Goal: Contribute content: Contribute content

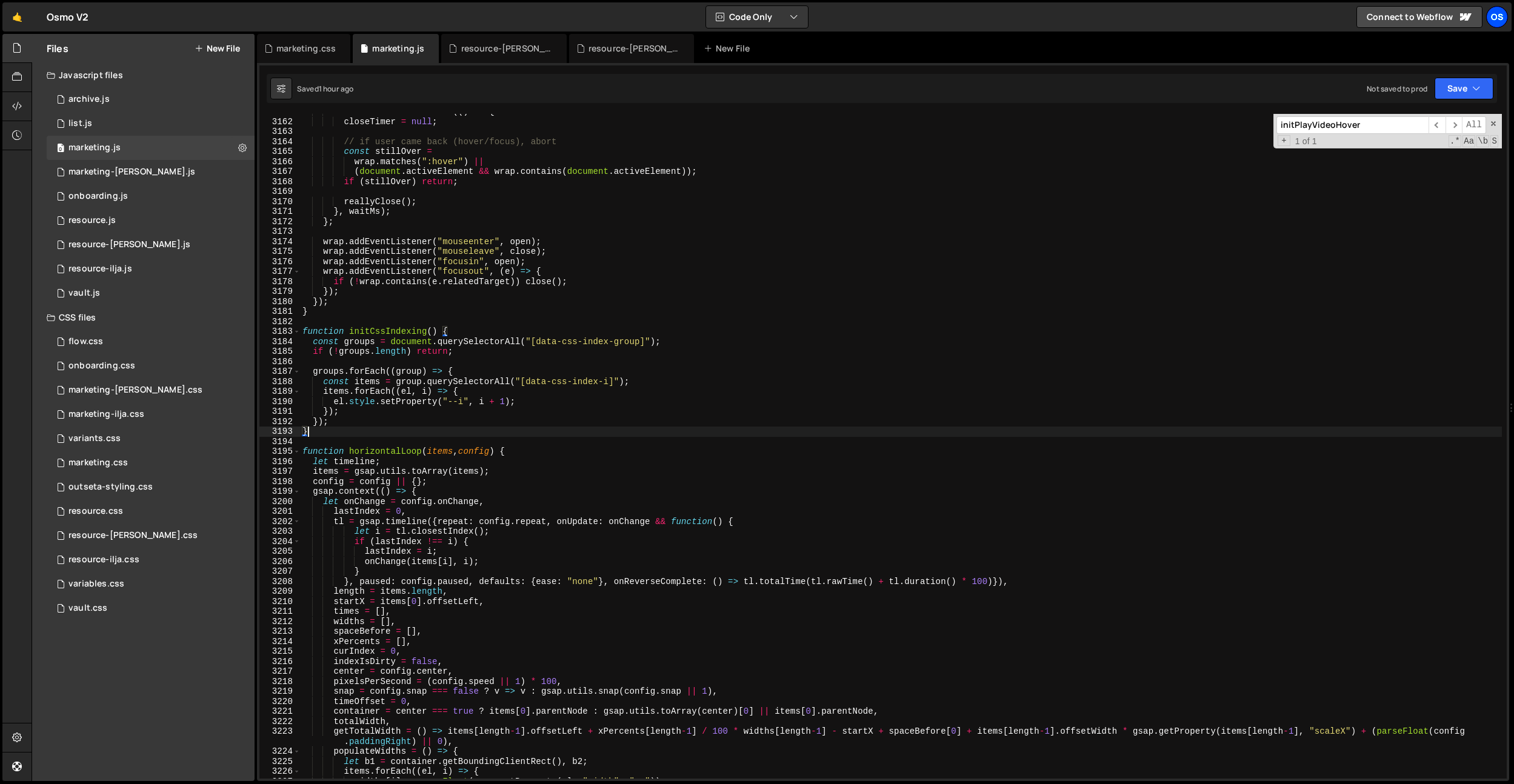
scroll to position [17117, 0]
click at [1497, 22] on div "Os" at bounding box center [1496, 17] width 22 height 22
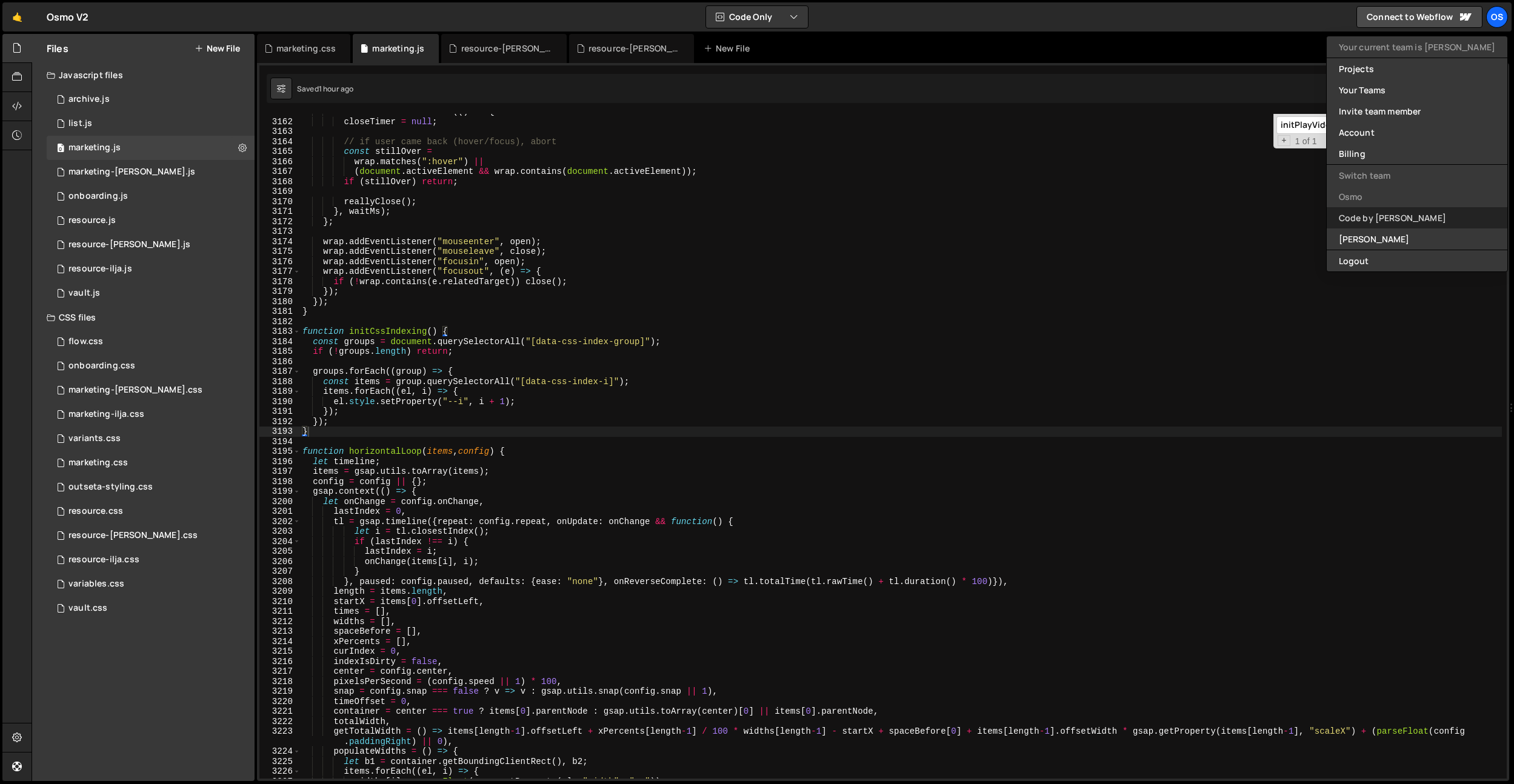
click at [1410, 221] on link "Code by [PERSON_NAME]" at bounding box center [1417, 218] width 181 height 22
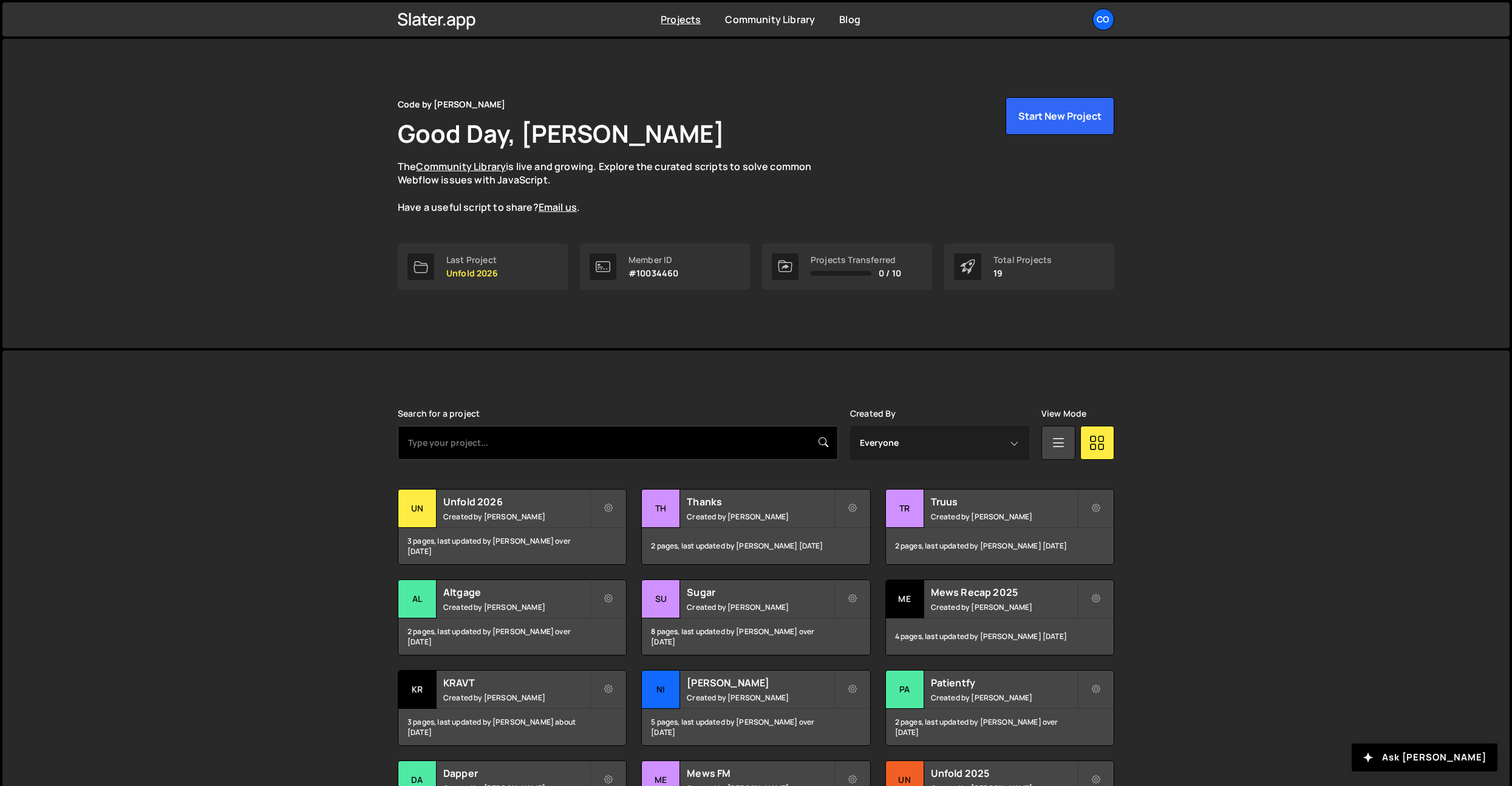
scroll to position [30, 0]
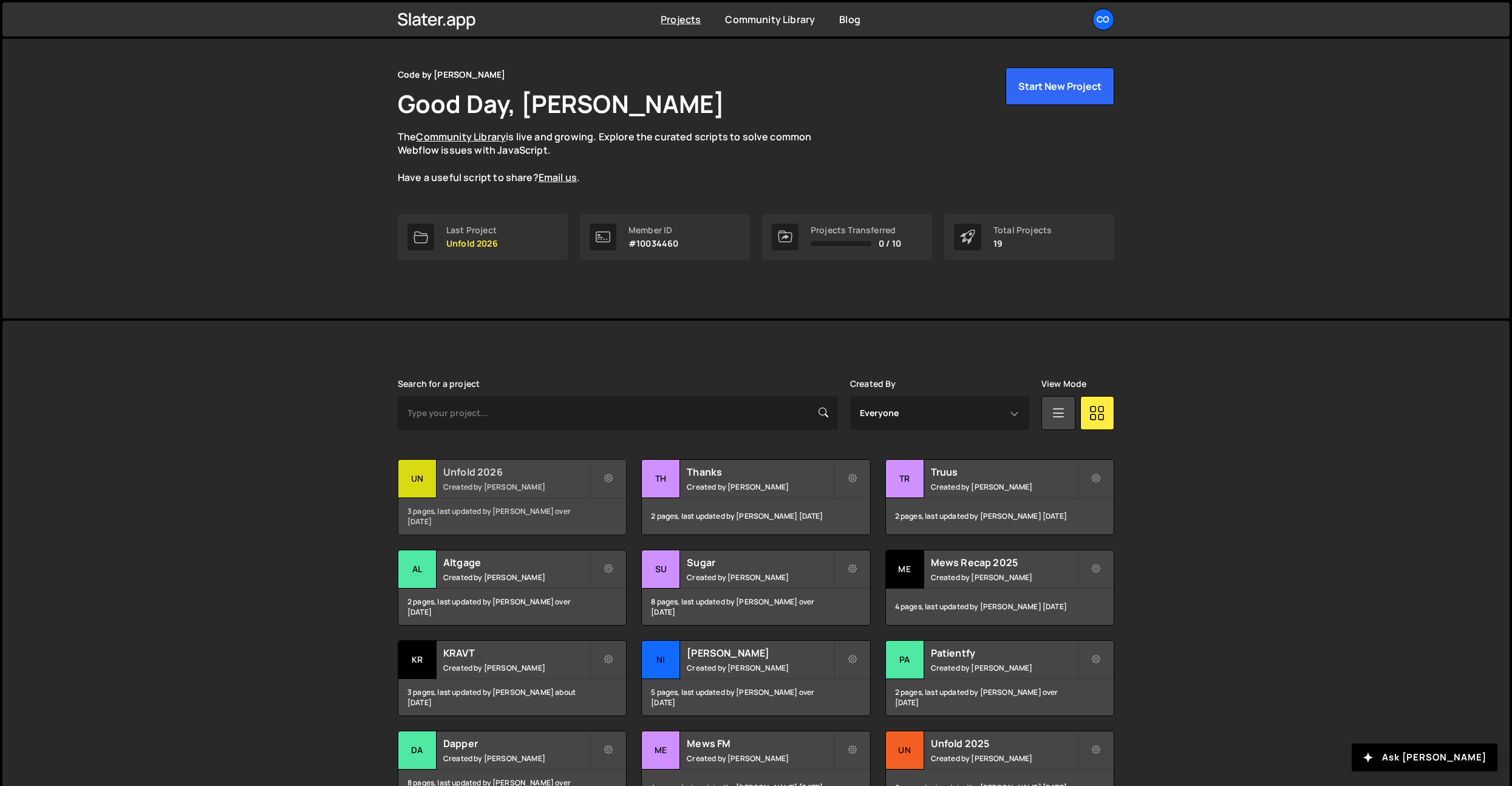
click at [539, 472] on h2 "Unfold 2026" at bounding box center [517, 472] width 147 height 14
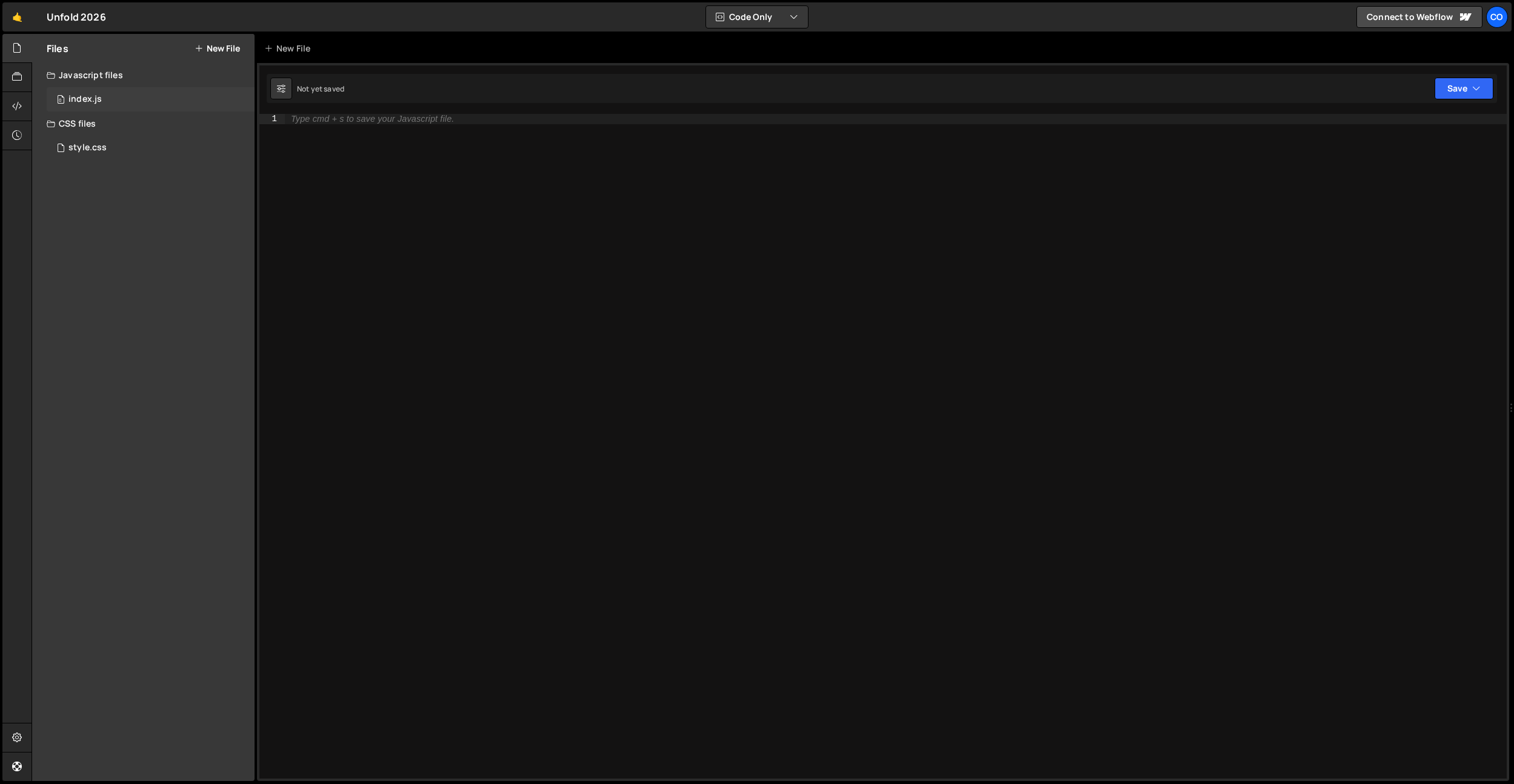
click at [105, 109] on div "0 index.js 0" at bounding box center [151, 99] width 208 height 24
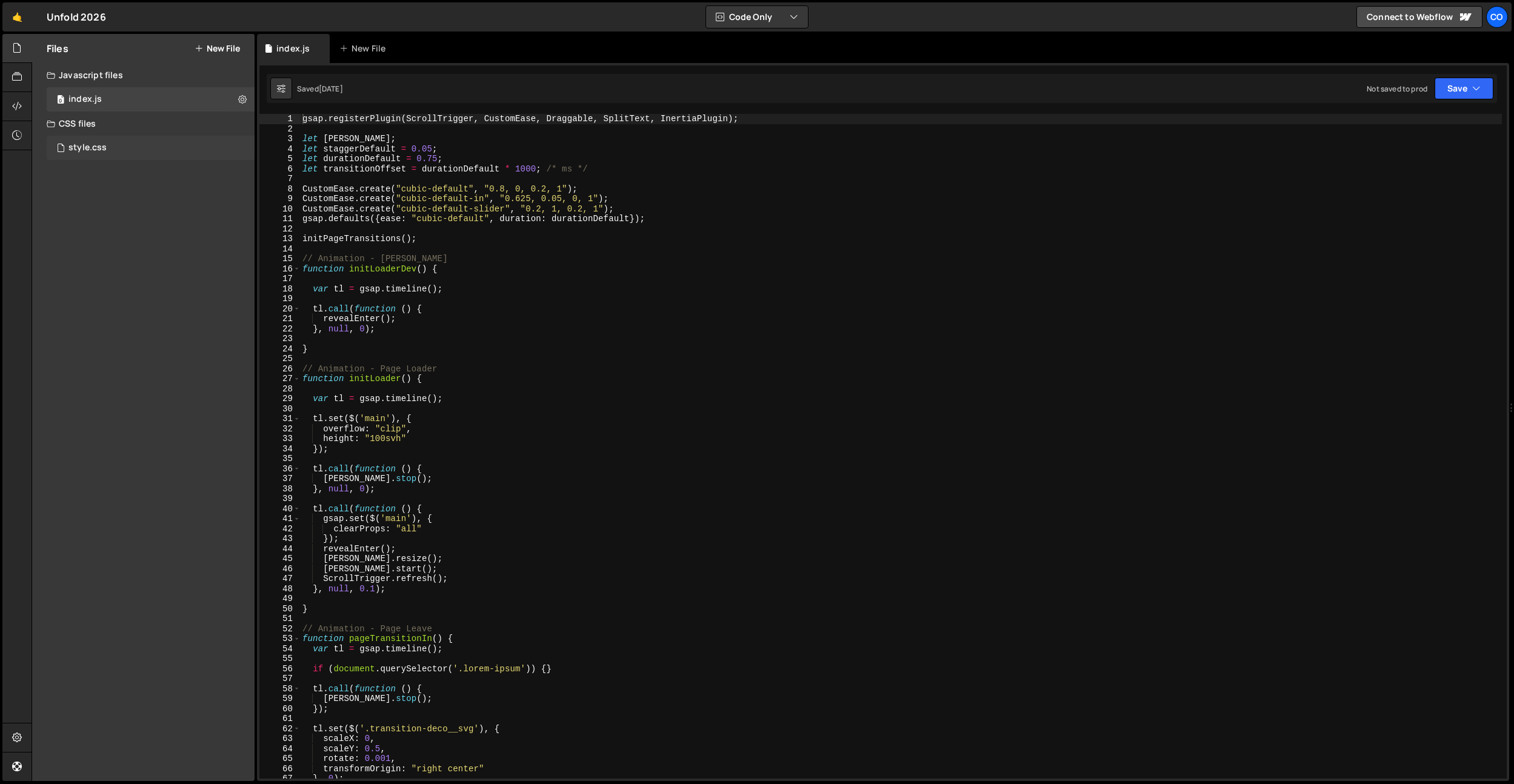
click at [96, 151] on div "style.css" at bounding box center [87, 148] width 38 height 11
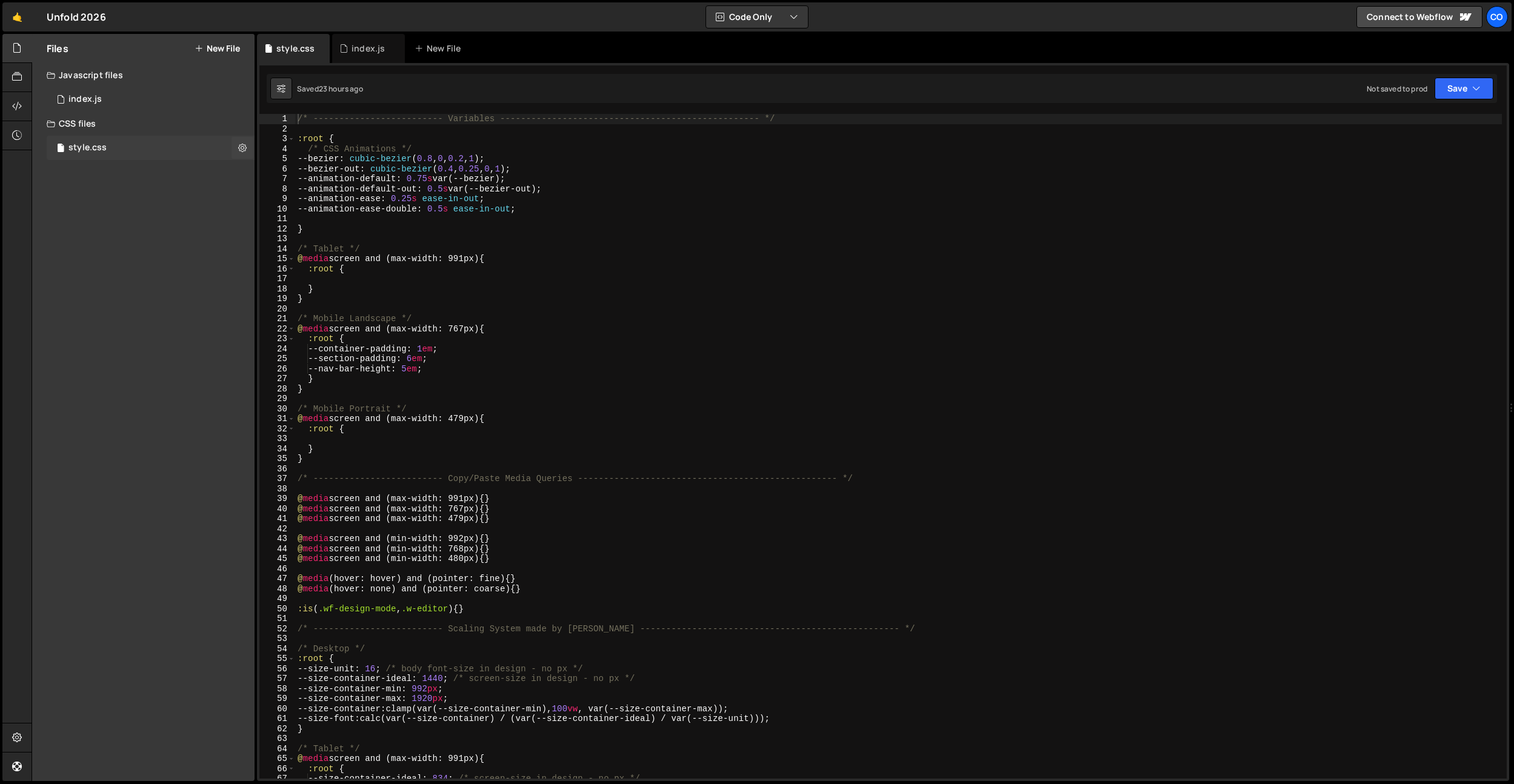
click at [105, 144] on div "style.css" at bounding box center [87, 148] width 38 height 11
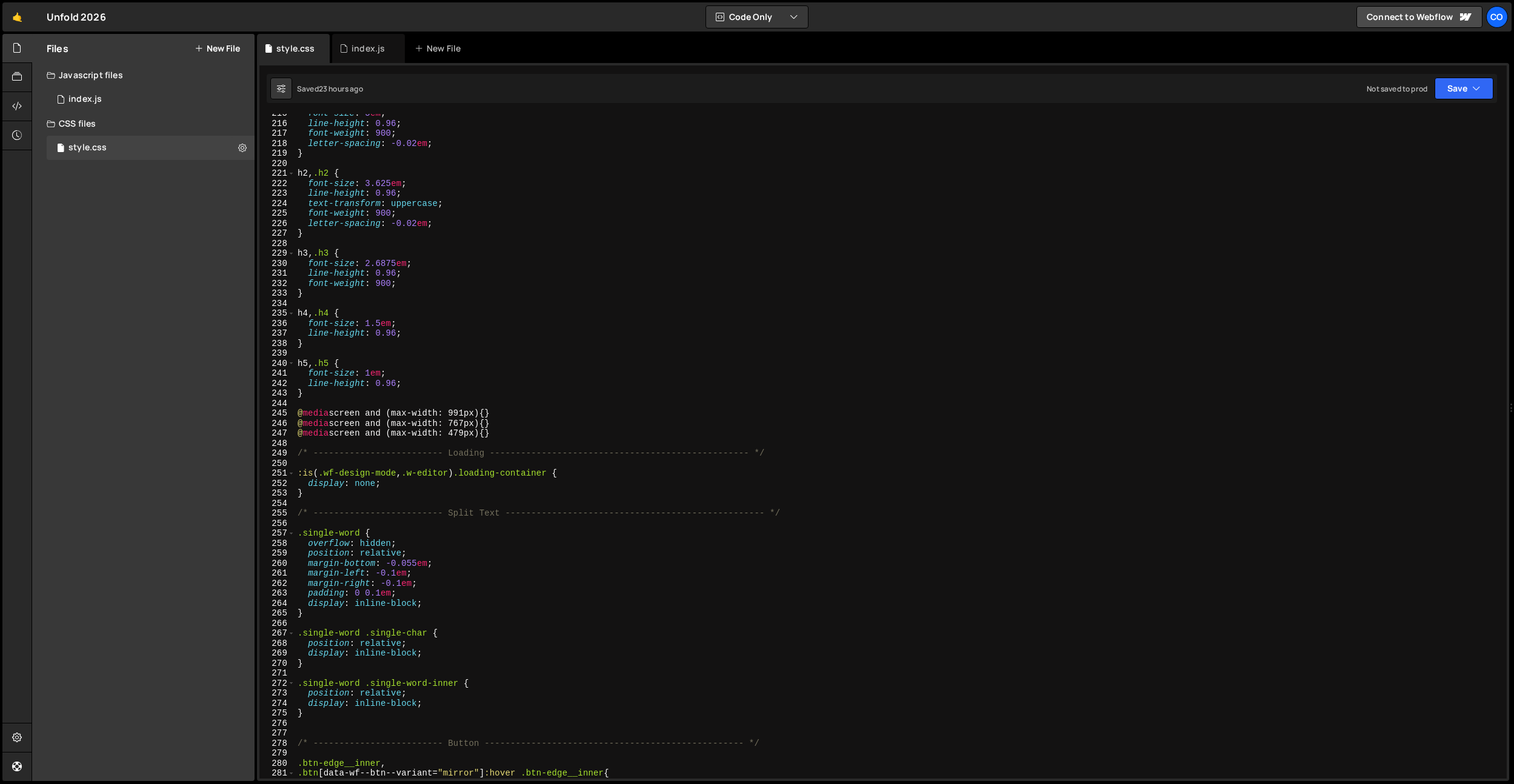
scroll to position [8280, 0]
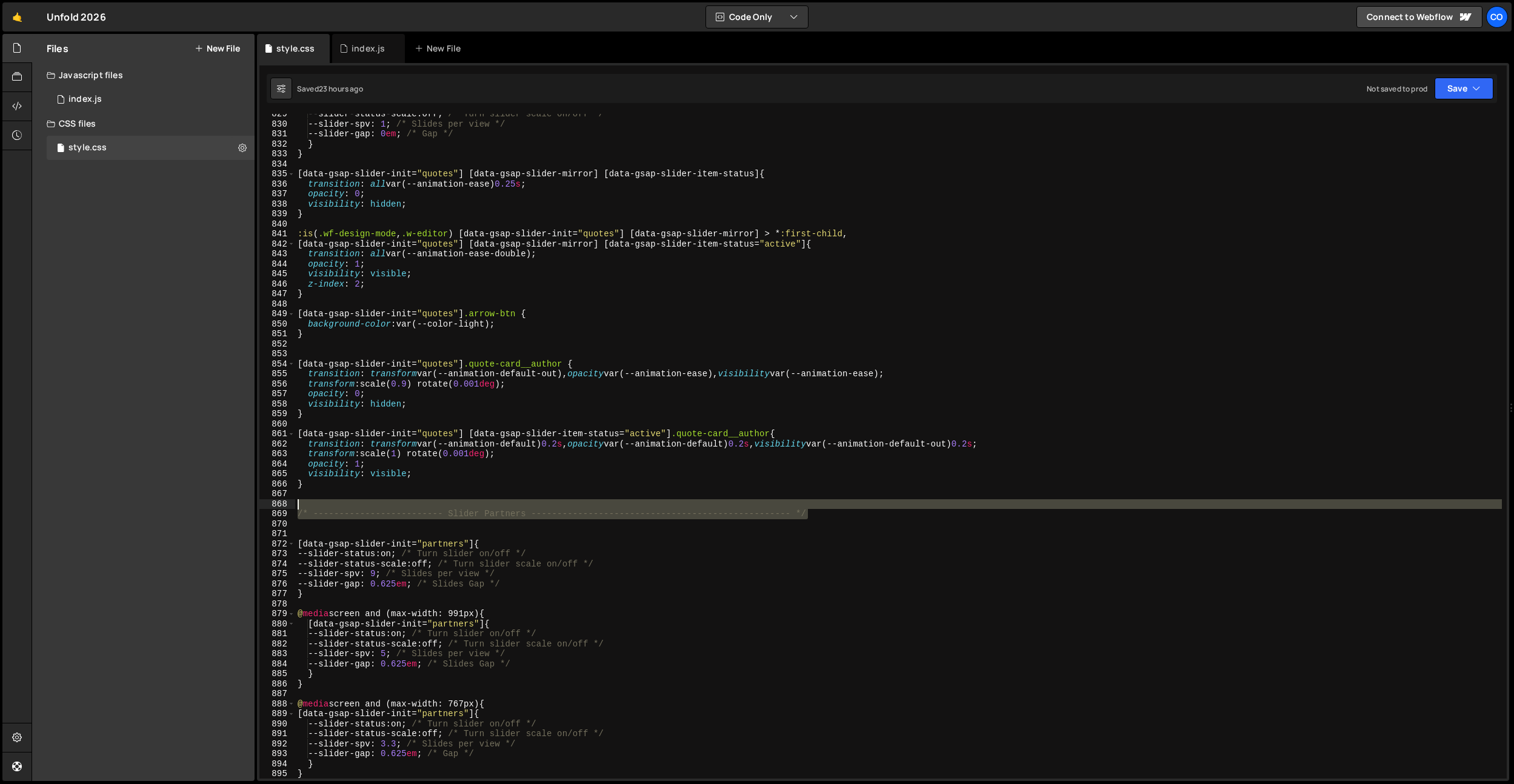
drag, startPoint x: 734, startPoint y: 512, endPoint x: 195, endPoint y: 496, distance: 539.2
click at [129, 508] on div "Files New File Javascript files 0 index.js 0 CSS files style.css 0 Copy share l…" at bounding box center [772, 407] width 1482 height 747
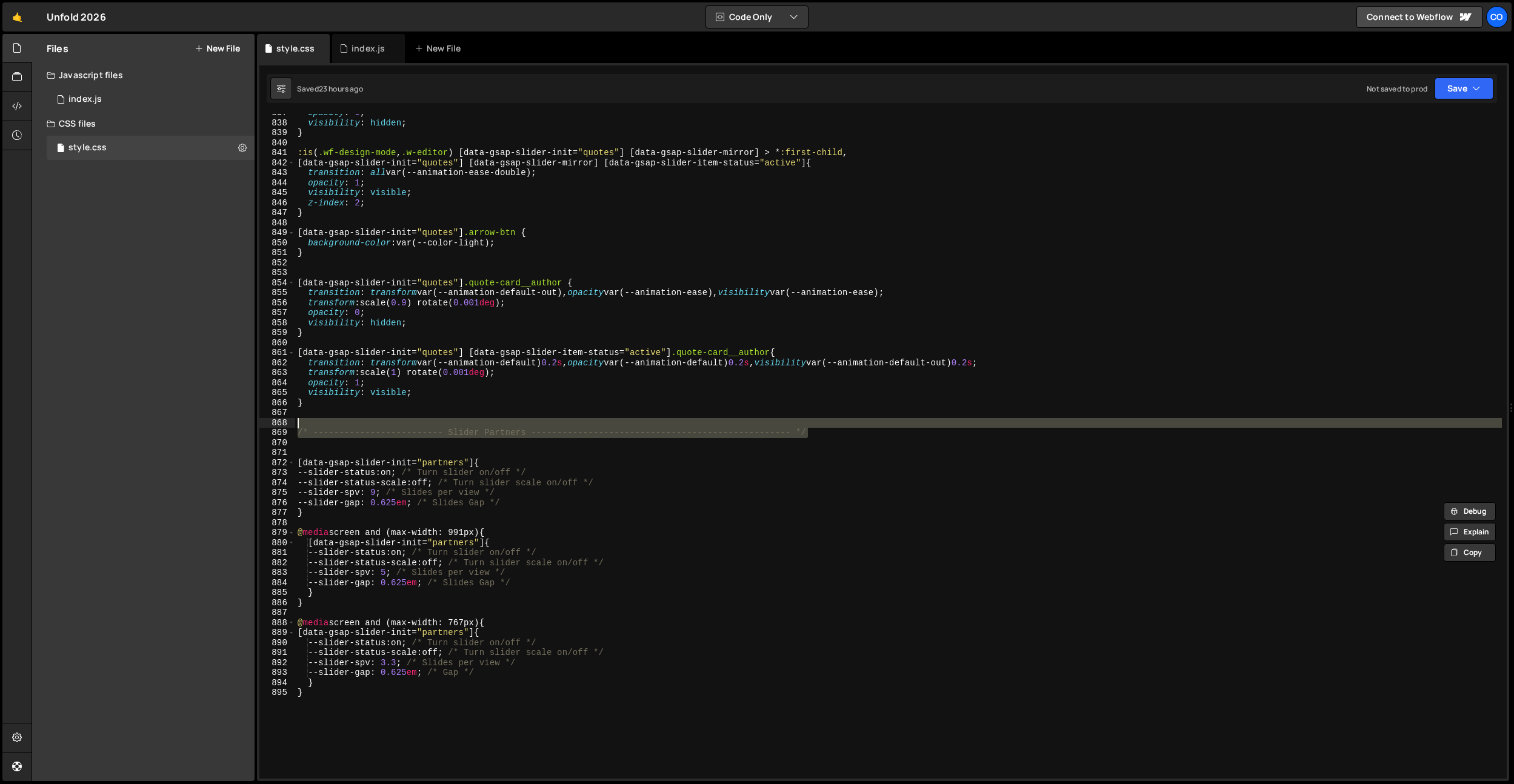
scroll to position [8607, 0]
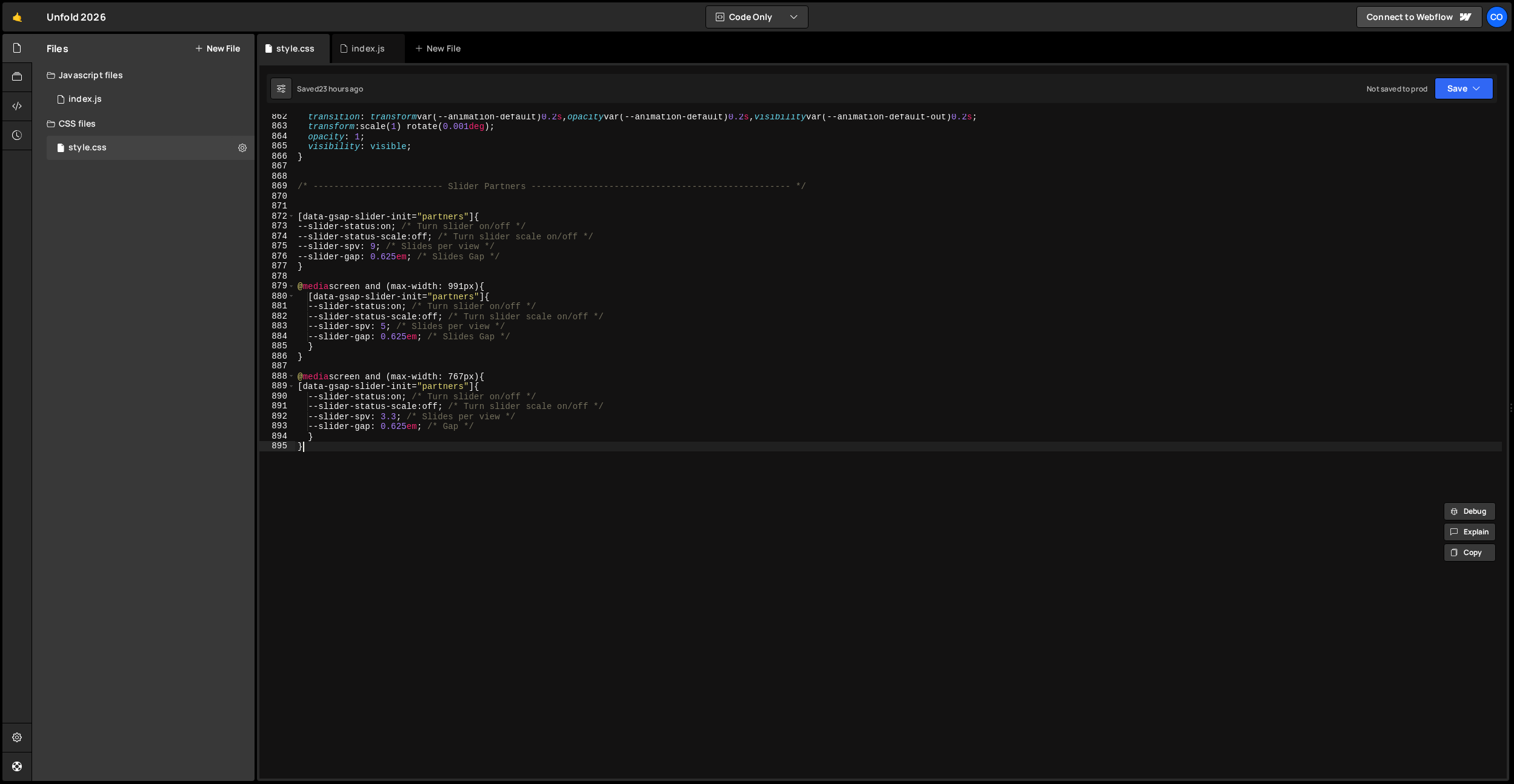
click at [530, 450] on div "transition : transform var(--animation-default) 0.2 s , opacity var(--animation…" at bounding box center [898, 453] width 1207 height 684
type textarea "}"
paste textarea "/* ------------------------- Slider Partners ----------------------------------…"
click at [518, 475] on div "transition : transform var(--animation-default) 0.2 s , opacity var(--animation…" at bounding box center [898, 453] width 1207 height 684
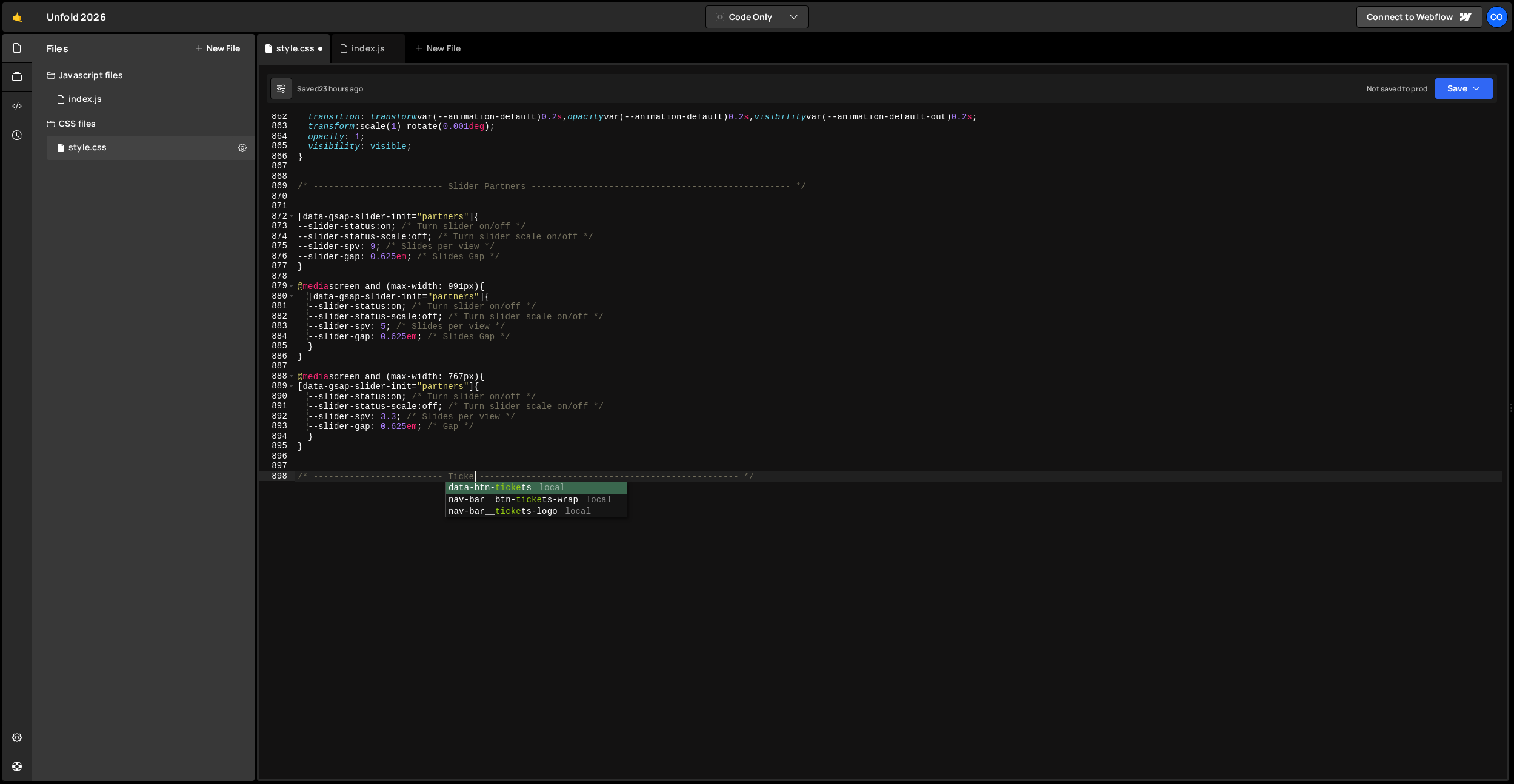
scroll to position [0, 13]
type textarea "/* ------------------------- Tickets ------------------------------------------…"
click at [406, 493] on div "transition : transform var(--animation-default) 0.2 s , opacity var(--animation…" at bounding box center [898, 453] width 1207 height 684
type textarea "t"
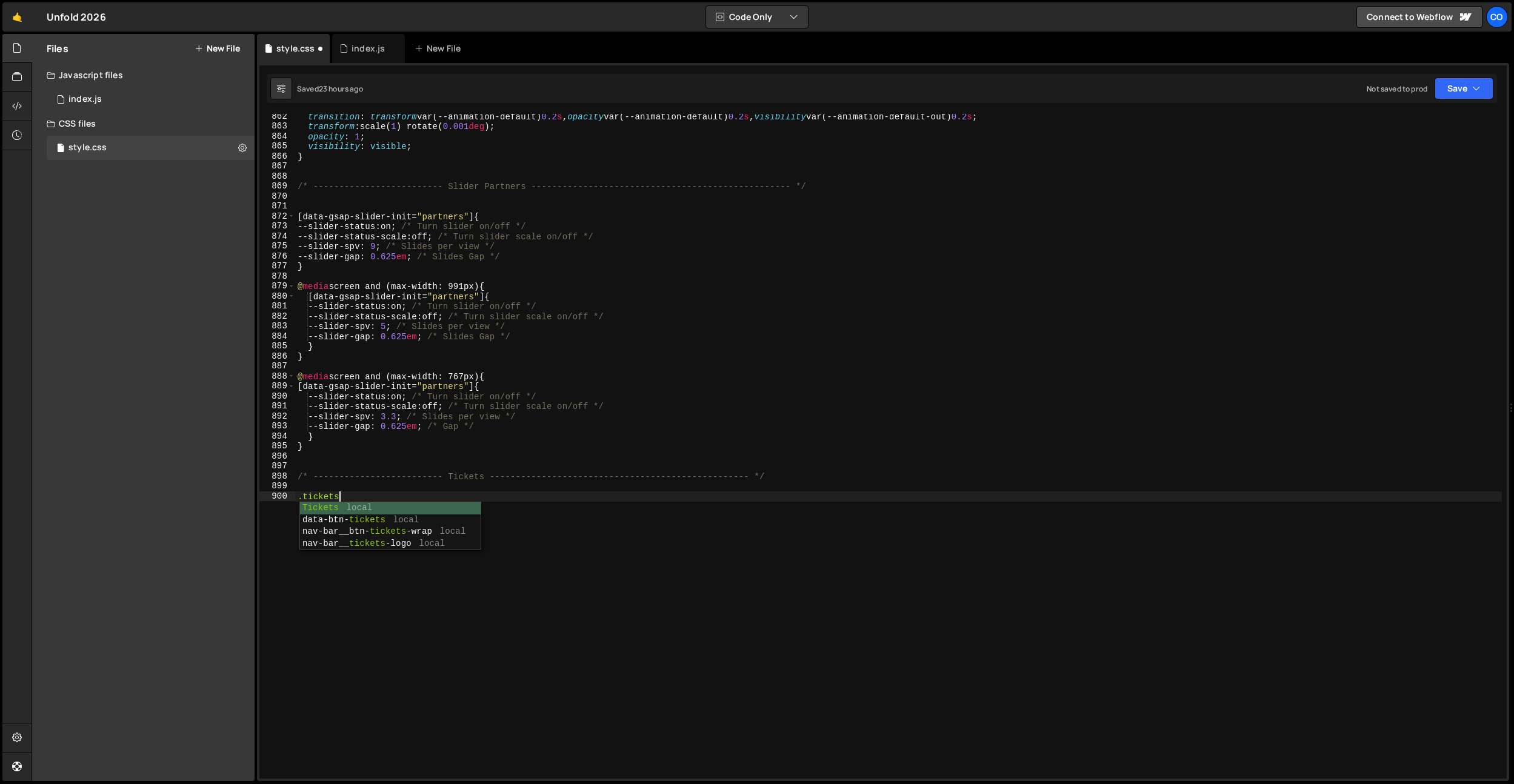
scroll to position [0, 2]
click at [491, 495] on div "transition : transform var(--animation-default) 0.2 s , opacity var(--animation…" at bounding box center [898, 453] width 1207 height 684
paste textarea "tickets-split__part-start"
click at [446, 499] on div "transition : transform var(--animation-default) 0.2 s , opacity var(--animation…" at bounding box center [898, 453] width 1207 height 684
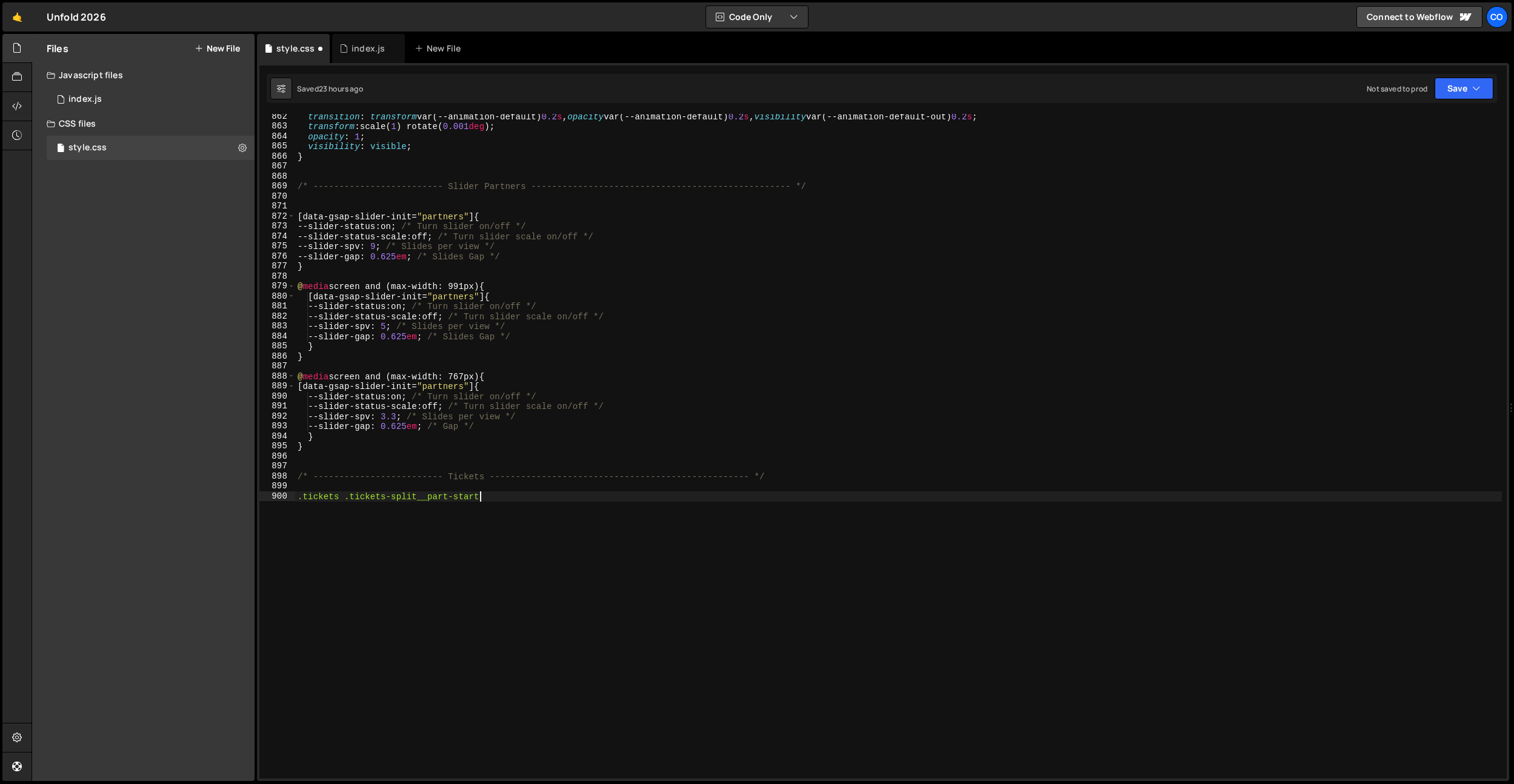
type textarea ".tickets .tickets-split__part-start"
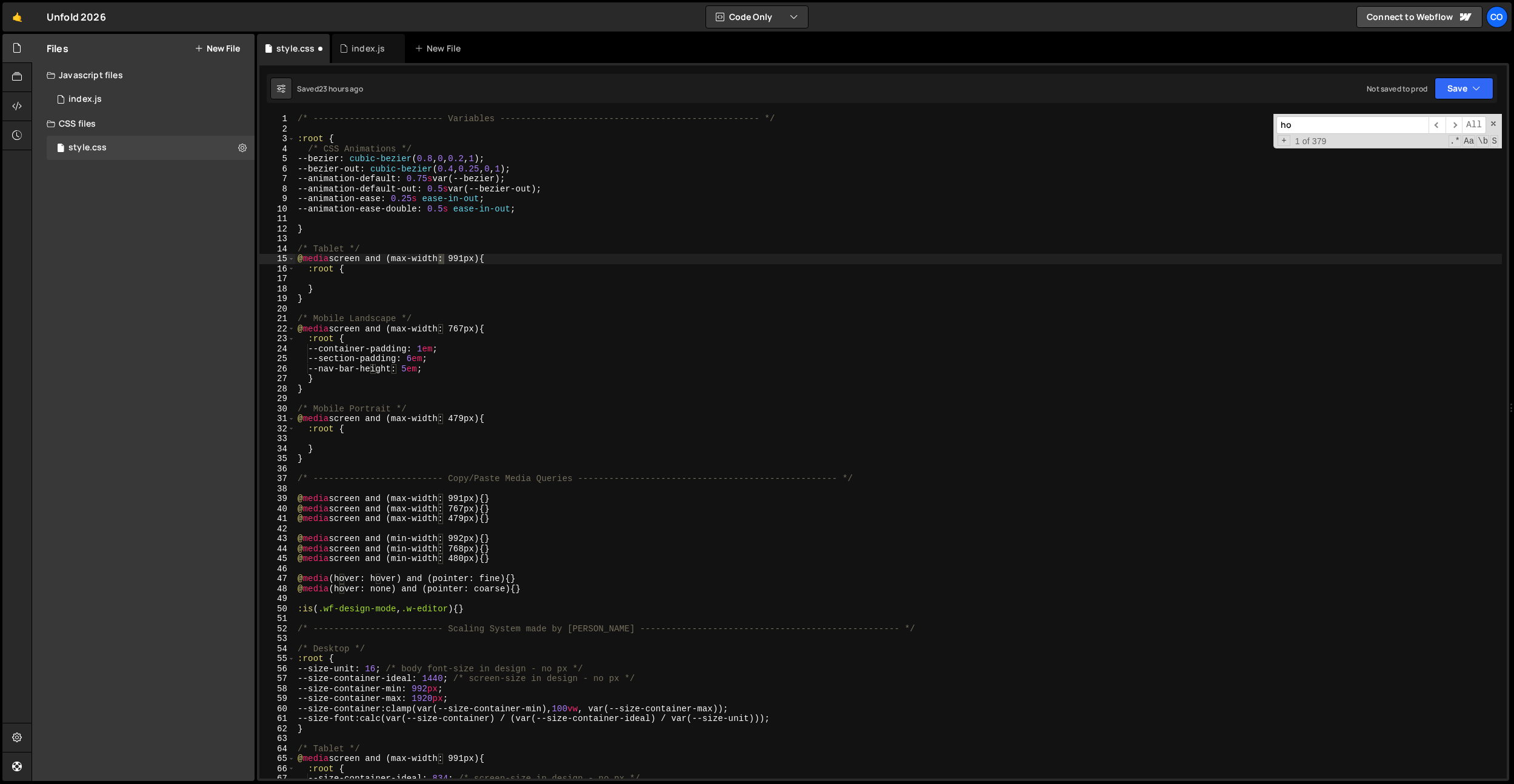
scroll to position [0, 0]
type input "hov"
click at [552, 559] on div "/* ------------------------- Variables ----------------------------------------…" at bounding box center [898, 456] width 1207 height 684
drag, startPoint x: 546, startPoint y: 574, endPoint x: 597, endPoint y: 448, distance: 135.9
click at [274, 577] on div "@media screen and (min-width: 480px) {} 1 2 3 4 5 6 7 8 9 10 11 12 13 14 15 16 …" at bounding box center [883, 445] width 1247 height 664
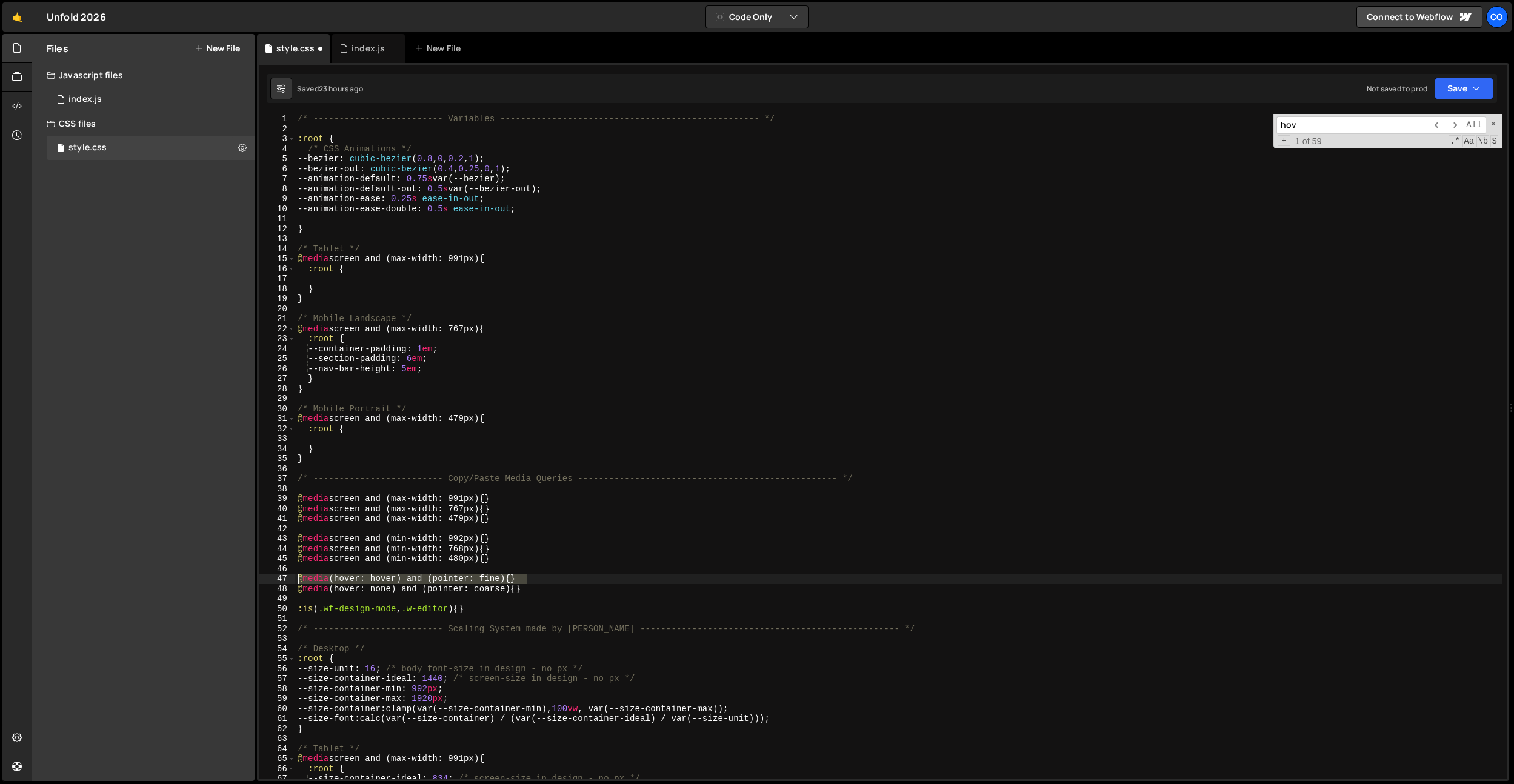
type textarea "@media (hover: hover) and (pointer: fine) {}"
click at [605, 441] on div "/* ------------------------- Variables ----------------------------------------…" at bounding box center [898, 456] width 1207 height 684
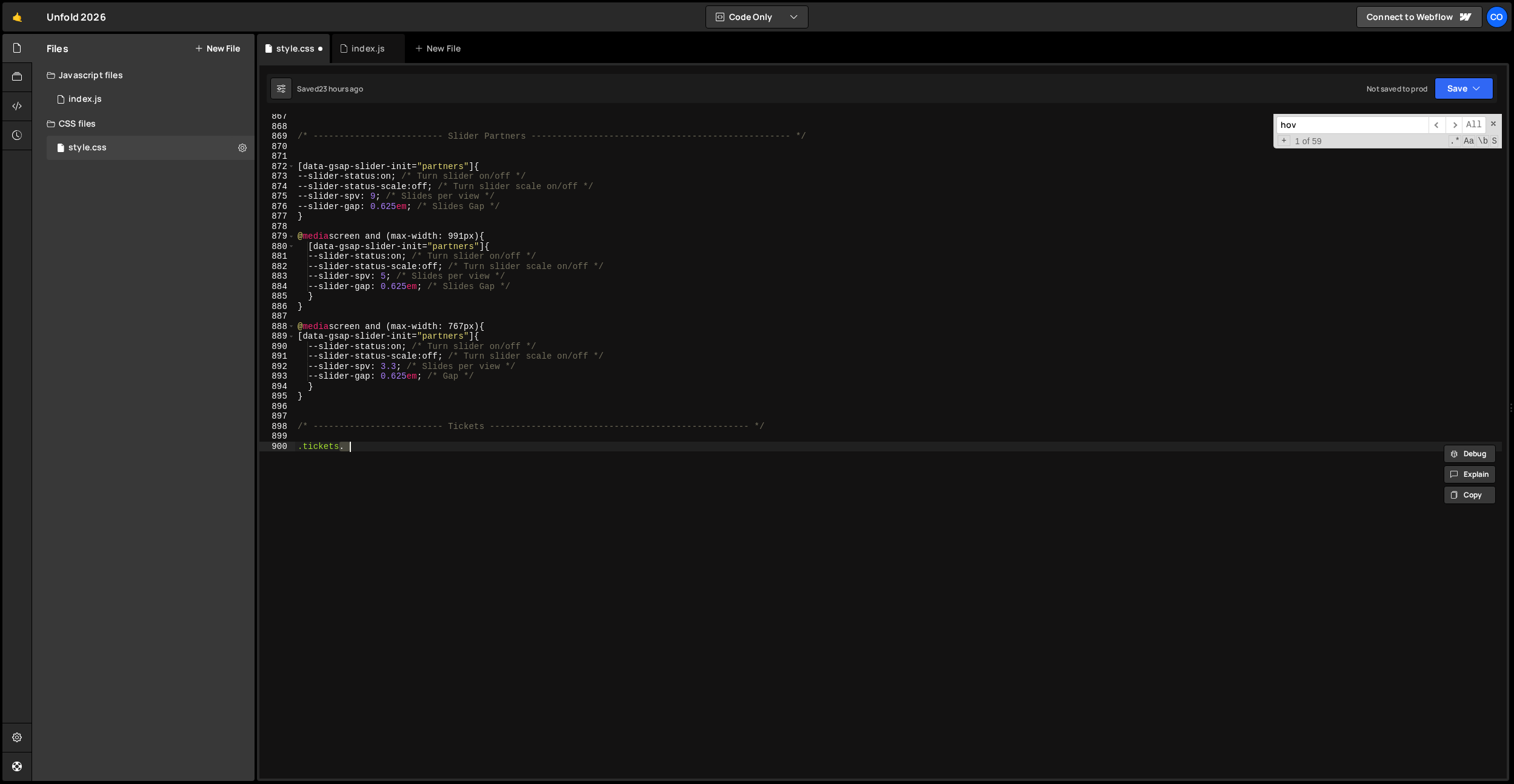
type textarea ".tickets .tickets-split__part-start"
click at [373, 437] on div "/* ------------------------- Slider Partners ----------------------------------…" at bounding box center [898, 453] width 1207 height 684
paste textarea "@media (hover: hover) and (pointer: fine) {}"
type textarea "@media (hover: hover) and (pointer: fine) {"
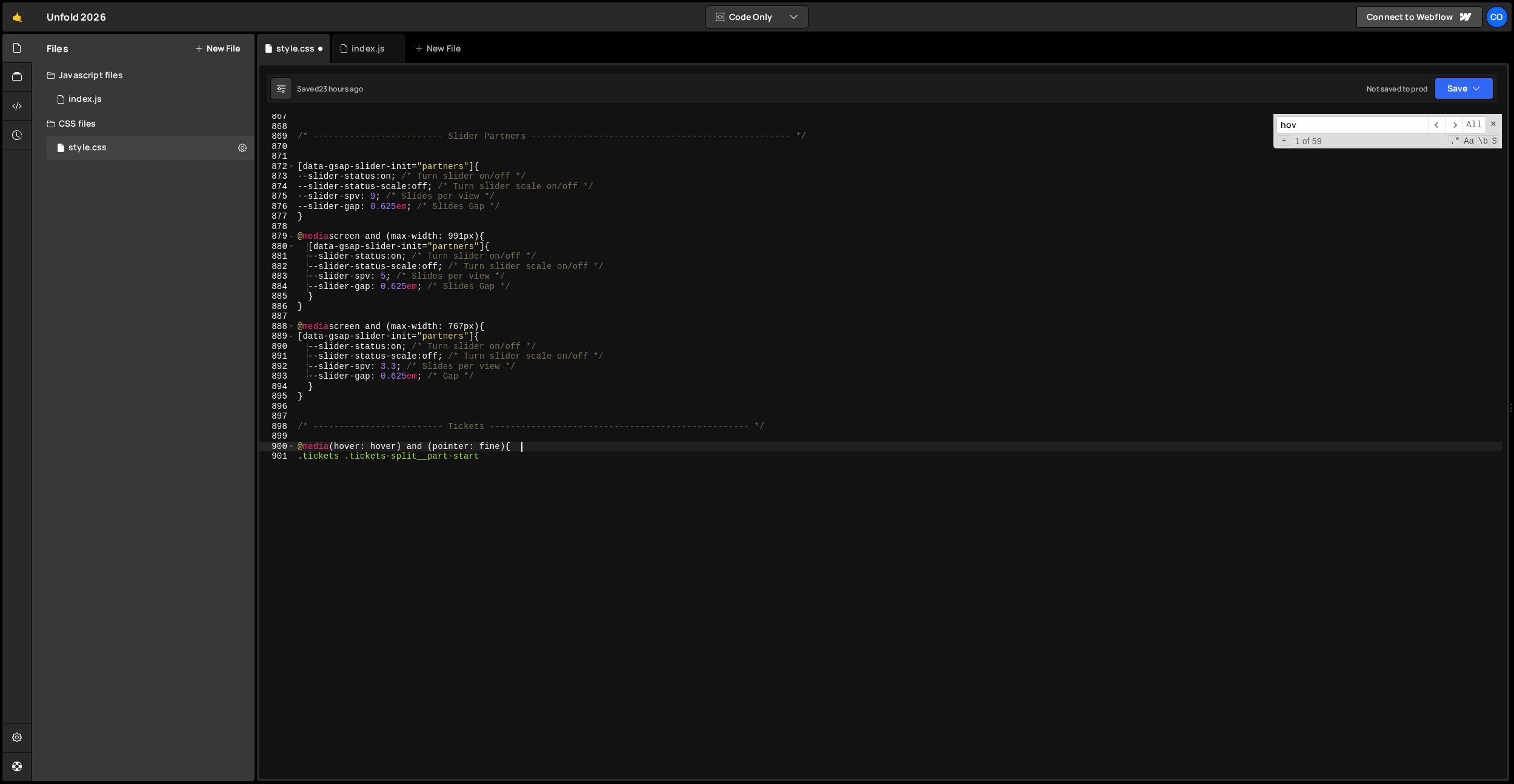
type textarea ".tickets .tickets-split__part-start"
click at [299, 458] on div "/* ------------------------- Slider Partners ----------------------------------…" at bounding box center [898, 453] width 1207 height 684
click at [521, 326] on div "/* ------------------------- Slider Partners ----------------------------------…" at bounding box center [898, 453] width 1207 height 684
click at [1329, 119] on input "hov" at bounding box center [1352, 125] width 152 height 18
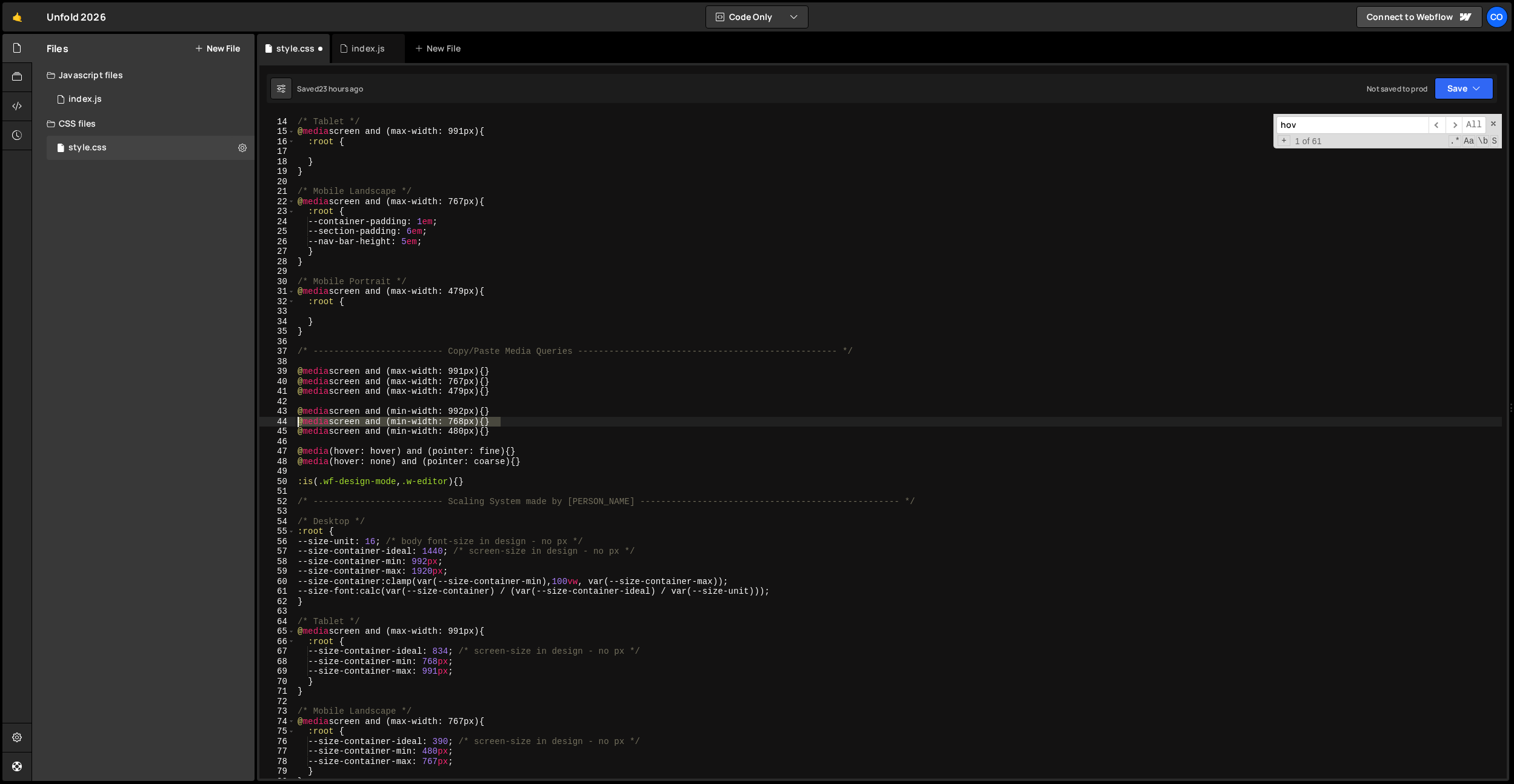
drag, startPoint x: 540, startPoint y: 421, endPoint x: 235, endPoint y: 415, distance: 305.1
click at [215, 416] on div "Files New File Javascript files 0 index.js 0 CSS files style.css 0 Copy share l…" at bounding box center [772, 407] width 1482 height 747
drag, startPoint x: 519, startPoint y: 412, endPoint x: 242, endPoint y: 408, distance: 277.0
click at [234, 410] on div "Files New File Javascript files 0 index.js 0 CSS files style.css 0 Copy share l…" at bounding box center [772, 407] width 1482 height 747
click at [497, 350] on div "/* Tablet */ @ media screen and (max-width: 991px) { :root { } } /* Mobile Land…" at bounding box center [898, 449] width 1207 height 684
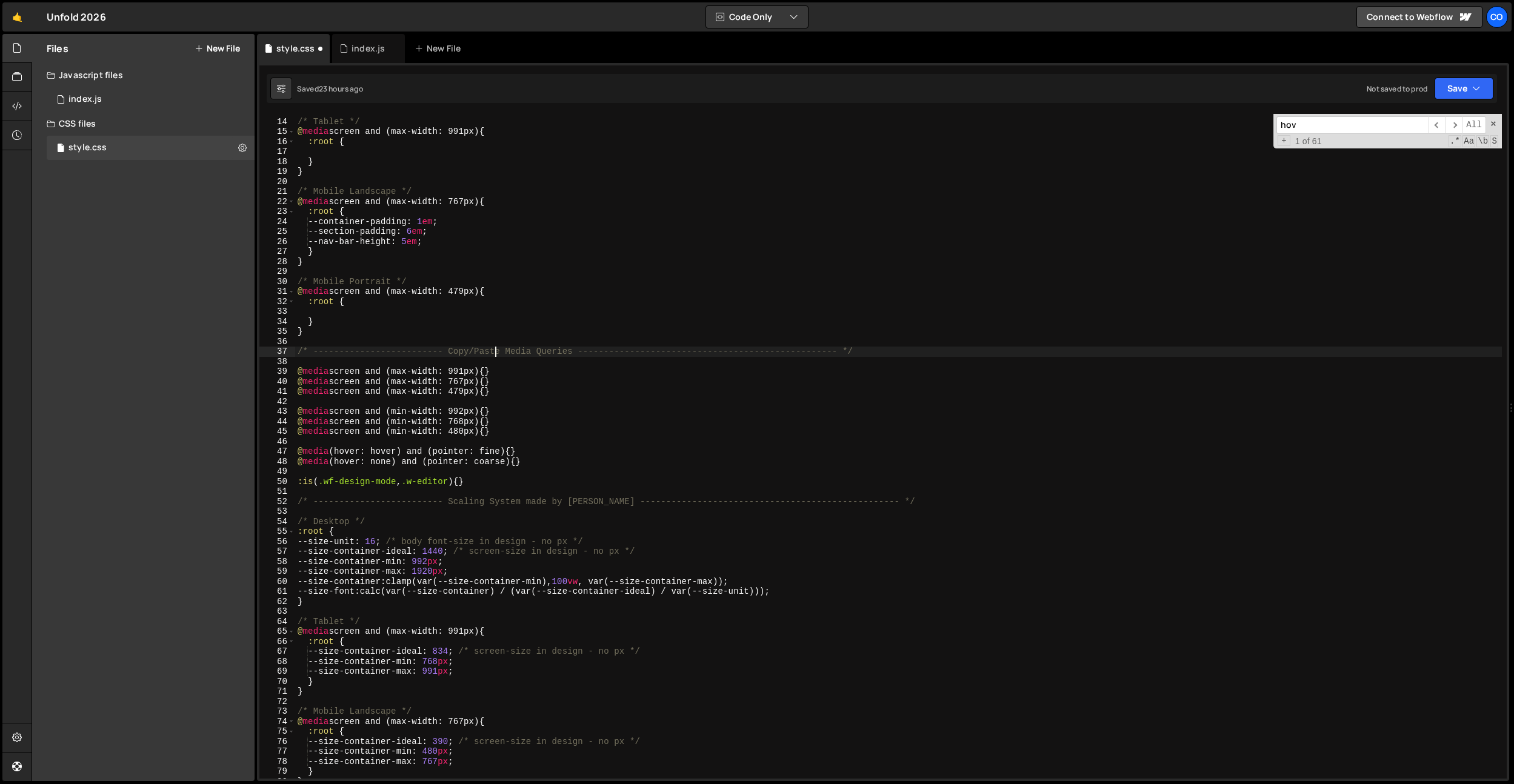
scroll to position [8673, 0]
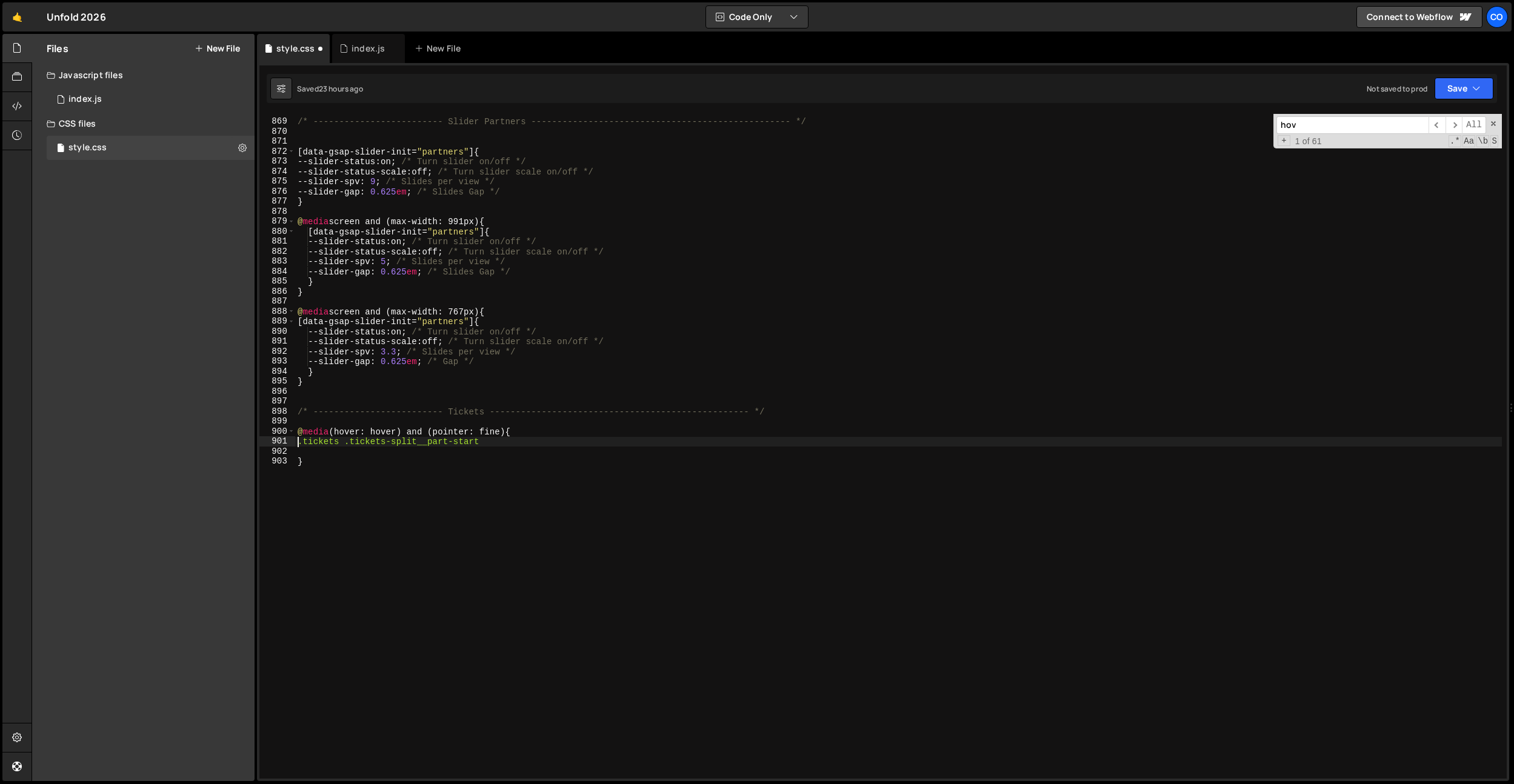
type textarea ".tickets .tickets-split__part-start"
click at [534, 425] on div "/* ------------------------- Slider Partners ----------------------------------…" at bounding box center [898, 449] width 1207 height 684
paste textarea "@media screen and (min-width: 992px) {}"
click at [435, 523] on div "/* ------------------------- Slider Partners ----------------------------------…" at bounding box center [898, 449] width 1207 height 684
type textarea "}"
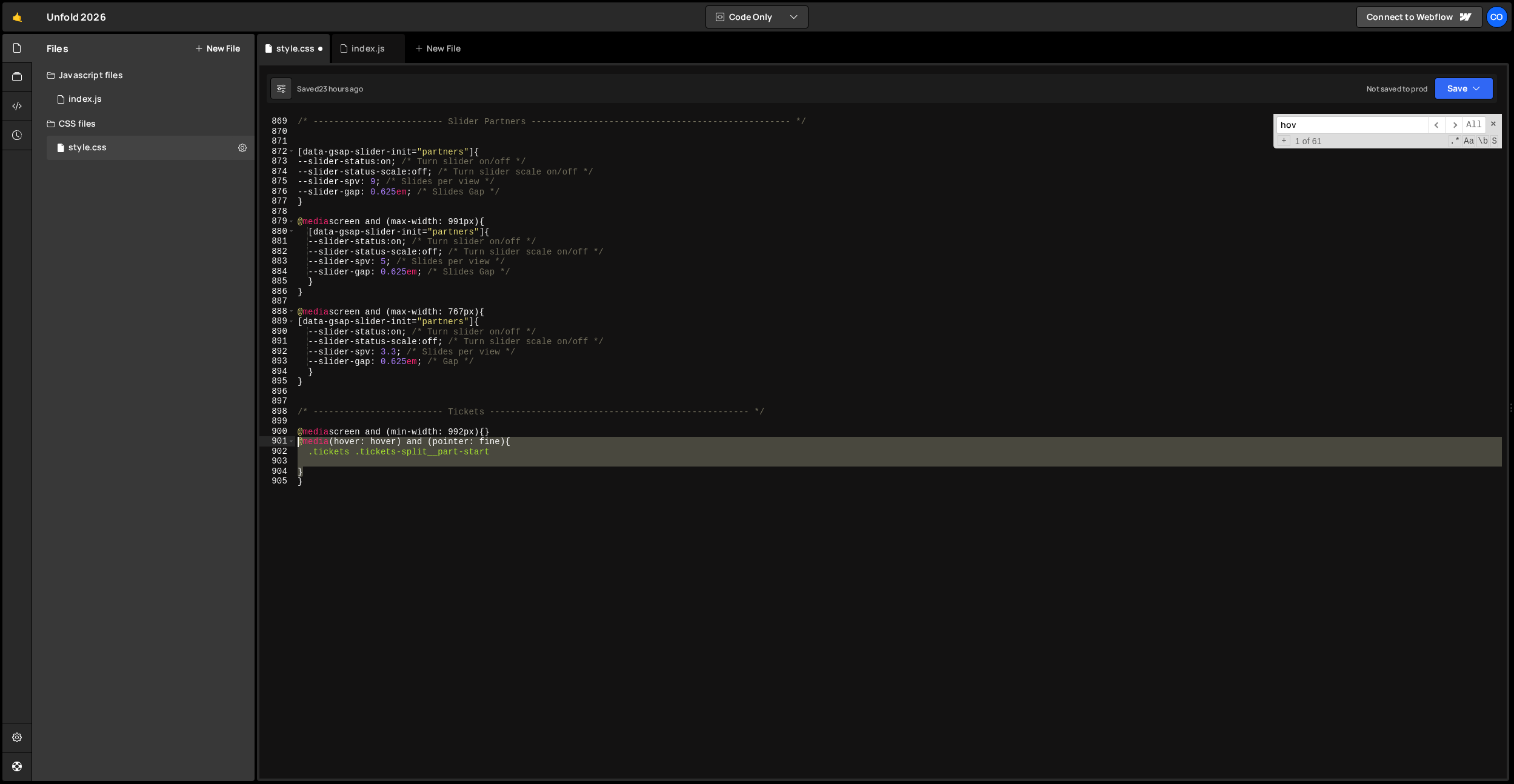
drag, startPoint x: 302, startPoint y: 472, endPoint x: 282, endPoint y: 439, distance: 38.6
click at [282, 439] on div "} 868 869 870 871 872 873 874 875 876 877 878 879 880 881 882 883 884 885 886 8…" at bounding box center [883, 445] width 1247 height 664
click at [389, 453] on div "/* ------------------------- Slider Partners ----------------------------------…" at bounding box center [898, 445] width 1207 height 664
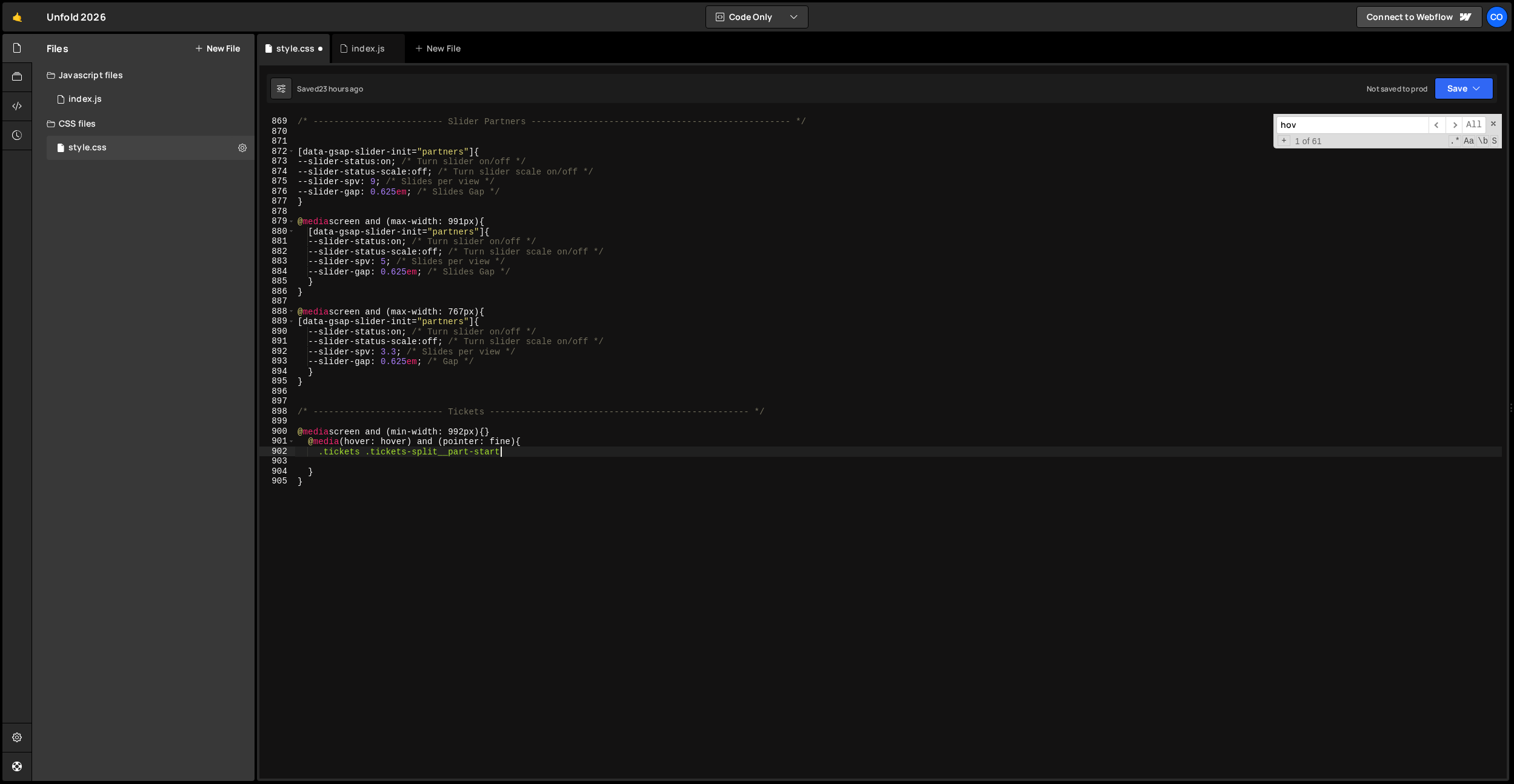
click at [507, 451] on div "/* ------------------------- Slider Partners ----------------------------------…" at bounding box center [898, 449] width 1207 height 684
type textarea ".tickets .tickets-split__part-start:hover {}"
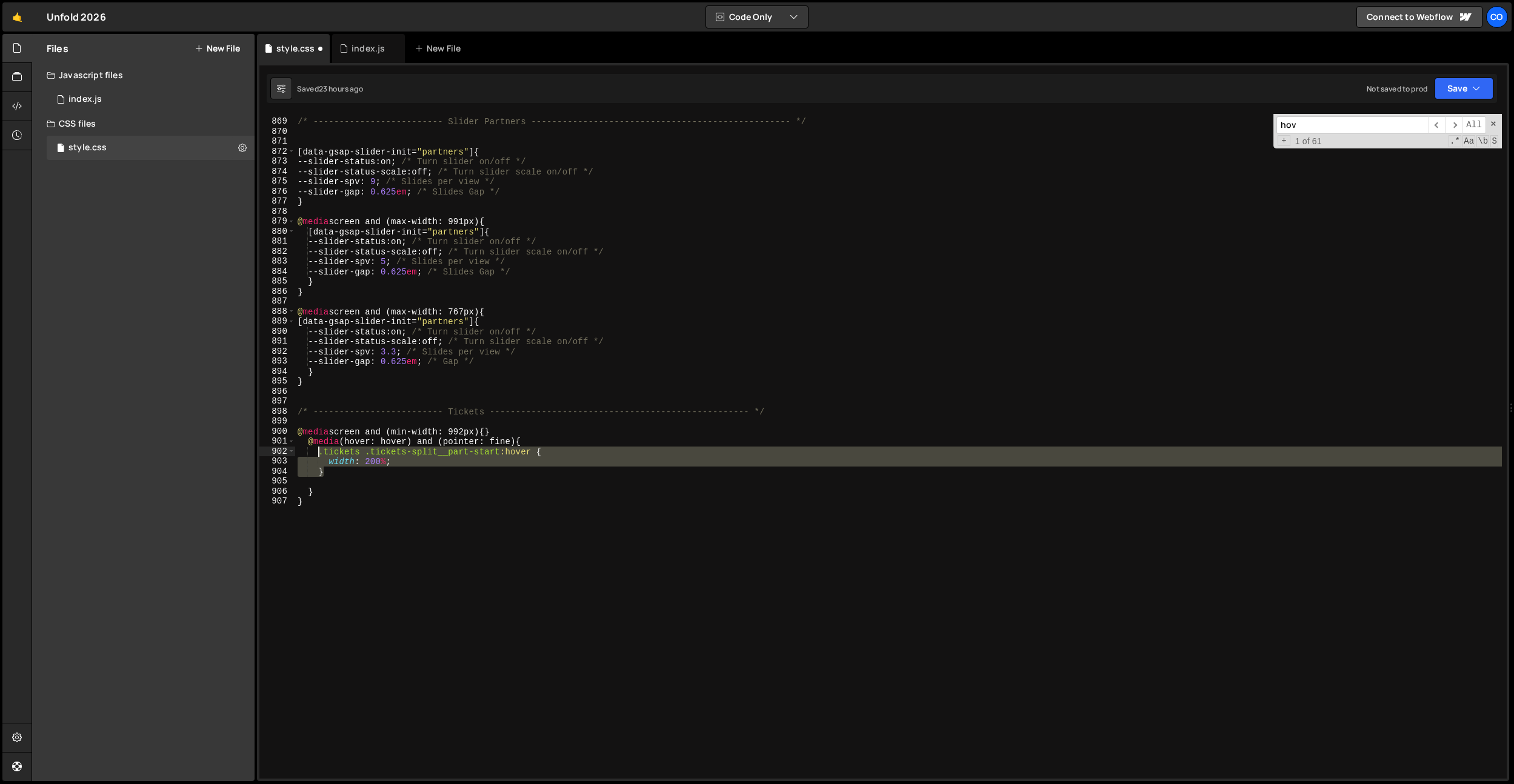
drag, startPoint x: 361, startPoint y: 474, endPoint x: 320, endPoint y: 454, distance: 45.6
click at [320, 454] on div "/* ------------------------- Slider Partners ----------------------------------…" at bounding box center [898, 449] width 1207 height 684
type textarea "}"
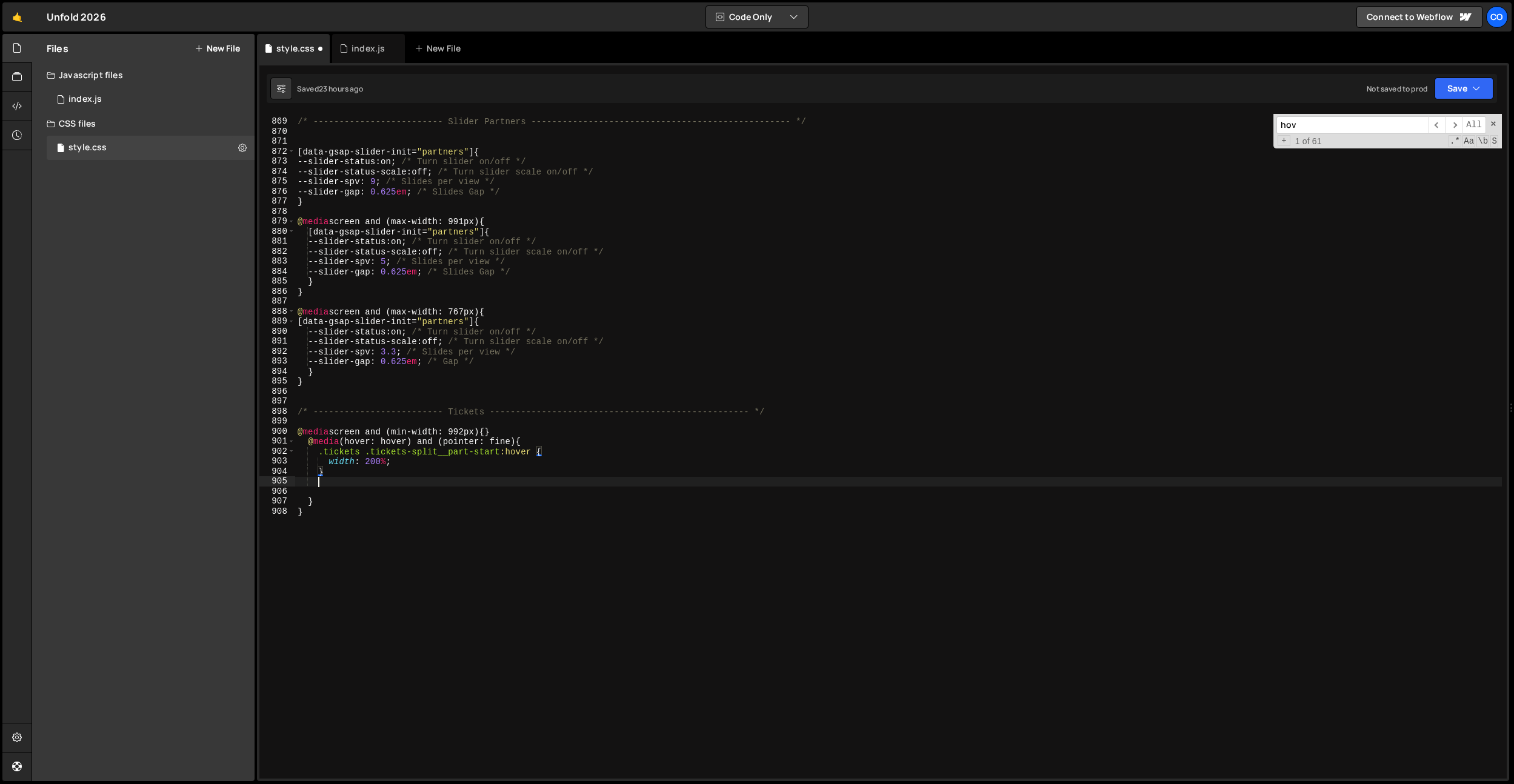
scroll to position [0, 1]
paste textarea "}"
click at [409, 504] on div "/* ------------------------- Slider Partners ----------------------------------…" at bounding box center [898, 449] width 1207 height 684
click at [493, 491] on div "/* ------------------------- Slider Partners ----------------------------------…" at bounding box center [898, 449] width 1207 height 684
type textarea ".tickets .tickets-split__part-end:hover {"
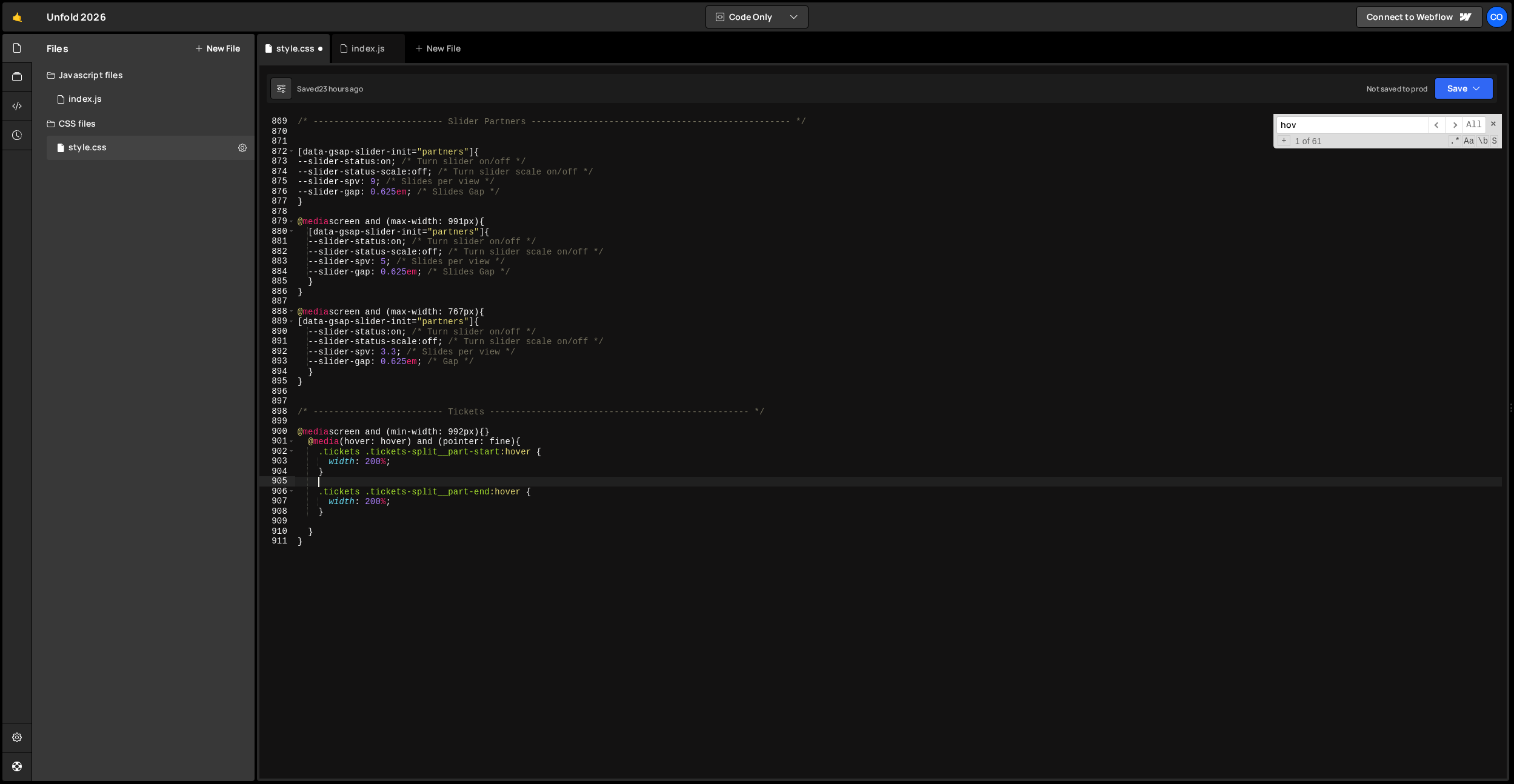
click at [495, 479] on div "/* ------------------------- Slider Partners ----------------------------------…" at bounding box center [898, 449] width 1207 height 684
drag, startPoint x: 525, startPoint y: 492, endPoint x: 559, endPoint y: 450, distance: 54.0
click at [320, 492] on div "/* ------------------------- Slider Partners ----------------------------------…" at bounding box center [898, 449] width 1207 height 684
click at [533, 450] on div "/* ------------------------- Slider Partners ----------------------------------…" at bounding box center [898, 449] width 1207 height 684
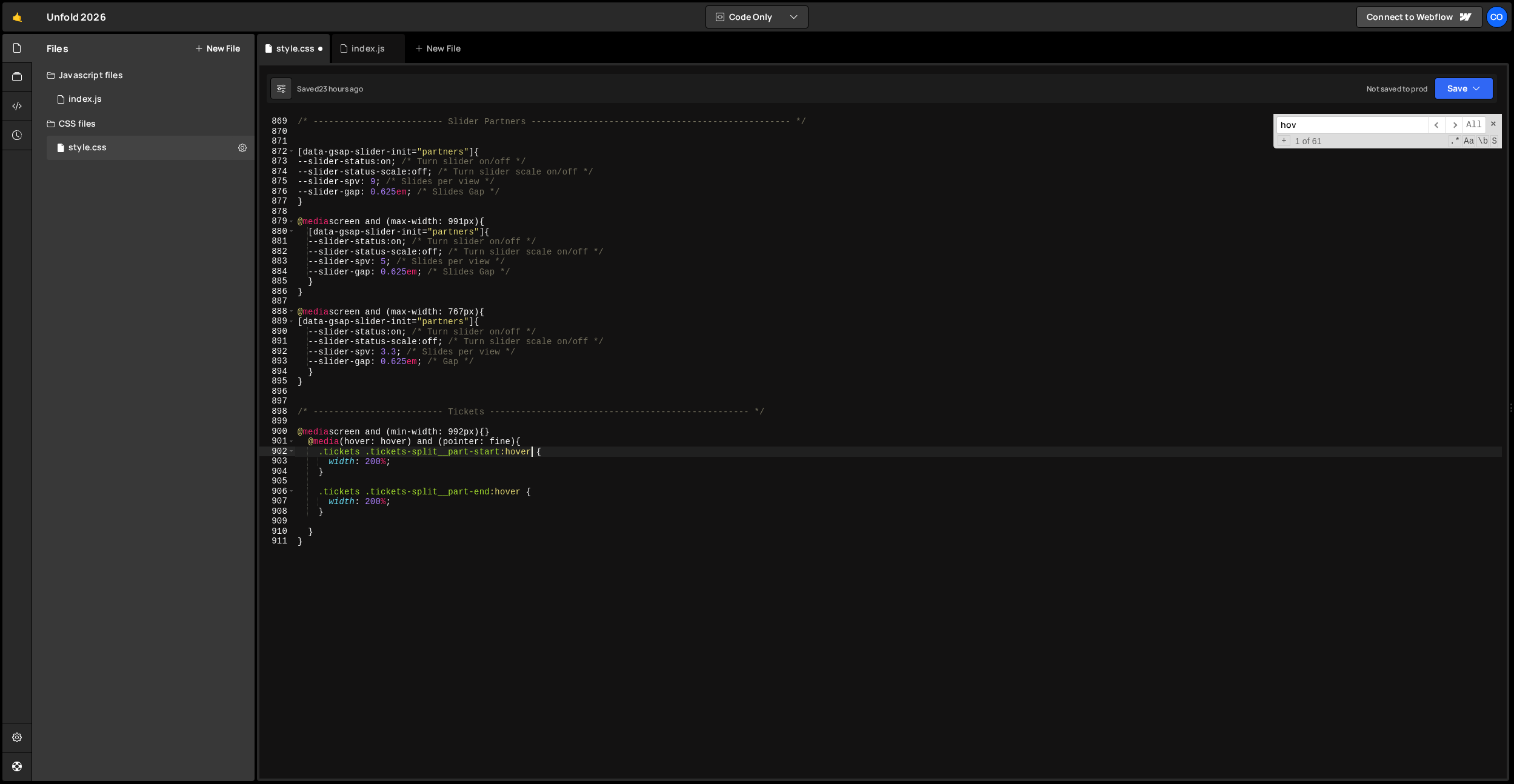
paste textarea ".tickets .tickets-split__part-end:hover"
click at [479, 502] on div "/* ------------------------- Slider Partners ----------------------------------…" at bounding box center [898, 449] width 1207 height 684
click at [522, 504] on div "/* ------------------------- Slider Partners ----------------------------------…" at bounding box center [898, 449] width 1207 height 684
click at [366, 503] on div "/* ------------------------- Slider Partners ----------------------------------…" at bounding box center [898, 449] width 1207 height 684
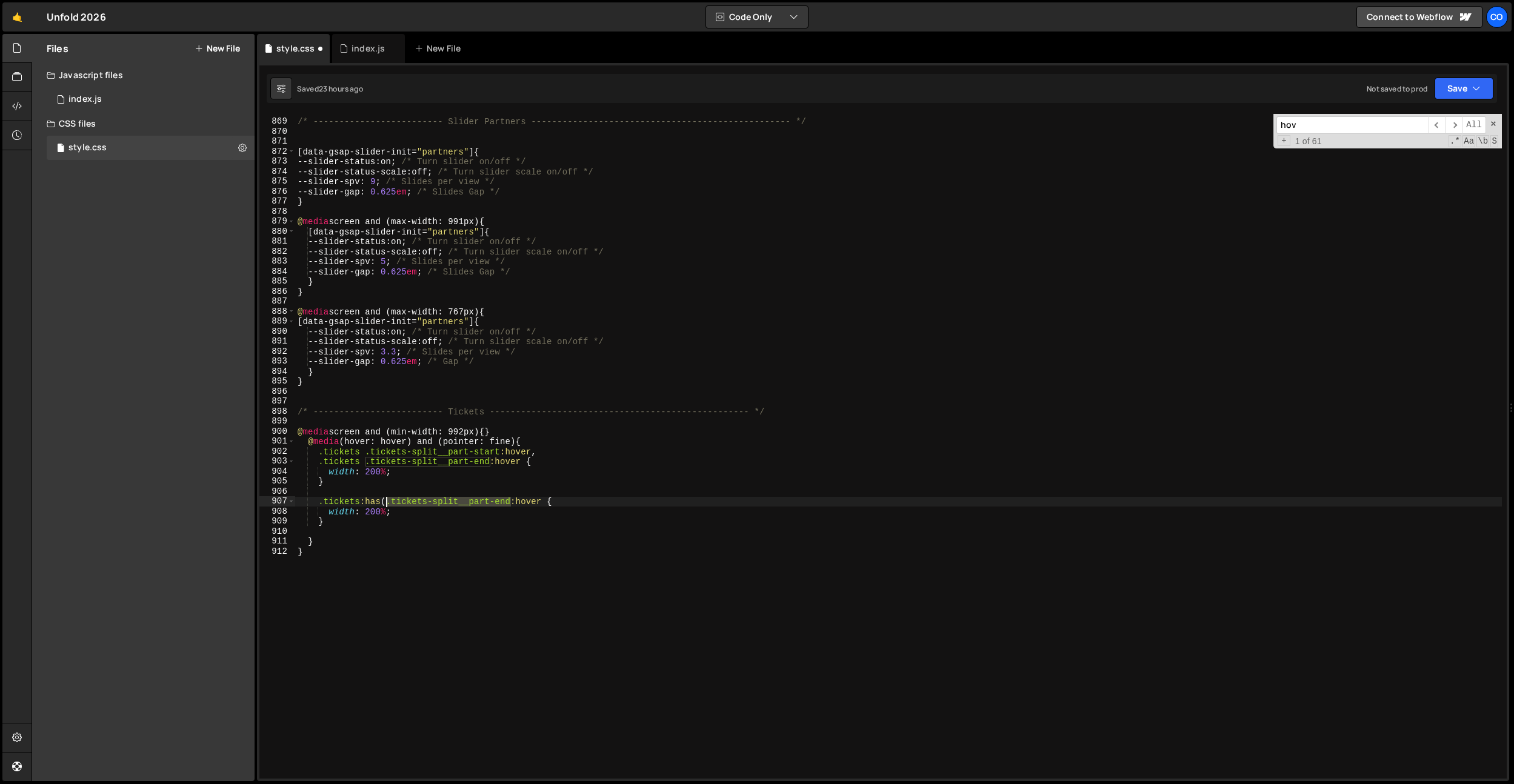
drag, startPoint x: 511, startPoint y: 502, endPoint x: 385, endPoint y: 501, distance: 126.0
click at [385, 501] on div "/* ------------------------- Slider Partners ----------------------------------…" at bounding box center [898, 449] width 1207 height 684
click at [542, 502] on div "/* ------------------------- Slider Partners ----------------------------------…" at bounding box center [898, 449] width 1207 height 684
paste textarea ".tickets-split__part-end"
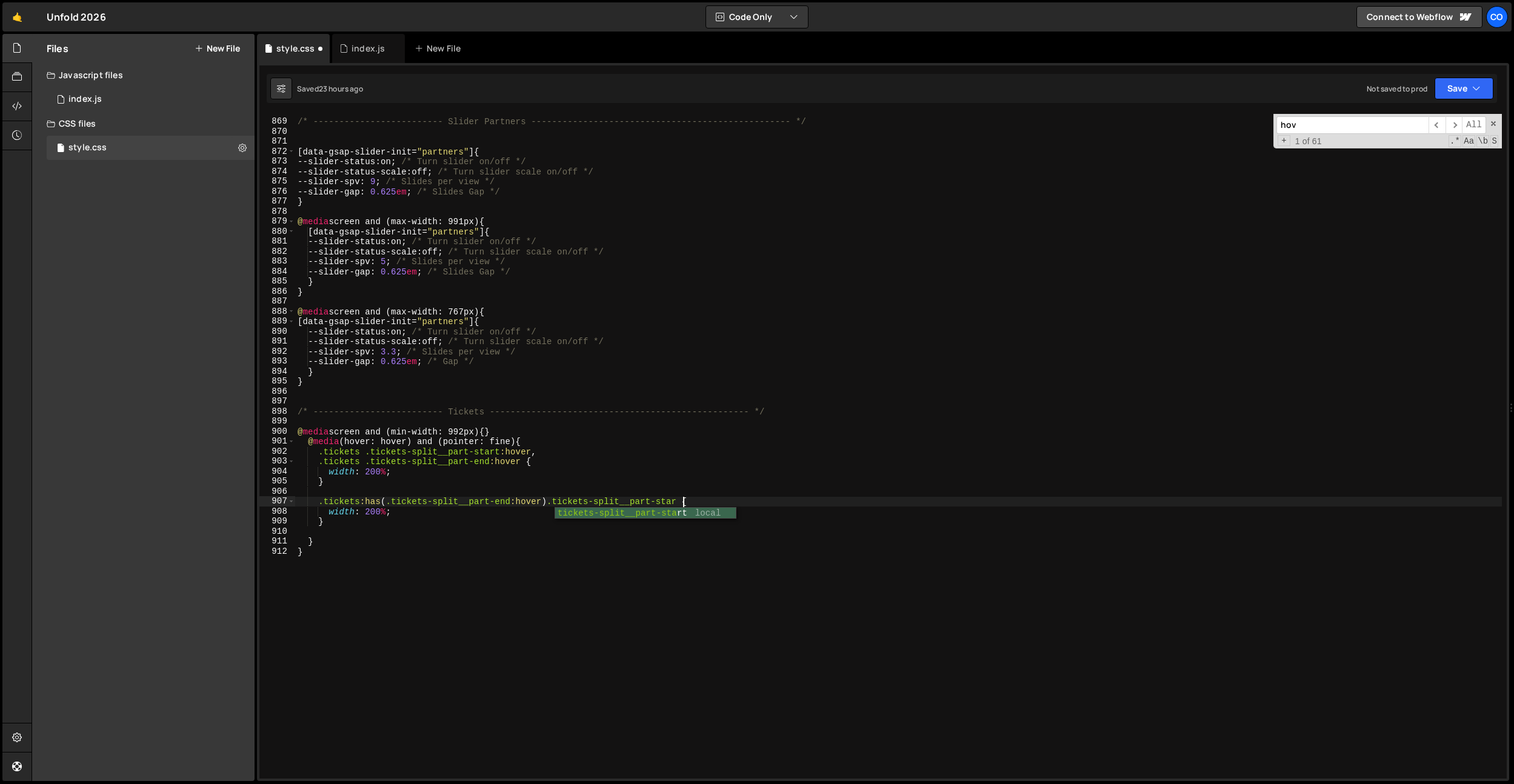
scroll to position [0, 26]
click at [380, 514] on div "/* ------------------------- Slider Partners ----------------------------------…" at bounding box center [898, 449] width 1207 height 684
click at [470, 453] on div "/* ------------------------- Slider Partners ----------------------------------…" at bounding box center [898, 449] width 1207 height 684
drag, startPoint x: 318, startPoint y: 503, endPoint x: 686, endPoint y: 503, distance: 368.0
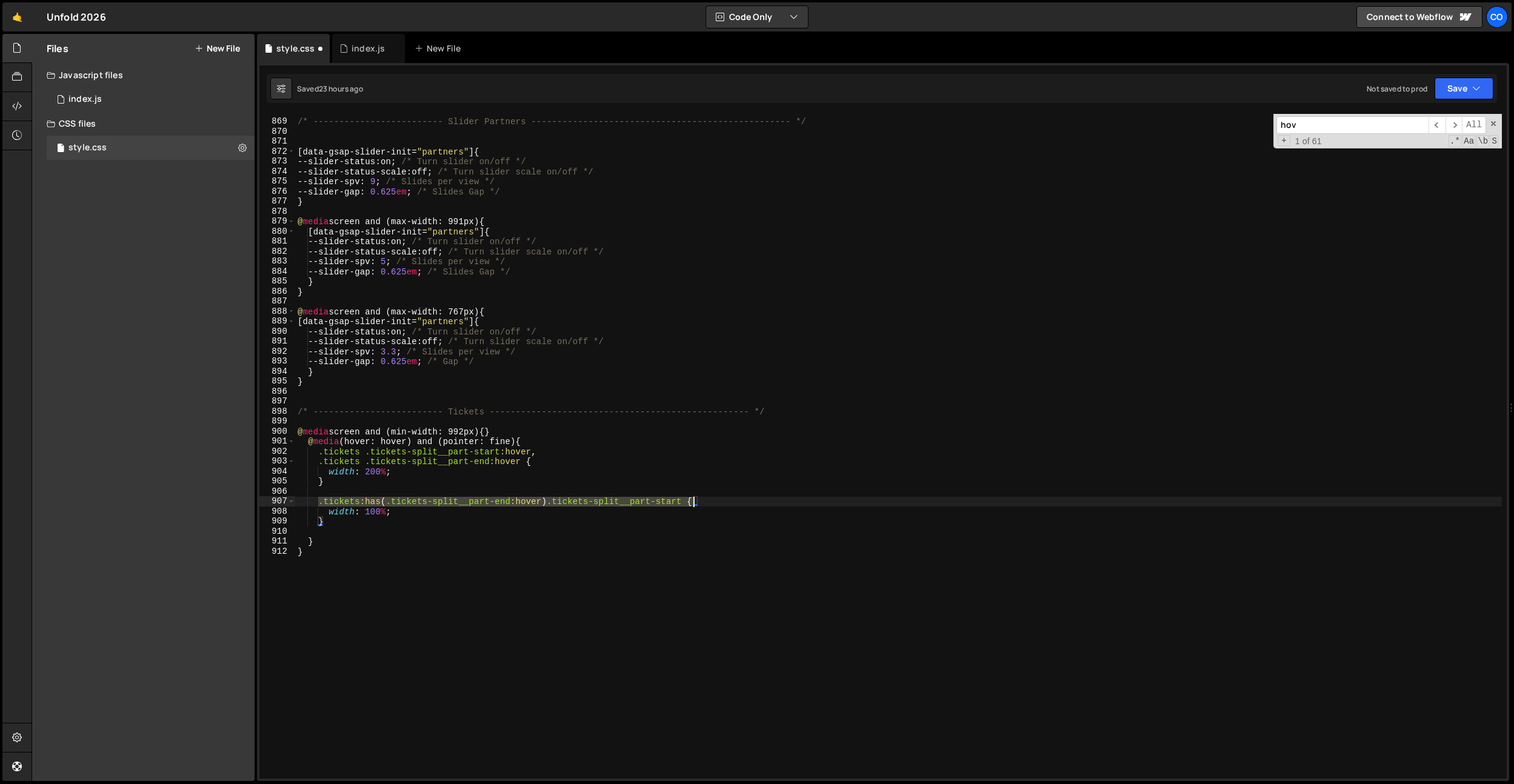
click at [686, 503] on div "/* ------------------------- Slider Partners ----------------------------------…" at bounding box center [898, 449] width 1207 height 684
paste textarea ".tickets:has(.tickets-split__part-end:hover) .tickets-split__part-start"
click at [676, 512] on div "/* ------------------------- Slider Partners ----------------------------------…" at bounding box center [898, 449] width 1207 height 684
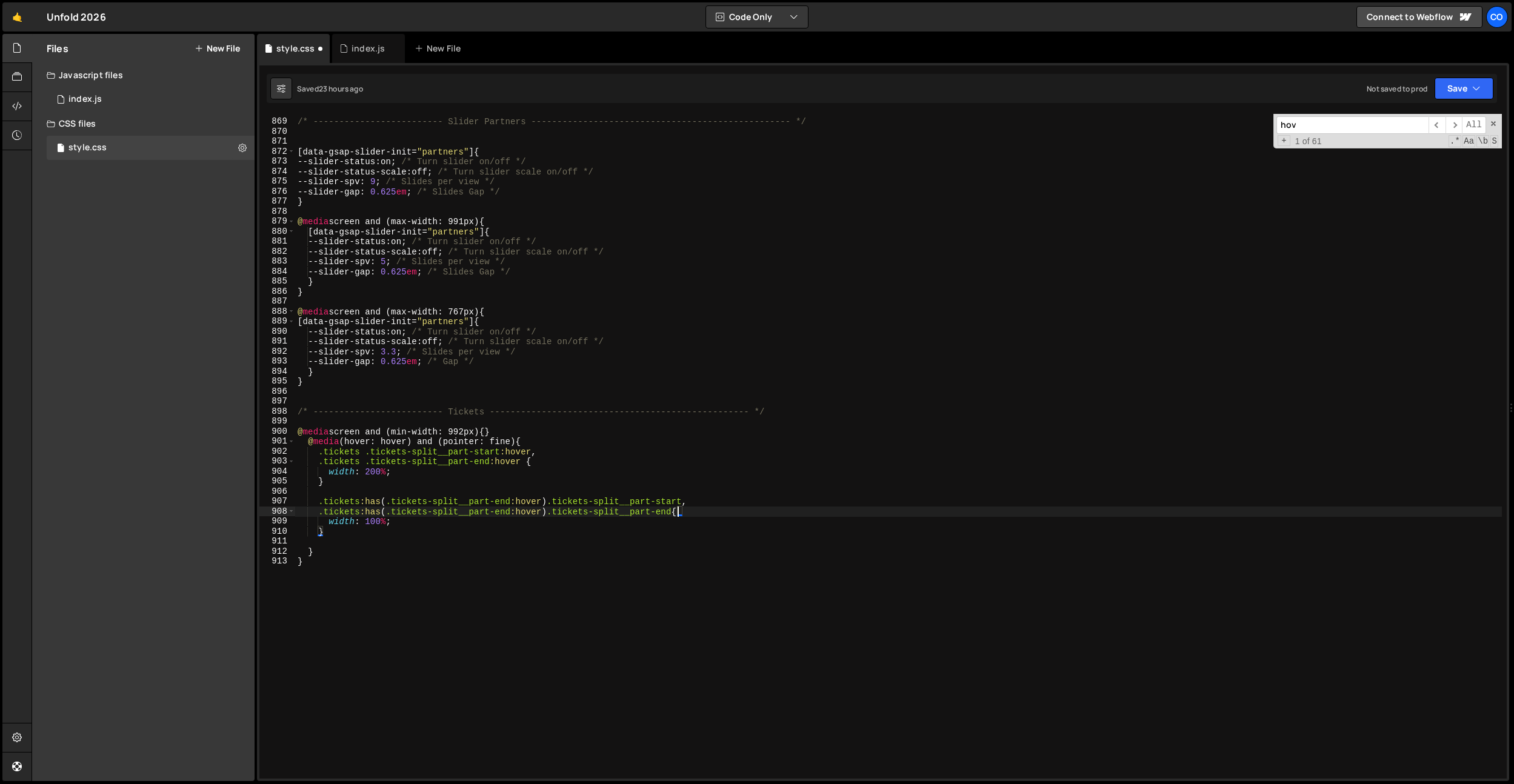
click at [504, 511] on div "/* ------------------------- Slider Partners ----------------------------------…" at bounding box center [898, 449] width 1207 height 684
click at [542, 474] on div "/* ------------------------- Slider Partners ----------------------------------…" at bounding box center [898, 449] width 1207 height 684
drag, startPoint x: 499, startPoint y: 449, endPoint x: 366, endPoint y: 454, distance: 133.1
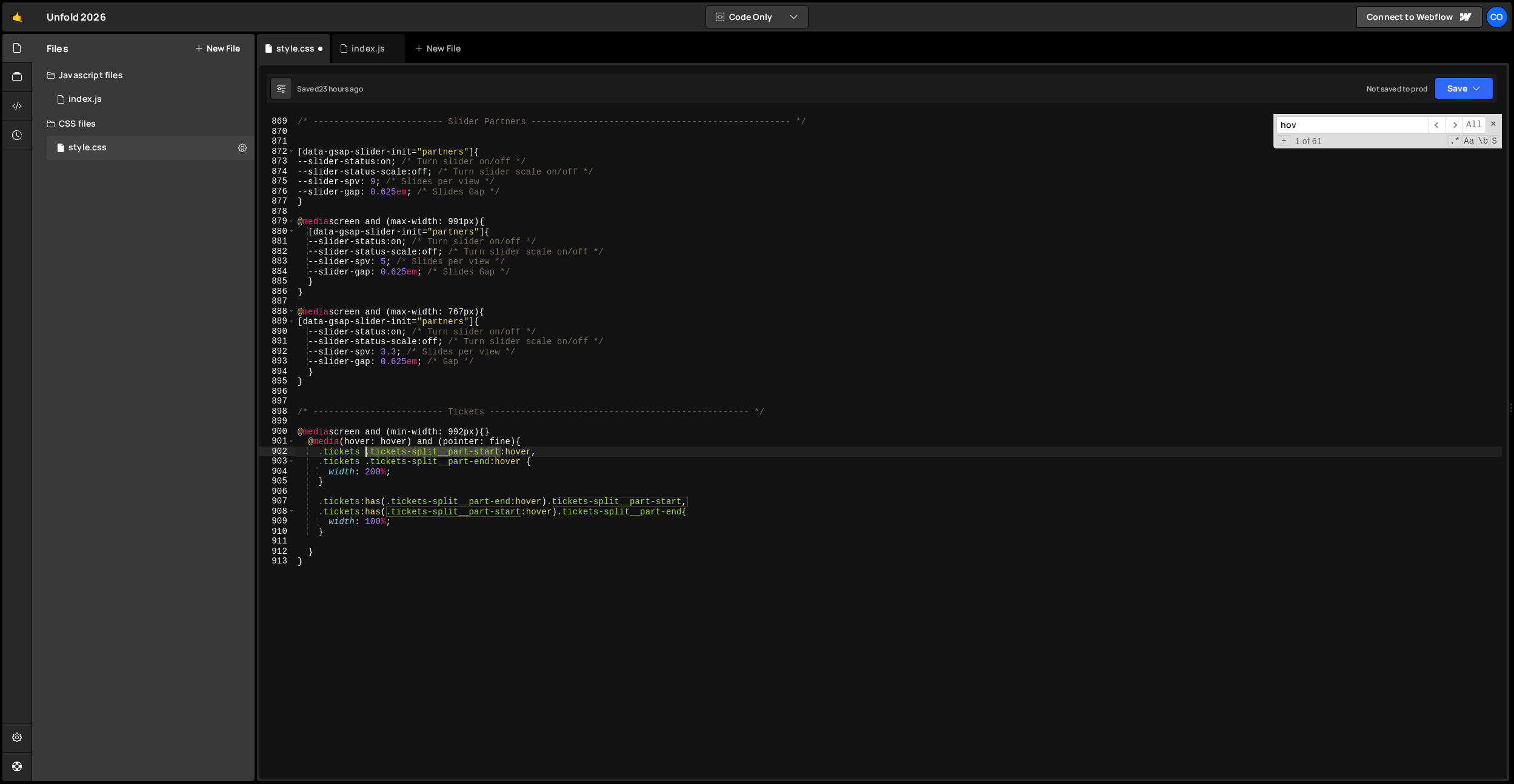
click at [366, 454] on div "/* ------------------------- Slider Partners ----------------------------------…" at bounding box center [898, 449] width 1207 height 684
click at [567, 443] on div "/* ------------------------- Slider Partners ----------------------------------…" at bounding box center [898, 449] width 1207 height 684
type textarea "@media (hover: hover) and (pointer: fine) {"
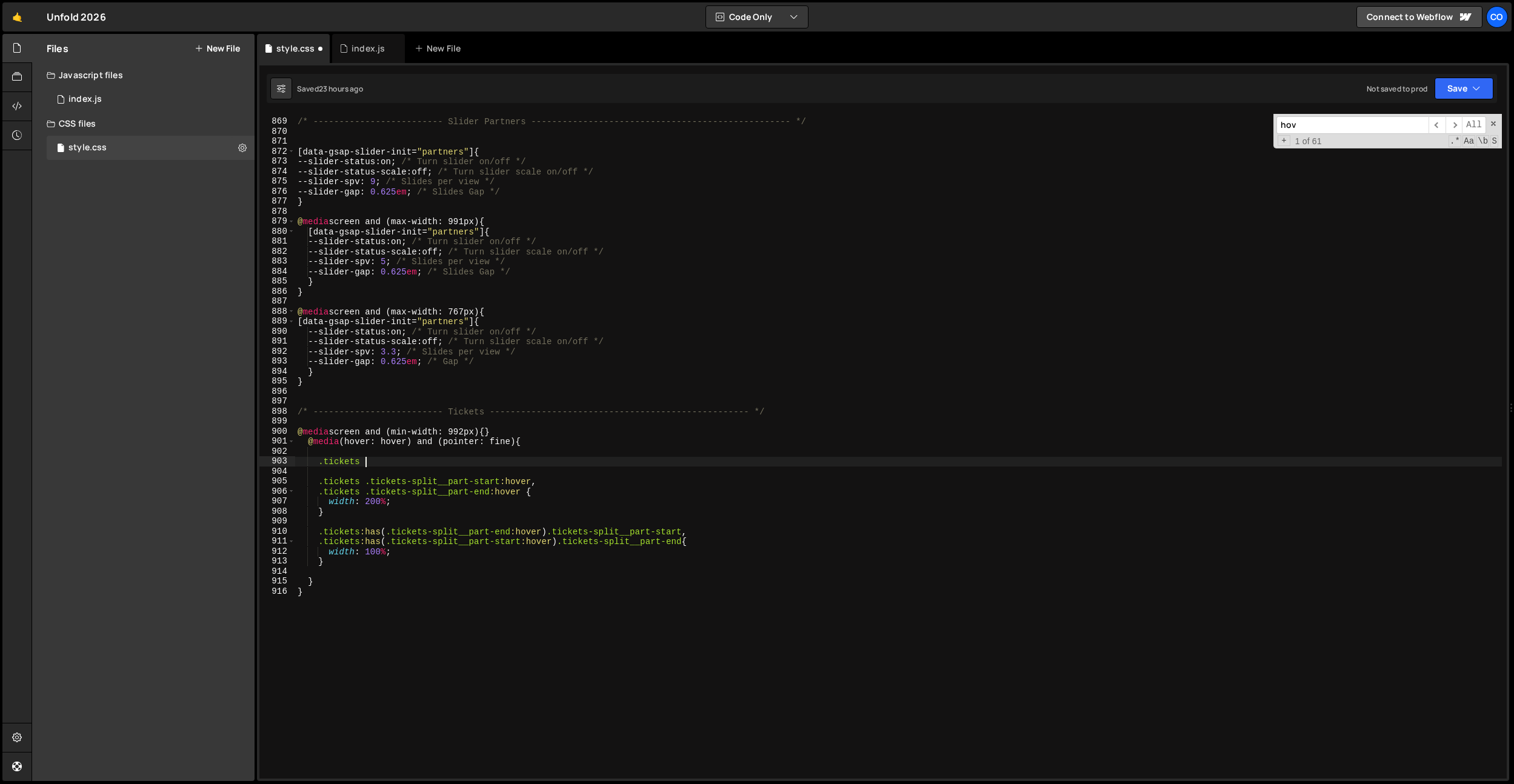
paste textarea ".tickets-split__part-start"
type textarea ".tickets .tickets-split__part-start,"
paste textarea ".tickets-split__part-start"
type textarea ".tickets-split__part-end {}"
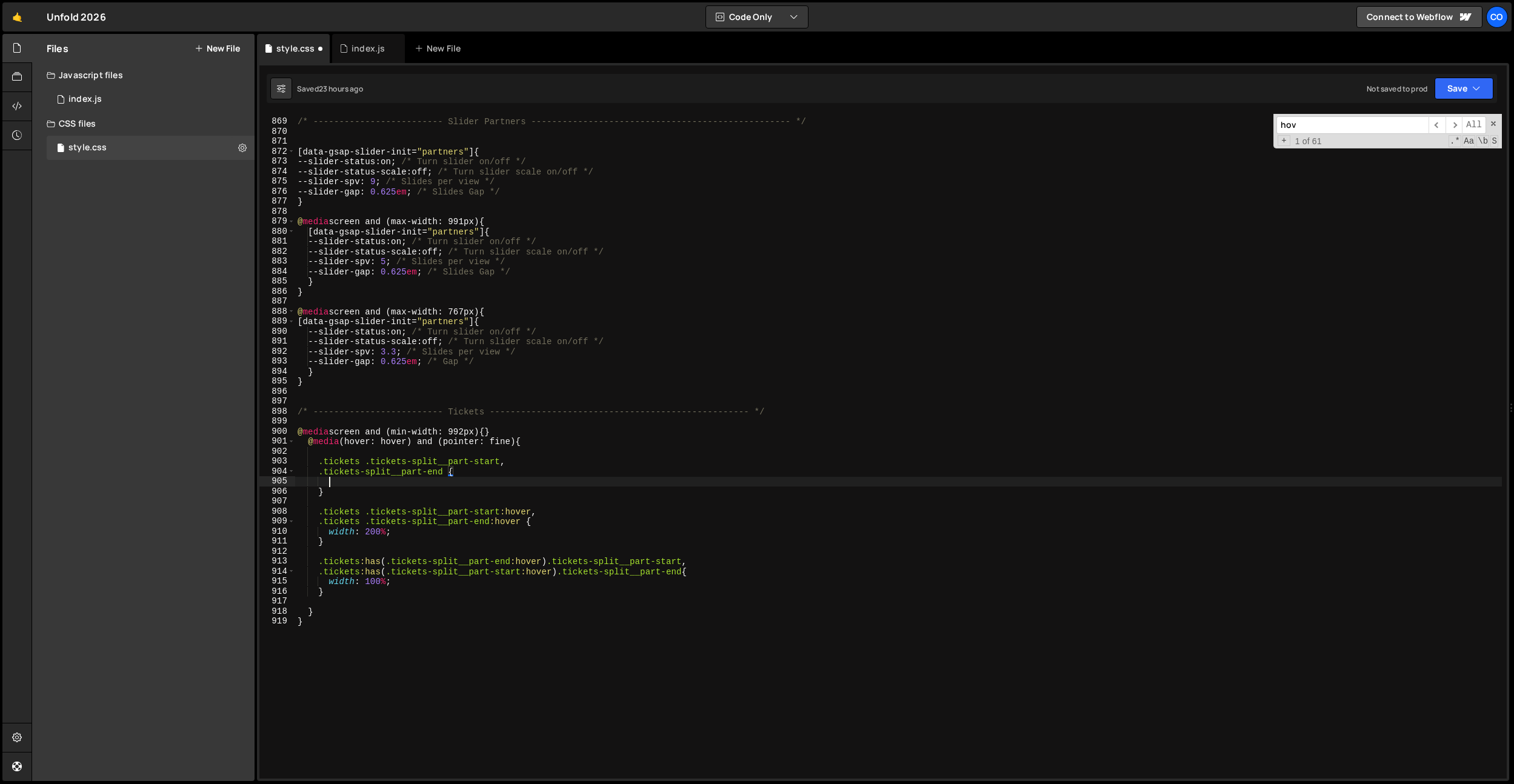
scroll to position [0, 1]
drag, startPoint x: 357, startPoint y: 463, endPoint x: 317, endPoint y: 463, distance: 40.0
click at [317, 463] on div "/* ------------------------- Slider Partners ----------------------------------…" at bounding box center [898, 449] width 1207 height 684
click at [317, 468] on div "/* ------------------------- Slider Partners ----------------------------------…" at bounding box center [898, 449] width 1207 height 684
paste textarea ".tickets"
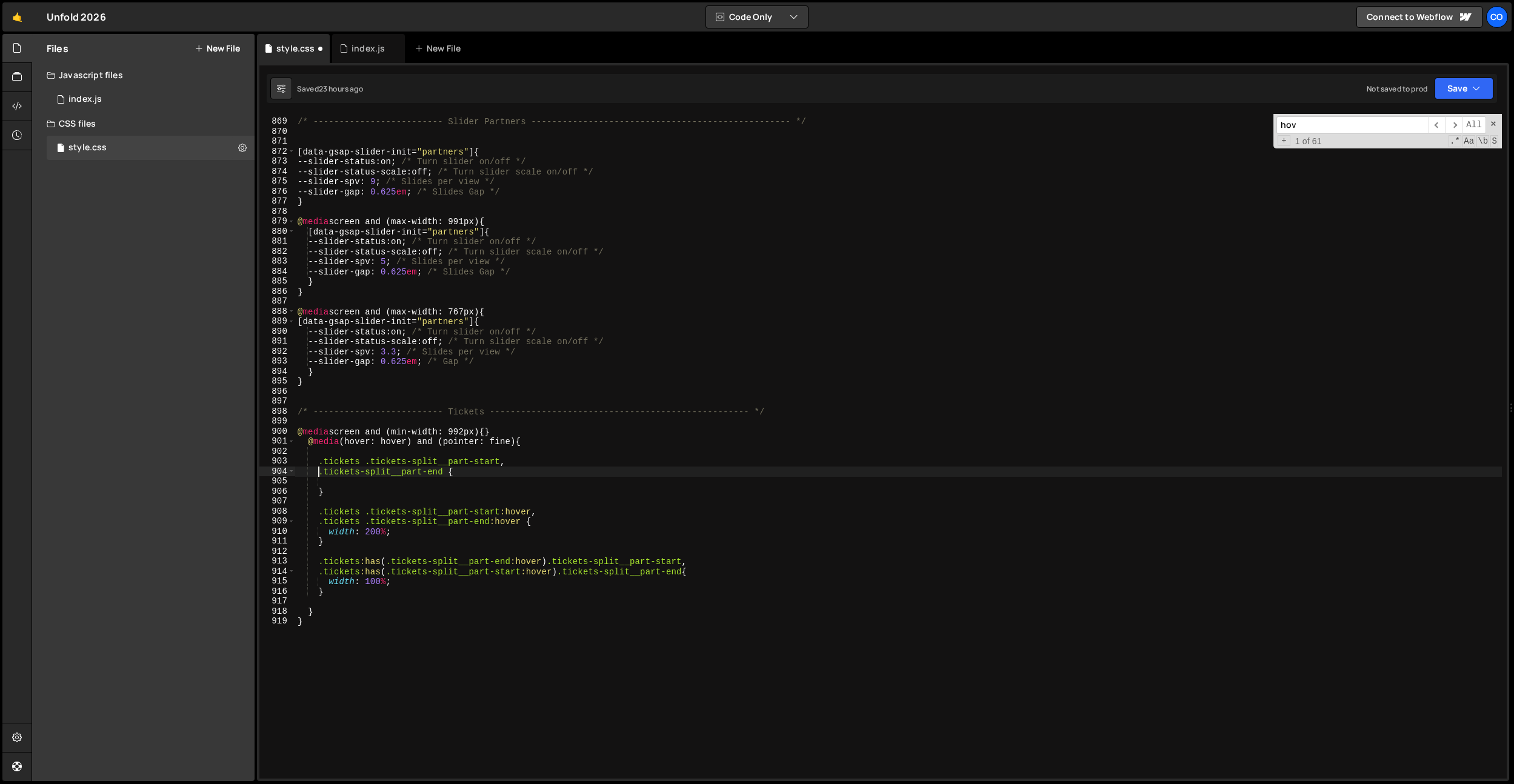
type textarea ".tickets .tickets-split__part-end {"
click at [465, 481] on div "/* ------------------------- Slider Partners ----------------------------------…" at bounding box center [898, 449] width 1207 height 684
type textarea "d"
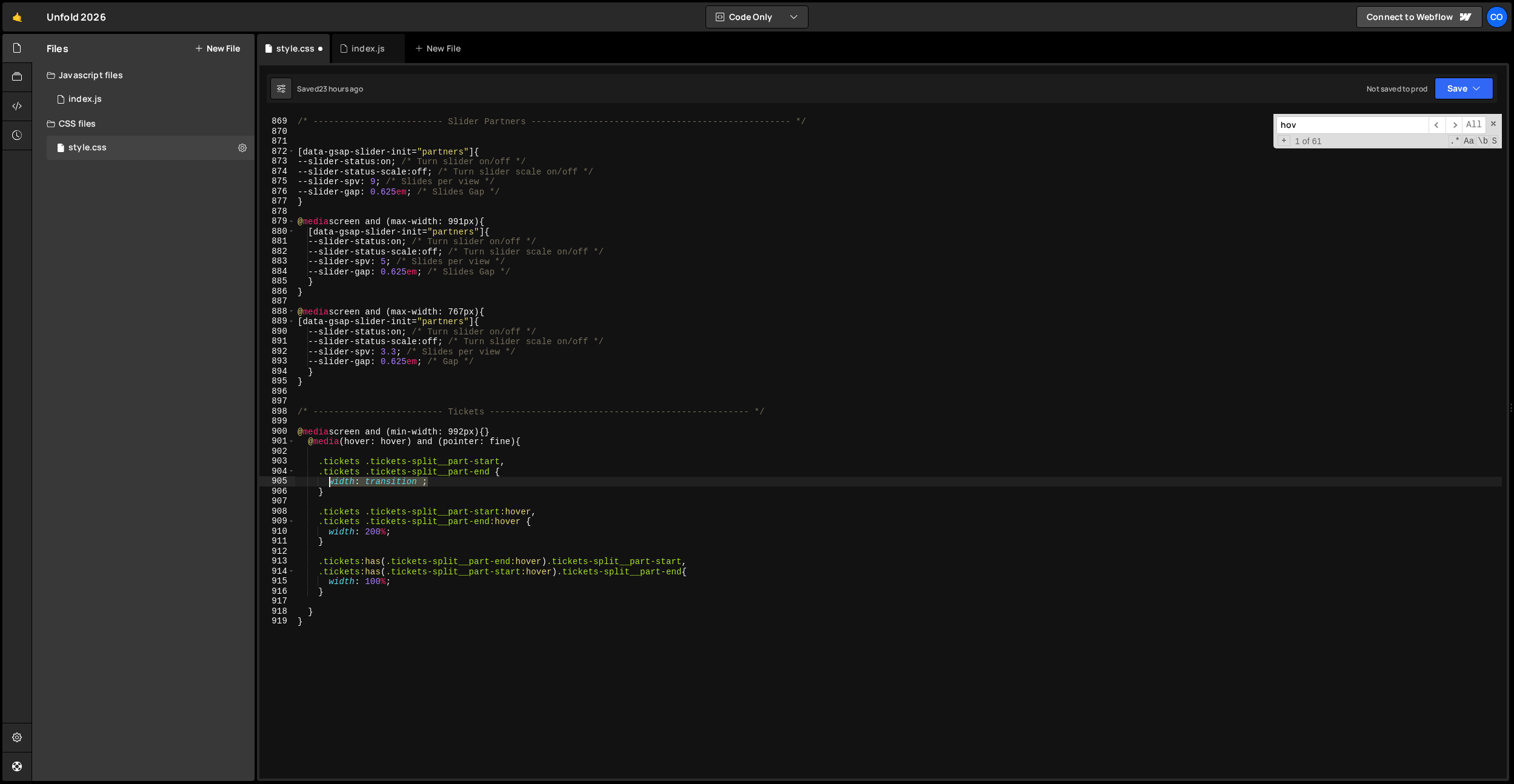
drag, startPoint x: 424, startPoint y: 483, endPoint x: 328, endPoint y: 484, distance: 96.0
click at [328, 484] on div "/* ------------------------- Slider Partners ----------------------------------…" at bounding box center [898, 449] width 1207 height 684
click at [390, 483] on div "/* ------------------------- Slider Partners ----------------------------------…" at bounding box center [898, 449] width 1207 height 684
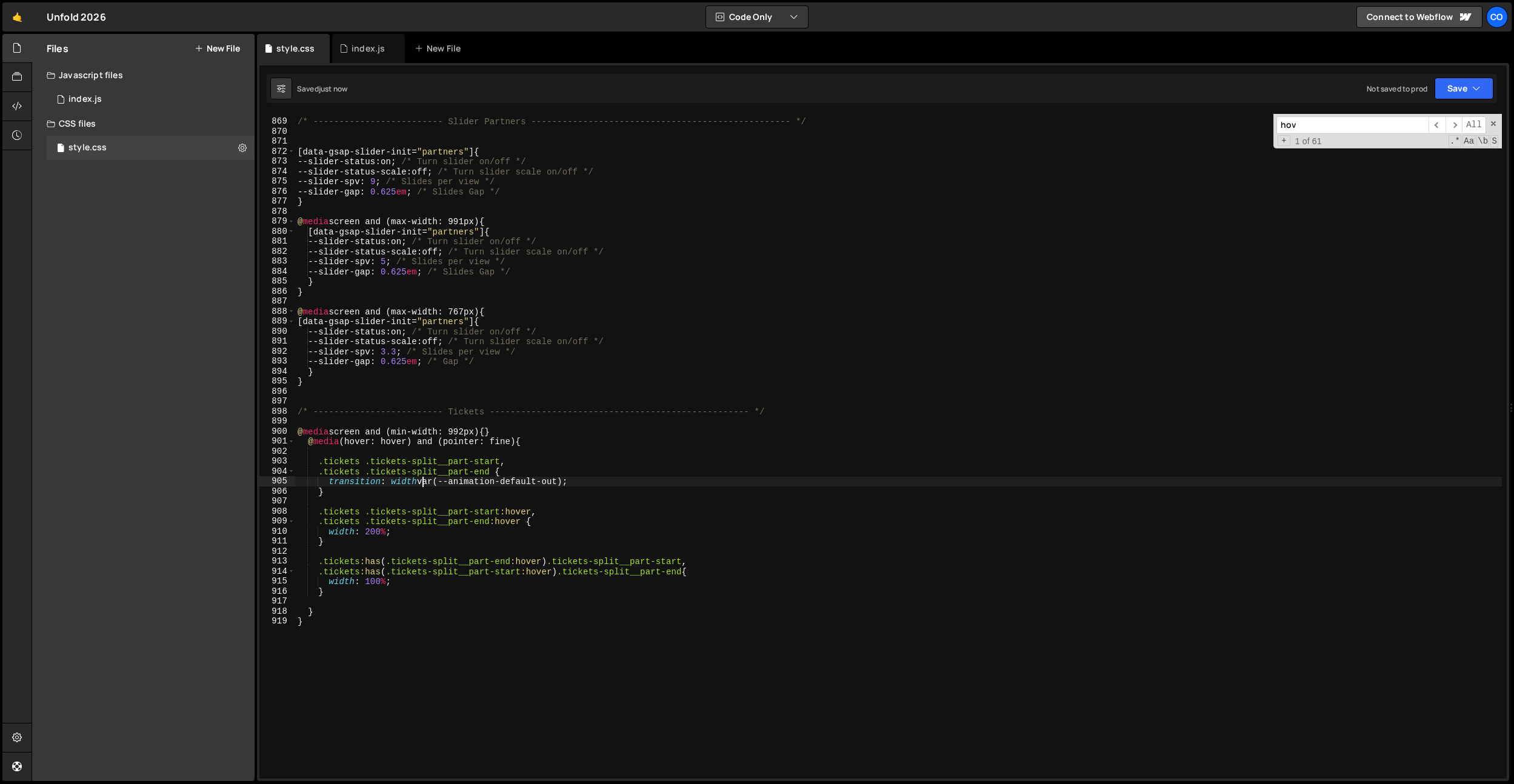
type textarea "transition: width var(--animation-default-out);"
click at [402, 602] on div "/* ------------------------- Slider Partners ----------------------------------…" at bounding box center [898, 449] width 1207 height 684
click at [402, 592] on div "/* ------------------------- Slider Partners ----------------------------------…" at bounding box center [898, 449] width 1207 height 684
type textarea "}"
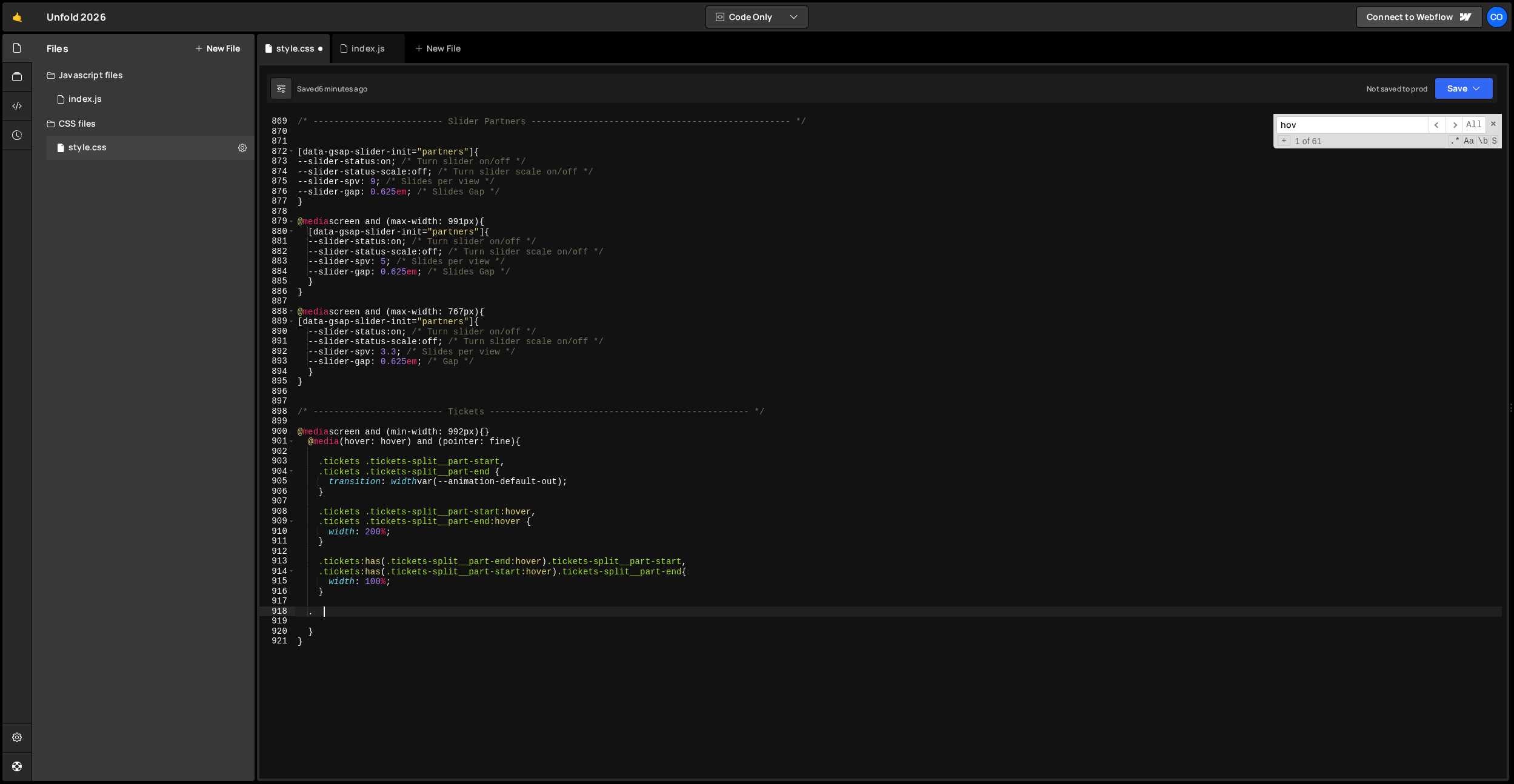
scroll to position [0, 1]
paste textarea "tickets-split__type"
drag, startPoint x: 361, startPoint y: 461, endPoint x: 320, endPoint y: 466, distance: 41.3
click at [320, 464] on div "/* ------------------------- Slider Partners ----------------------------------…" at bounding box center [898, 449] width 1207 height 684
click at [317, 611] on div "/* ------------------------- Slider Partners ----------------------------------…" at bounding box center [898, 449] width 1207 height 684
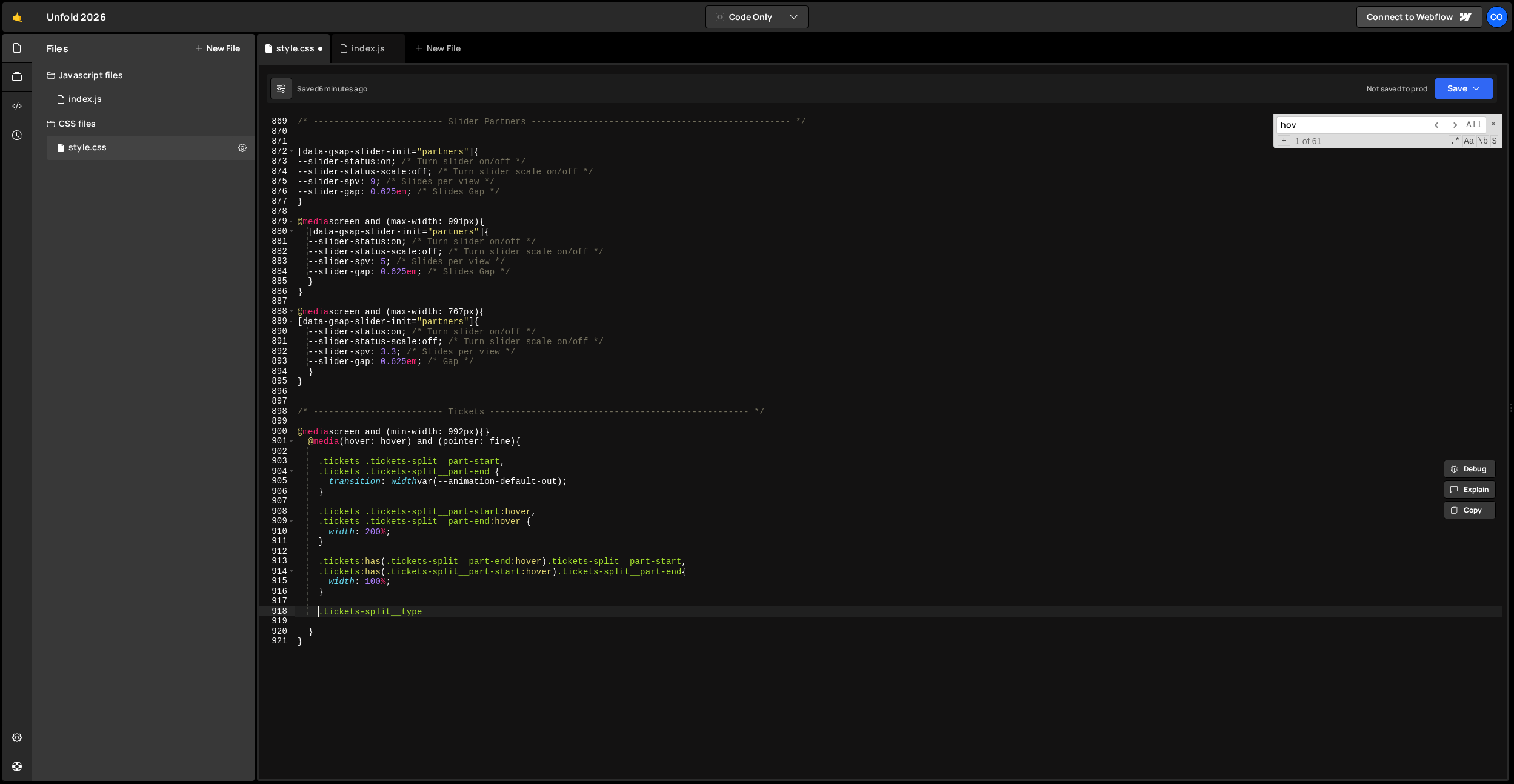
paste textarea ".tickets"
drag, startPoint x: 513, startPoint y: 563, endPoint x: 411, endPoint y: 574, distance: 102.6
click at [388, 563] on div "/* ------------------------- Slider Partners ----------------------------------…" at bounding box center [898, 449] width 1207 height 684
type textarea ".tickets:has(.tickets-split__part-end:hover) .tickets-split__part-start,"
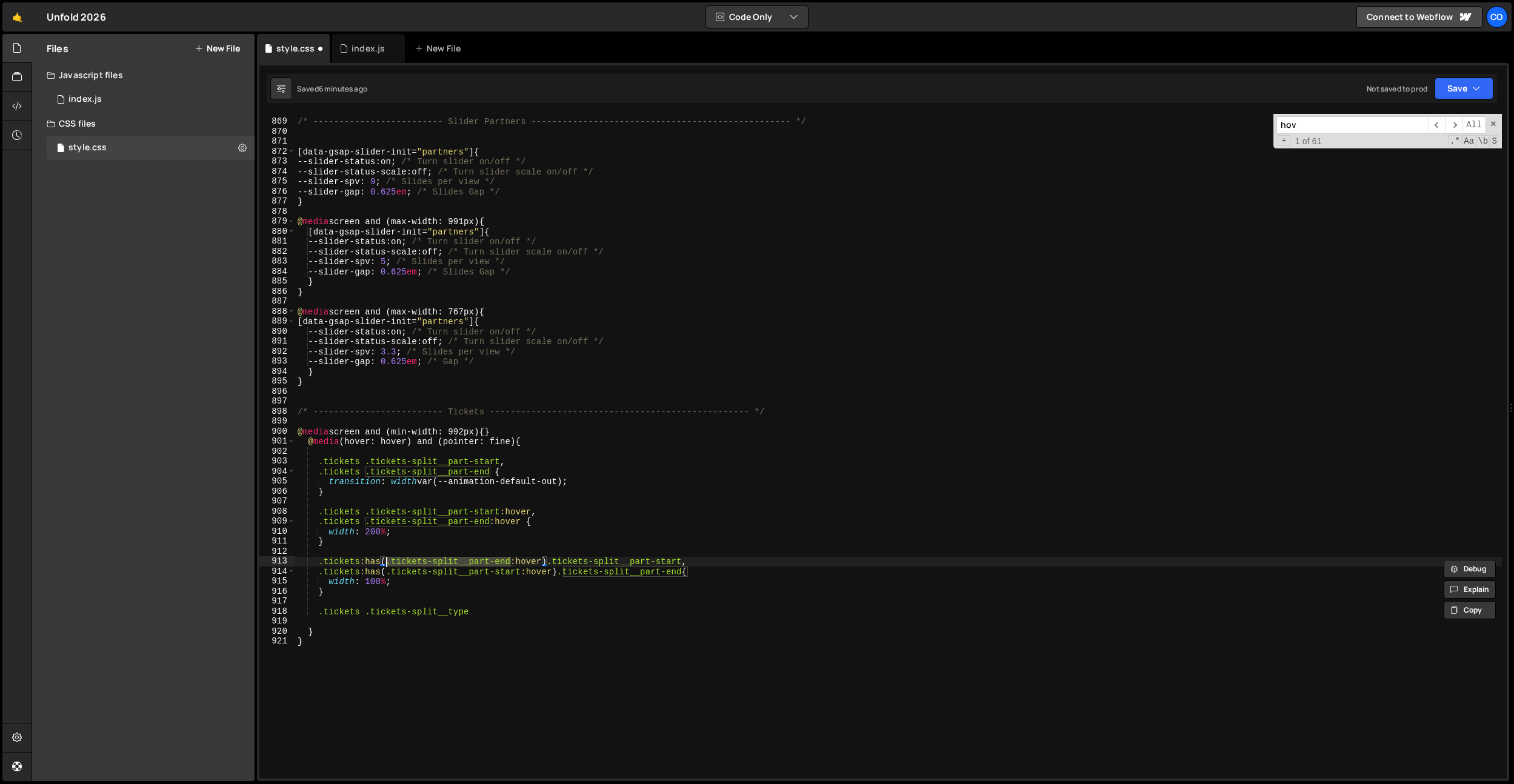
click at [479, 603] on div "/* ------------------------- Slider Partners ----------------------------------…" at bounding box center [898, 449] width 1207 height 684
click at [478, 608] on div "/* ------------------------- Slider Partners ----------------------------------…" at bounding box center [898, 449] width 1207 height 684
paste textarea ".tickets-split__part-end"
type textarea ".tickets .tickets-split__type .tickets-split__part-end {}"
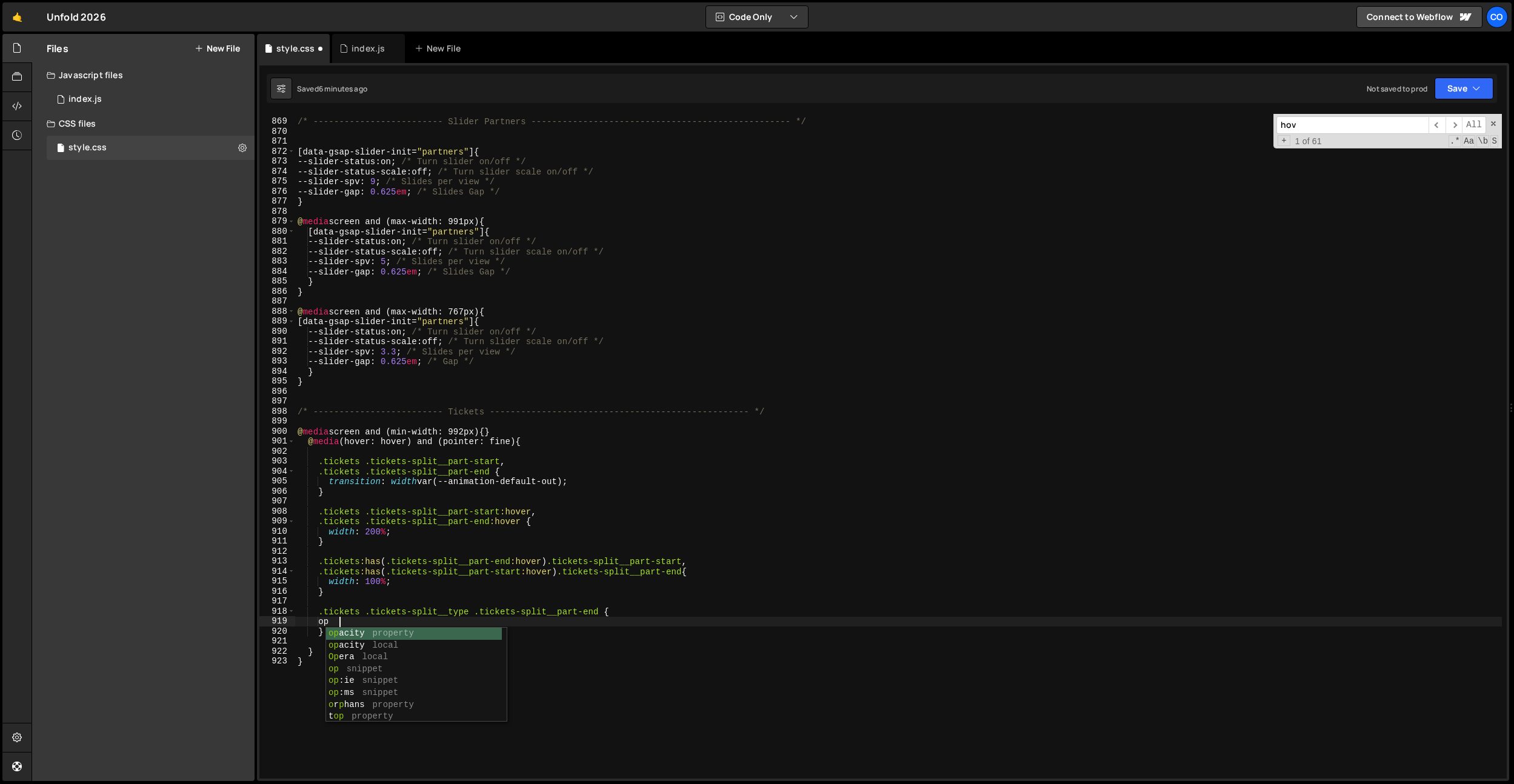
type textarea "opacity: 0;"
drag, startPoint x: 468, startPoint y: 612, endPoint x: 364, endPoint y: 613, distance: 104.0
click at [364, 613] on div "/* ------------------------- Slider Partners ----------------------------------…" at bounding box center [898, 449] width 1207 height 684
click at [488, 610] on div "/* ------------------------- Slider Partners ----------------------------------…" at bounding box center [898, 449] width 1207 height 684
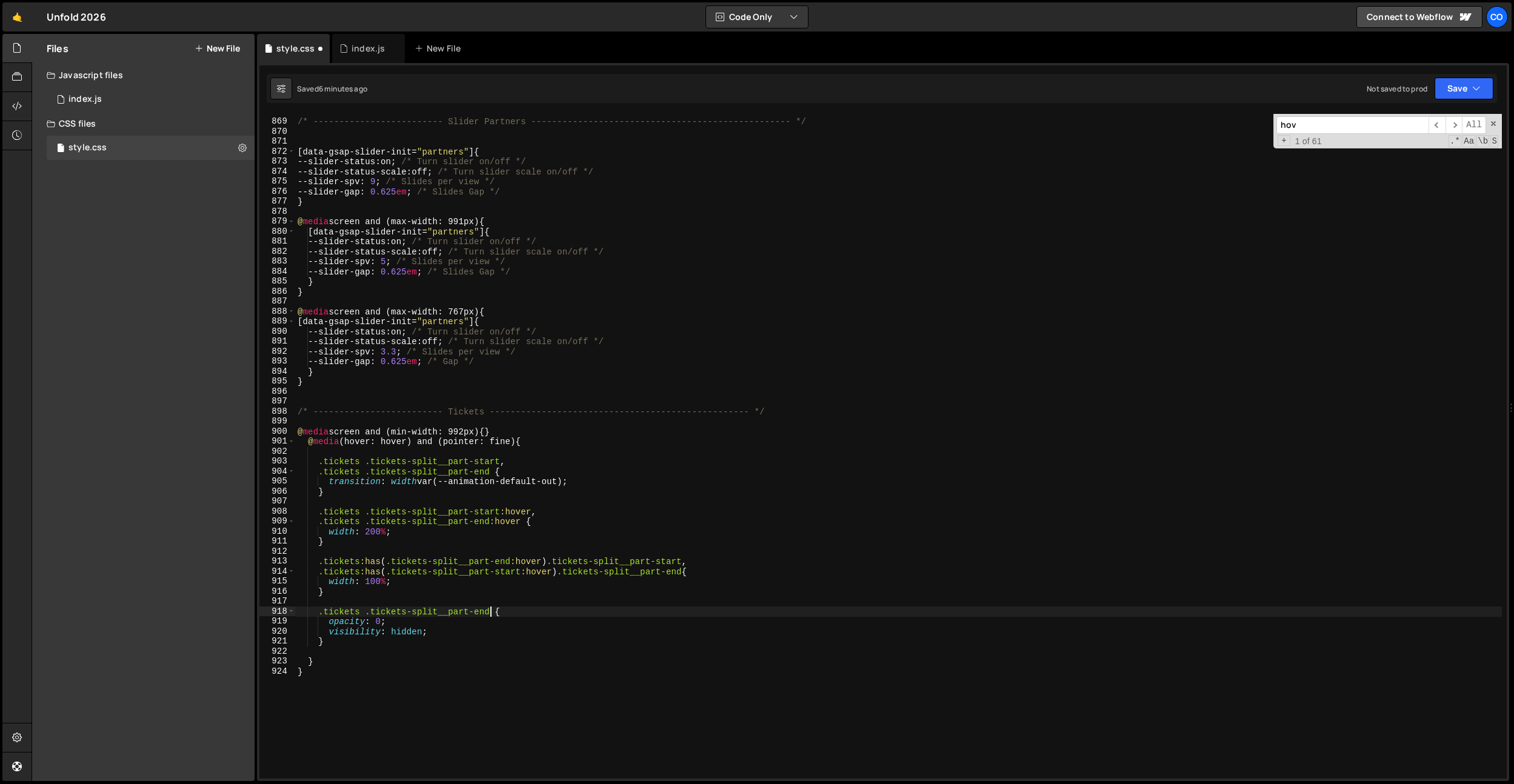
scroll to position [0, 14]
paste textarea ".tickets-split__type"
drag, startPoint x: 318, startPoint y: 611, endPoint x: 599, endPoint y: 610, distance: 281.0
click at [599, 610] on div "/* ------------------------- Slider Partners ----------------------------------…" at bounding box center [898, 449] width 1207 height 684
click at [353, 590] on div "/* ------------------------- Slider Partners ----------------------------------…" at bounding box center [898, 449] width 1207 height 684
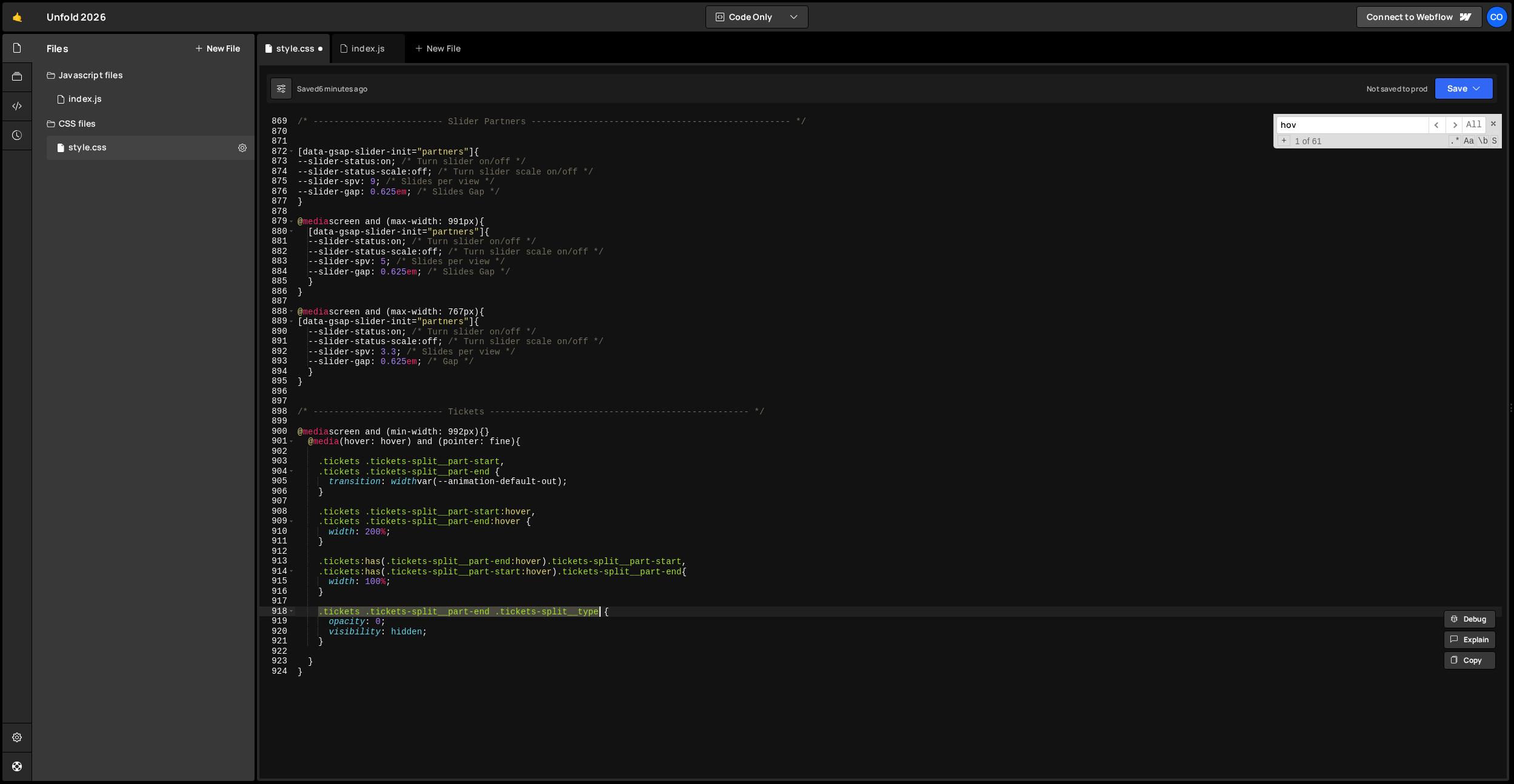
type textarea "}"
paste textarea ".tickets .tickets-split__part-end .tickets-split__type"
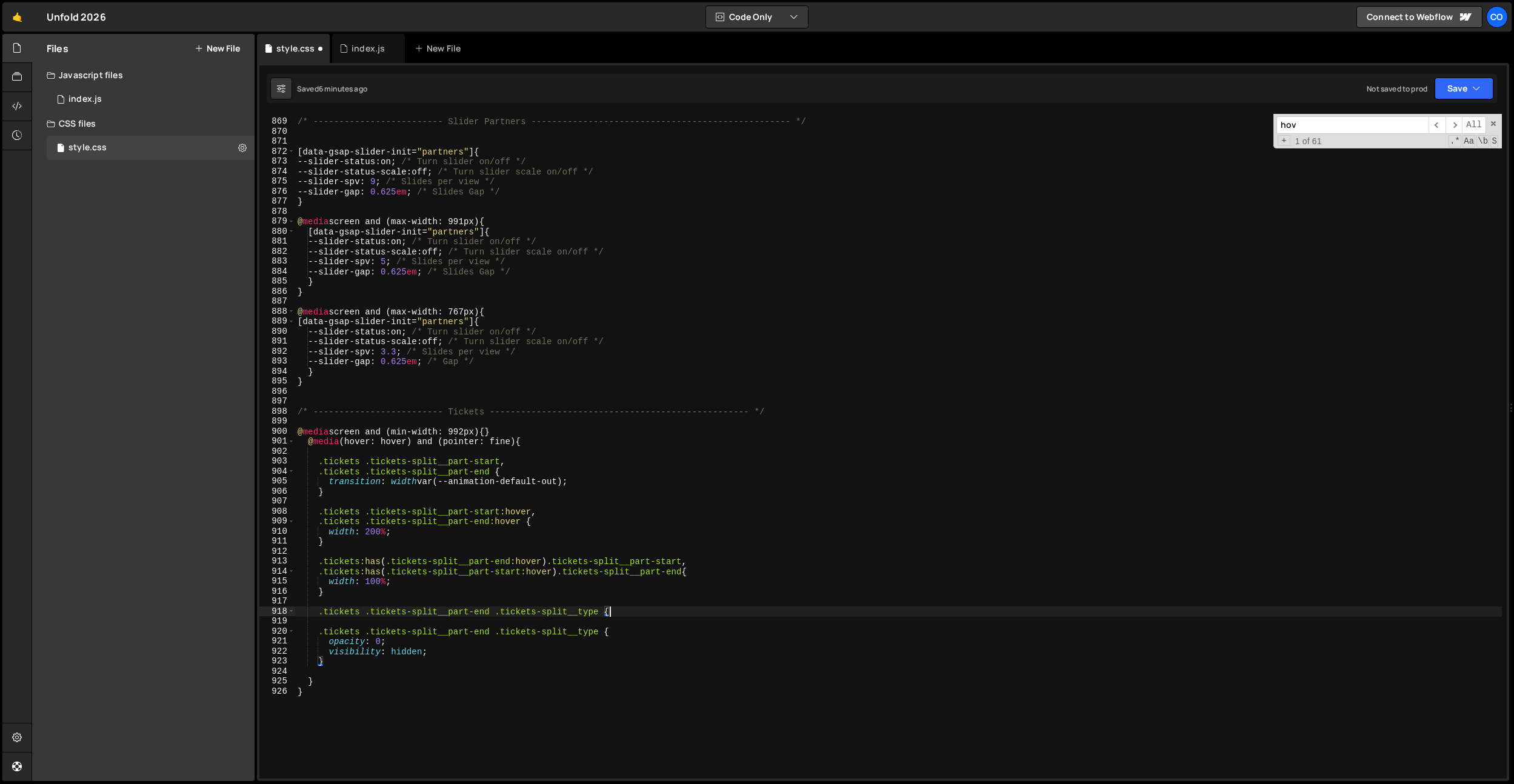
type textarea ".tickets .tickets-split__part-end .tickets-split__type {}"
drag, startPoint x: 492, startPoint y: 612, endPoint x: 364, endPoint y: 610, distance: 128.0
click at [364, 610] on div "/* ------------------------- Slider Partners ----------------------------------…" at bounding box center [898, 449] width 1207 height 684
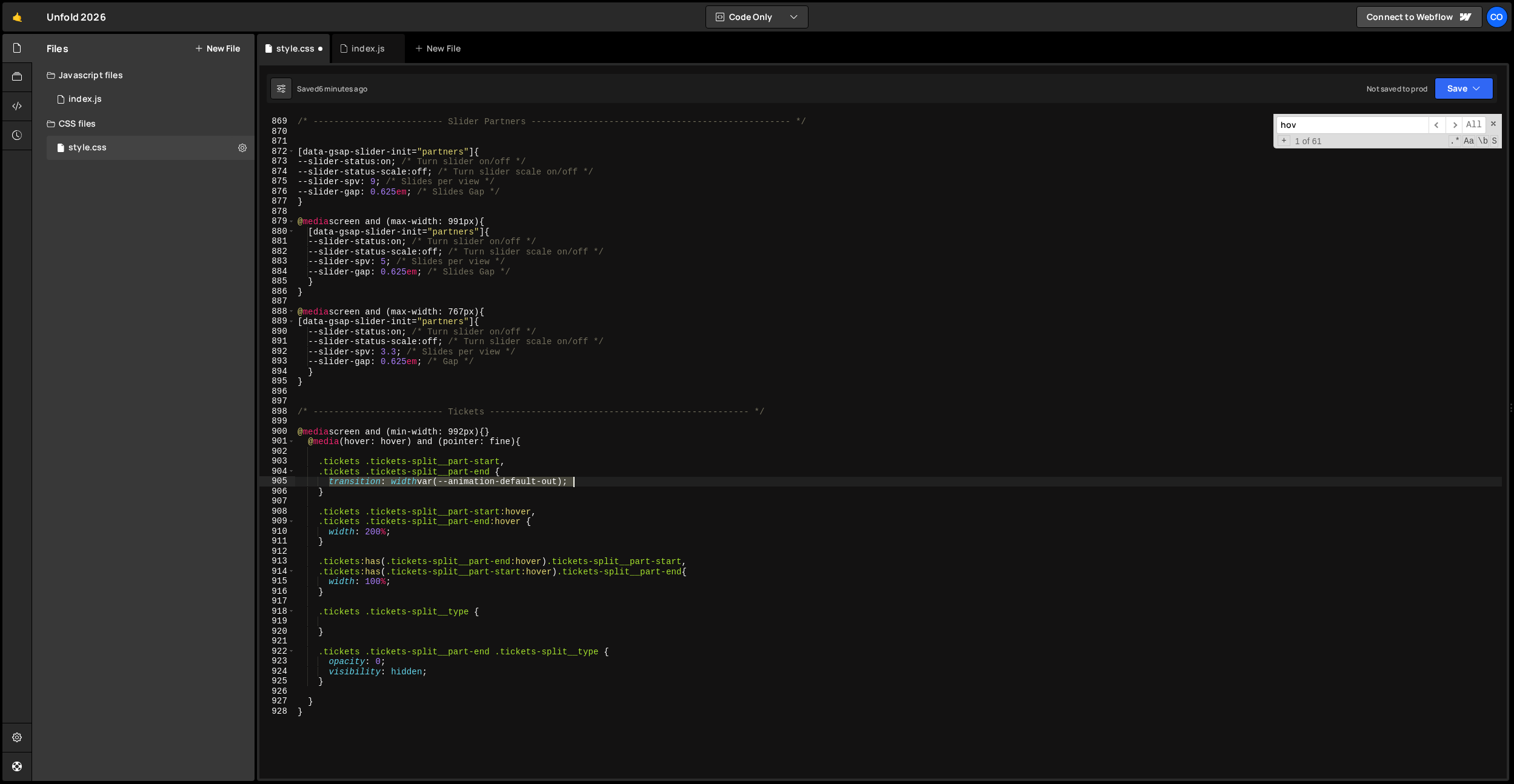
drag, startPoint x: 331, startPoint y: 481, endPoint x: 612, endPoint y: 480, distance: 281.0
click at [612, 480] on div "/* ------------------------- Slider Partners ----------------------------------…" at bounding box center [898, 449] width 1207 height 684
type textarea "transition: width var(--animation-default-out);"
click at [386, 617] on div "/* ------------------------- Slider Partners ----------------------------------…" at bounding box center [898, 449] width 1207 height 684
paste textarea "transition: width var(--animation-default-out);"
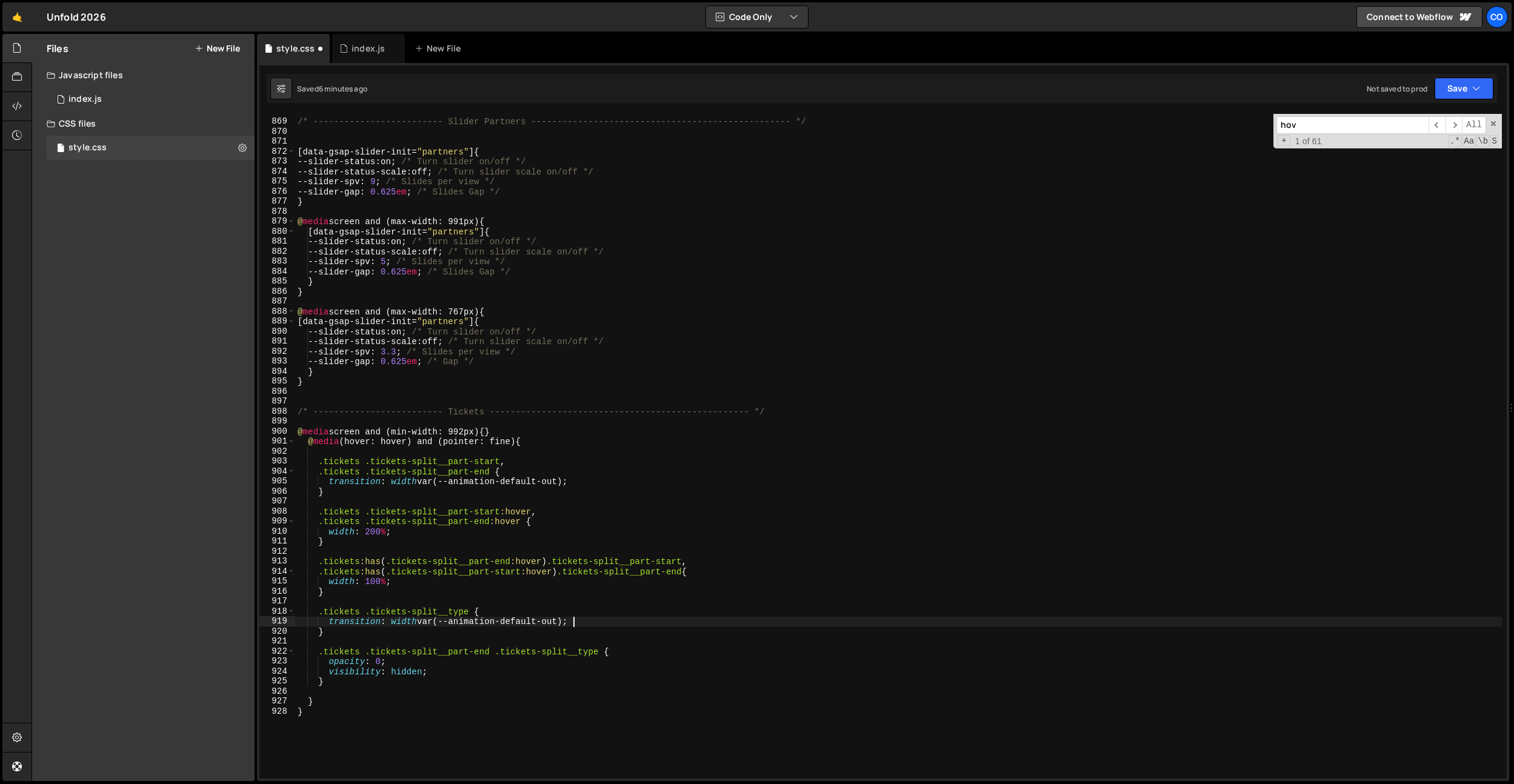
click at [406, 623] on div "/* ------------------------- Slider Partners ----------------------------------…" at bounding box center [898, 449] width 1207 height 684
click at [562, 556] on div "/* ------------------------- Slider Partners ----------------------------------…" at bounding box center [898, 449] width 1207 height 684
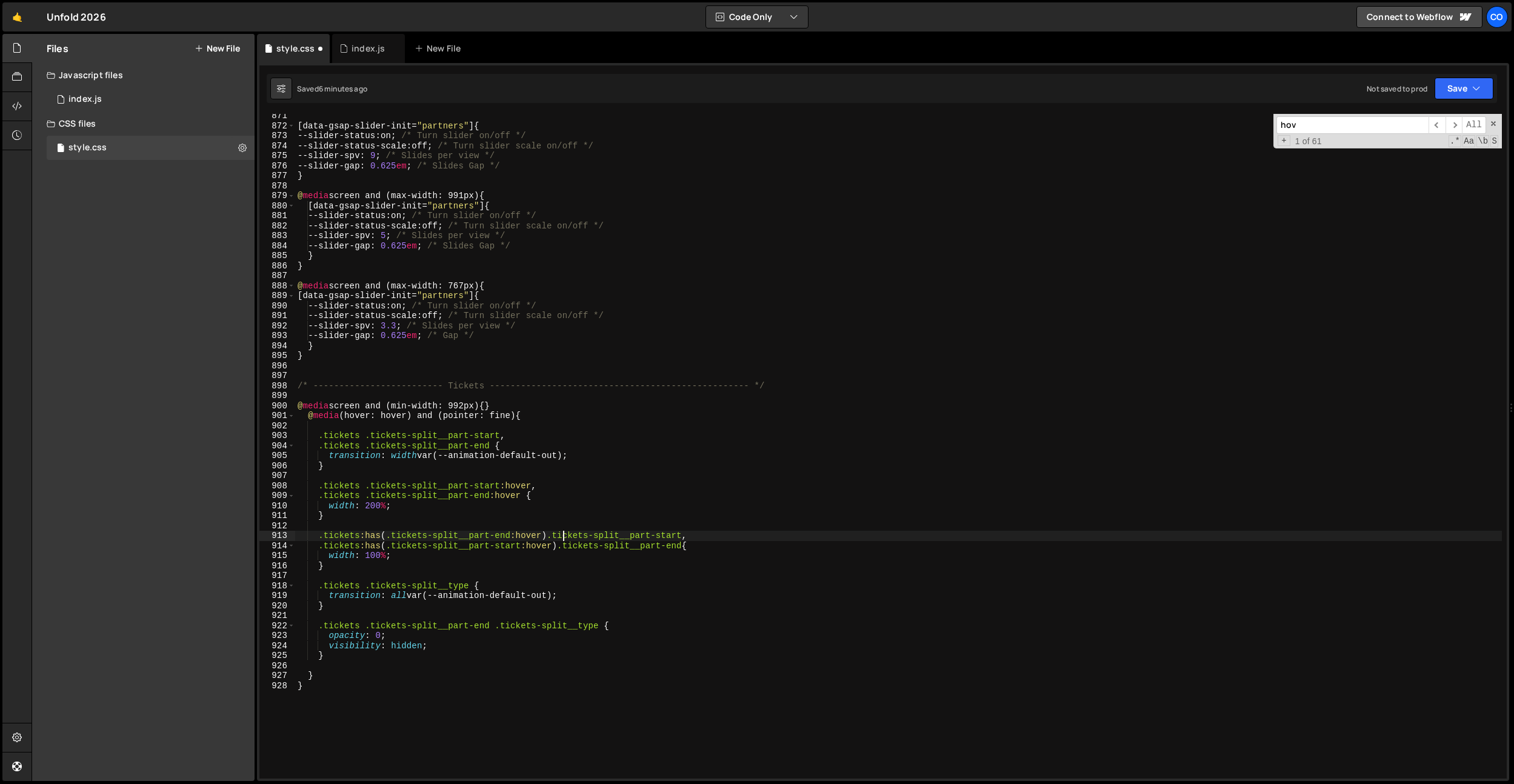
scroll to position [8698, 0]
click at [551, 660] on div "[ data-gsap-slider-init = " partners " ] { --slider-status : on ; /* Turn slide…" at bounding box center [898, 453] width 1207 height 684
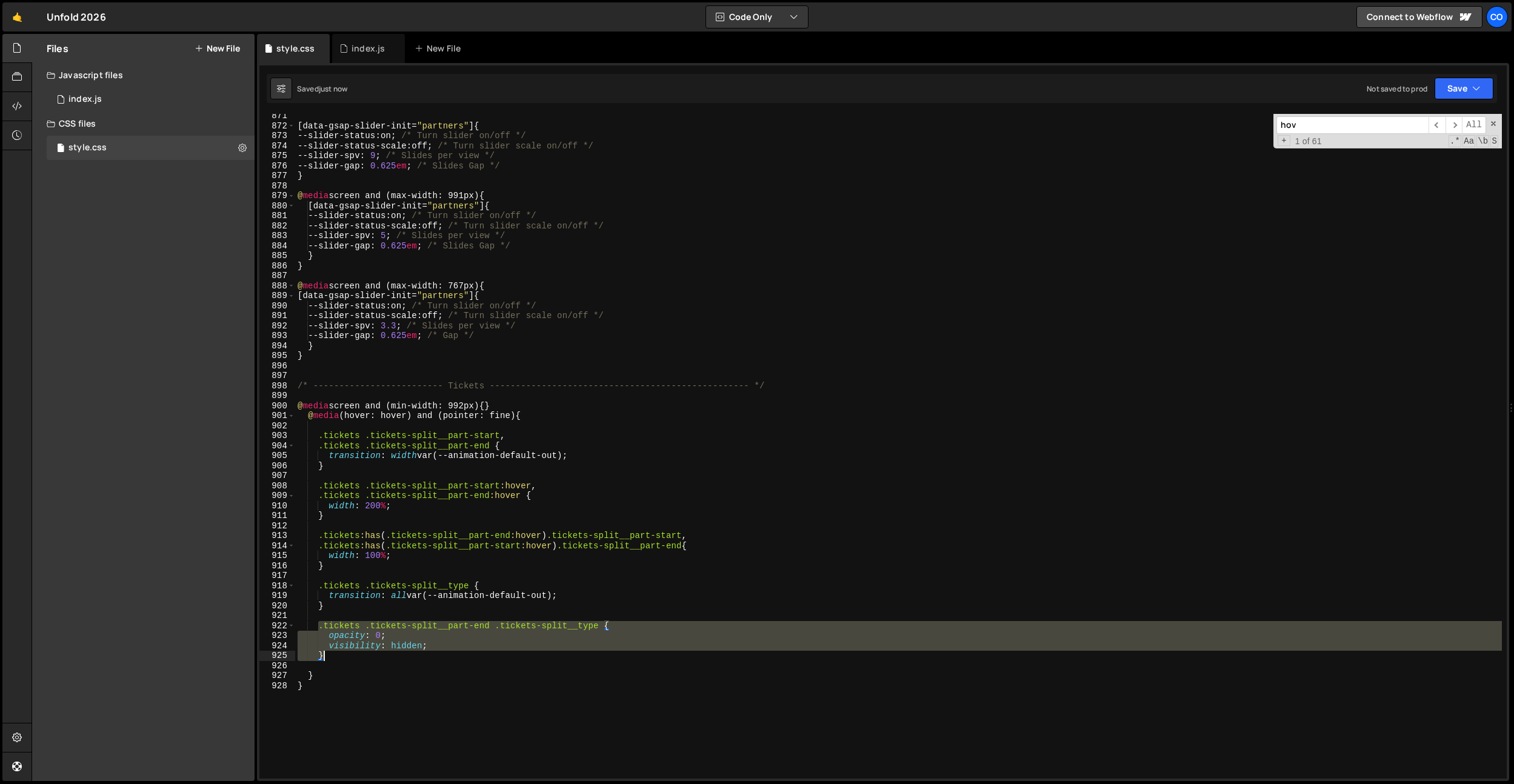
drag, startPoint x: 320, startPoint y: 627, endPoint x: 613, endPoint y: 612, distance: 293.4
click at [334, 659] on div "[ data-gsap-slider-init = " partners " ] { --slider-status : on ; /* Turn slide…" at bounding box center [898, 453] width 1207 height 684
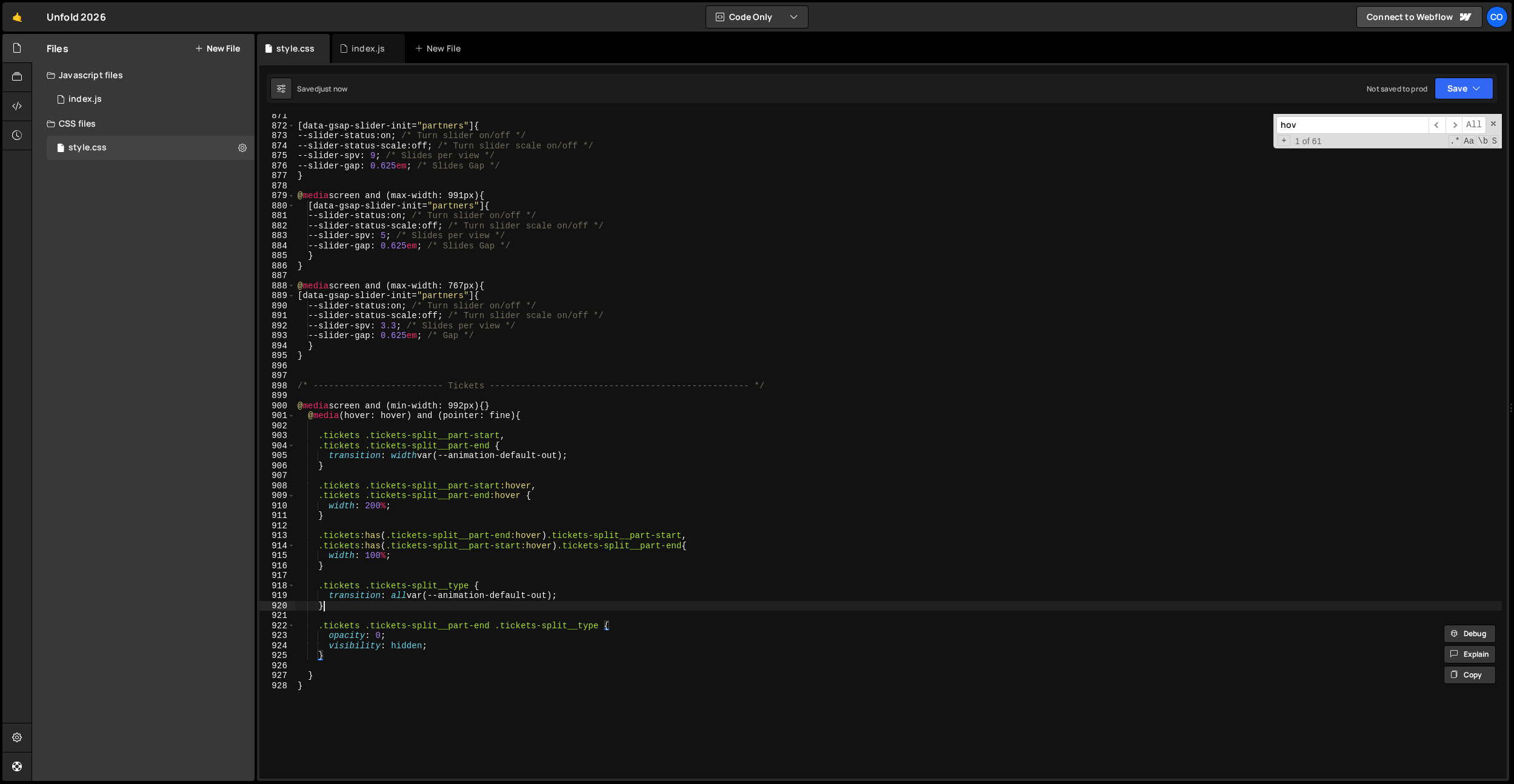
click at [639, 603] on div "[ data-gsap-slider-init = " partners " ] { --slider-status : on ; /* Turn slide…" at bounding box center [898, 453] width 1207 height 684
drag, startPoint x: 600, startPoint y: 623, endPoint x: 320, endPoint y: 627, distance: 280.0
click at [320, 627] on div "[ data-gsap-slider-init = " partners " ] { --slider-status : on ; /* Turn slide…" at bounding box center [898, 453] width 1207 height 684
paste textarea ".tickets .tickets-split__part-end .tickets-split__type"
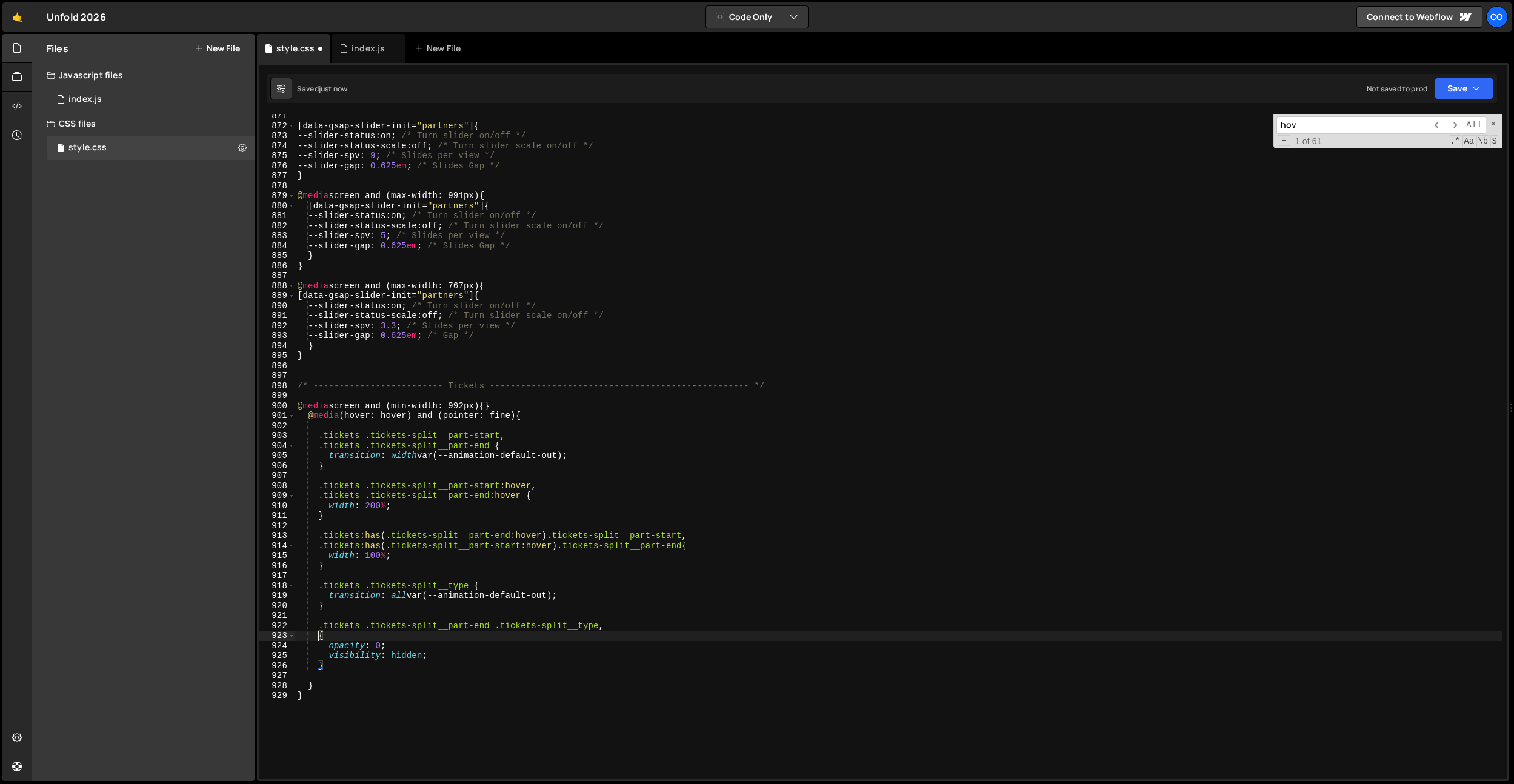
paste textarea ".tickets .tickets-split__part-end .tickets-split__type"
click at [518, 559] on div "[ data-gsap-slider-init = " partners " ] { --slider-status : on ; /* Turn slide…" at bounding box center [898, 453] width 1207 height 684
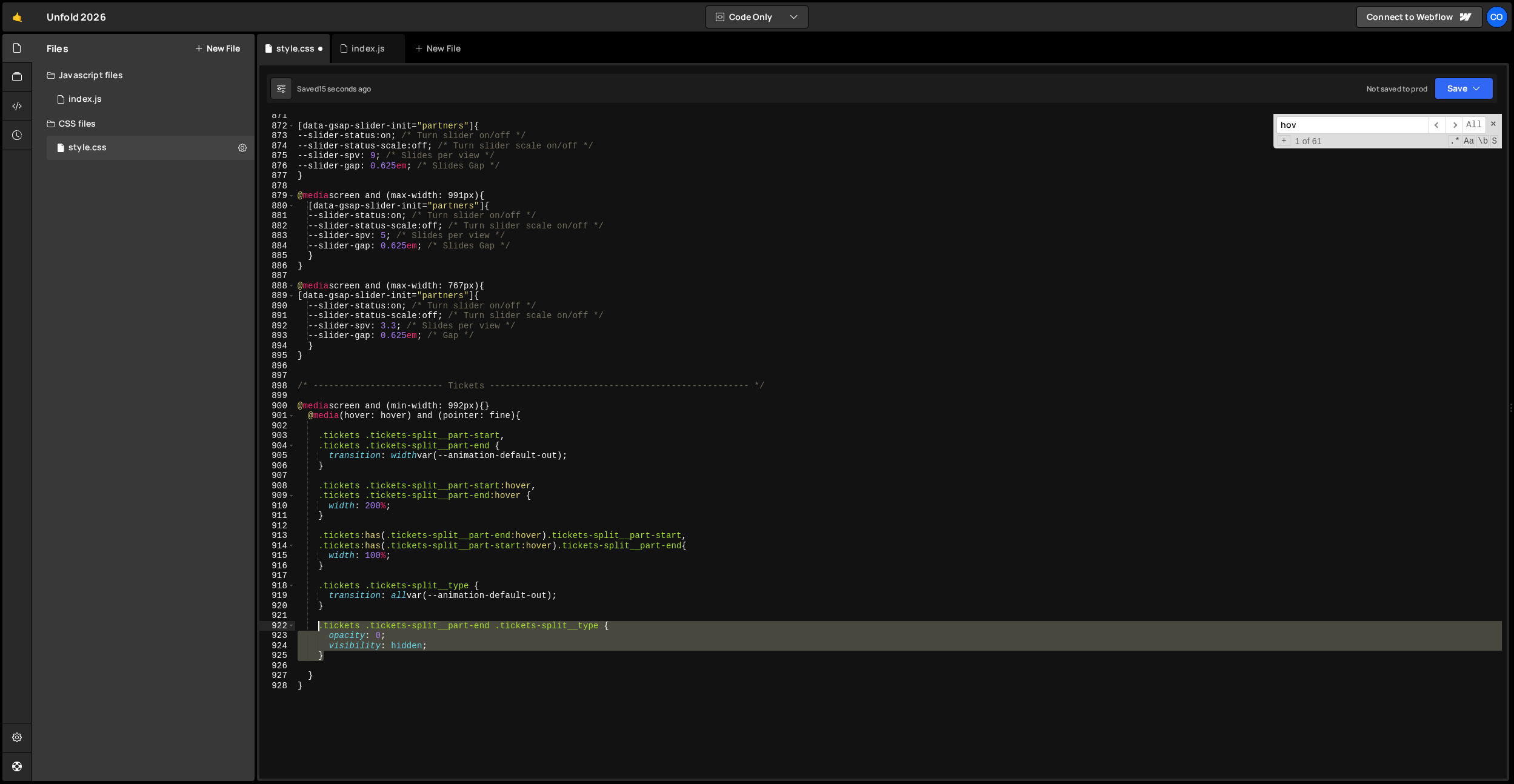
drag, startPoint x: 336, startPoint y: 658, endPoint x: 320, endPoint y: 628, distance: 34.0
click at [320, 628] on div "[ data-gsap-slider-init = " partners " ] { --slider-status : on ; /* Turn slide…" at bounding box center [898, 453] width 1207 height 684
type textarea "}"
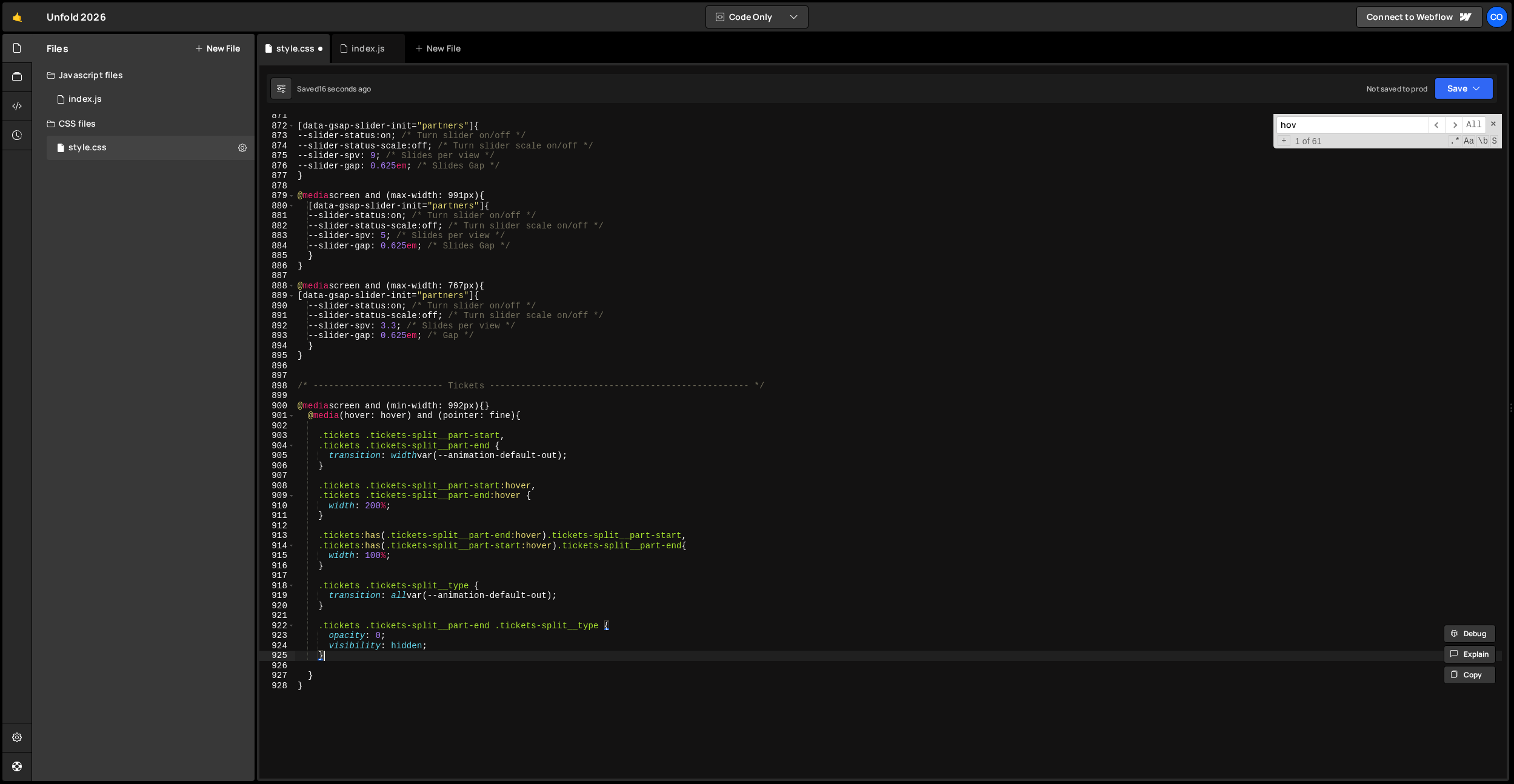
scroll to position [0, 1]
paste textarea "}"
click at [546, 655] on div "[ data-gsap-slider-init = " partners " ] { --slider-status : on ; /* Turn slide…" at bounding box center [898, 453] width 1207 height 684
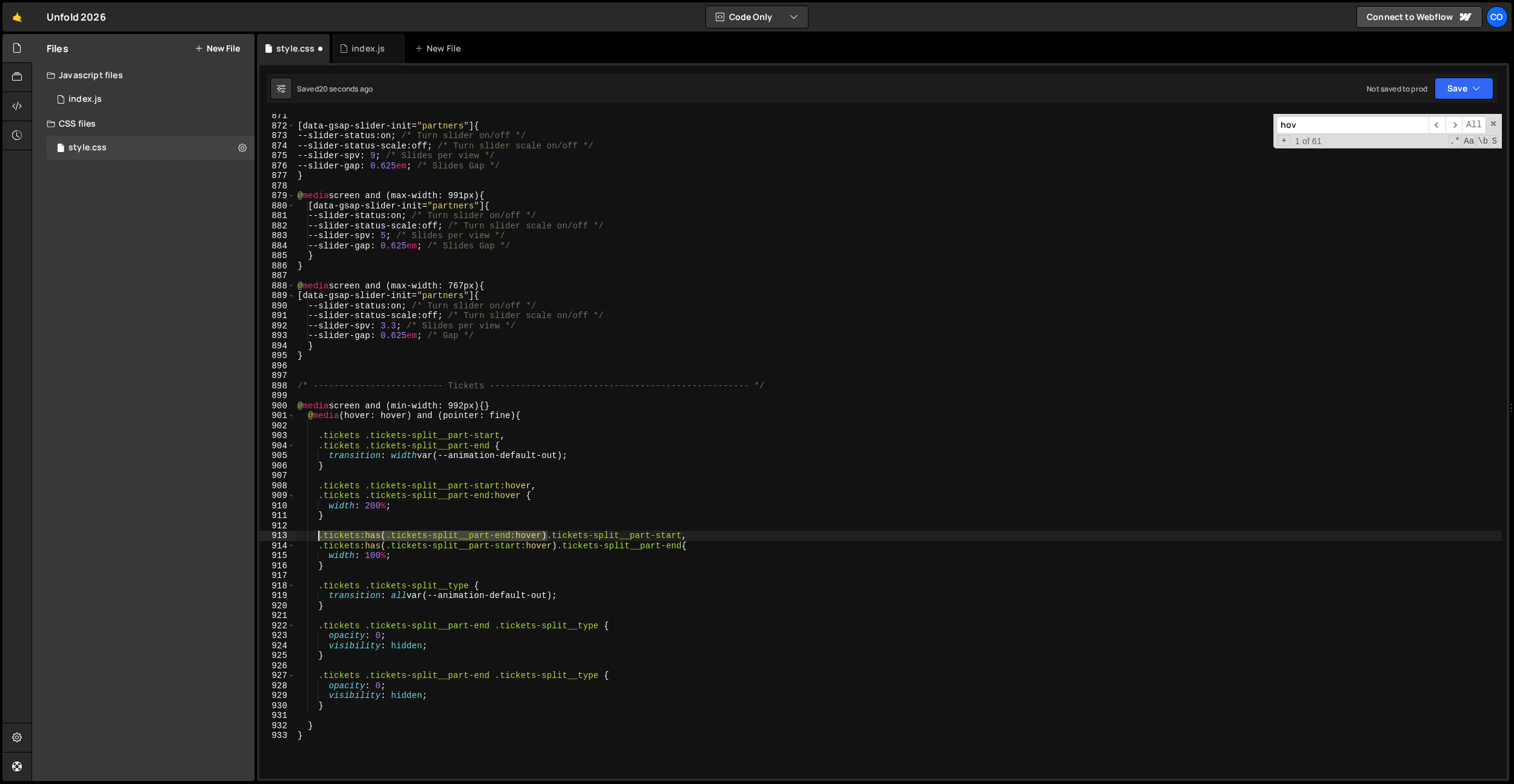
drag, startPoint x: 546, startPoint y: 534, endPoint x: 320, endPoint y: 536, distance: 226.0
click at [320, 536] on div "[ data-gsap-slider-init = " partners " ] { --slider-status : on ; /* Turn slide…" at bounding box center [898, 453] width 1207 height 684
drag, startPoint x: 491, startPoint y: 679, endPoint x: 337, endPoint y: 676, distance: 154.0
click at [337, 676] on div "[ data-gsap-slider-init = " partners " ] { --slider-status : on ; /* Turn slide…" at bounding box center [898, 453] width 1207 height 684
type textarea ".tickets .tickets-split__part-end .tickets-split__type {"
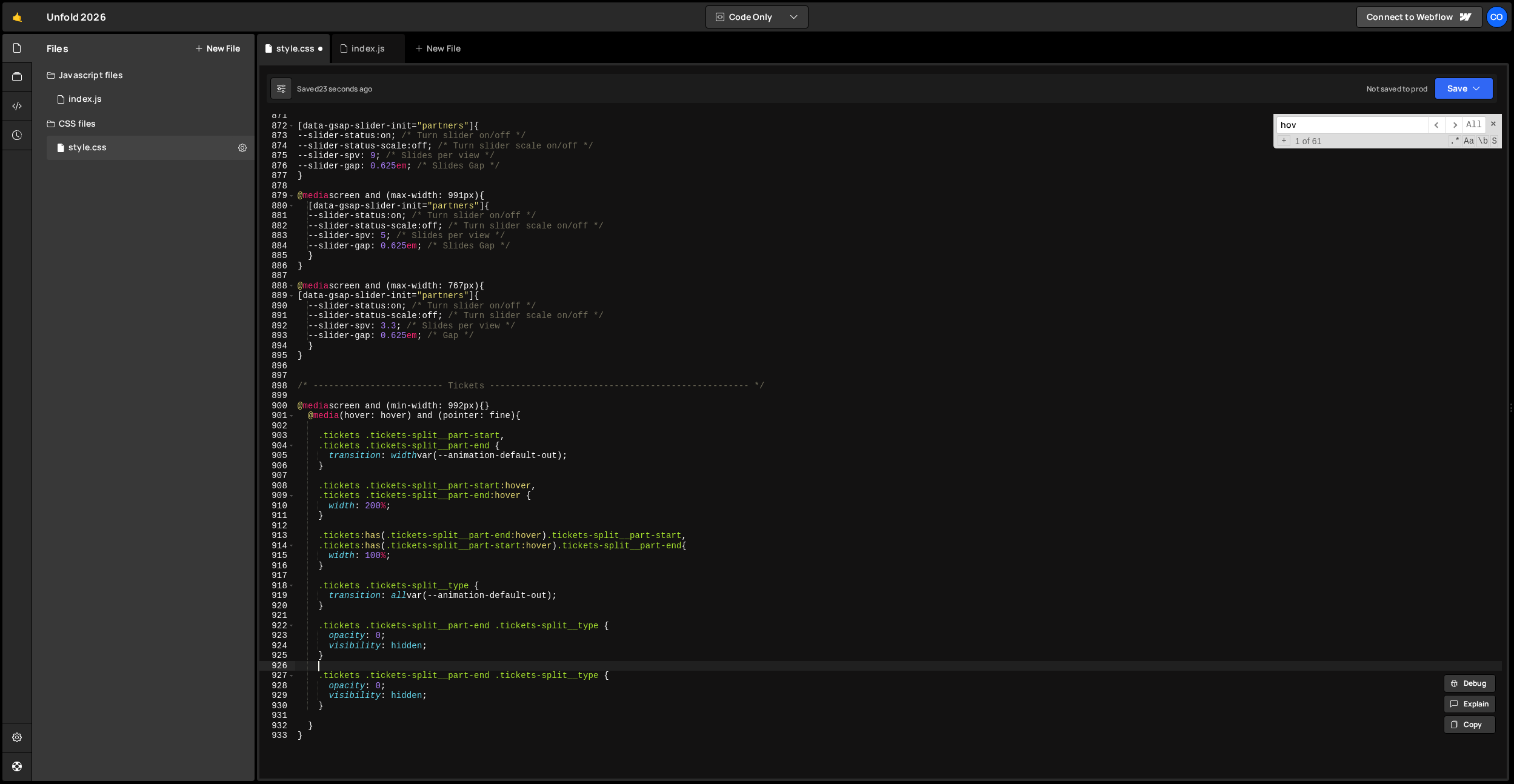
click at [395, 667] on div "[ data-gsap-slider-init = " partners " ] { --slider-status : on ; /* Turn slide…" at bounding box center [898, 453] width 1207 height 684
click at [437, 670] on div "[ data-gsap-slider-init = " partners " ] { --slider-status : on ; /* Turn slide…" at bounding box center [898, 453] width 1207 height 684
drag, startPoint x: 362, startPoint y: 676, endPoint x: 320, endPoint y: 678, distance: 42.0
click at [320, 678] on div "[ data-gsap-slider-init = " partners " ] { --slider-status : on ; /* Turn slide…" at bounding box center [898, 453] width 1207 height 684
paste textarea ":has(.tickets-split__part-end:hover)"
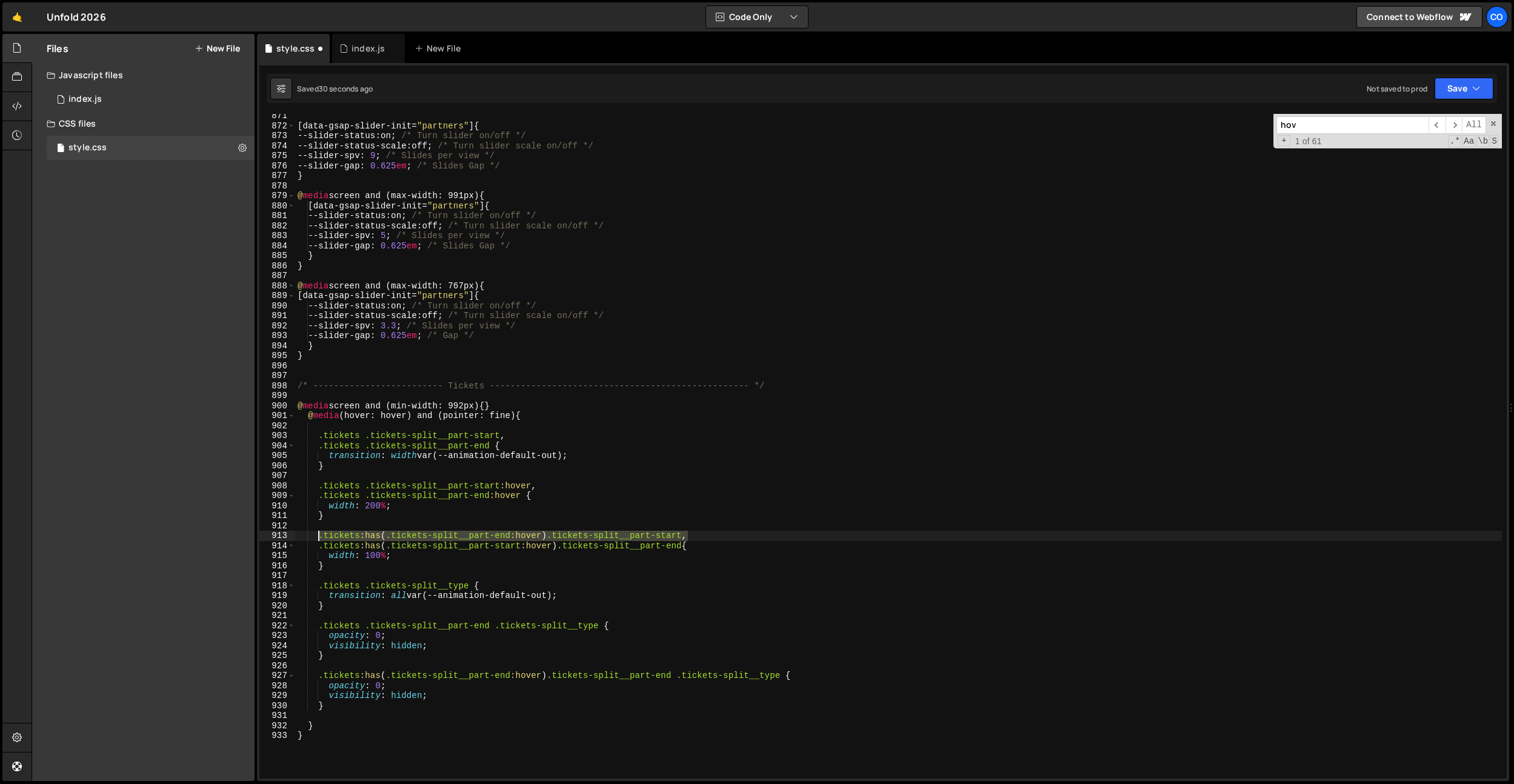
drag, startPoint x: 686, startPoint y: 535, endPoint x: 318, endPoint y: 535, distance: 368.0
click at [318, 535] on div "[ data-gsap-slider-init = " partners " ] { --slider-status : on ; /* Turn slide…" at bounding box center [898, 453] width 1207 height 684
type textarea ".tickets:has(.tickets-split__part-end:hover) .tickets-split__part-start,"
click at [436, 665] on div "[ data-gsap-slider-init = " partners " ] { --slider-status : on ; /* Turn slide…" at bounding box center [898, 453] width 1207 height 684
paste textarea ".tickets:has(.tickets-split__part-end:hover) .tickets-split__part-start"
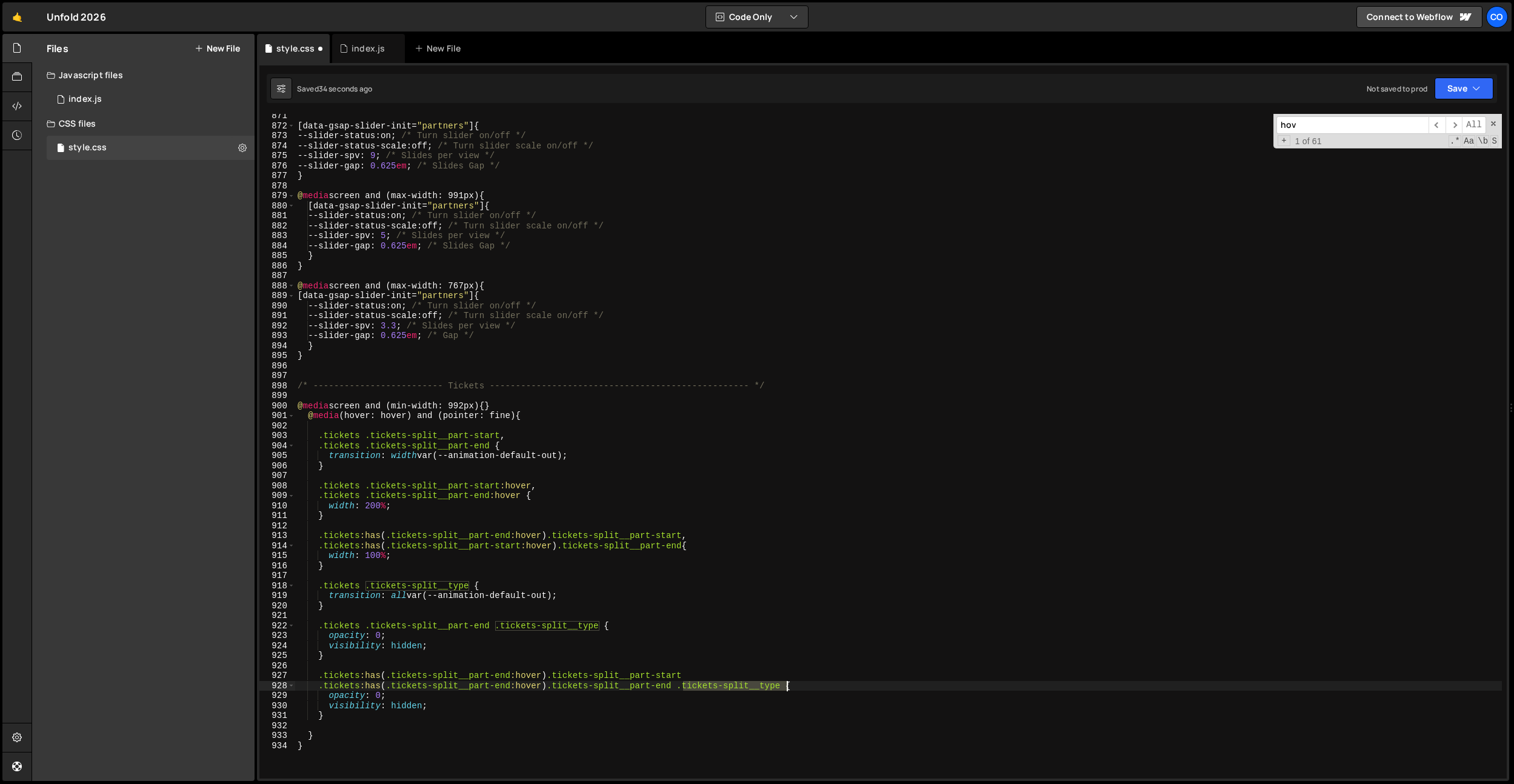
drag, startPoint x: 684, startPoint y: 688, endPoint x: 739, endPoint y: 680, distance: 55.6
click at [789, 686] on div "[ data-gsap-slider-init = " partners " ] { --slider-status : on ; /* Turn slide…" at bounding box center [898, 453] width 1207 height 684
click at [737, 680] on div "[ data-gsap-slider-init = " partners " ] { --slider-status : on ; /* Turn slide…" at bounding box center [898, 453] width 1207 height 684
paste textarea ".tickets-split__type"
type textarea ".tickets:has(.tickets-split__part-end:hover) .tickets-split__part-start .ticket…"
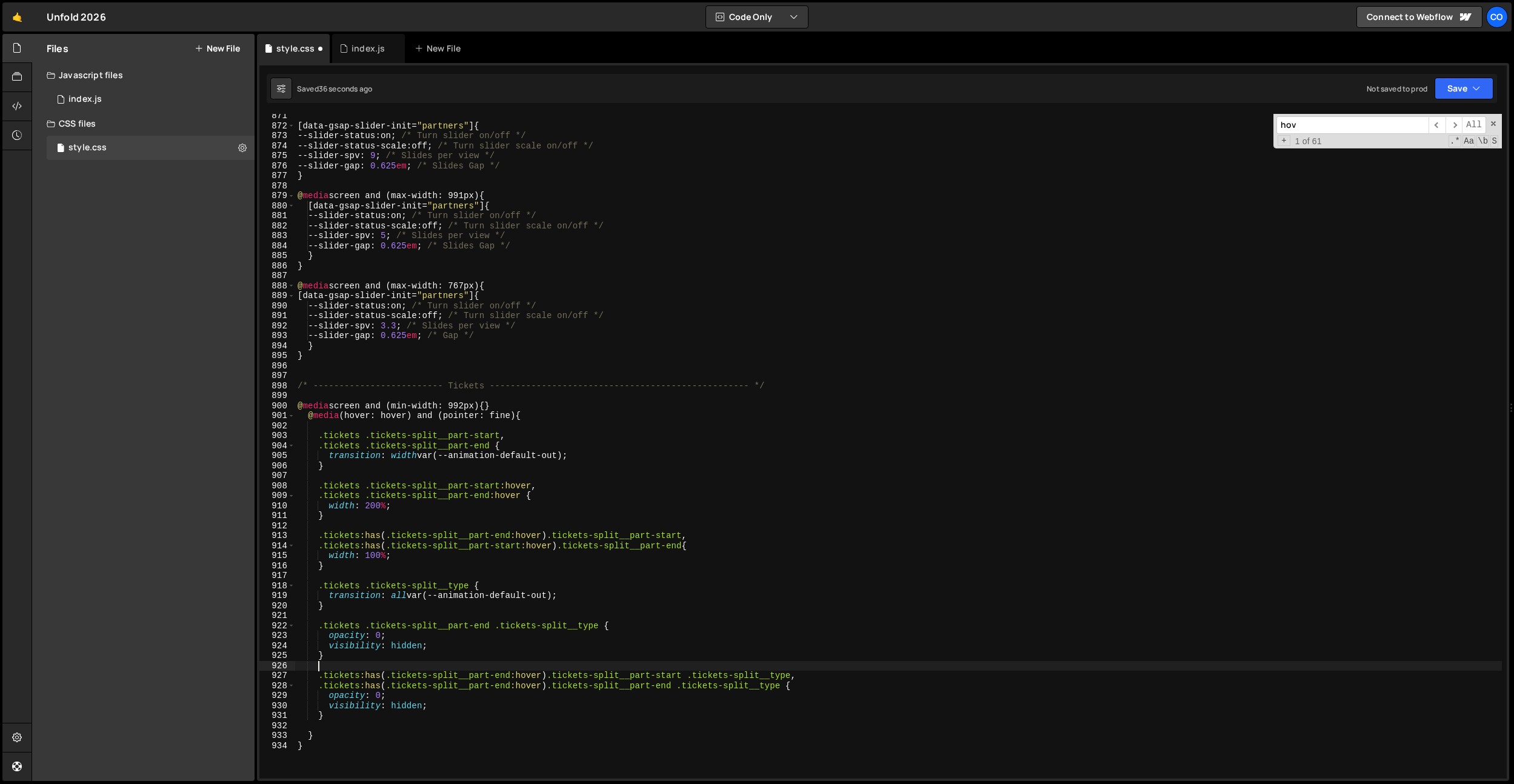
click at [704, 662] on div "[ data-gsap-slider-init = " partners " ] { --slider-status : on ; /* Turn slide…" at bounding box center [898, 453] width 1207 height 684
click at [666, 674] on div "[ data-gsap-slider-init = " partners " ] { --slider-status : on ; /* Turn slide…" at bounding box center [898, 453] width 1207 height 684
click at [506, 677] on div "[ data-gsap-slider-init = " partners " ] { --slider-status : on ; /* Turn slide…" at bounding box center [898, 453] width 1207 height 684
click at [521, 636] on div "[ data-gsap-slider-init = " partners " ] { --slider-status : on ; /* Turn slide…" at bounding box center [898, 453] width 1207 height 684
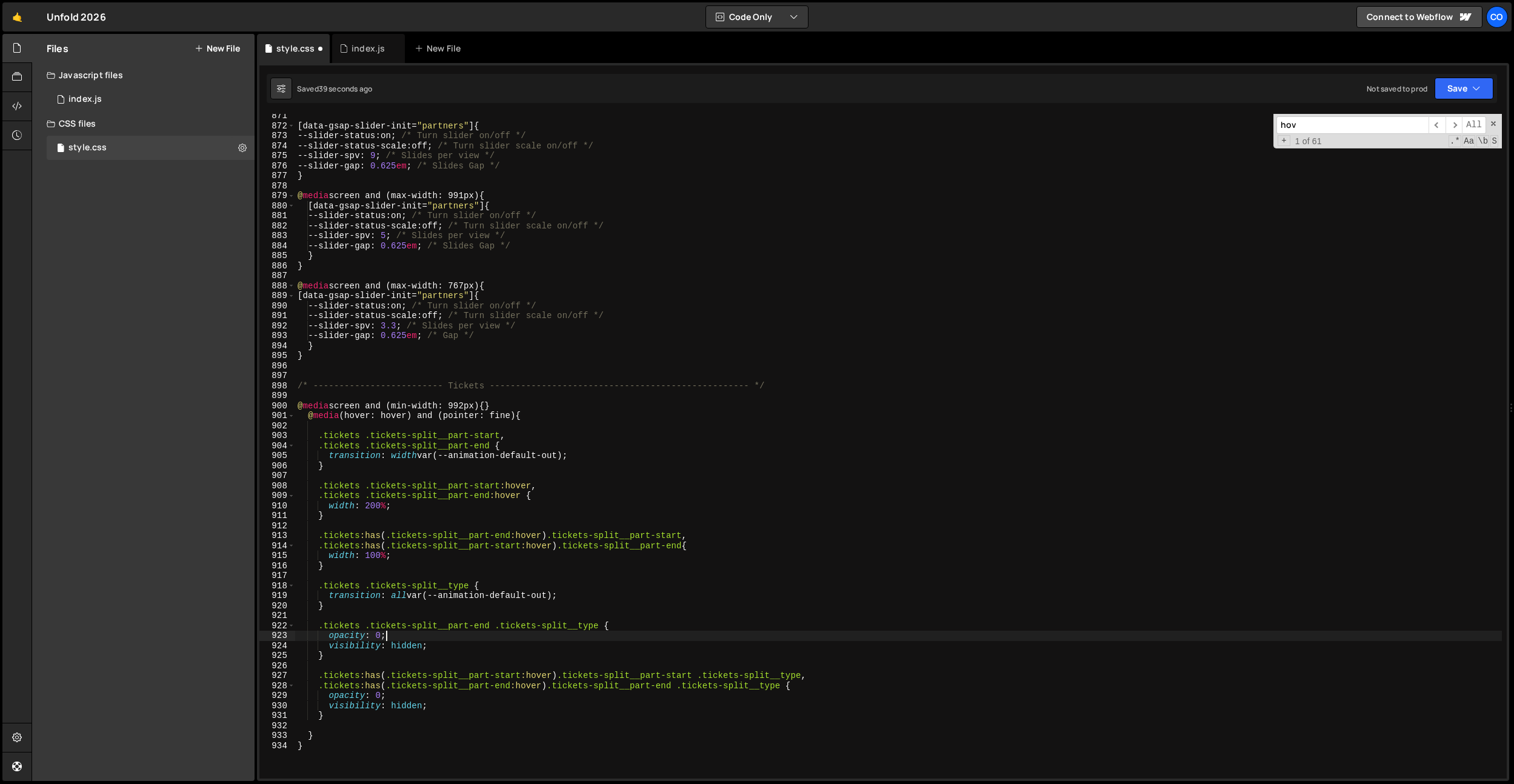
scroll to position [0, 6]
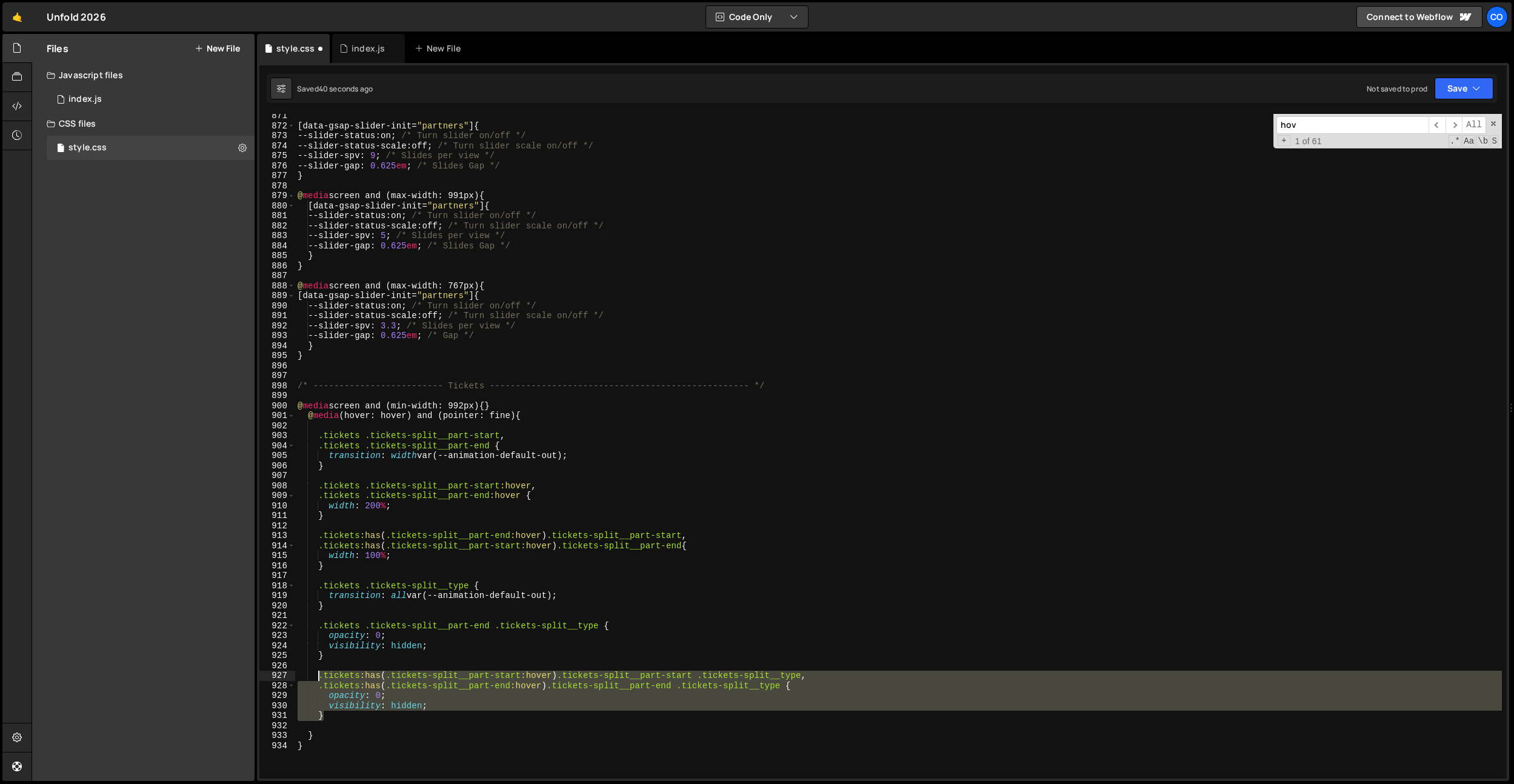
drag, startPoint x: 331, startPoint y: 700, endPoint x: 318, endPoint y: 676, distance: 27.3
click at [318, 676] on div "[ data-gsap-slider-init = " partners " ] { --slider-status : on ; /* Turn slide…" at bounding box center [898, 453] width 1207 height 684
click at [329, 659] on div "[ data-gsap-slider-init = " partners " ] { --slider-status : on ; /* Turn slide…" at bounding box center [898, 453] width 1207 height 684
type textarea "}"
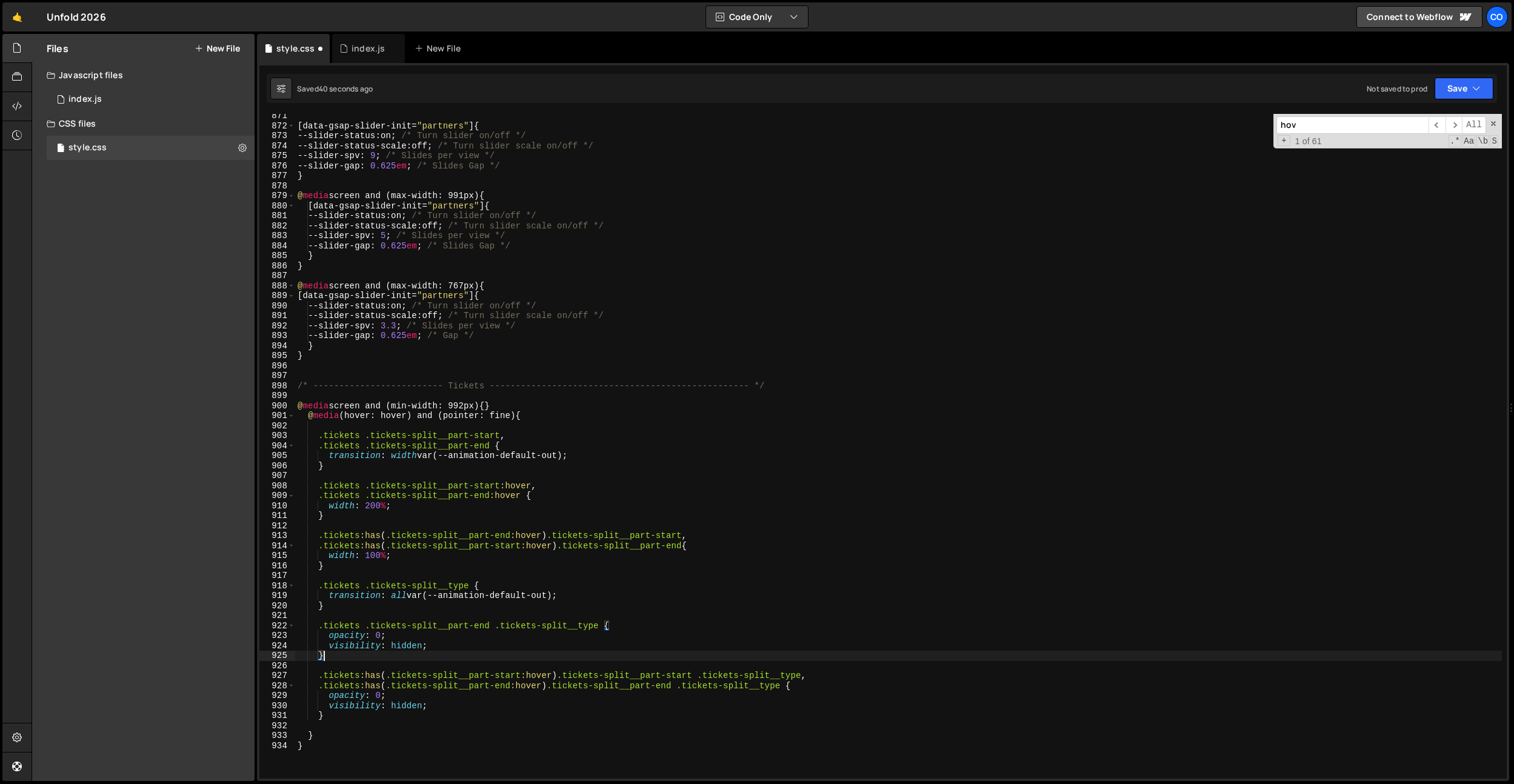
scroll to position [0, 1]
paste textarea "}"
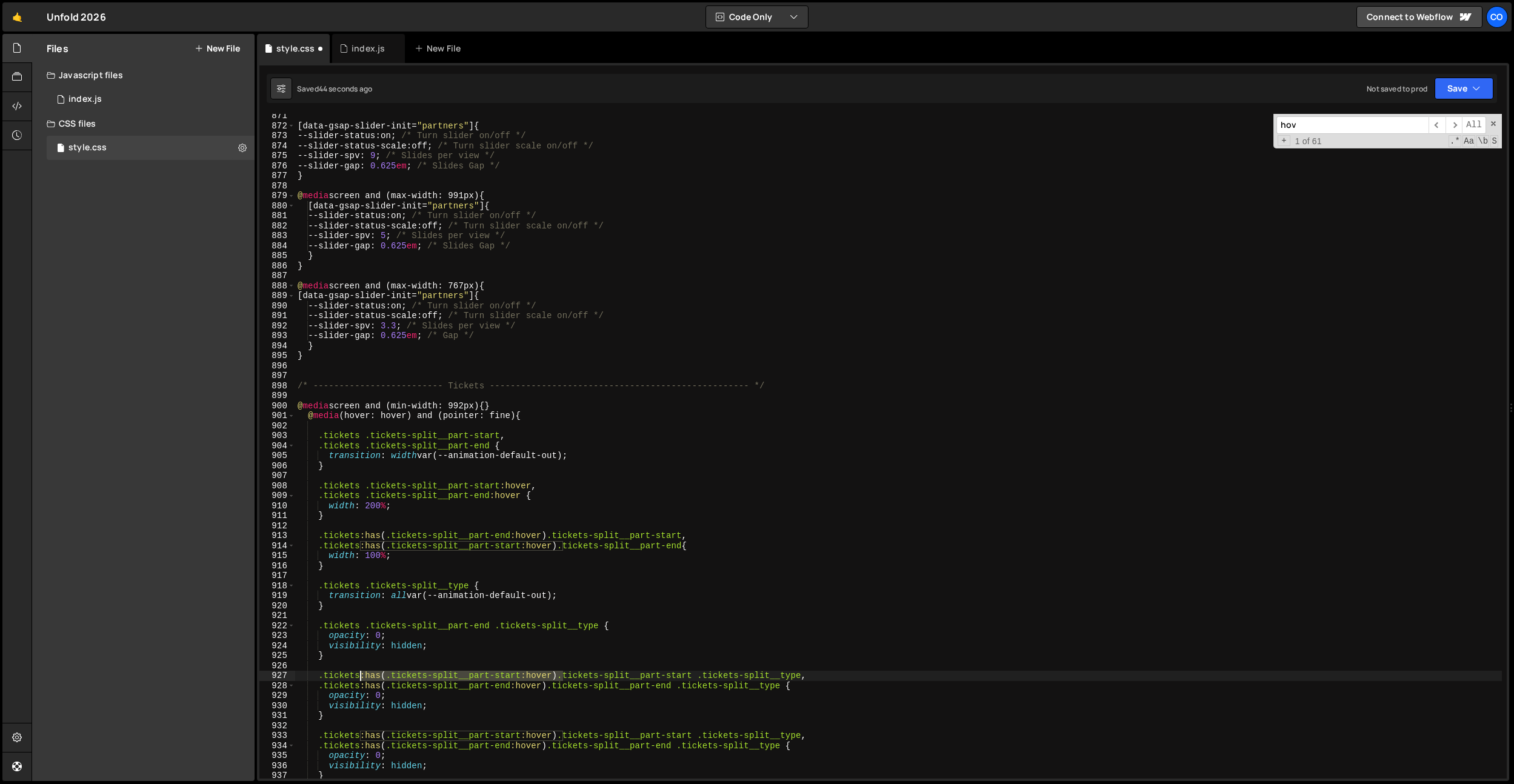
drag, startPoint x: 562, startPoint y: 680, endPoint x: 360, endPoint y: 684, distance: 202.0
click at [360, 676] on div "[ data-gsap-slider-init = " partners " ] { --slider-status : on ; /* Turn slide…" at bounding box center [898, 453] width 1207 height 684
drag, startPoint x: 360, startPoint y: 684, endPoint x: 551, endPoint y: 686, distance: 191.0
click at [551, 686] on div "[ data-gsap-slider-init = " partners " ] { --slider-status : on ; /* Turn slide…" at bounding box center [898, 453] width 1207 height 684
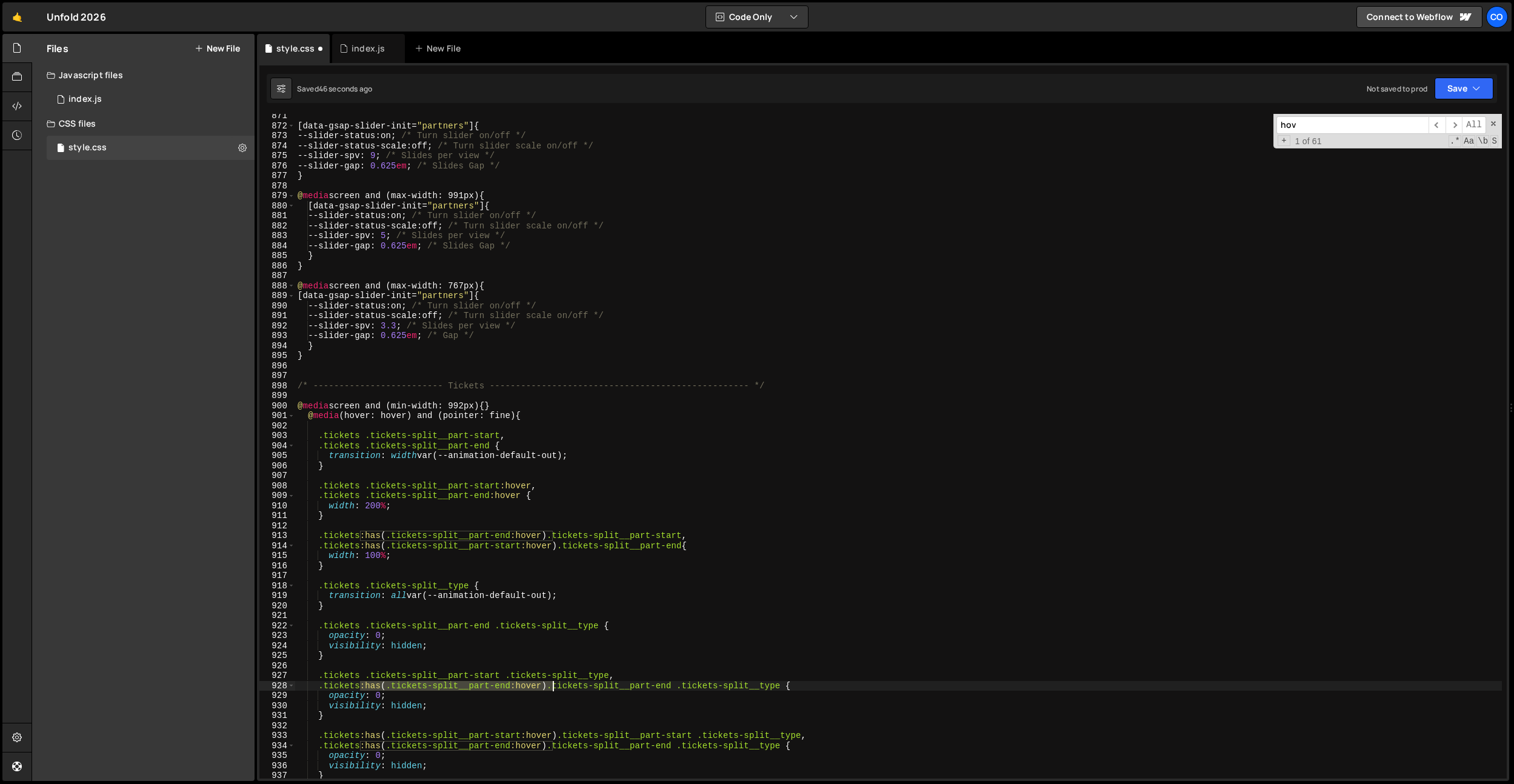
scroll to position [0, 4]
click at [493, 684] on div "[ data-gsap-slider-init = " partners " ] { --slider-status : on ; /* Turn slide…" at bounding box center [898, 453] width 1207 height 684
click at [489, 688] on div "[ data-gsap-slider-init = " partners " ] { --slider-status : on ; /* Turn slide…" at bounding box center [898, 453] width 1207 height 684
click at [500, 676] on div "[ data-gsap-slider-init = " partners " ] { --slider-status : on ; /* Turn slide…" at bounding box center [898, 453] width 1207 height 684
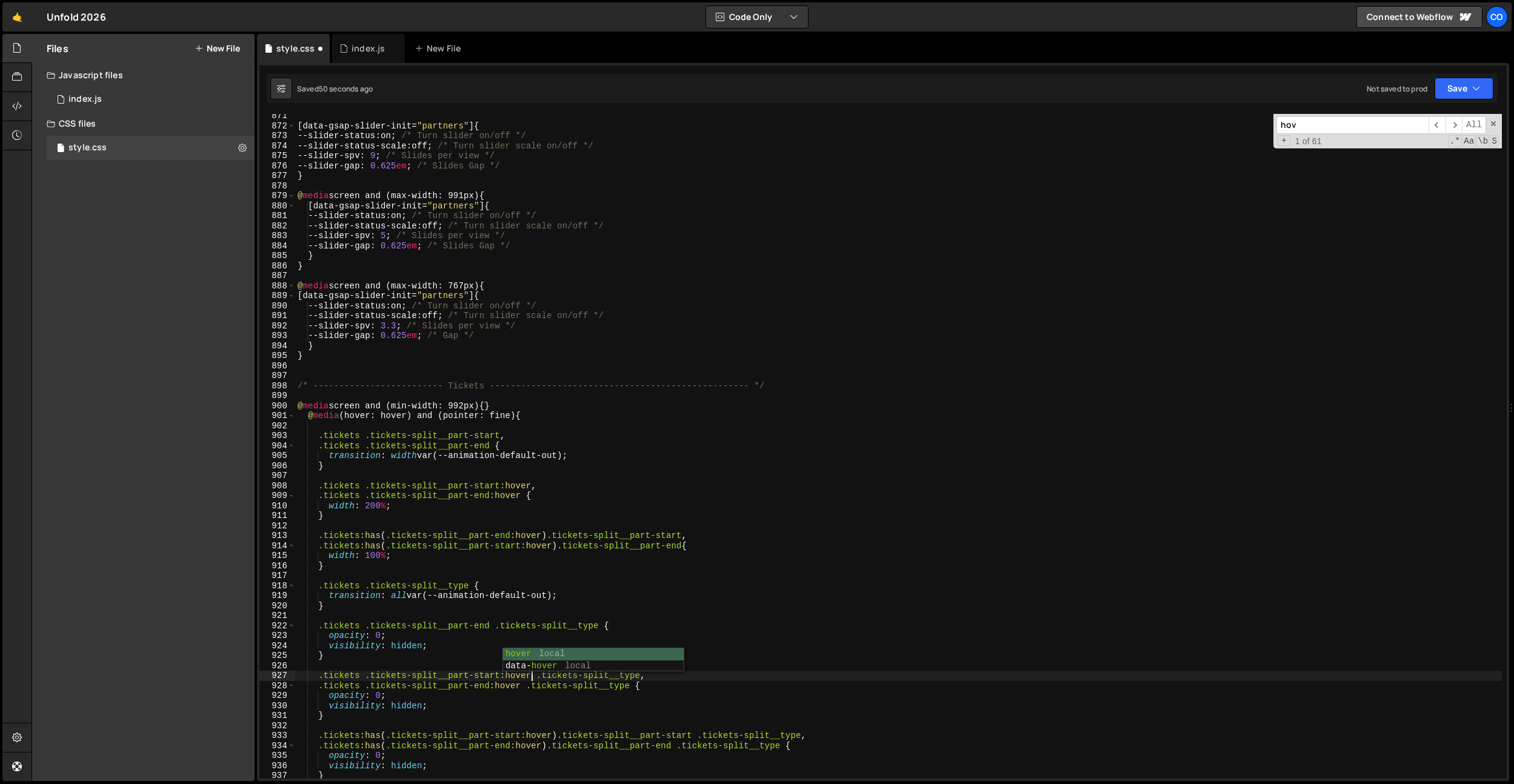
click at [534, 695] on div "[ data-gsap-slider-init = " partners " ] { --slider-status : on ; /* Turn slide…" at bounding box center [898, 453] width 1207 height 684
type textarea "opacity: 1;"
click at [429, 580] on div "[ data-gsap-slider-init = " partners " ] { --slider-status : on ; /* Turn slide…" at bounding box center [898, 453] width 1207 height 684
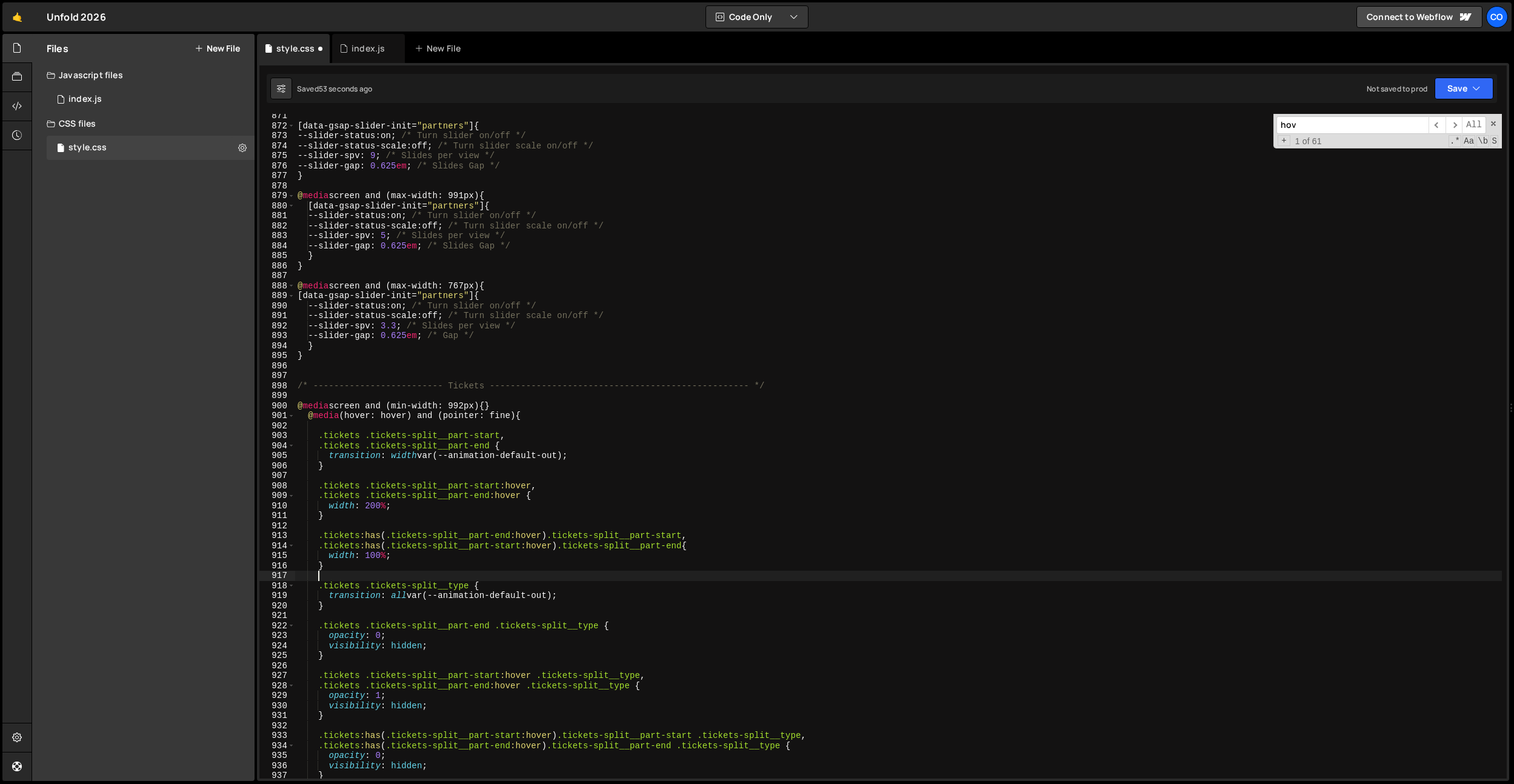
click at [410, 702] on div "[ data-gsap-slider-init = " partners " ] { --slider-status : on ; /* Turn slide…" at bounding box center [898, 453] width 1207 height 684
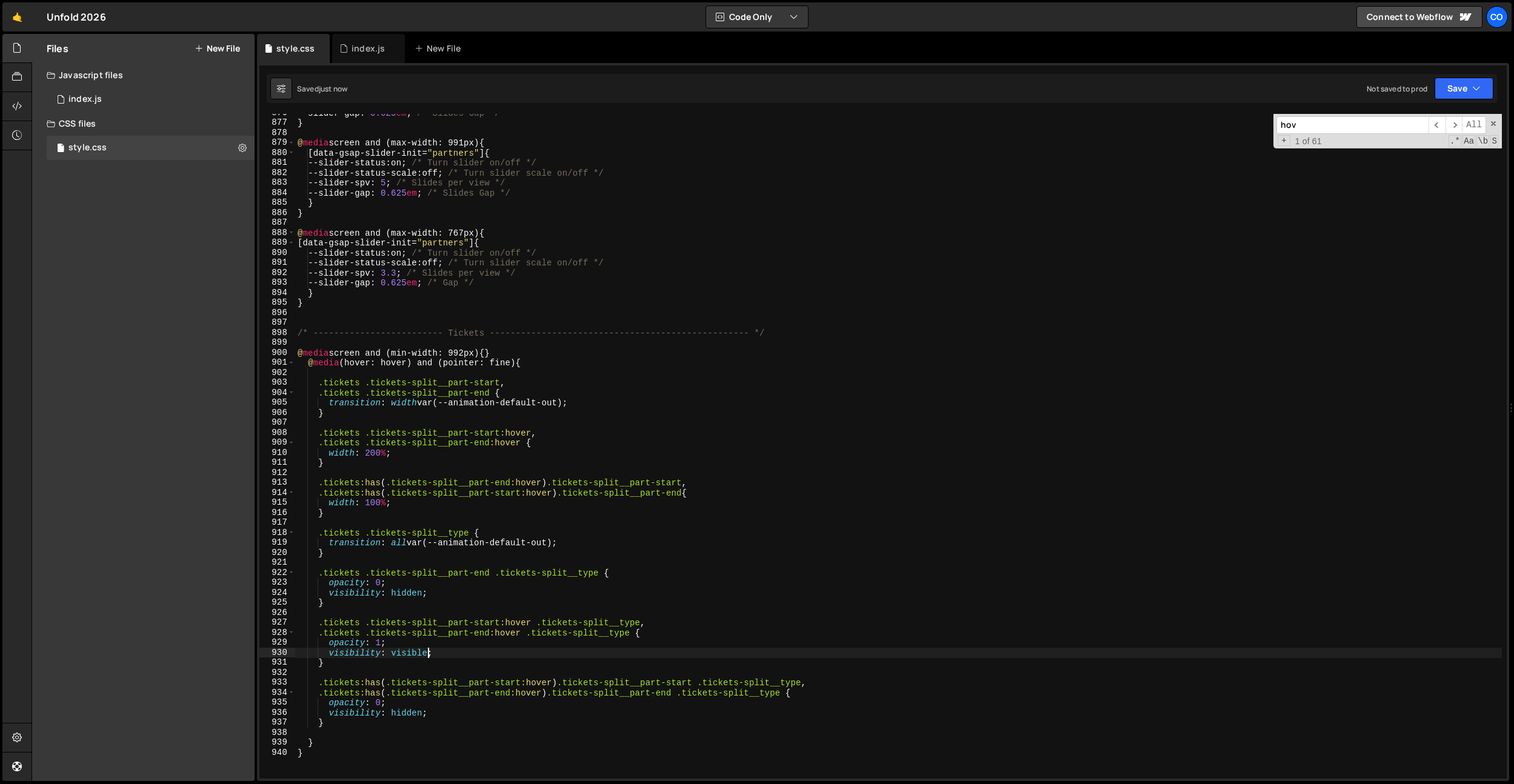
scroll to position [8753, 0]
click at [608, 689] on div "--slider-gap : 0.625 em ; /* Slides Gap */ } @ media screen and (max-width: 991…" at bounding box center [898, 448] width 1207 height 684
click at [597, 725] on div "--slider-gap : 0.625 em ; /* Slides Gap */ } @ media screen and (max-width: 991…" at bounding box center [898, 448] width 1207 height 684
click at [652, 714] on div "--slider-gap : 0.625 em ; /* Slides Gap */ } @ media screen and (max-width: 991…" at bounding box center [898, 448] width 1207 height 684
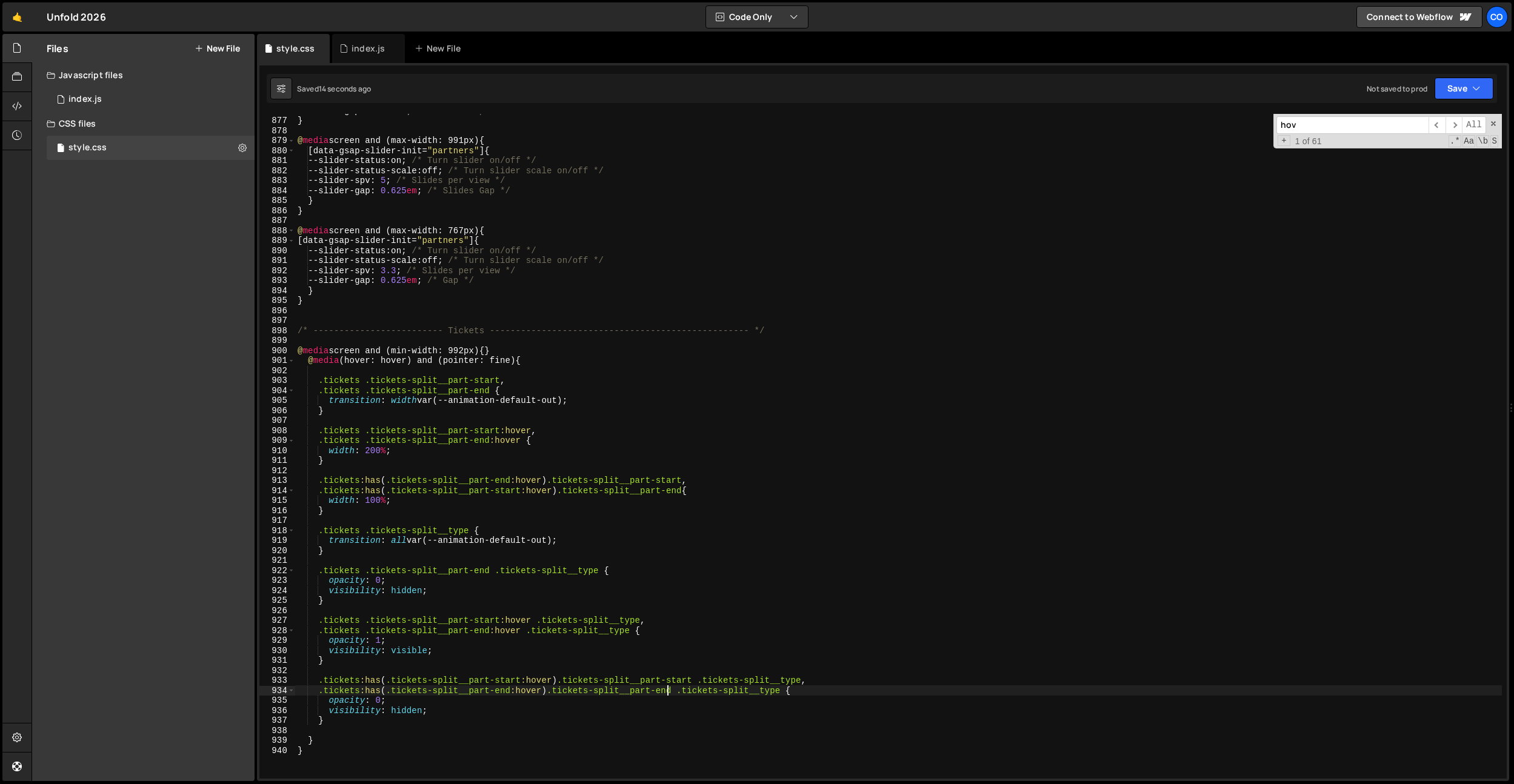
click at [668, 690] on div "--slider-gap : 0.625 em ; /* Slides Gap */ } @ media screen and (max-width: 991…" at bounding box center [898, 448] width 1207 height 684
click at [692, 649] on div "--slider-gap : 0.625 em ; /* Slides Gap */ } @ media screen and (max-width: 991…" at bounding box center [898, 448] width 1207 height 684
click at [686, 678] on div "--slider-gap : 0.625 em ; /* Slides Gap */ } @ media screen and (max-width: 991…" at bounding box center [898, 448] width 1207 height 684
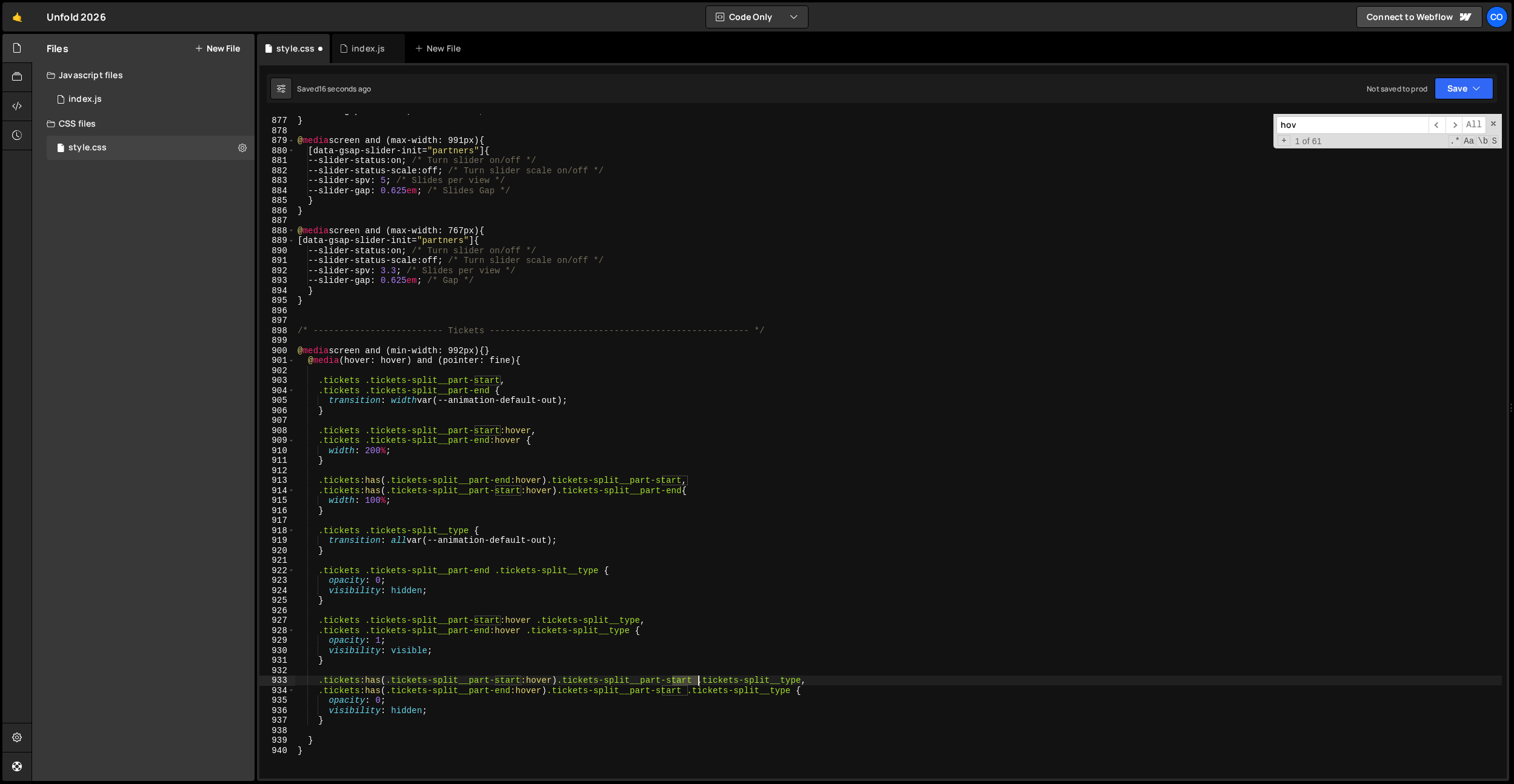
click at [686, 678] on div "--slider-gap : 0.625 em ; /* Slides Gap */ } @ media screen and (max-width: 991…" at bounding box center [898, 448] width 1207 height 684
click at [525, 492] on div "--slider-gap : 0.625 em ; /* Slides Gap */ } @ media screen and (max-width: 991…" at bounding box center [898, 448] width 1207 height 684
click at [448, 714] on div "--slider-gap : 0.625 em ; /* Slides Gap */ } @ media screen and (max-width: 991…" at bounding box center [898, 448] width 1207 height 684
type textarea "visibility: hidden;"
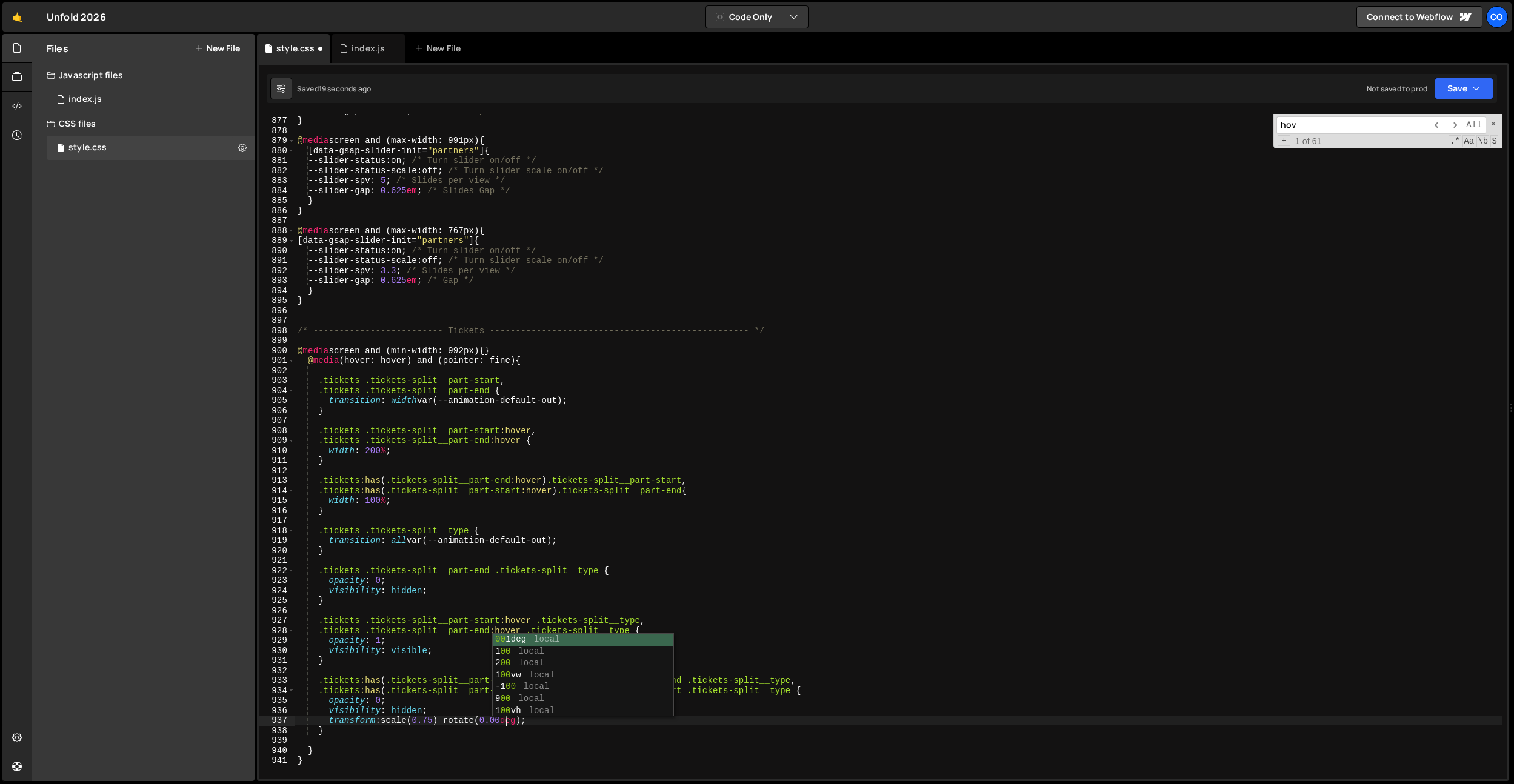
scroll to position [0, 15]
drag, startPoint x: 551, startPoint y: 723, endPoint x: 440, endPoint y: 665, distance: 125.2
click at [331, 719] on div "--slider-gap : 0.625 em ; /* Slides Gap */ } @ media screen and (max-width: 991…" at bounding box center [898, 448] width 1207 height 684
click at [449, 654] on div "--slider-gap : 0.625 em ; /* Slides Gap */ } @ media screen and (max-width: 991…" at bounding box center [898, 448] width 1207 height 684
type textarea "visibility: visible;"
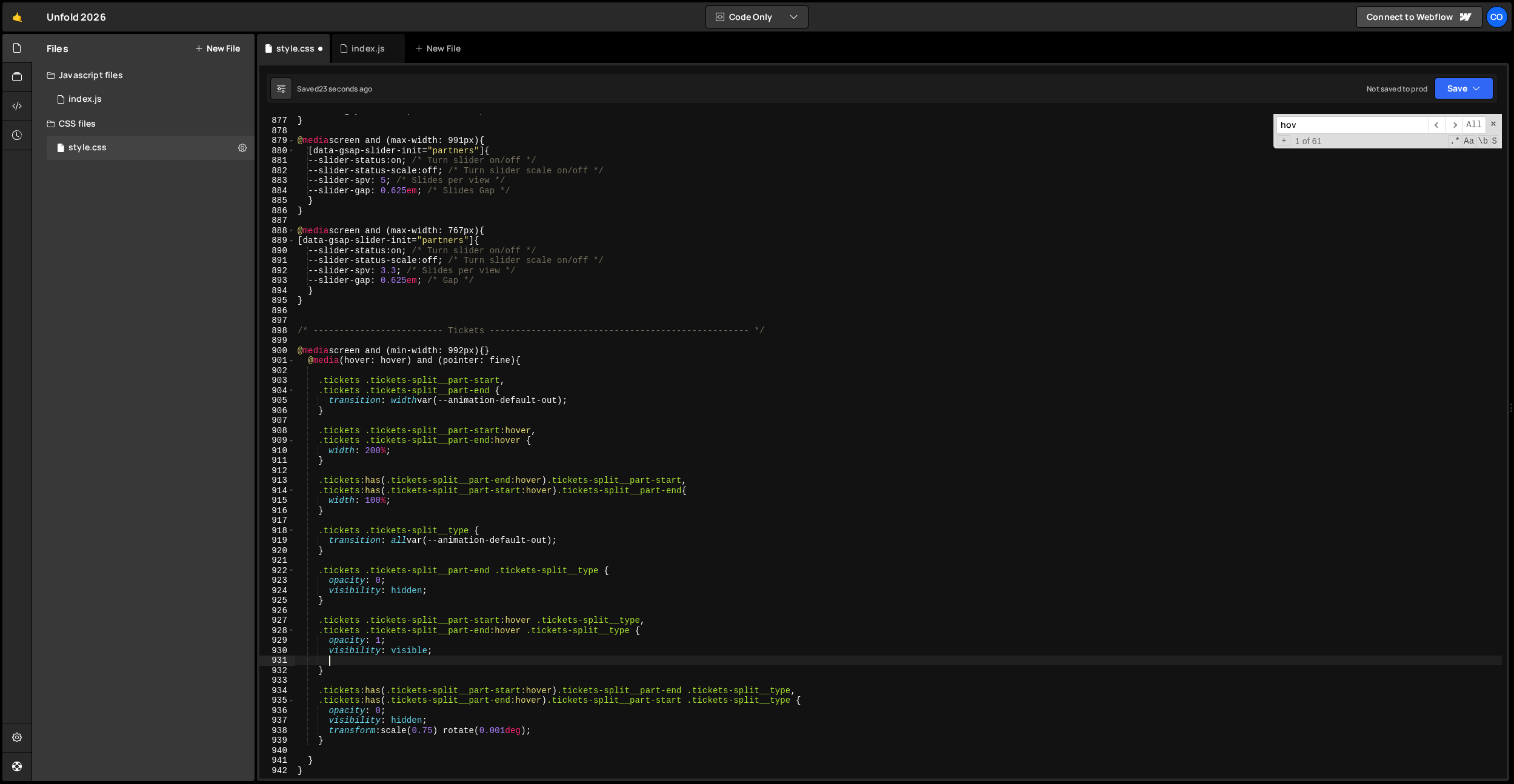
scroll to position [0, 1]
paste textarea "transform: scale(0.75) rotate(0.001deg);"
click at [440, 661] on div "--slider-gap : 0.625 em ; /* Slides Gap */ } @ media screen and (max-width: 991…" at bounding box center [898, 448] width 1207 height 684
click at [447, 595] on div "--slider-gap : 0.625 em ; /* Slides Gap */ } @ media screen and (max-width: 991…" at bounding box center [898, 448] width 1207 height 684
type textarea "}"
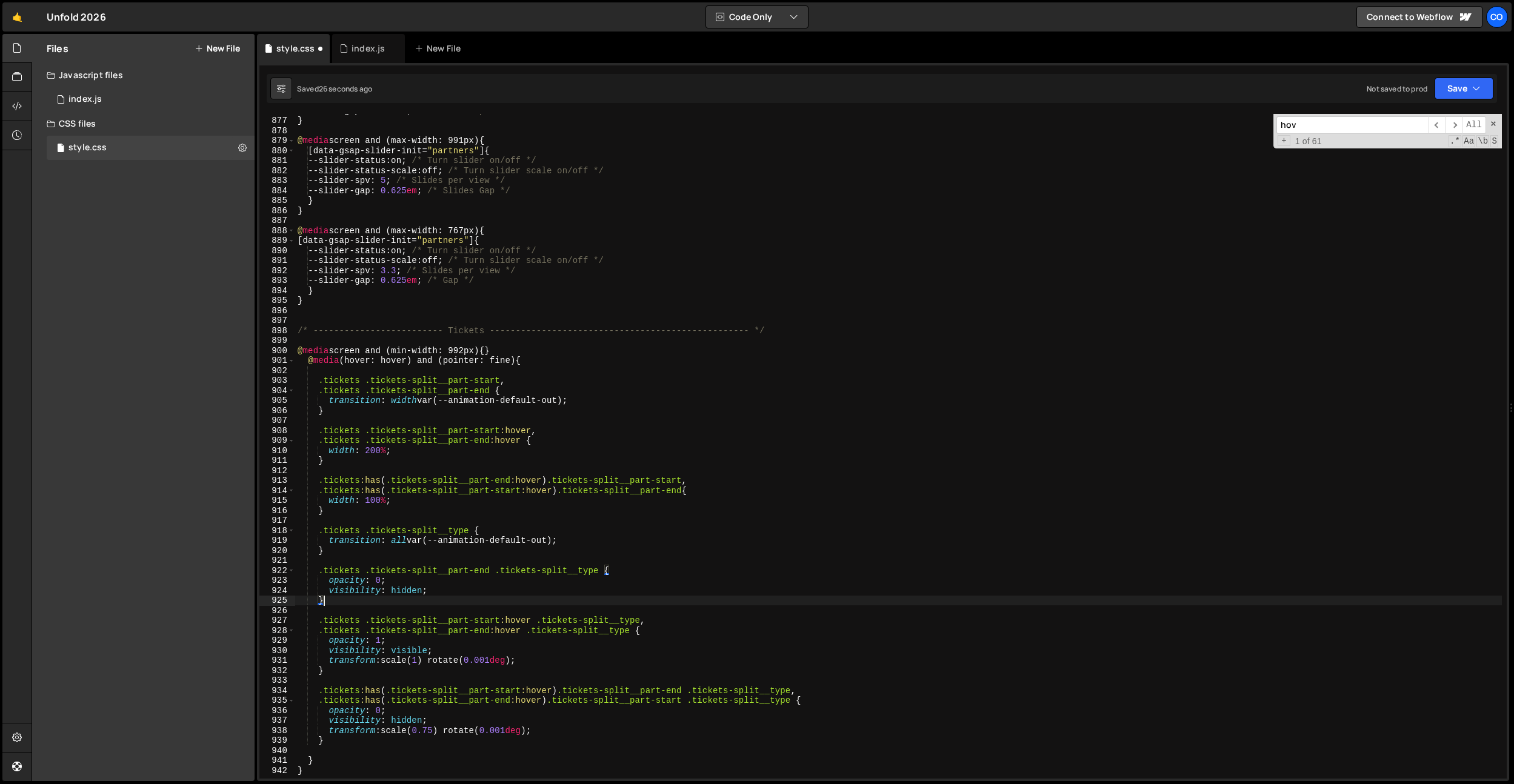
click at [450, 591] on div "--slider-gap : 0.625 em ; /* Slides Gap */ } @ media screen and (max-width: 991…" at bounding box center [898, 448] width 1207 height 684
type textarea "visibility: hidden;"
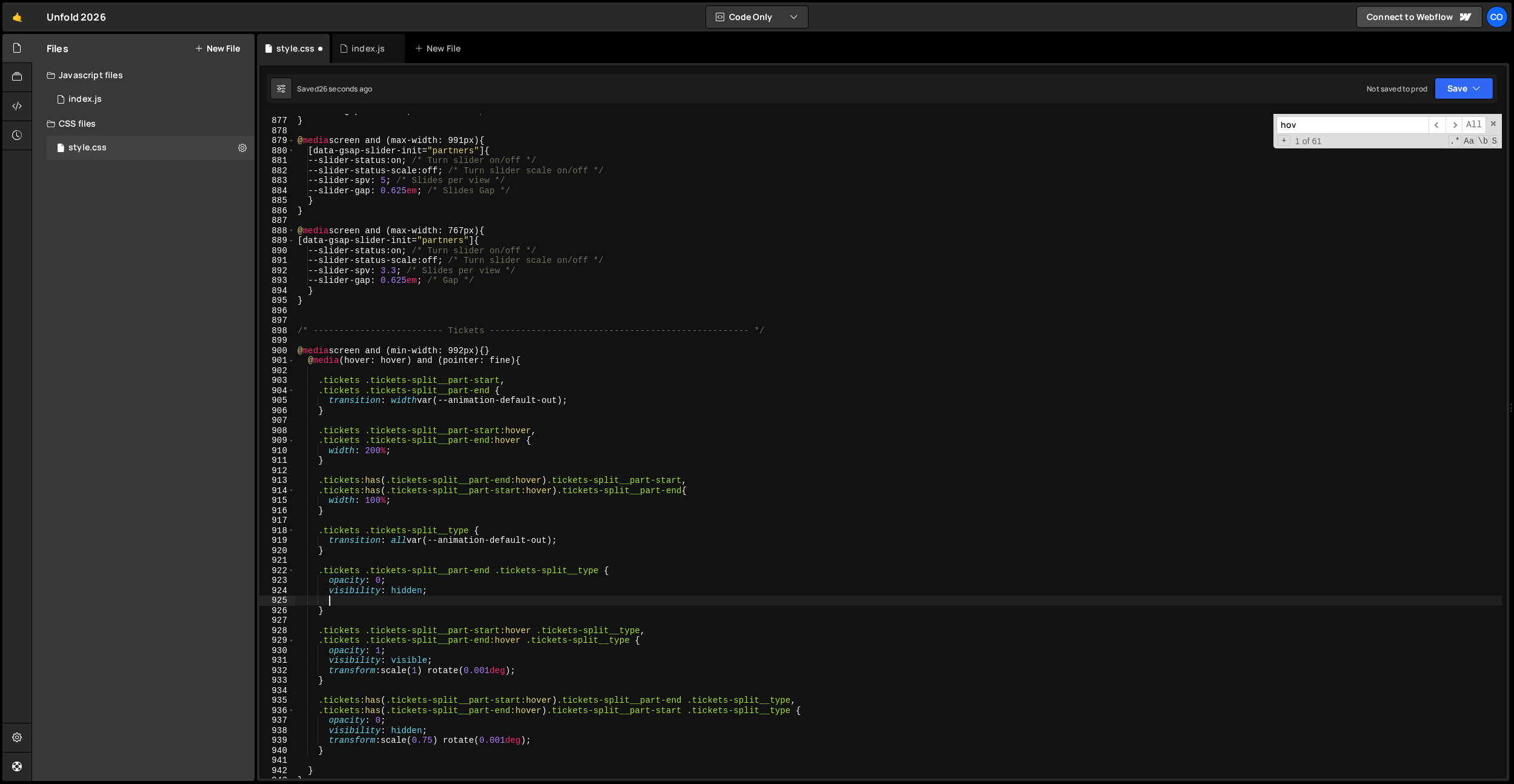
paste textarea "transform: scale(0.75) rotate(0.001deg);"
click at [440, 601] on div "--slider-gap : 0.625 em ; /* Slides Gap */ } @ media screen and (max-width: 991…" at bounding box center [898, 448] width 1207 height 684
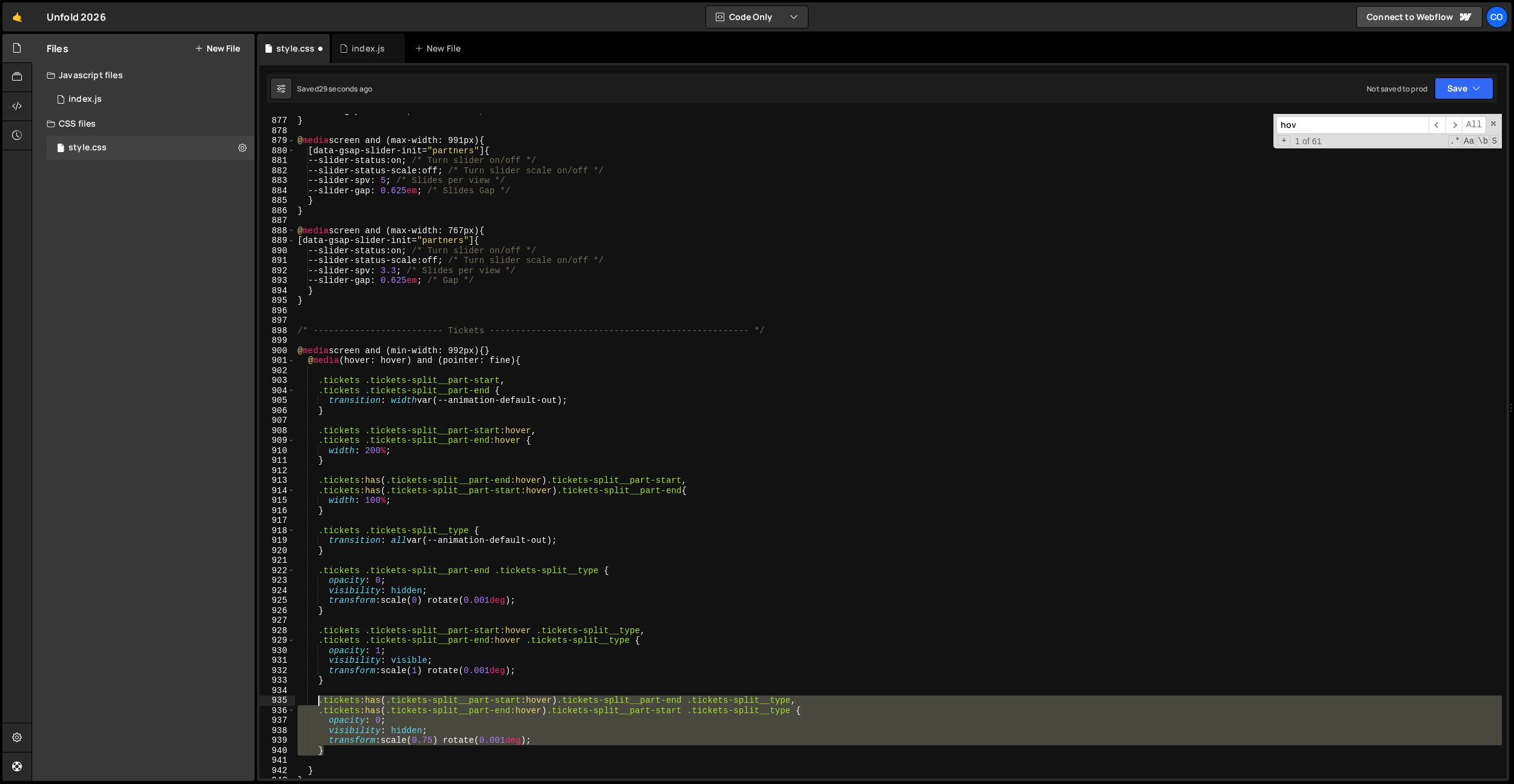
drag, startPoint x: 331, startPoint y: 750, endPoint x: 385, endPoint y: 667, distance: 99.0
click at [318, 702] on div "--slider-gap : 0.625 em ; /* Slides Gap */ } @ media screen and (max-width: 991…" at bounding box center [898, 448] width 1207 height 684
click at [601, 571] on div "--slider-gap : 0.625 em ; /* Slides Gap */ } @ media screen and (max-width: 991…" at bounding box center [898, 448] width 1207 height 684
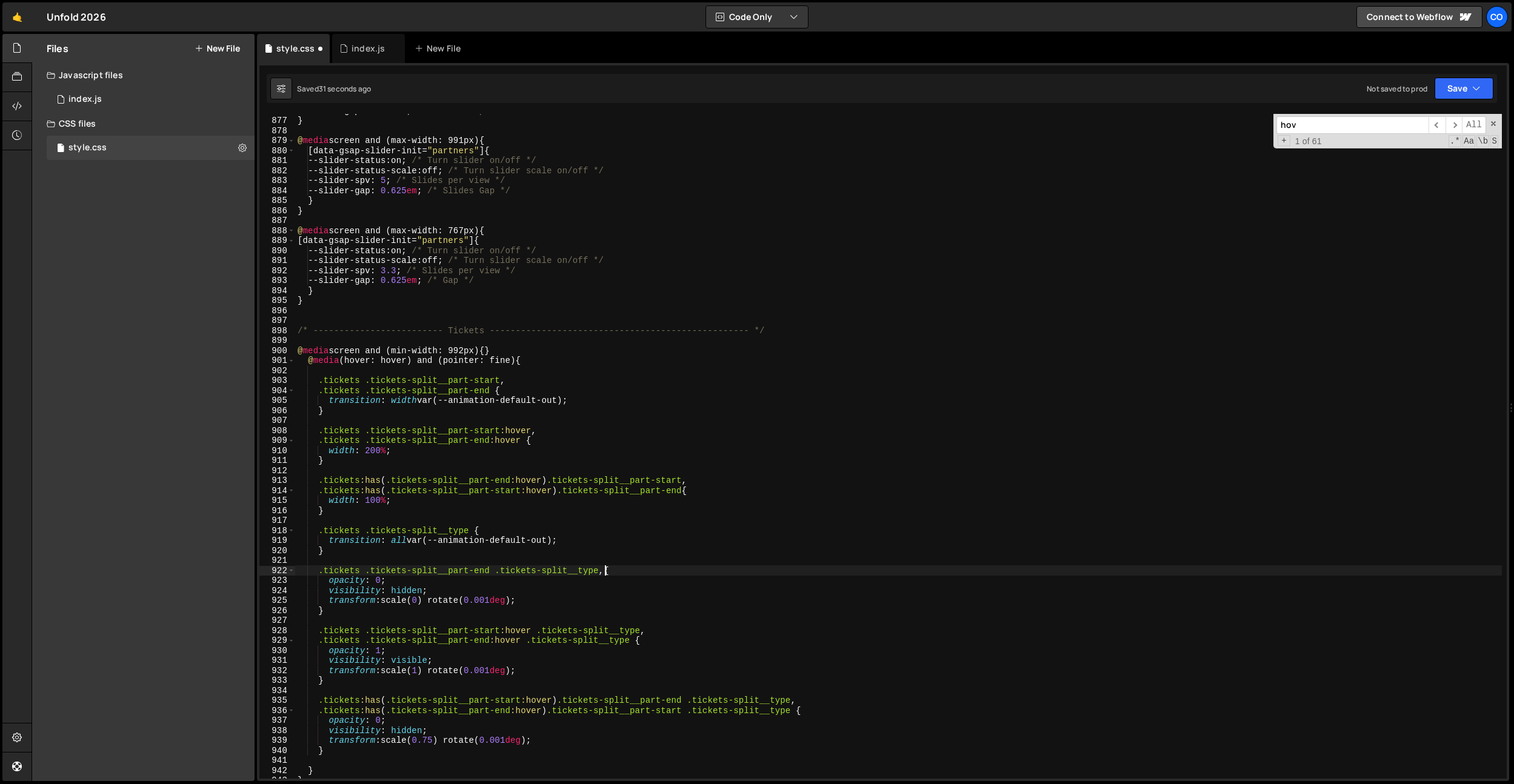
paste textarea "}"
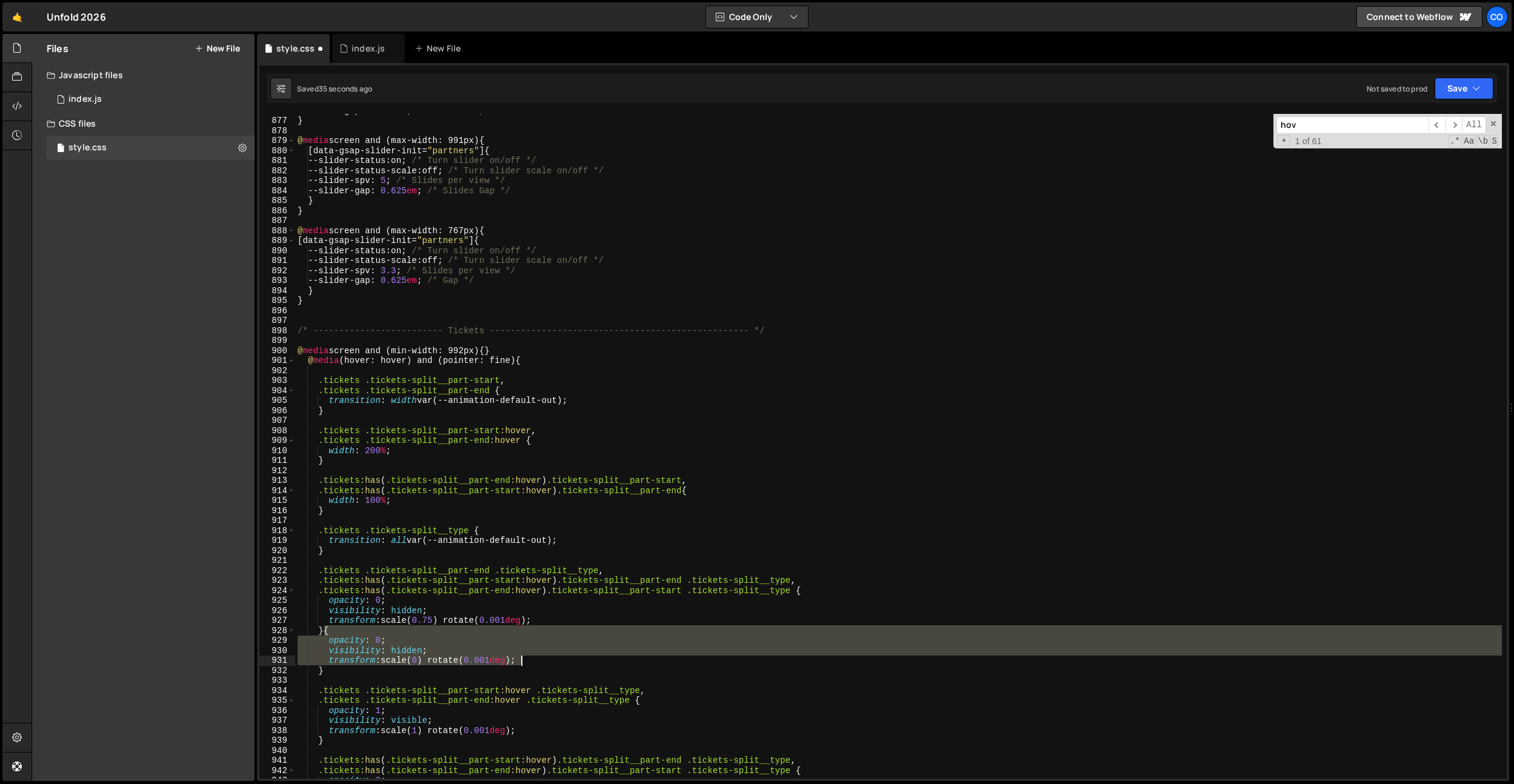
drag, startPoint x: 323, startPoint y: 632, endPoint x: 544, endPoint y: 661, distance: 222.9
click at [544, 661] on div "--slider-gap : 0.625 em ; /* Slides Gap */ } @ media screen and (max-width: 991…" at bounding box center [898, 448] width 1207 height 684
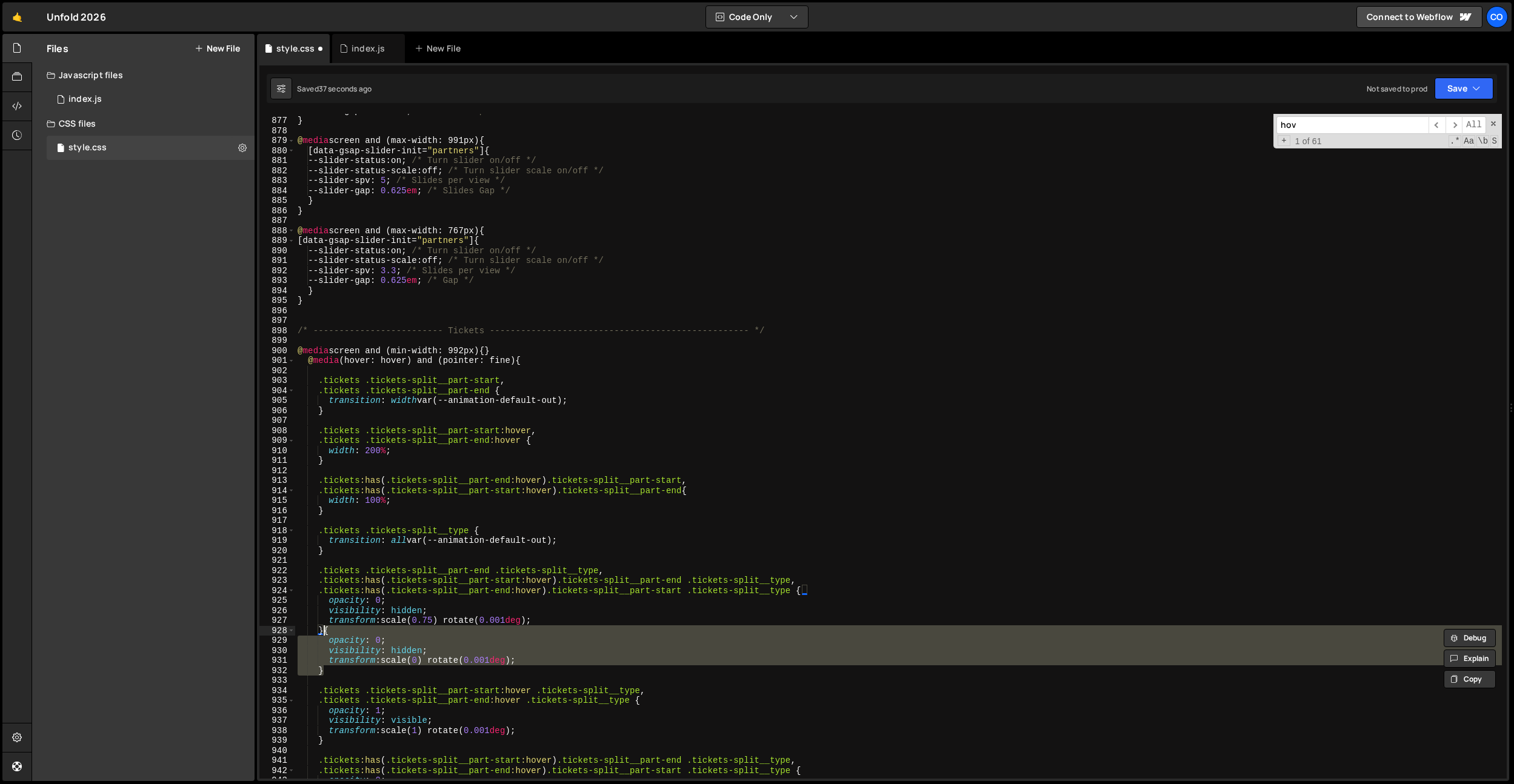
drag, startPoint x: 329, startPoint y: 670, endPoint x: 322, endPoint y: 632, distance: 38.6
click at [322, 632] on div "--slider-gap : 0.625 em ; /* Slides Gap */ } @ media screen and (max-width: 991…" at bounding box center [898, 448] width 1207 height 684
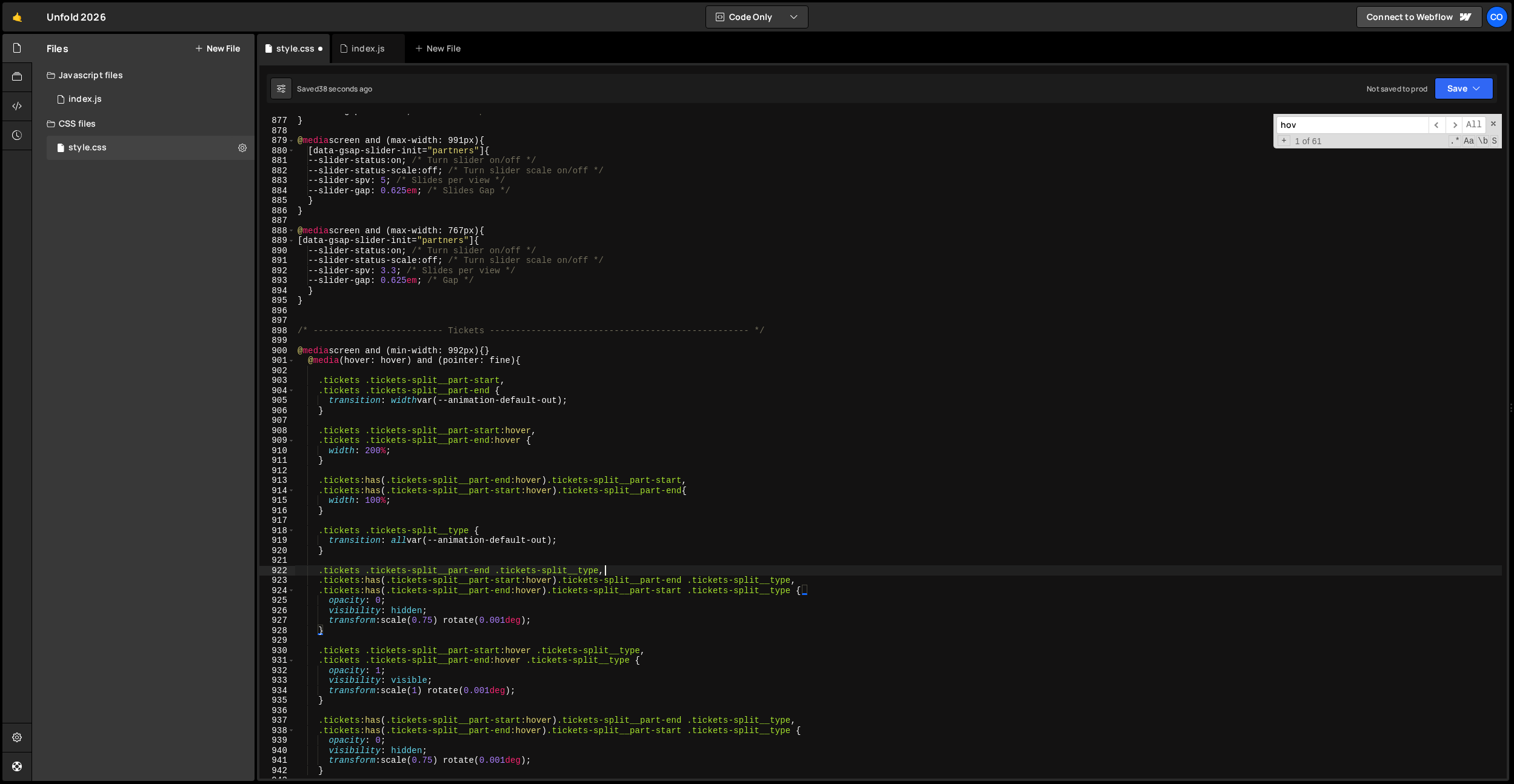
click at [692, 569] on div "--slider-gap : 0.625 em ; /* Slides Gap */ } @ media screen and (max-width: 991…" at bounding box center [898, 448] width 1207 height 684
click at [736, 653] on div "--slider-gap : 0.625 em ; /* Slides Gap */ } @ media screen and (max-width: 991…" at bounding box center [898, 448] width 1207 height 684
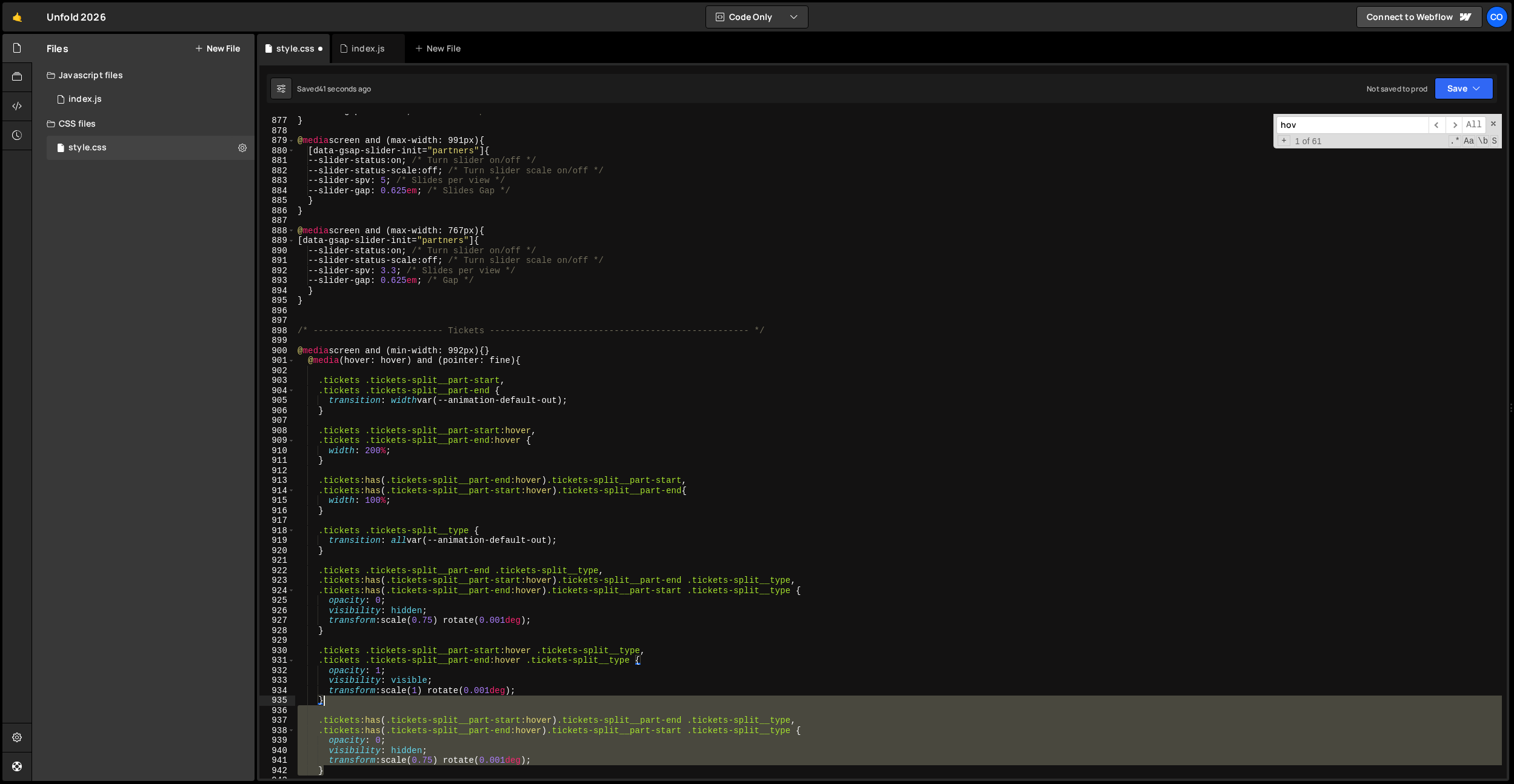
drag, startPoint x: 338, startPoint y: 766, endPoint x: 341, endPoint y: 700, distance: 66.1
click at [341, 700] on div "--slider-gap : 0.625 em ; /* Slides Gap */ } @ media screen and (max-width: 991…" at bounding box center [898, 448] width 1207 height 684
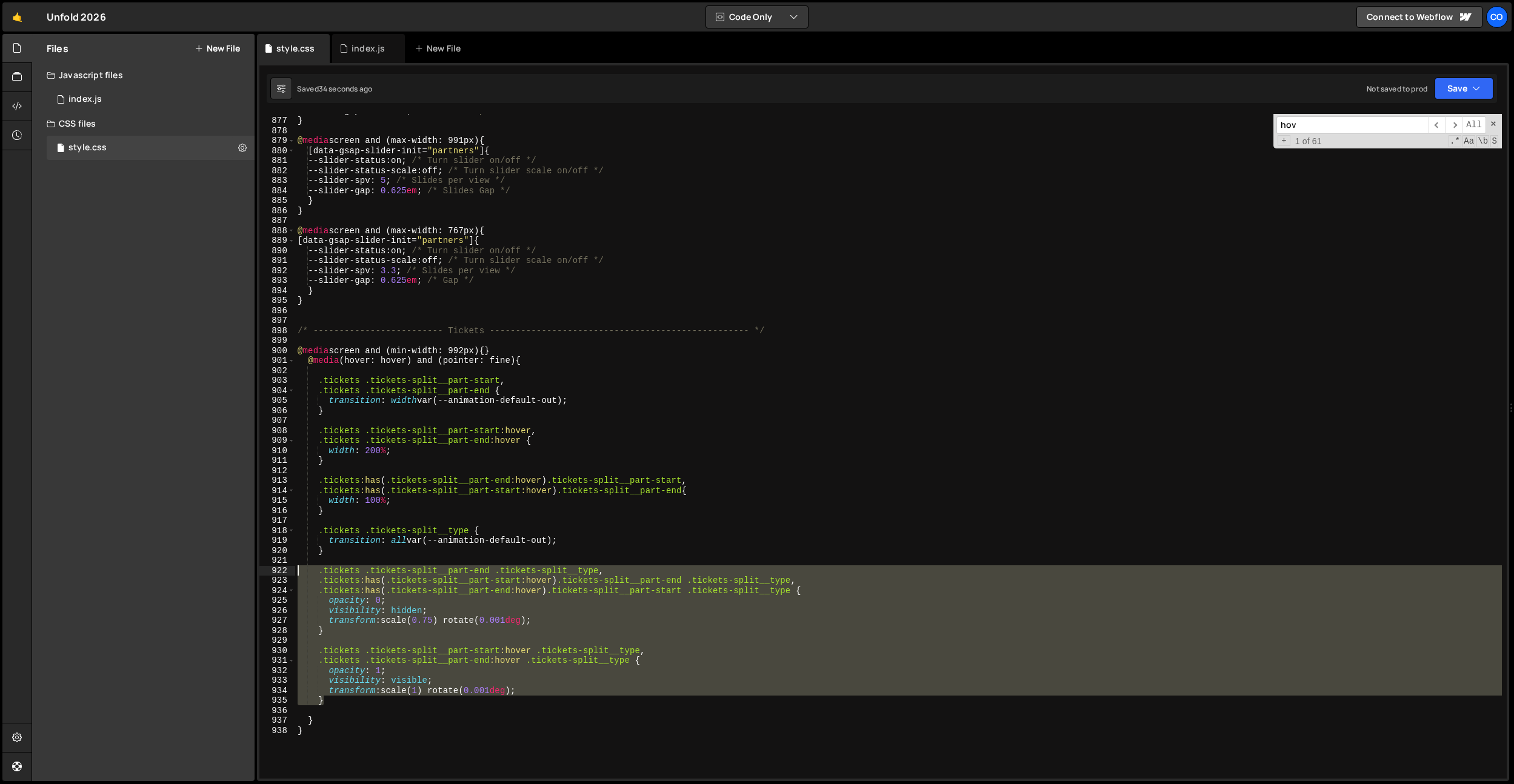
drag, startPoint x: 344, startPoint y: 698, endPoint x: 274, endPoint y: 571, distance: 145.0
click at [274, 571] on div "} 876 877 878 879 880 881 882 883 884 885 886 887 888 889 890 891 892 893 894 8…" at bounding box center [883, 445] width 1247 height 664
type textarea ".tickets .tickets-split__part-end .tickets-split__type, .tickets:has(.tickets-s…"
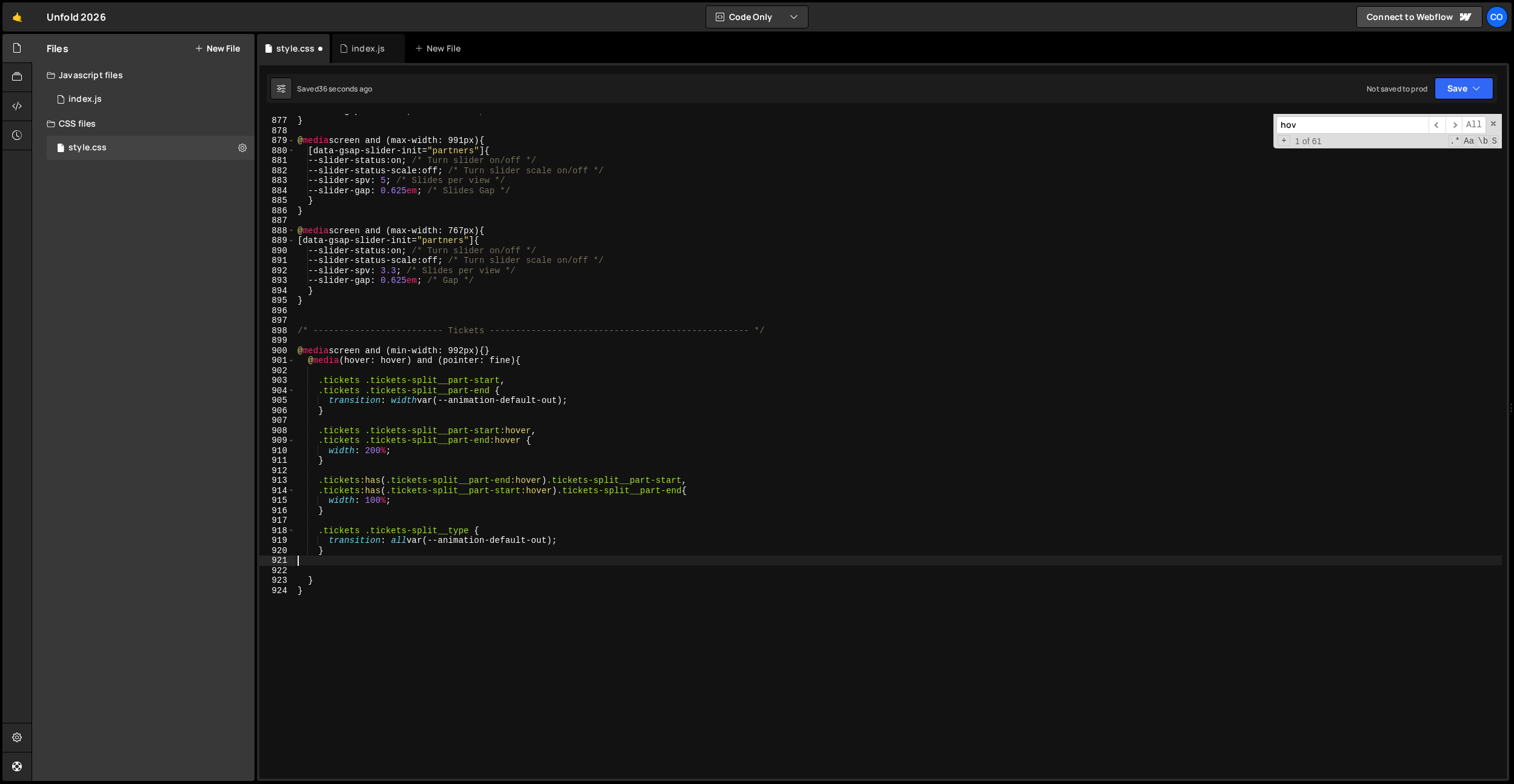
type textarea "}"
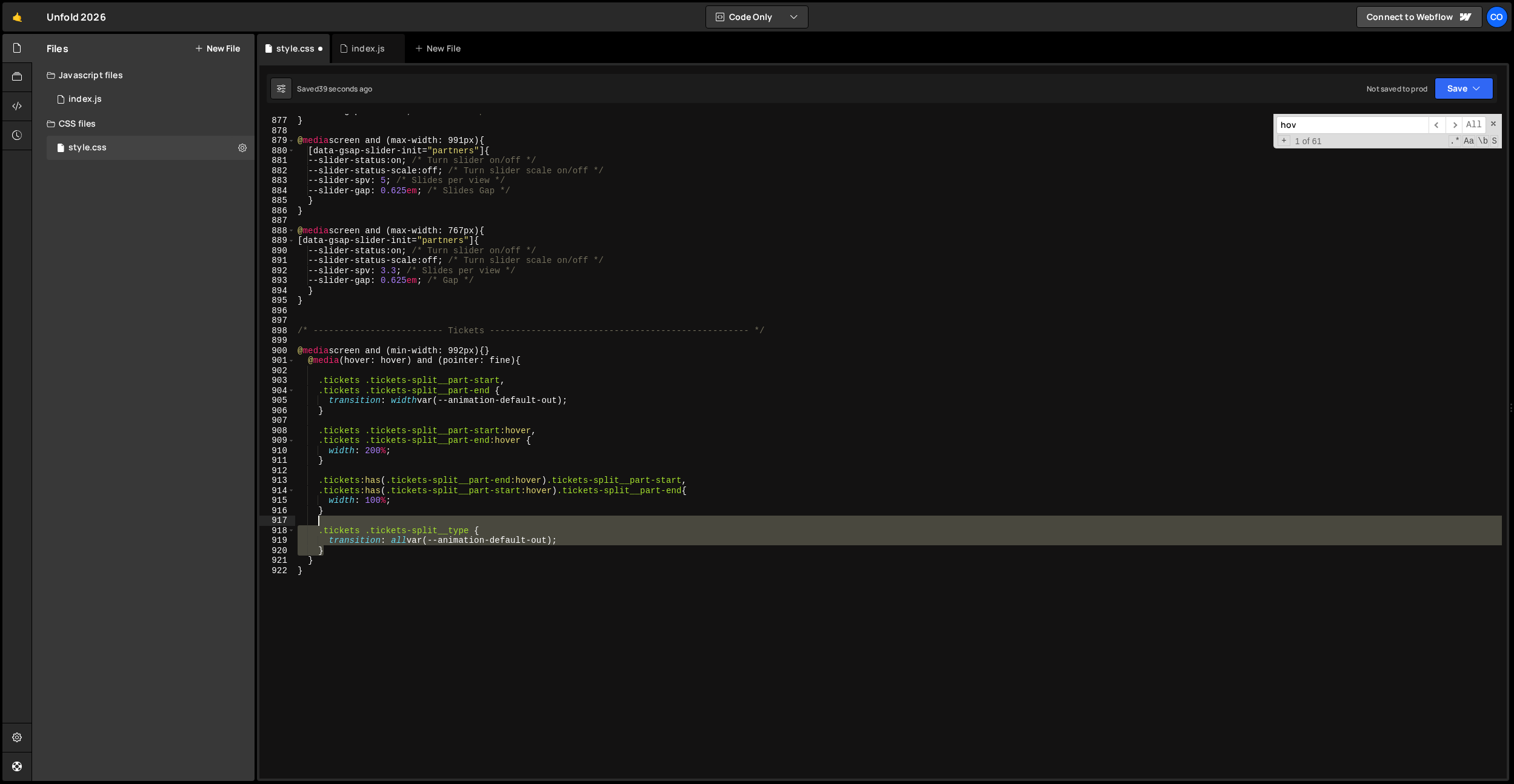
drag, startPoint x: 329, startPoint y: 551, endPoint x: 336, endPoint y: 516, distance: 35.7
click at [336, 516] on div "--slider-gap : 0.625 em ; /* Slides Gap */ } @ media screen and (max-width: 991…" at bounding box center [898, 448] width 1207 height 684
type textarea ".tickets .tickets-split__type {"
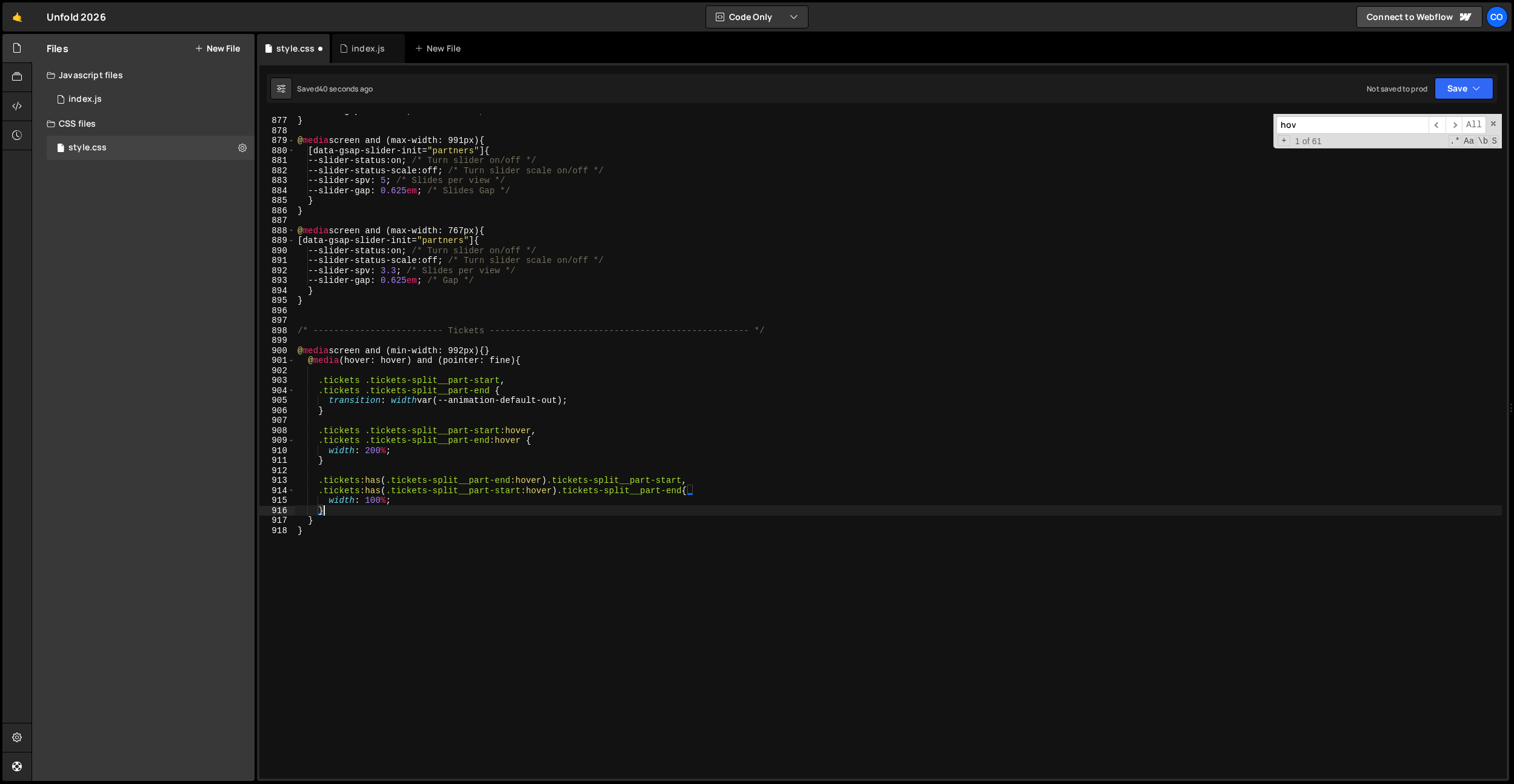
drag, startPoint x: 375, startPoint y: 499, endPoint x: 374, endPoint y: 520, distance: 21.0
click at [376, 499] on div "--slider-gap : 0.625 em ; /* Slides Gap */ } @ media screen and (max-width: 991…" at bounding box center [898, 448] width 1207 height 684
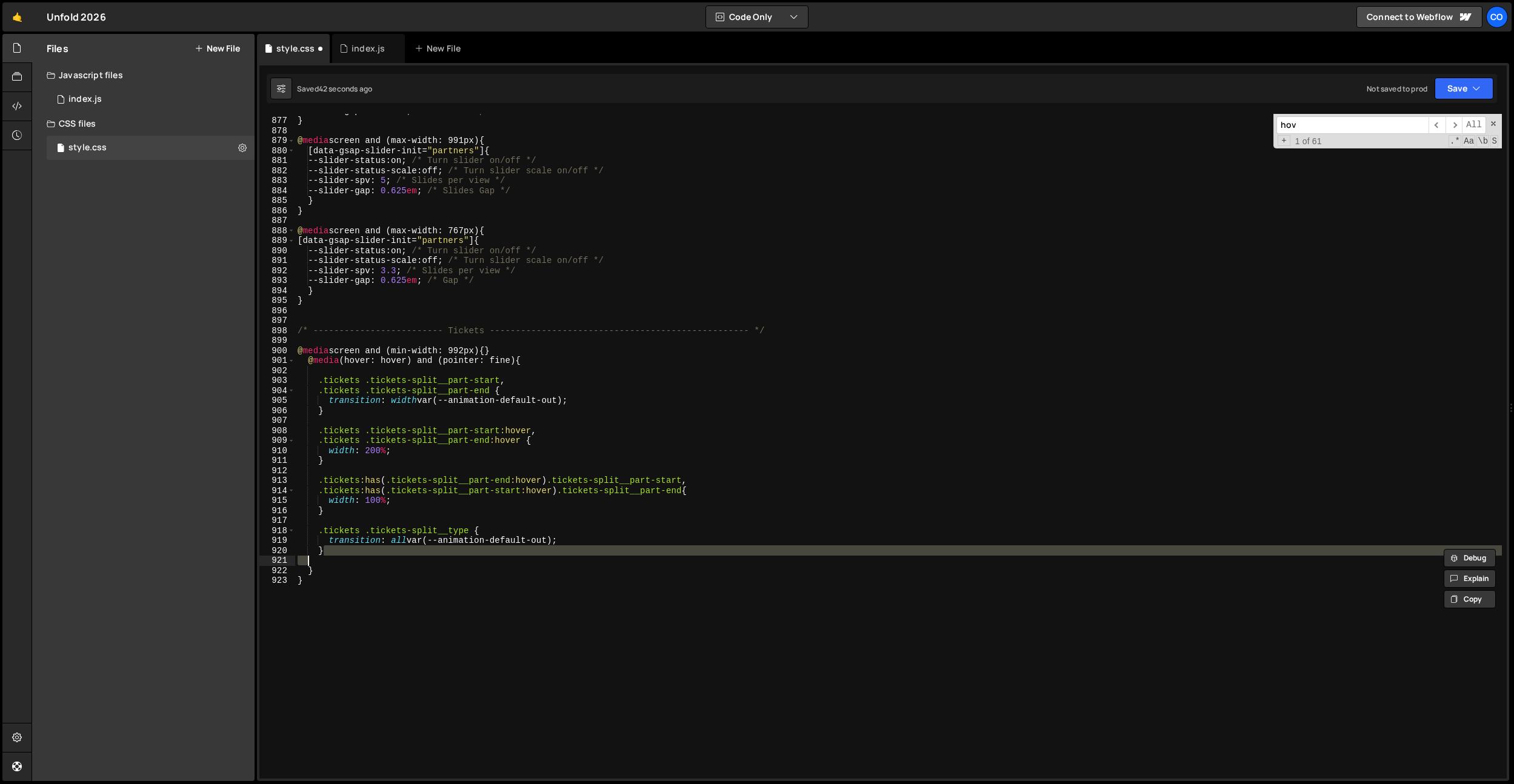
type textarea "transform: scale(1) rotate(0.001deg); }"
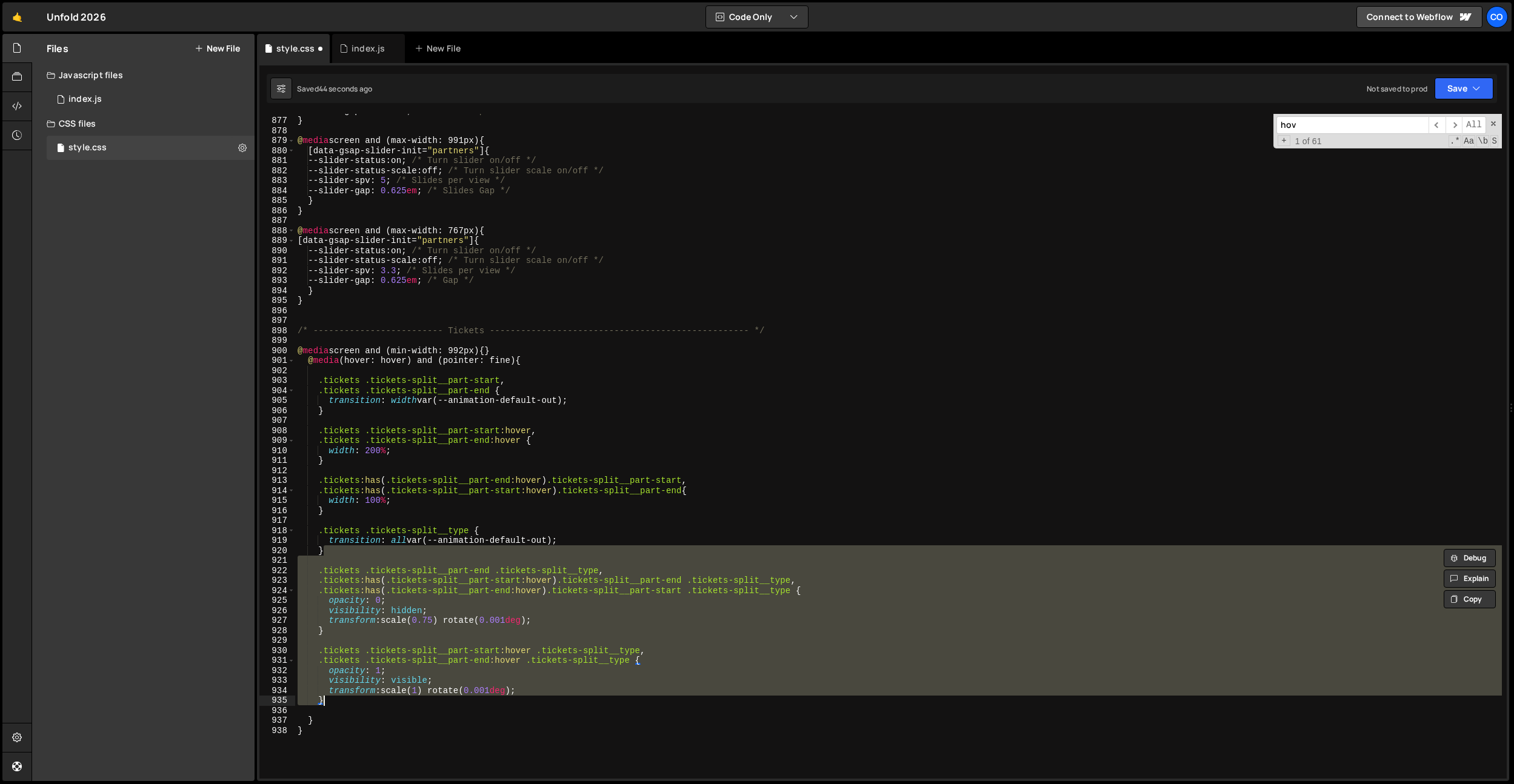
click at [374, 521] on div "--slider-gap : 0.625 em ; /* Slides Gap */ } @ media screen and (max-width: 991…" at bounding box center [898, 448] width 1207 height 684
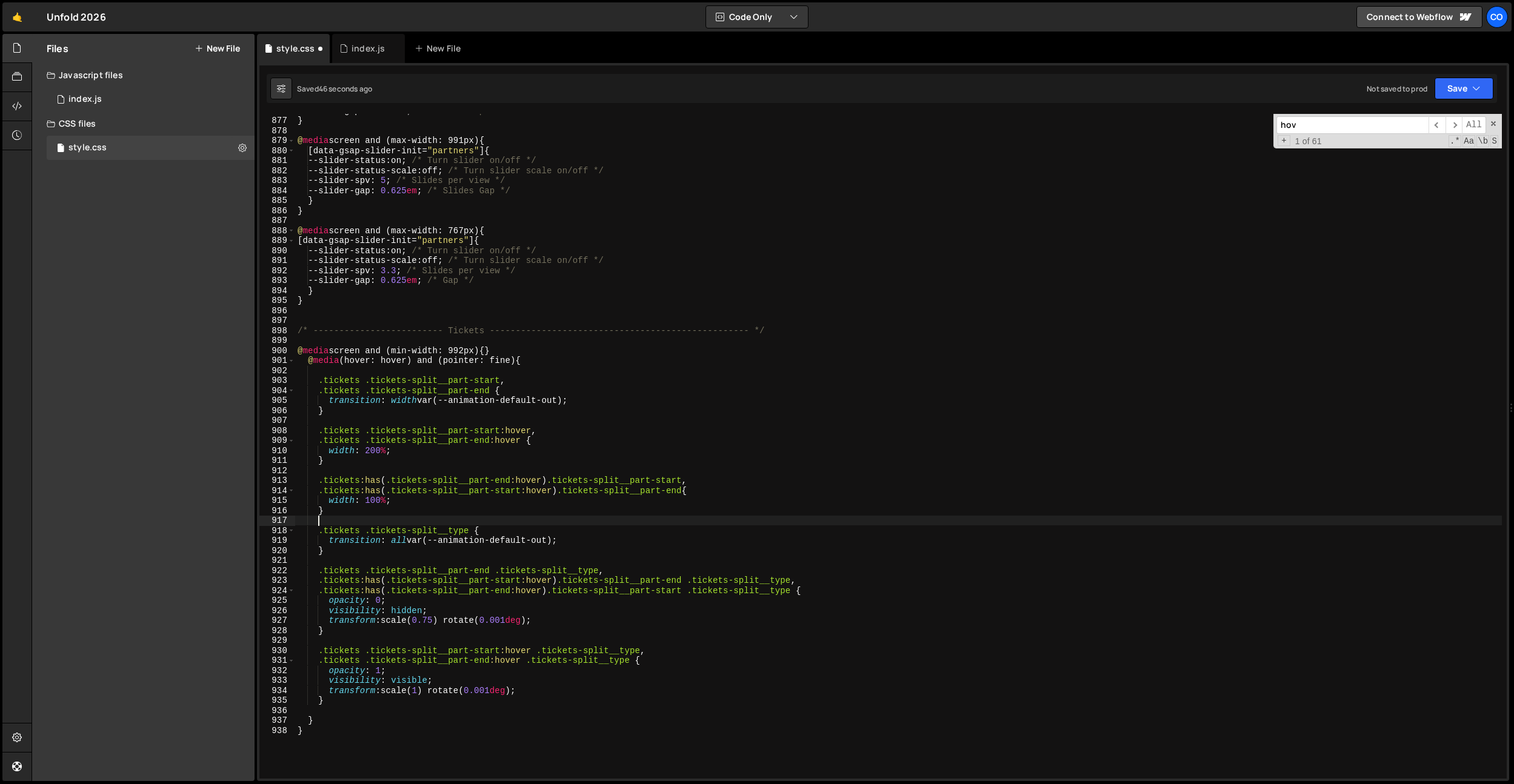
click at [374, 521] on div "--slider-gap : 0.625 em ; /* Slides Gap */ } @ media screen and (max-width: 991…" at bounding box center [898, 448] width 1207 height 684
click at [560, 614] on div "--slider-gap : 0.625 em ; /* Slides Gap */ } @ media screen and (max-width: 991…" at bounding box center [898, 448] width 1207 height 684
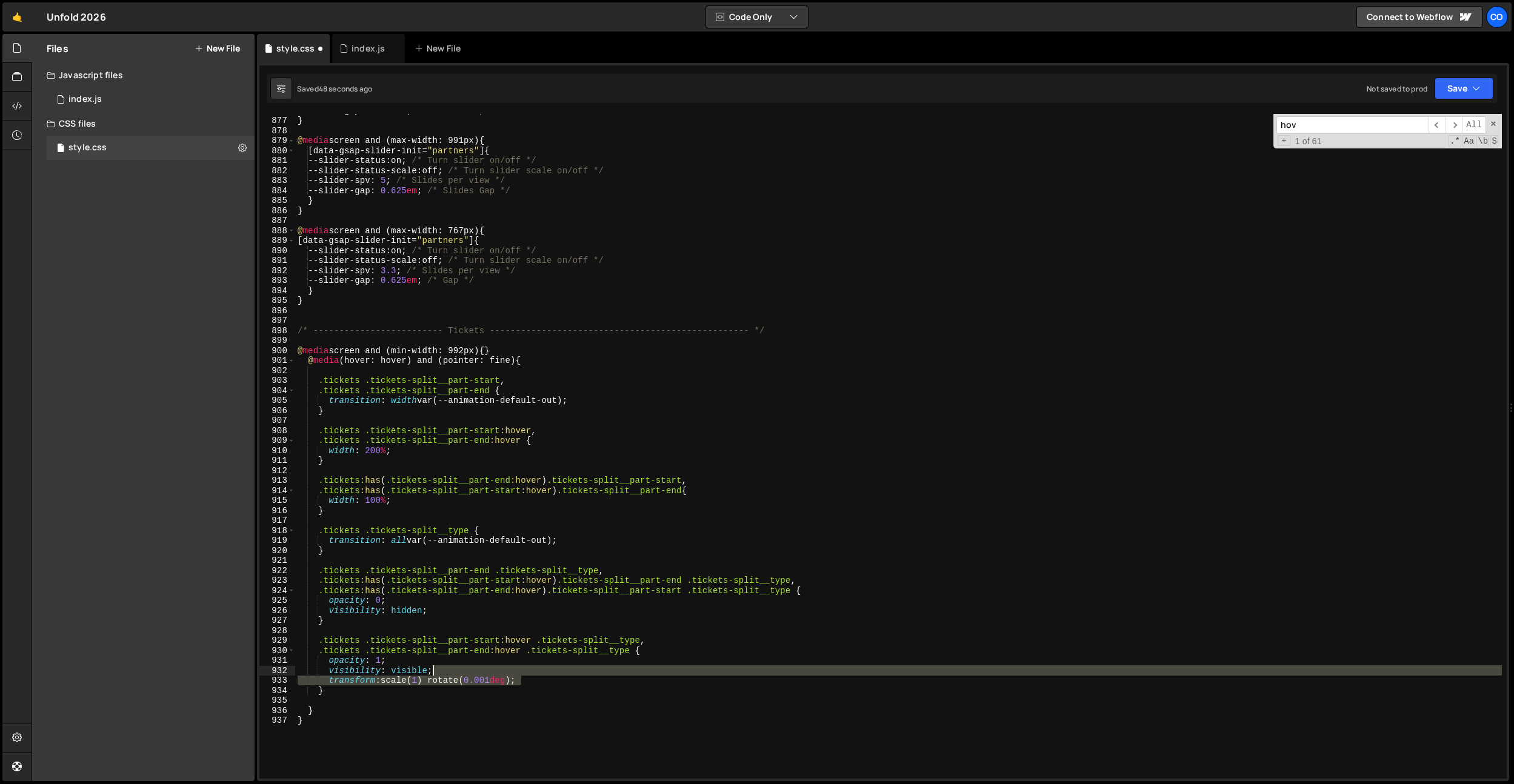
drag, startPoint x: 541, startPoint y: 679, endPoint x: 542, endPoint y: 672, distance: 7.1
click at [543, 674] on div "--slider-gap : 0.625 em ; /* Slides Gap */ } @ media screen and (max-width: 991…" at bounding box center [898, 448] width 1207 height 684
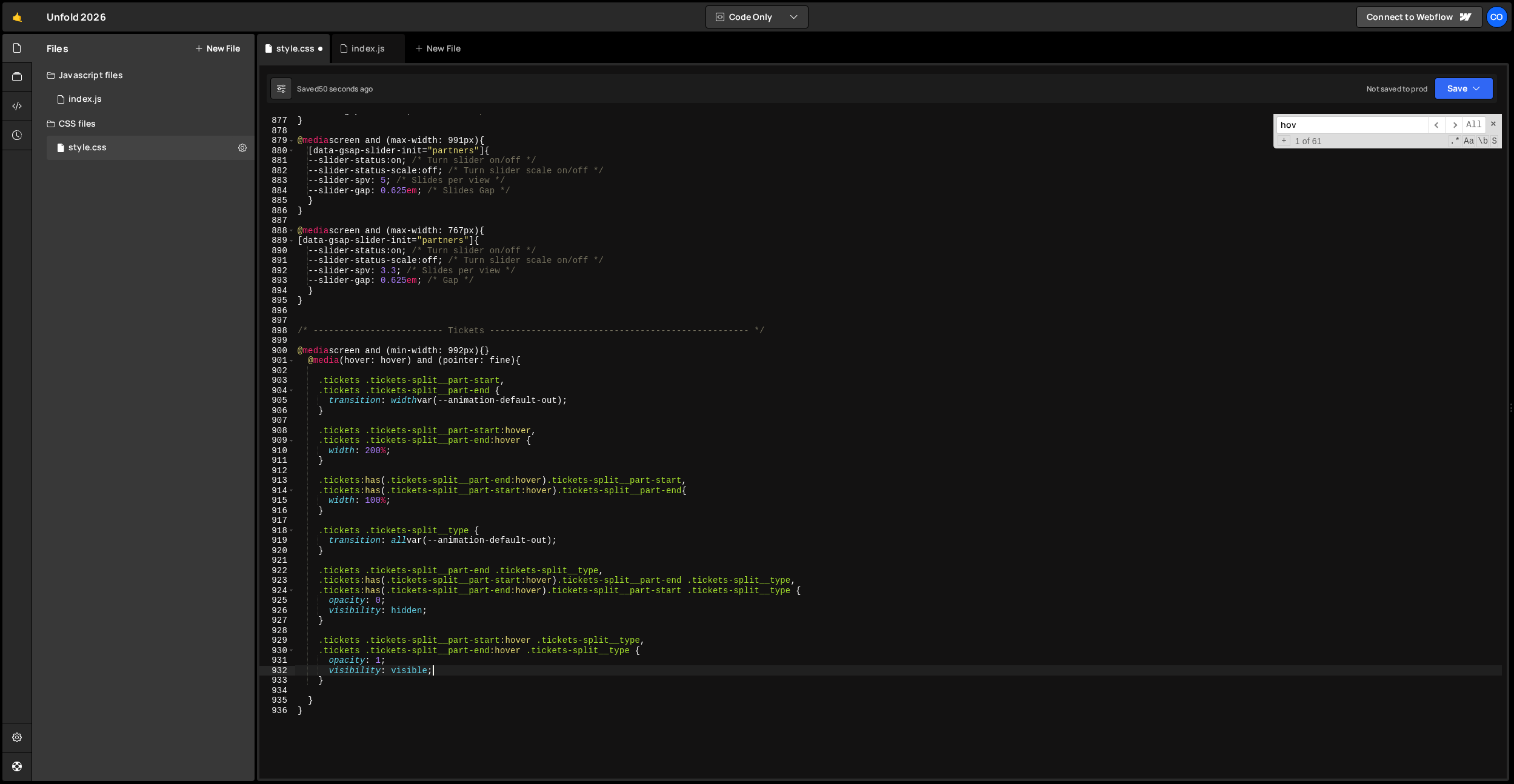
click at [379, 601] on div "--slider-gap : 0.625 em ; /* Slides Gap */ } @ media screen and (max-width: 991…" at bounding box center [898, 448] width 1207 height 684
click at [442, 605] on div "--slider-gap : 0.625 em ; /* Slides Gap */ } @ media screen and (max-width: 991…" at bounding box center [898, 448] width 1207 height 684
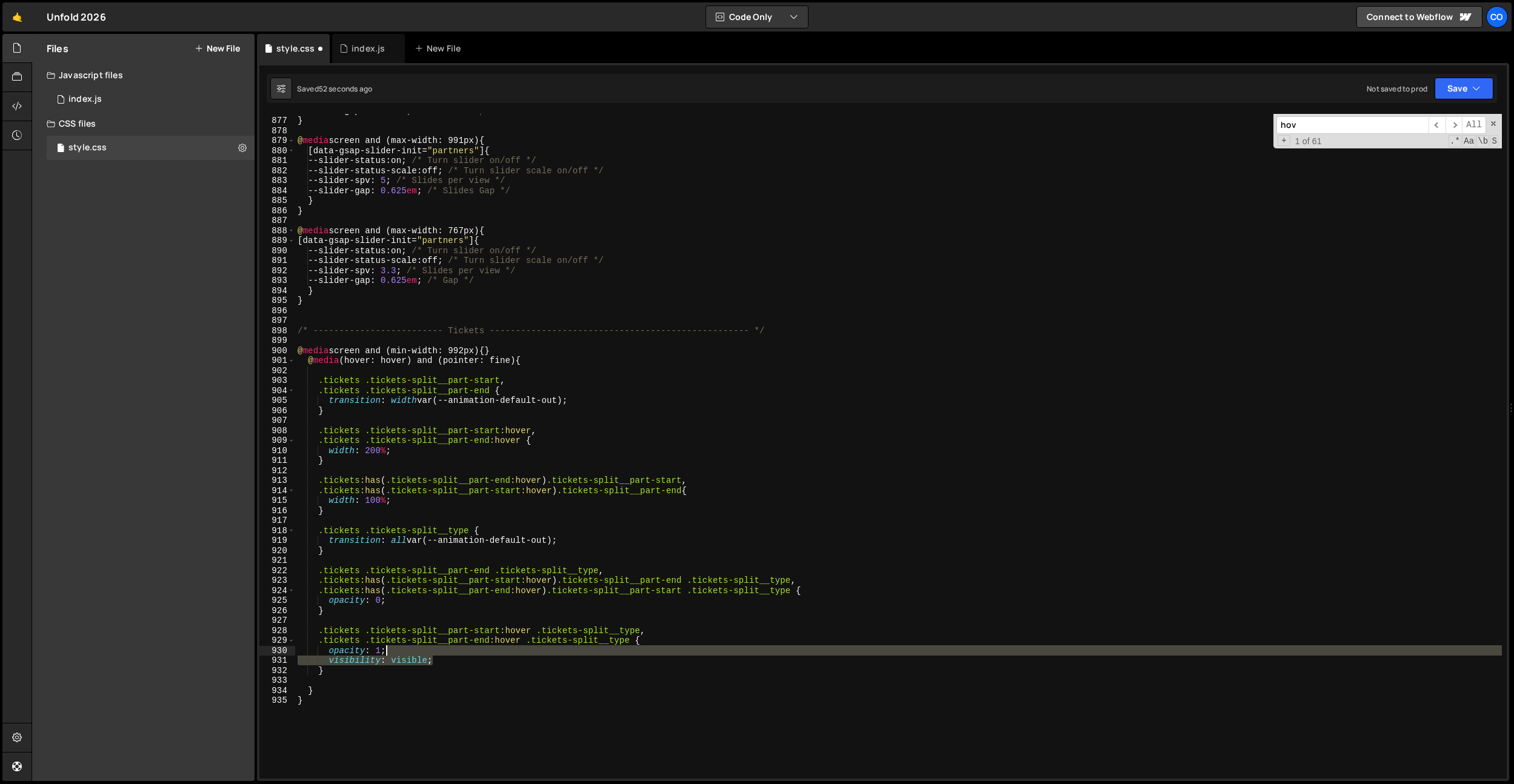
click at [443, 653] on div "--slider-gap : 0.625 em ; /* Slides Gap */ } @ media screen and (max-width: 991…" at bounding box center [898, 448] width 1207 height 684
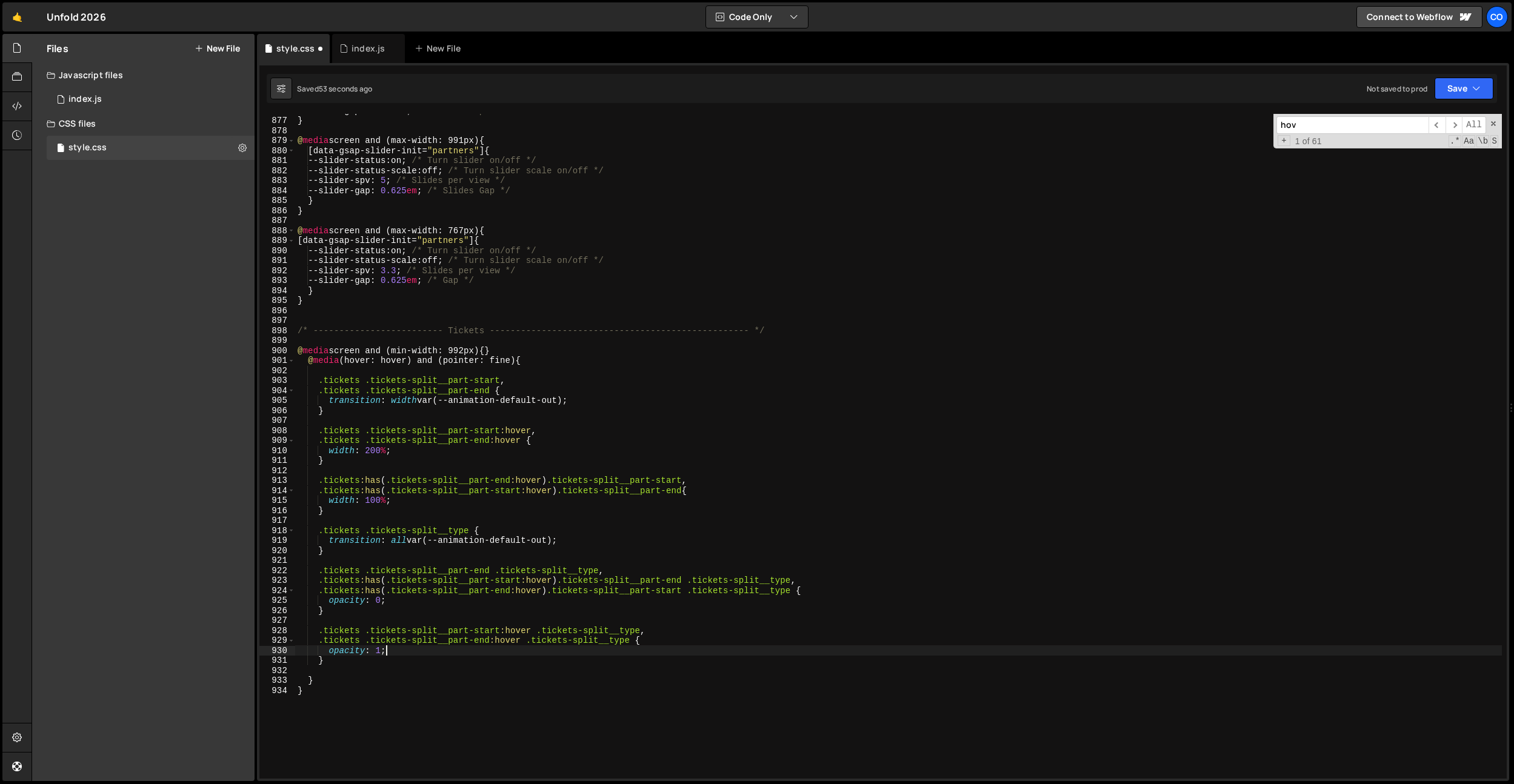
click at [378, 602] on div "--slider-gap : 0.625 em ; /* Slides Gap */ } @ media screen and (max-width: 991…" at bounding box center [898, 448] width 1207 height 684
drag, startPoint x: 633, startPoint y: 384, endPoint x: 393, endPoint y: 549, distance: 291.2
click at [632, 385] on div "--slider-gap : 0.625 em ; /* Slides Gap */ } @ media screen and (max-width: 991…" at bounding box center [898, 448] width 1207 height 684
click at [373, 453] on div "--slider-gap : 0.625 em ; /* Slides Gap */ } @ media screen and (max-width: 991…" at bounding box center [898, 448] width 1207 height 684
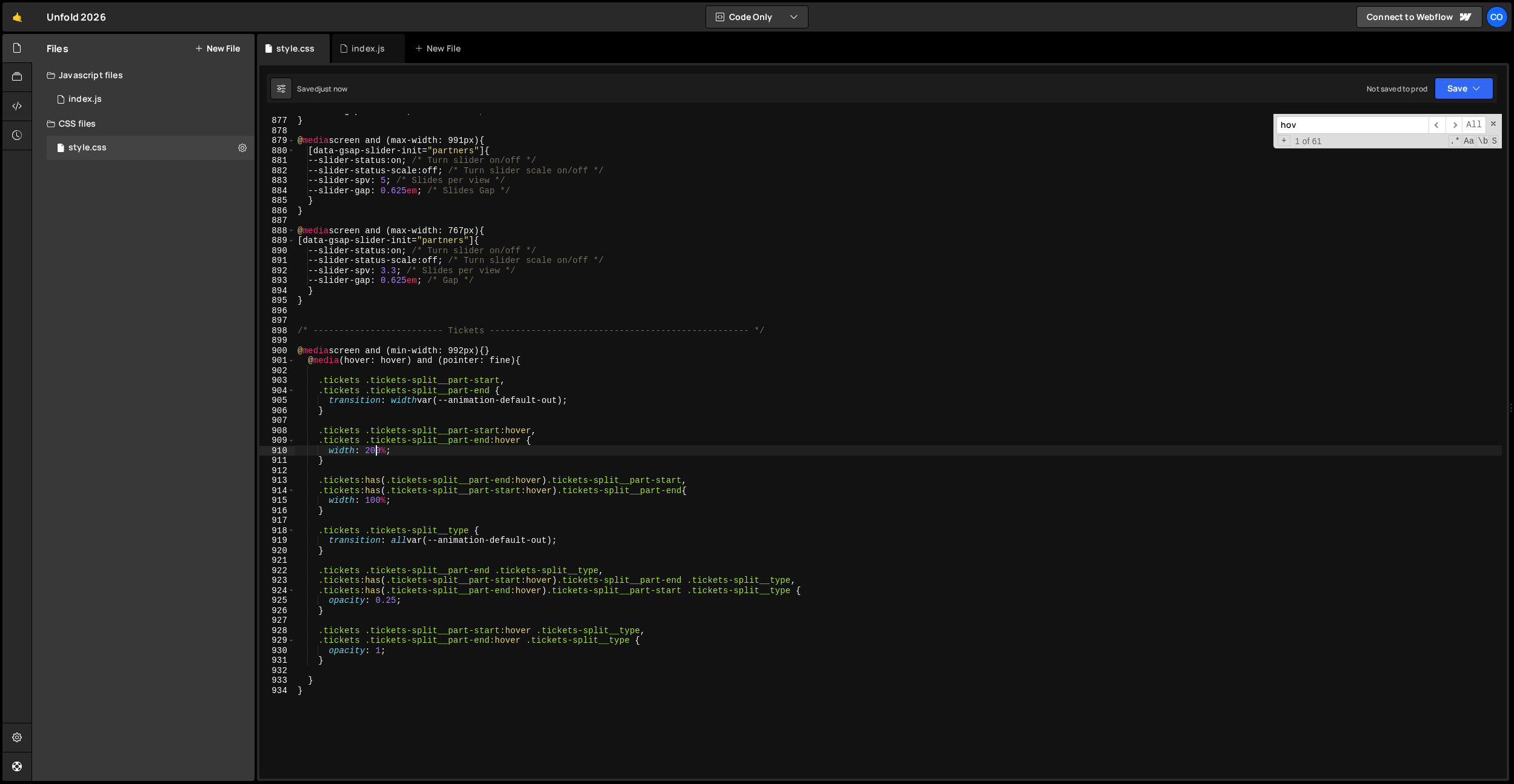
scroll to position [0, 5]
type textarea "width: 150%;"
drag, startPoint x: 359, startPoint y: 516, endPoint x: 364, endPoint y: 504, distance: 13.0
click at [359, 516] on div "--slider-gap : 0.625 em ; /* Slides Gap */ } @ media screen and (max-width: 991…" at bounding box center [898, 448] width 1207 height 684
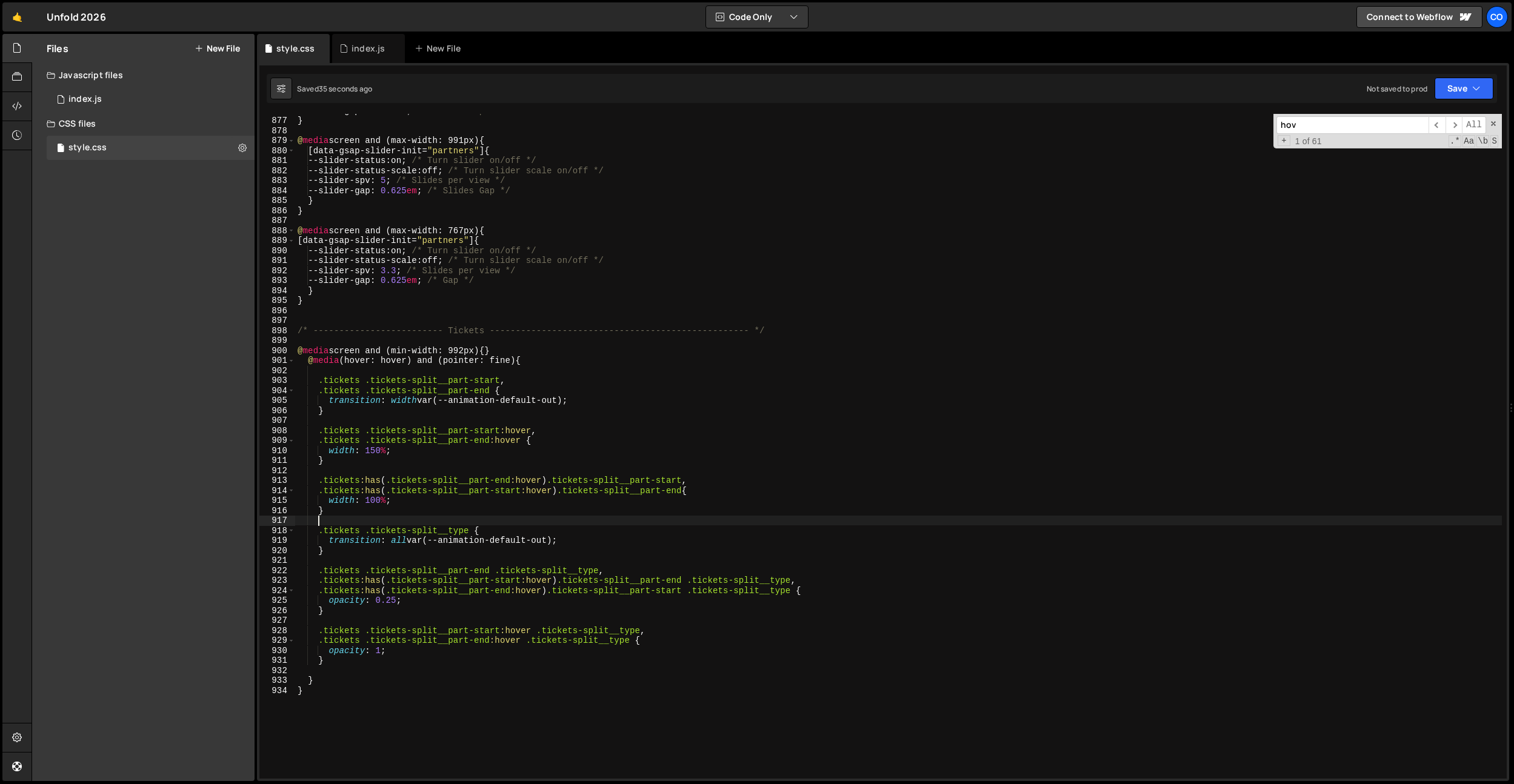
click at [378, 451] on div "--slider-gap : 0.625 em ; /* Slides Gap */ } @ media screen and (max-width: 991…" at bounding box center [898, 448] width 1207 height 684
type textarea "width: 125%;"
click at [509, 338] on div "--slider-gap : 0.625 em ; /* Slides Gap */ } @ media screen and (max-width: 991…" at bounding box center [898, 448] width 1207 height 684
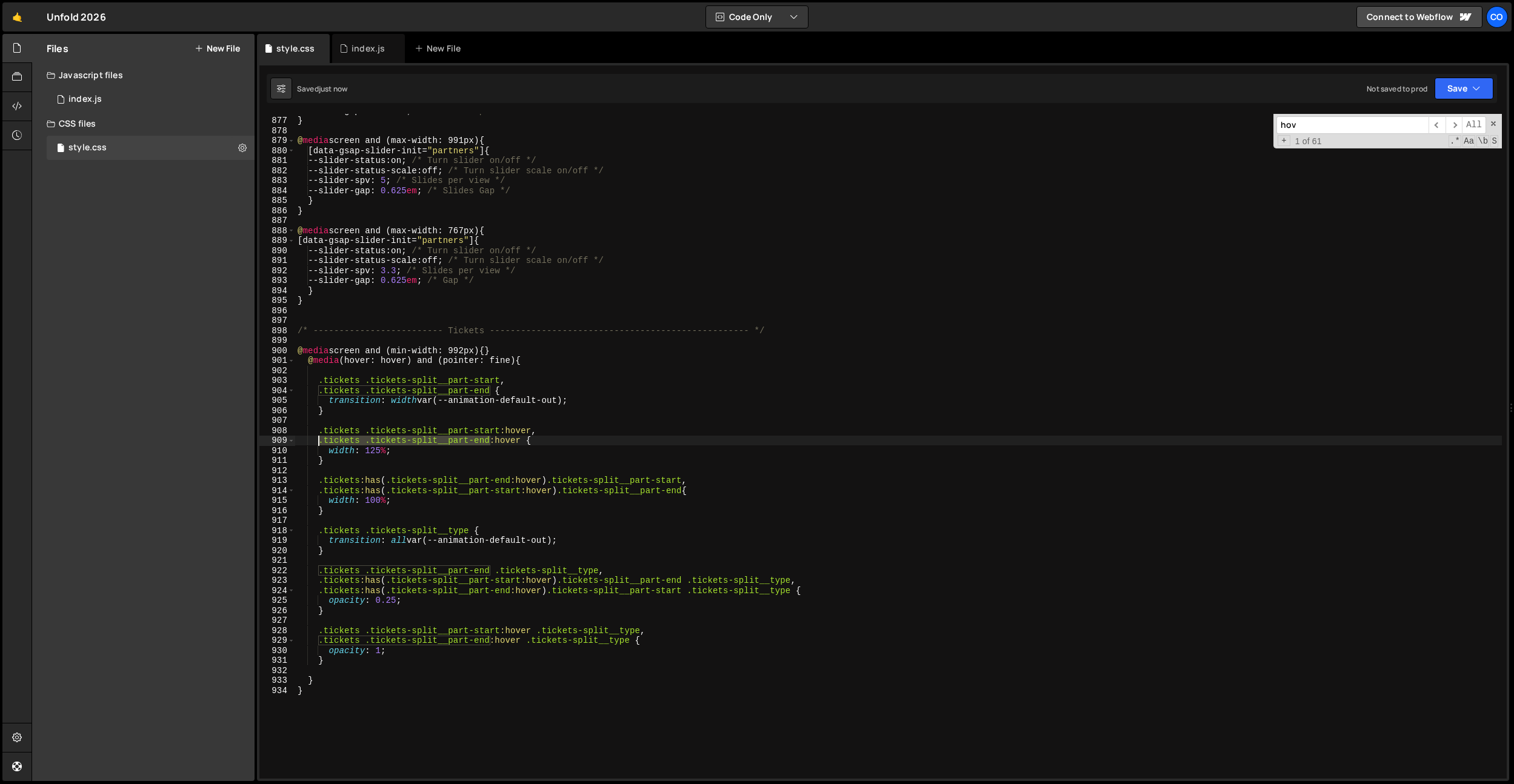
drag, startPoint x: 488, startPoint y: 440, endPoint x: 331, endPoint y: 426, distance: 157.6
click at [319, 439] on div "--slider-gap : 0.625 em ; /* Slides Gap */ } @ media screen and (max-width: 991…" at bounding box center [898, 448] width 1207 height 684
type textarea ".tickets .tickets-split__part-end:hover {"
click at [334, 424] on div "--slider-gap : 0.625 em ; /* Slides Gap */ } @ media screen and (max-width: 991…" at bounding box center [898, 448] width 1207 height 684
click at [337, 468] on div "--slider-gap : 0.625 em ; /* Slides Gap */ } @ media screen and (max-width: 991…" at bounding box center [898, 448] width 1207 height 684
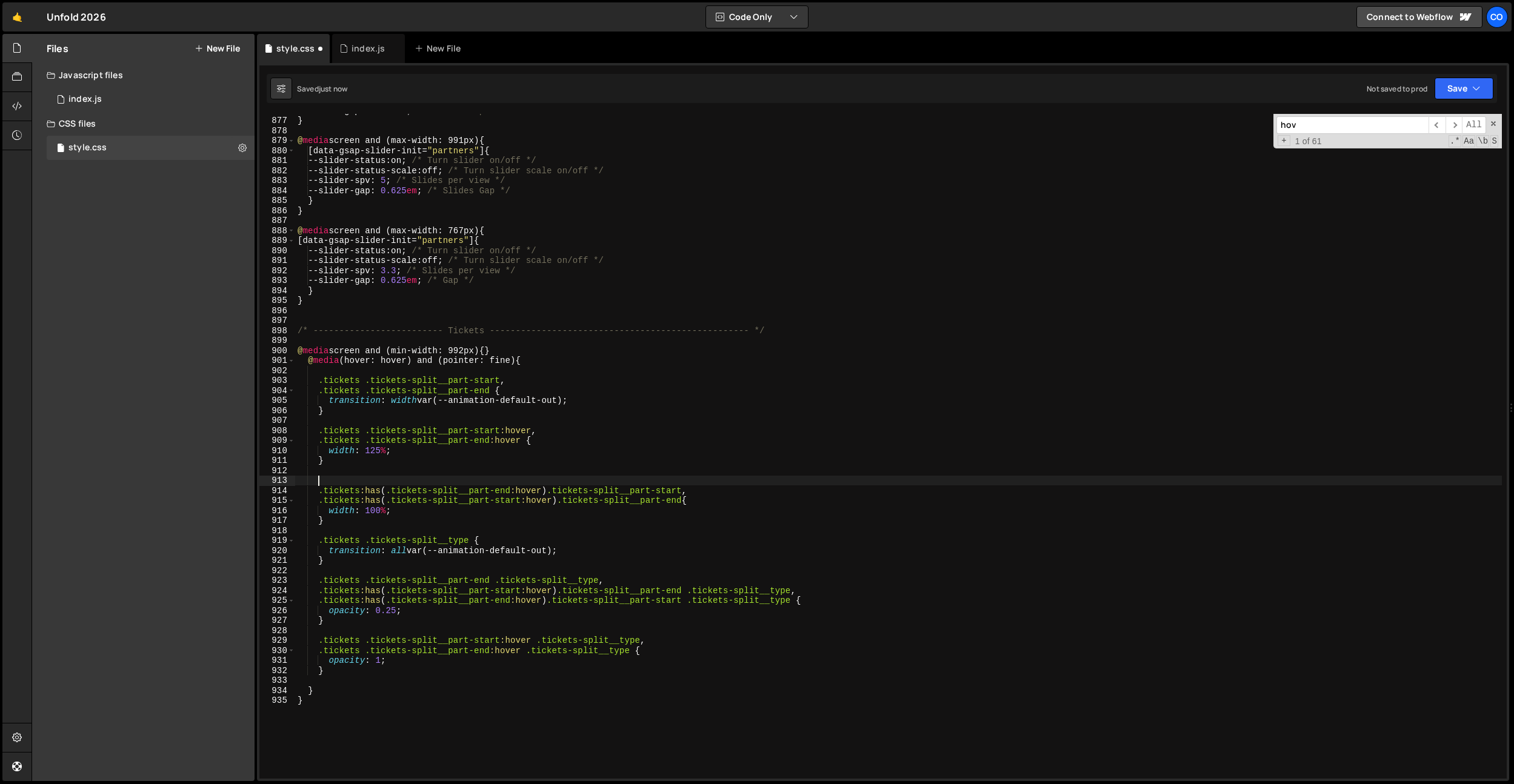
paste textarea ".tickets .tickets-split__part-end"
type textarea ".tickets .tickets-split__part-end"
drag, startPoint x: 497, startPoint y: 479, endPoint x: 208, endPoint y: 479, distance: 289.0
click at [208, 479] on div "Files New File Javascript files 0 index.js 0 CSS files style.css 0 Copy share l…" at bounding box center [772, 407] width 1482 height 747
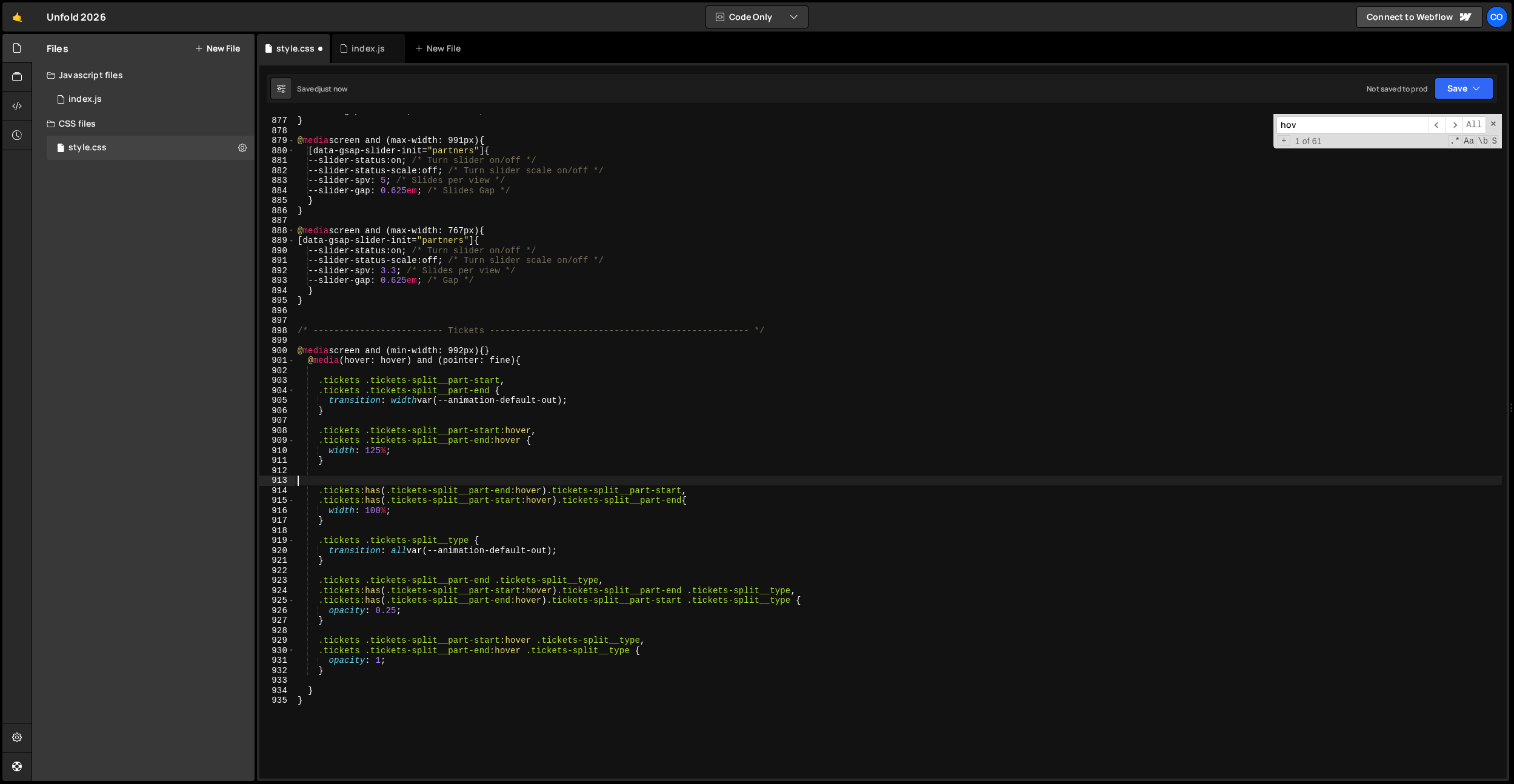
scroll to position [0, 0]
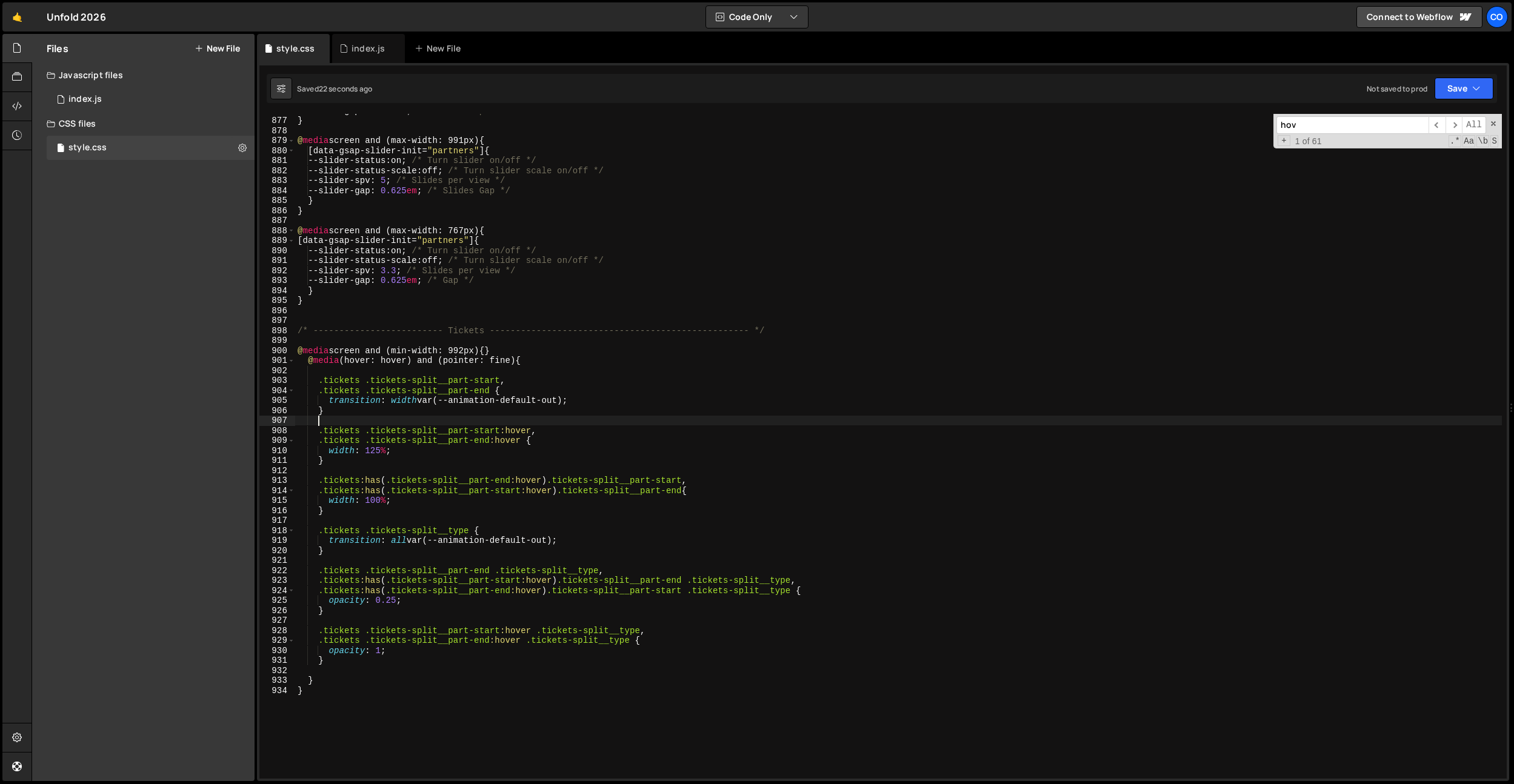
click at [637, 420] on div "--slider-gap : 0.625 em ; /* Slides Gap */ } @ media screen and (max-width: 991…" at bounding box center [898, 448] width 1207 height 684
drag, startPoint x: 426, startPoint y: 598, endPoint x: 567, endPoint y: 570, distance: 143.8
click at [432, 598] on div "--slider-gap : 0.625 em ; /* Slides Gap */ } @ media screen and (max-width: 991…" at bounding box center [898, 448] width 1207 height 684
drag, startPoint x: 558, startPoint y: 570, endPoint x: 293, endPoint y: 572, distance: 265.0
click at [293, 572] on div "opacity: 0.25; 876 877 878 879 880 881 882 883 884 885 886 887 888 889 890 891 …" at bounding box center [883, 445] width 1247 height 664
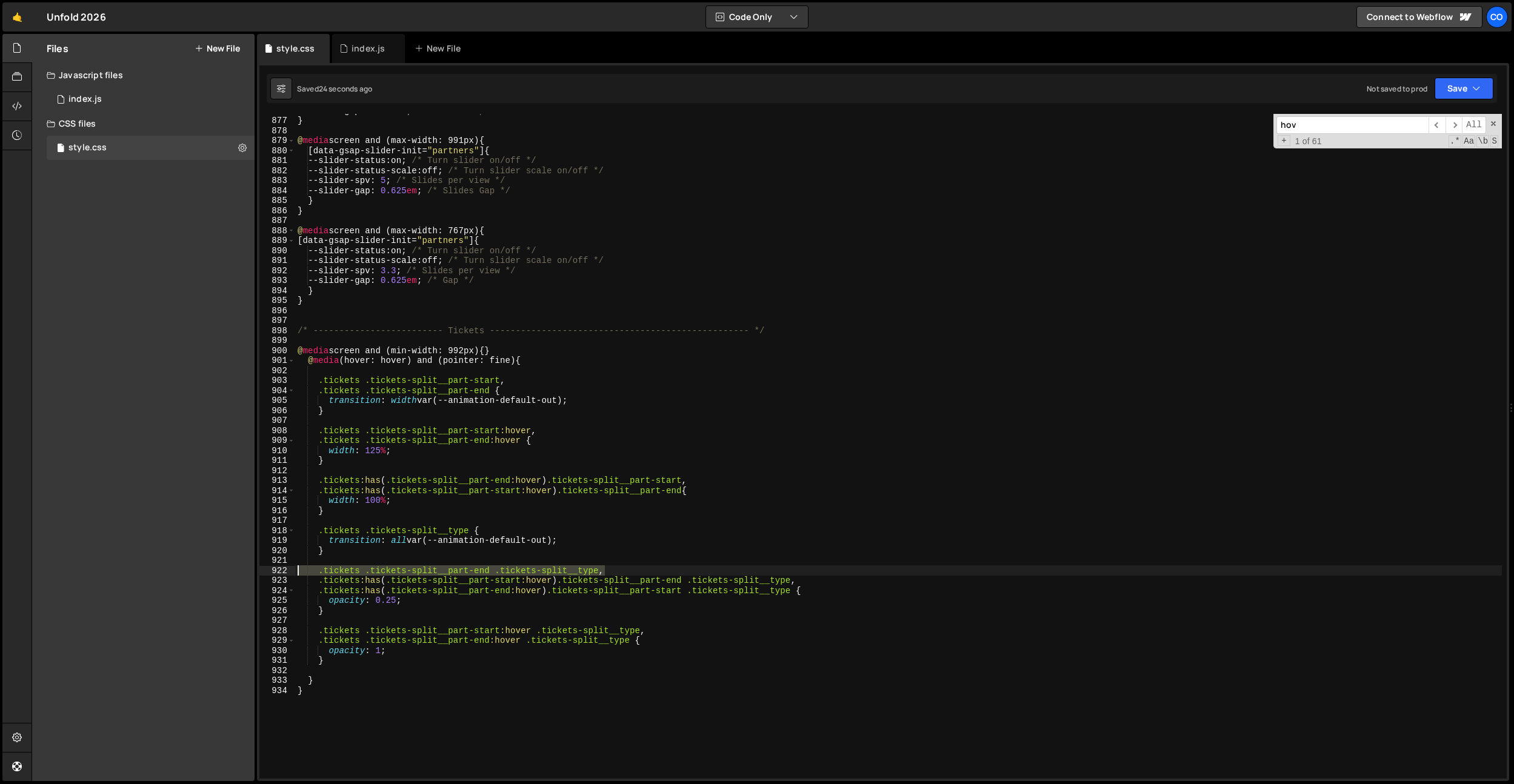
type textarea ".tickets .tickets-split__part-end .tickets-split__type,"
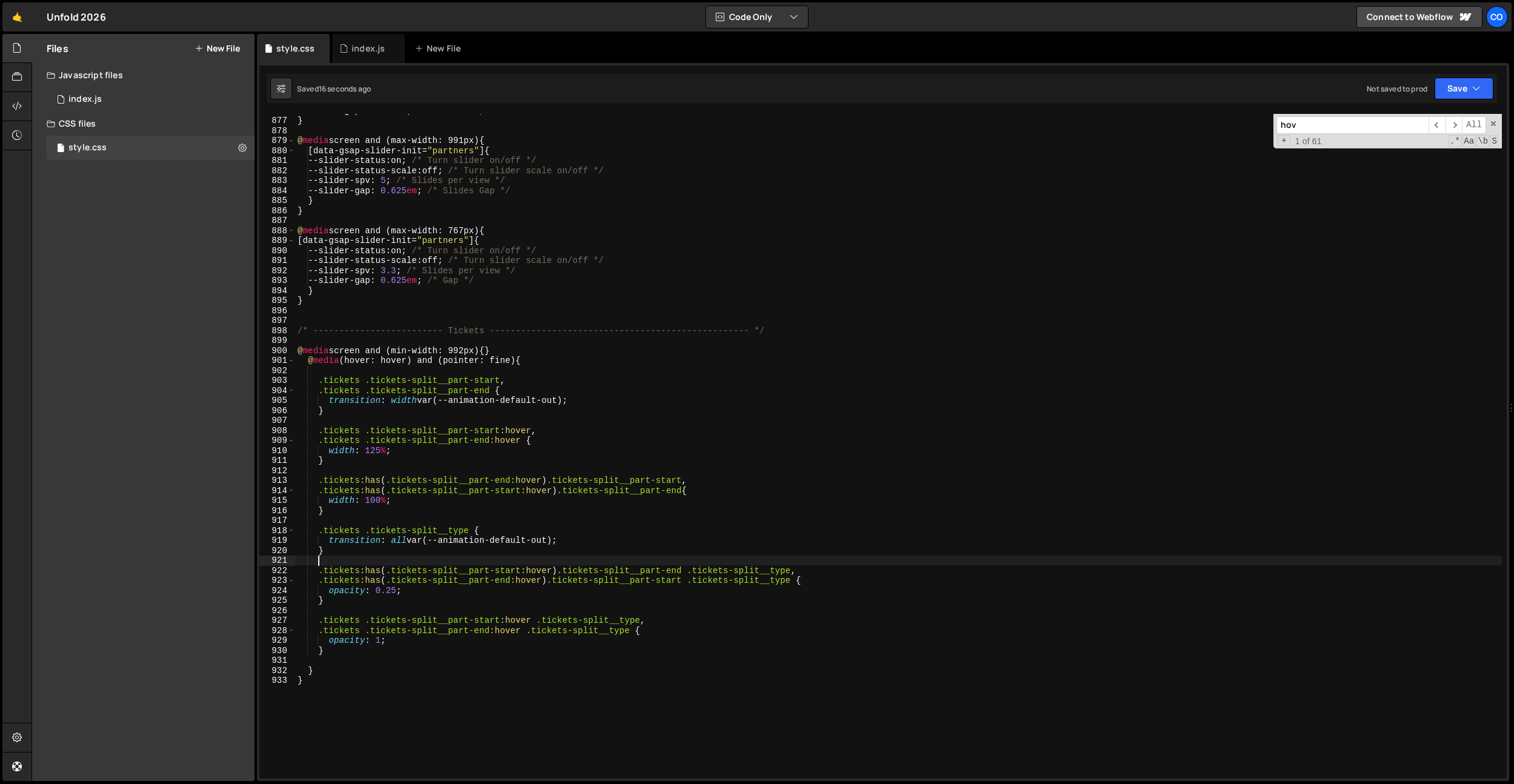
drag, startPoint x: 446, startPoint y: 505, endPoint x: 429, endPoint y: 506, distance: 17.0
click at [444, 505] on div "--slider-gap : 0.625 em ; /* Slides Gap */ } @ media screen and (max-width: 991…" at bounding box center [898, 448] width 1207 height 684
click at [382, 453] on div "--slider-gap : 0.625 em ; /* Slides Gap */ } @ media screen and (max-width: 991…" at bounding box center [898, 448] width 1207 height 684
type textarea "width: 140%;"
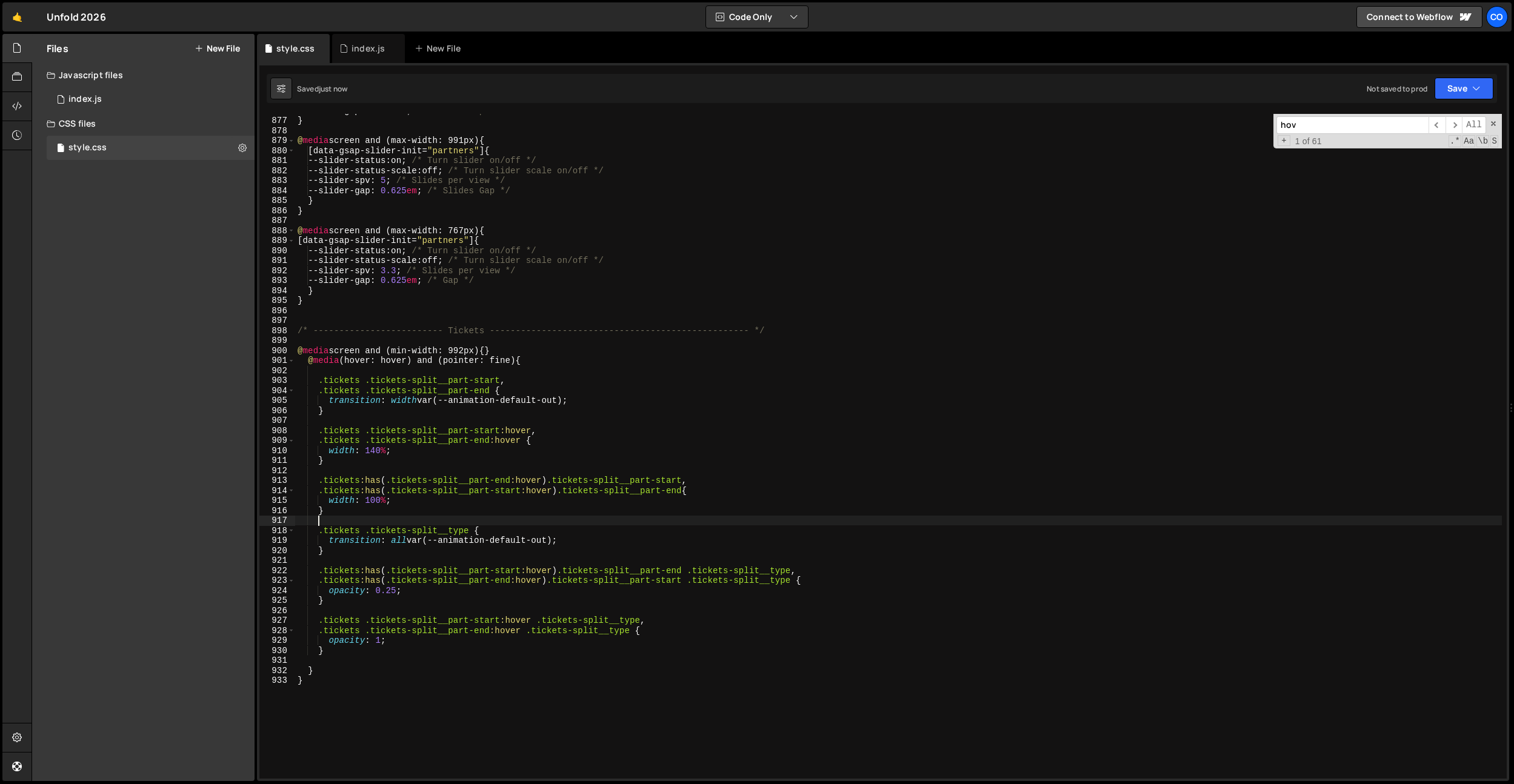
click at [599, 515] on div "--slider-gap : 0.625 em ; /* Slides Gap */ } @ media screen and (max-width: 991…" at bounding box center [898, 448] width 1207 height 684
click at [429, 593] on div "--slider-gap : 0.625 em ; /* Slides Gap */ } @ media screen and (max-width: 991…" at bounding box center [898, 448] width 1207 height 684
type textarea "opacity: 0.25;"
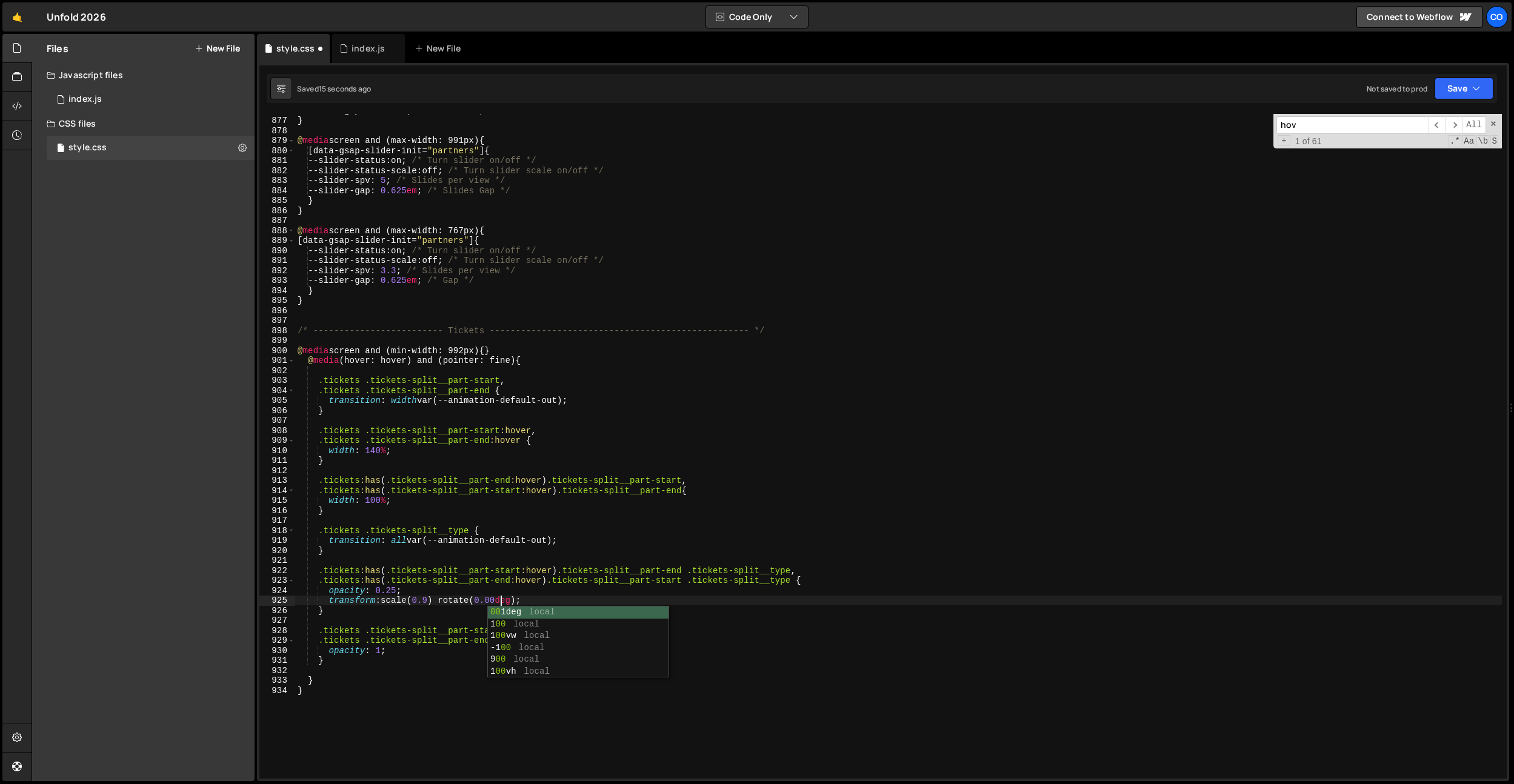
scroll to position [0, 14]
drag, startPoint x: 535, startPoint y: 606, endPoint x: 328, endPoint y: 604, distance: 207.0
click at [328, 604] on div "--slider-gap : 0.625 em ; /* Slides Gap */ } @ media screen and (max-width: 991…" at bounding box center [898, 449] width 1207 height 684
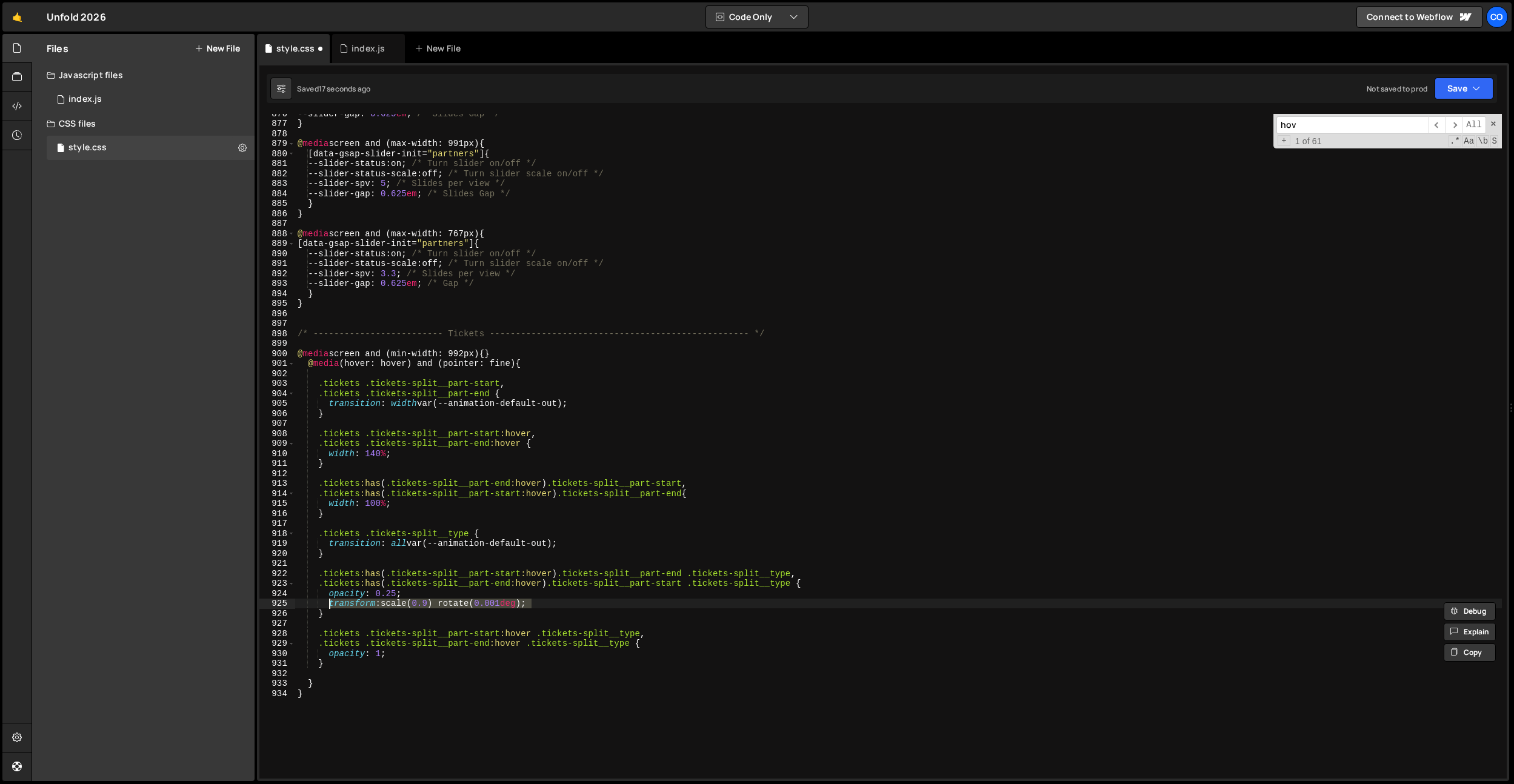
scroll to position [8750, 0]
click at [396, 658] on div "--slider-gap : 0.625 em ; /* Slides Gap */ } @ media screen and (max-width: 991…" at bounding box center [898, 450] width 1207 height 684
type textarea "opacity: 1;"
paste textarea "transform: scale(0.9) rotate(0.001deg);"
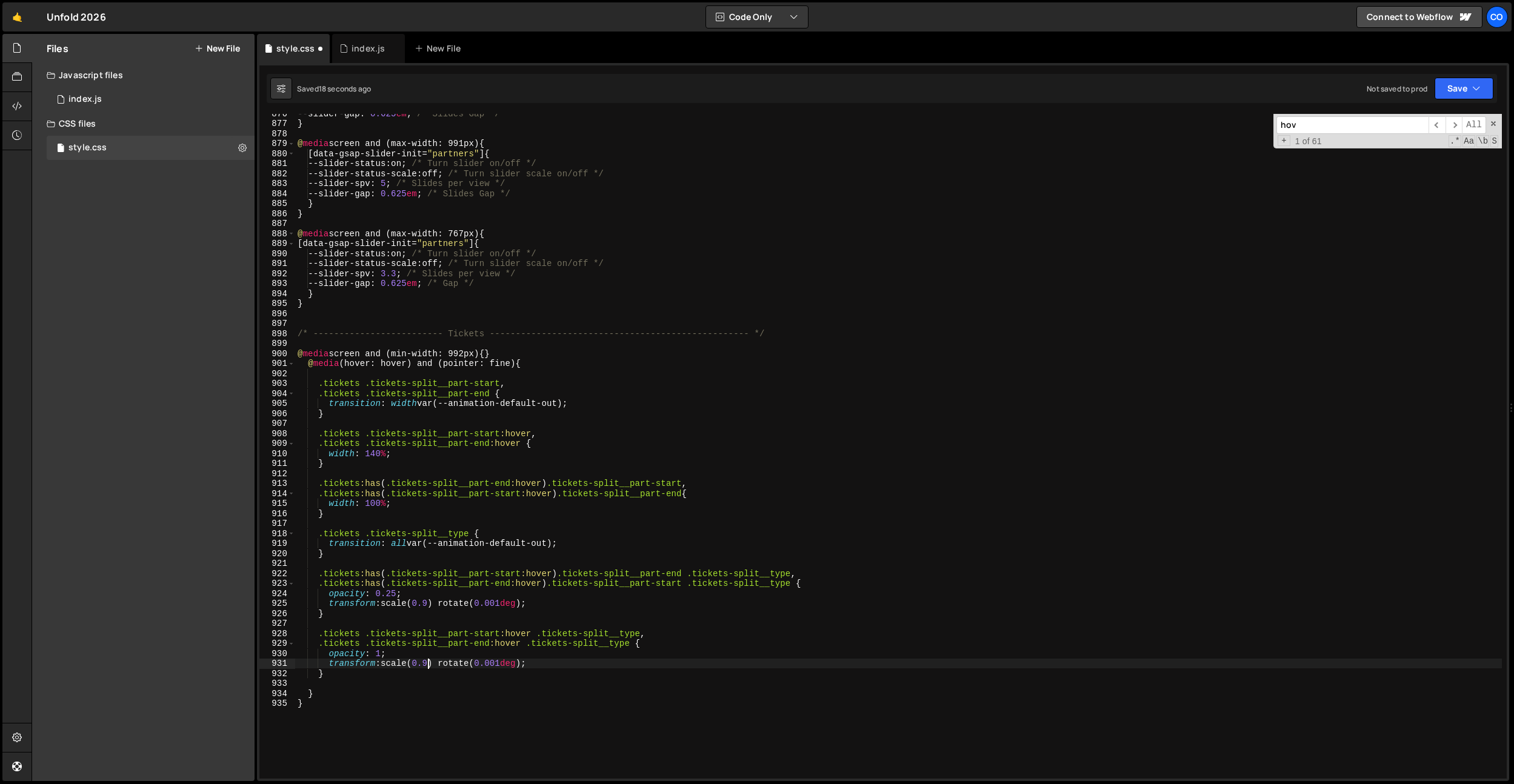
click at [427, 662] on div "--slider-gap : 0.625 em ; /* Slides Gap */ } @ media screen and (max-width: 991…" at bounding box center [898, 450] width 1207 height 684
drag, startPoint x: 475, startPoint y: 667, endPoint x: 464, endPoint y: 665, distance: 11.2
click at [474, 667] on div "--slider-gap : 0.625 em ; /* Slides Gap */ } @ media screen and (max-width: 991…" at bounding box center [898, 450] width 1207 height 684
click at [395, 598] on div "--slider-gap : 0.625 em ; /* Slides Gap */ } @ media screen and (max-width: 991…" at bounding box center [898, 450] width 1207 height 684
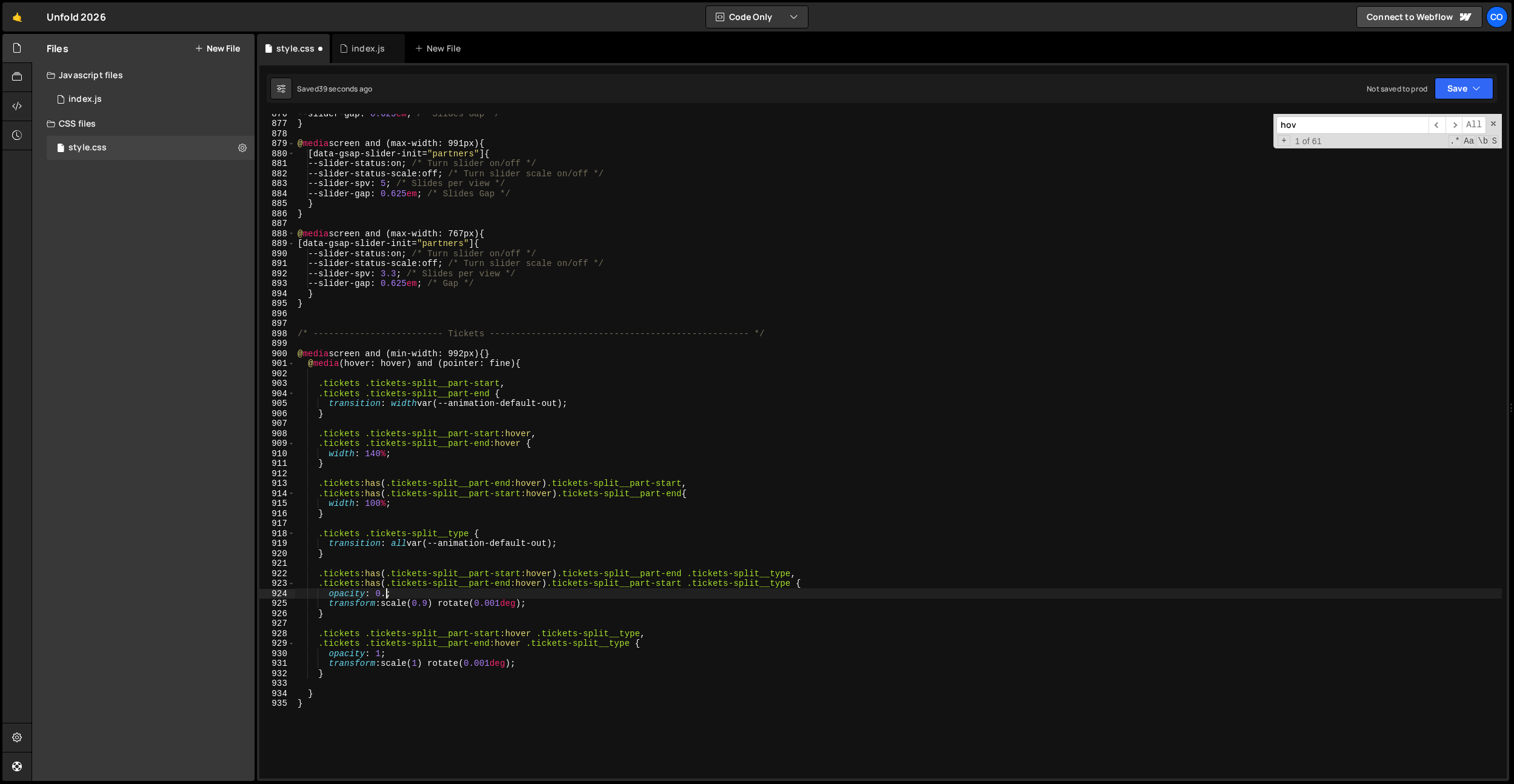
scroll to position [0, 7]
click at [507, 358] on div "--slider-gap : 0.625 em ; /* Slides Gap */ } @ media screen and (max-width: 991…" at bounding box center [898, 450] width 1207 height 684
click at [463, 269] on div "--slider-gap : 0.625 em ; /* Slides Gap */ } @ media screen and (max-width: 991…" at bounding box center [898, 450] width 1207 height 684
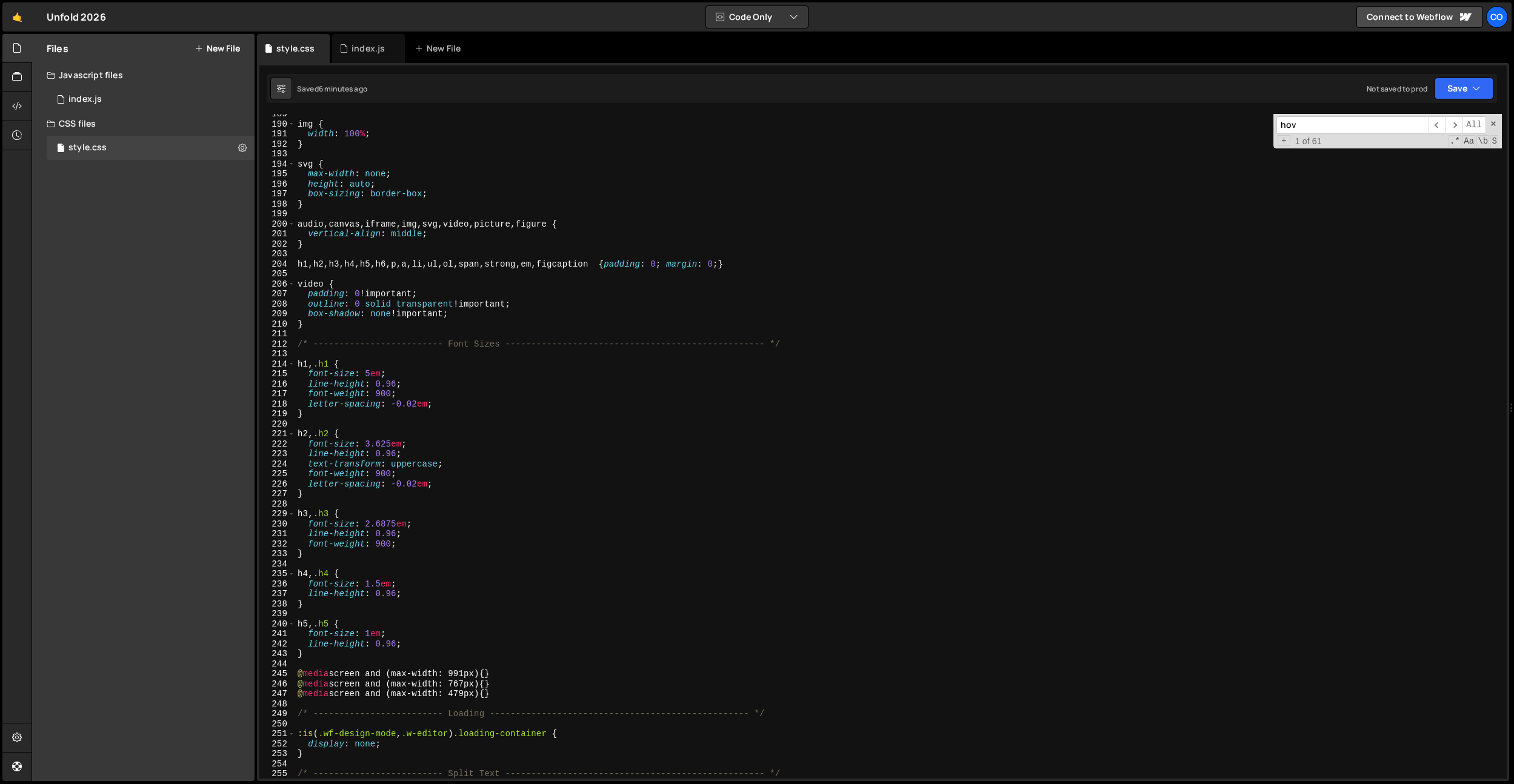
scroll to position [1884, 0]
click at [459, 472] on div "img { width : 100 % ; } svg { max-width : none ; height : auto ; box-sizing : b…" at bounding box center [898, 451] width 1207 height 684
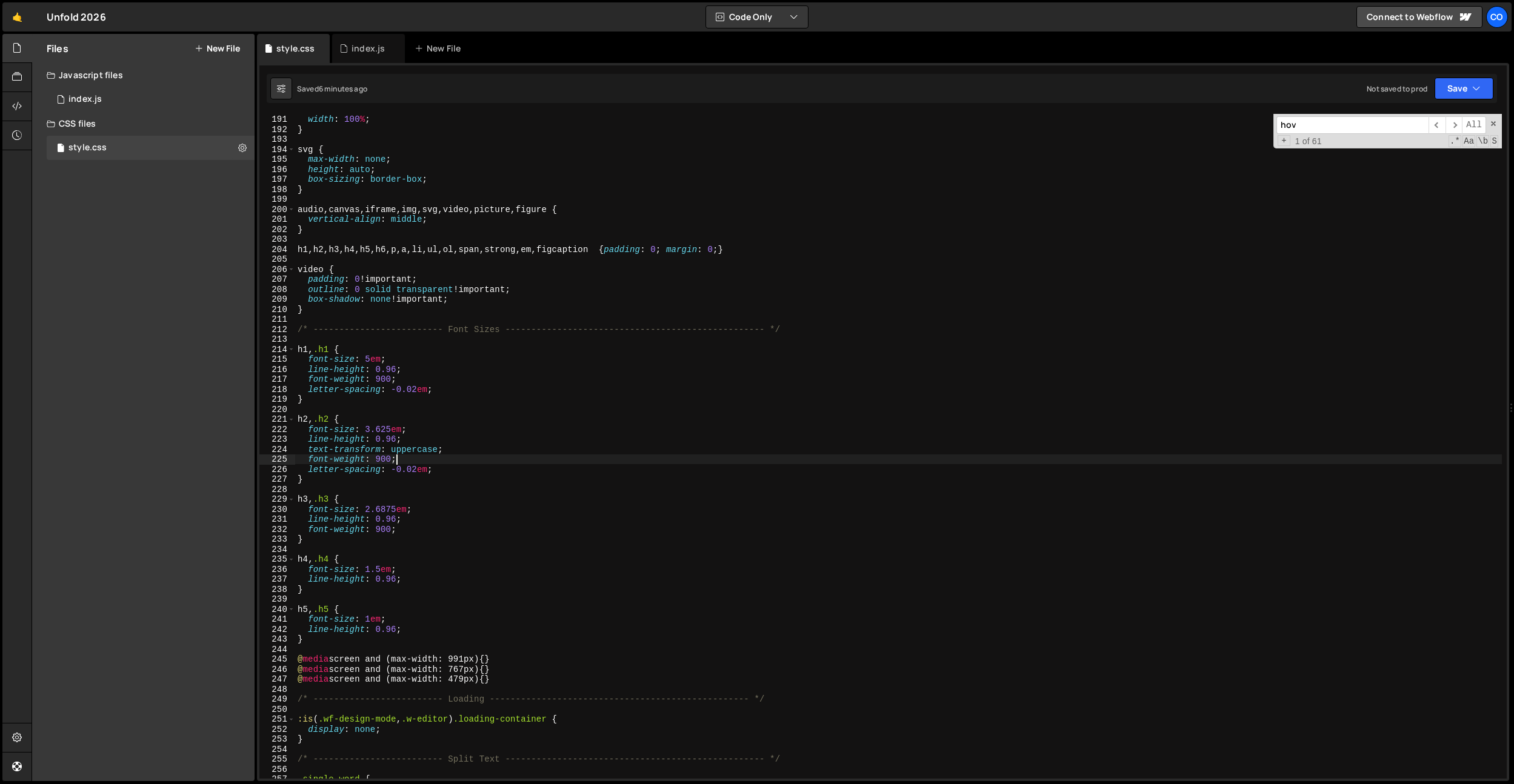
scroll to position [1910, 0]
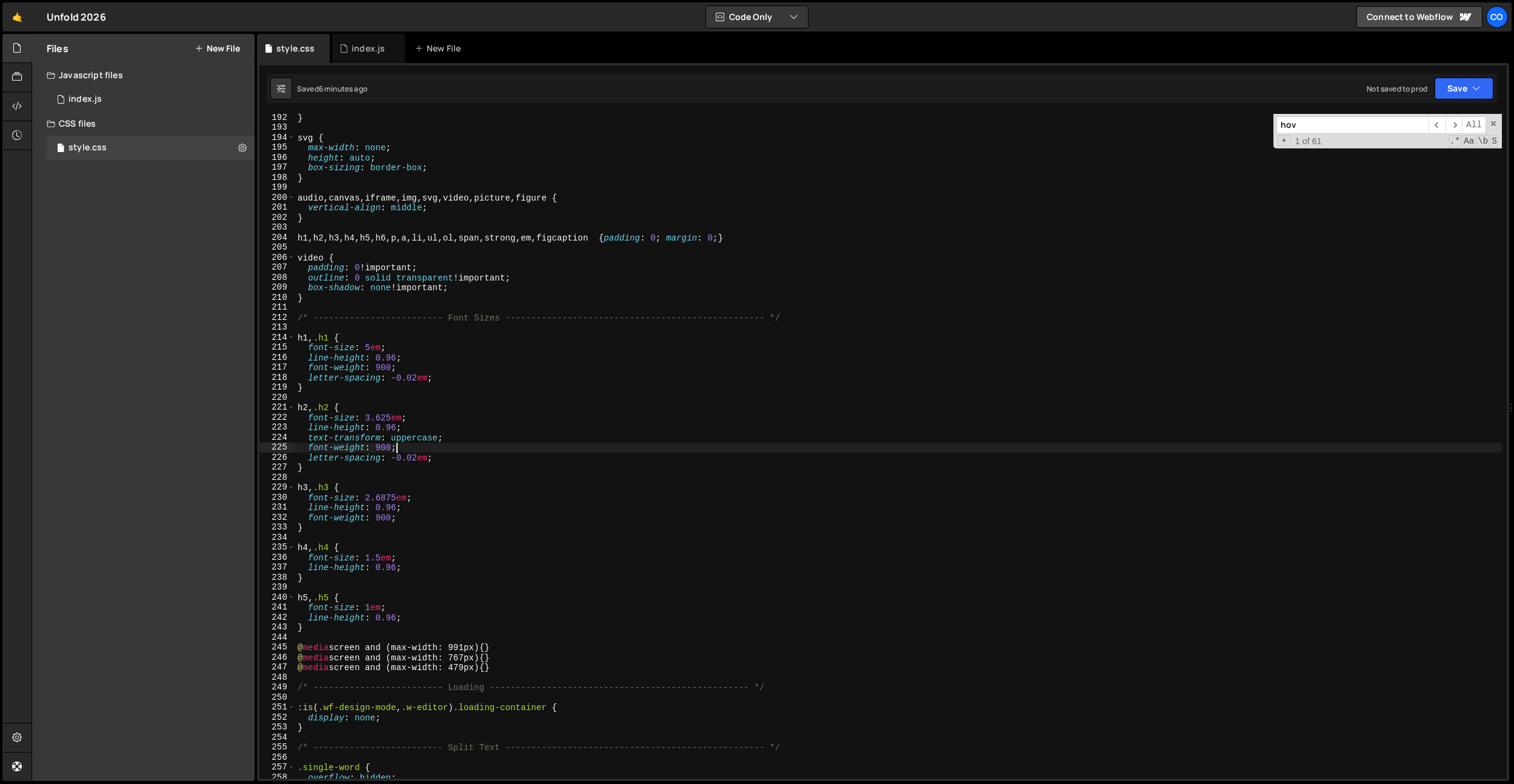
click at [495, 656] on div "} svg { max-width : none ; height : auto ; box-sizing : border-box ; } audio , …" at bounding box center [898, 455] width 1207 height 684
type textarea "@media screen and (max-width: 767px) {}"
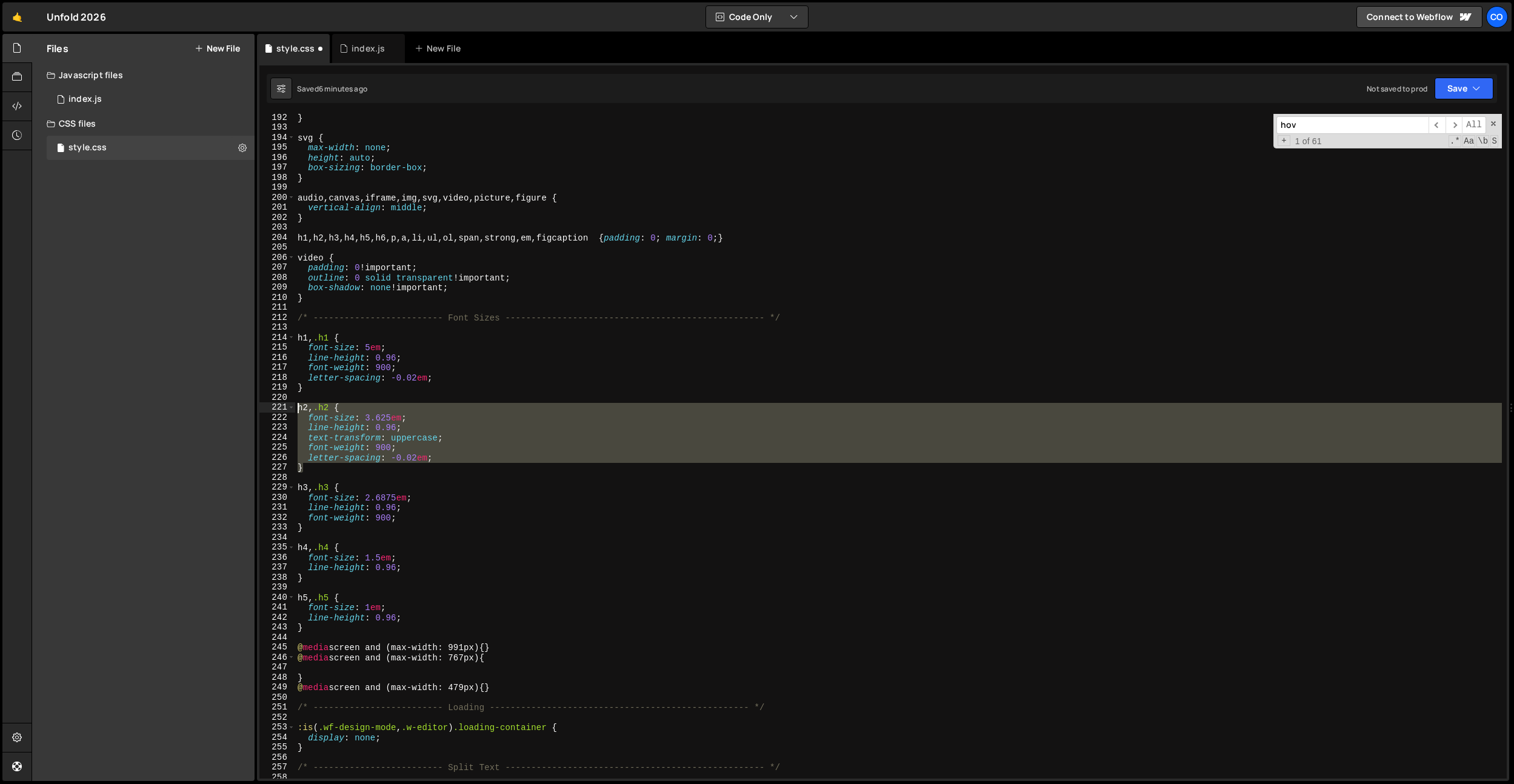
drag, startPoint x: 305, startPoint y: 466, endPoint x: 295, endPoint y: 462, distance: 10.8
click at [290, 404] on div "192 193 194 195 196 197 198 199 200 201 202 203 204 205 206 207 208 209 210 211…" at bounding box center [883, 445] width 1247 height 664
type textarea "h2, .h2 { font-size: 3.625em;"
click at [313, 671] on div "} svg { max-width : none ; height : auto ; box-sizing : border-box ; } audio , …" at bounding box center [898, 455] width 1207 height 684
paste textarea "}"
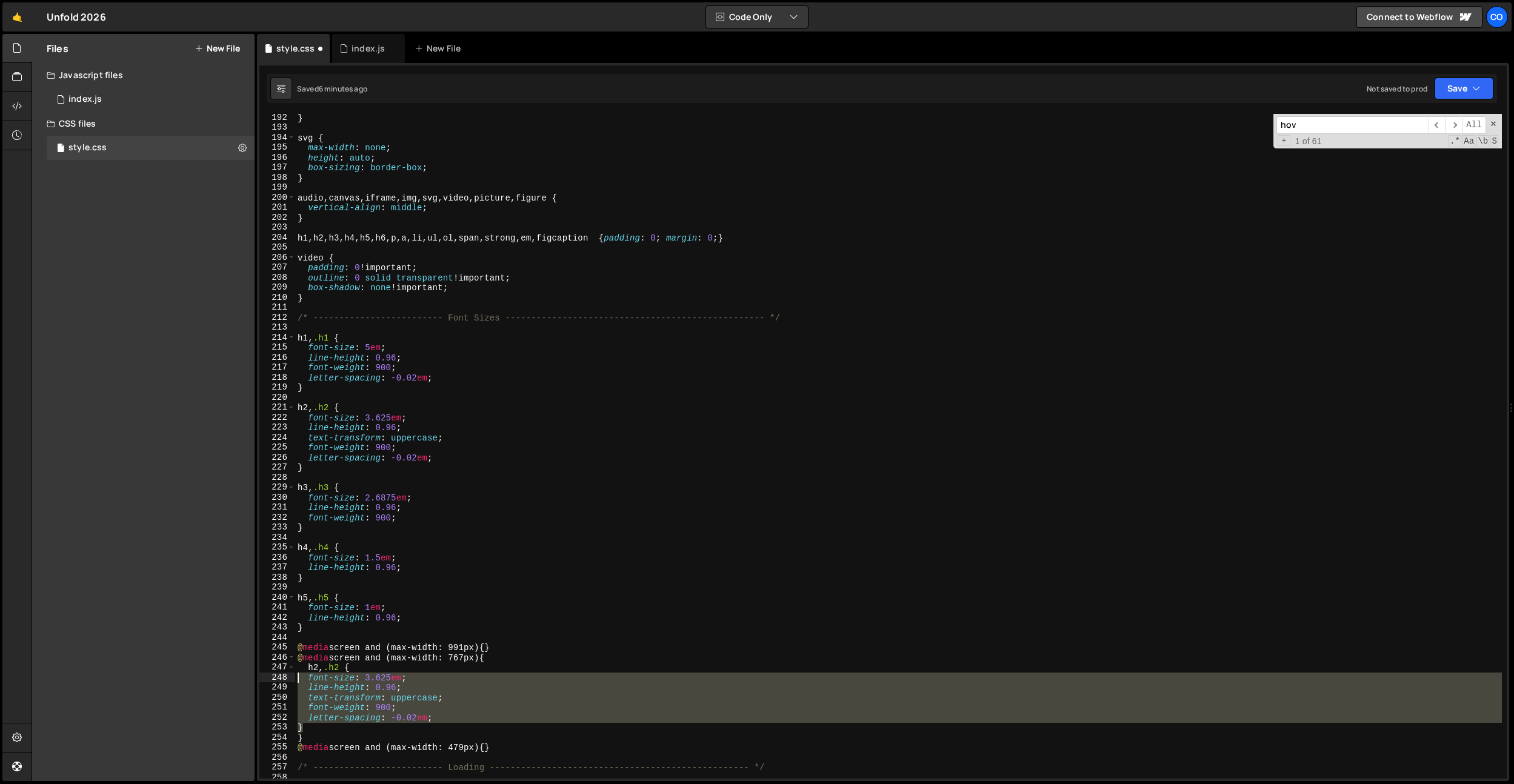
drag, startPoint x: 314, startPoint y: 729, endPoint x: 289, endPoint y: 673, distance: 61.3
click at [289, 673] on div "} 192 193 194 195 196 197 198 199 200 201 202 203 204 205 206 207 208 209 210 2…" at bounding box center [883, 445] width 1247 height 664
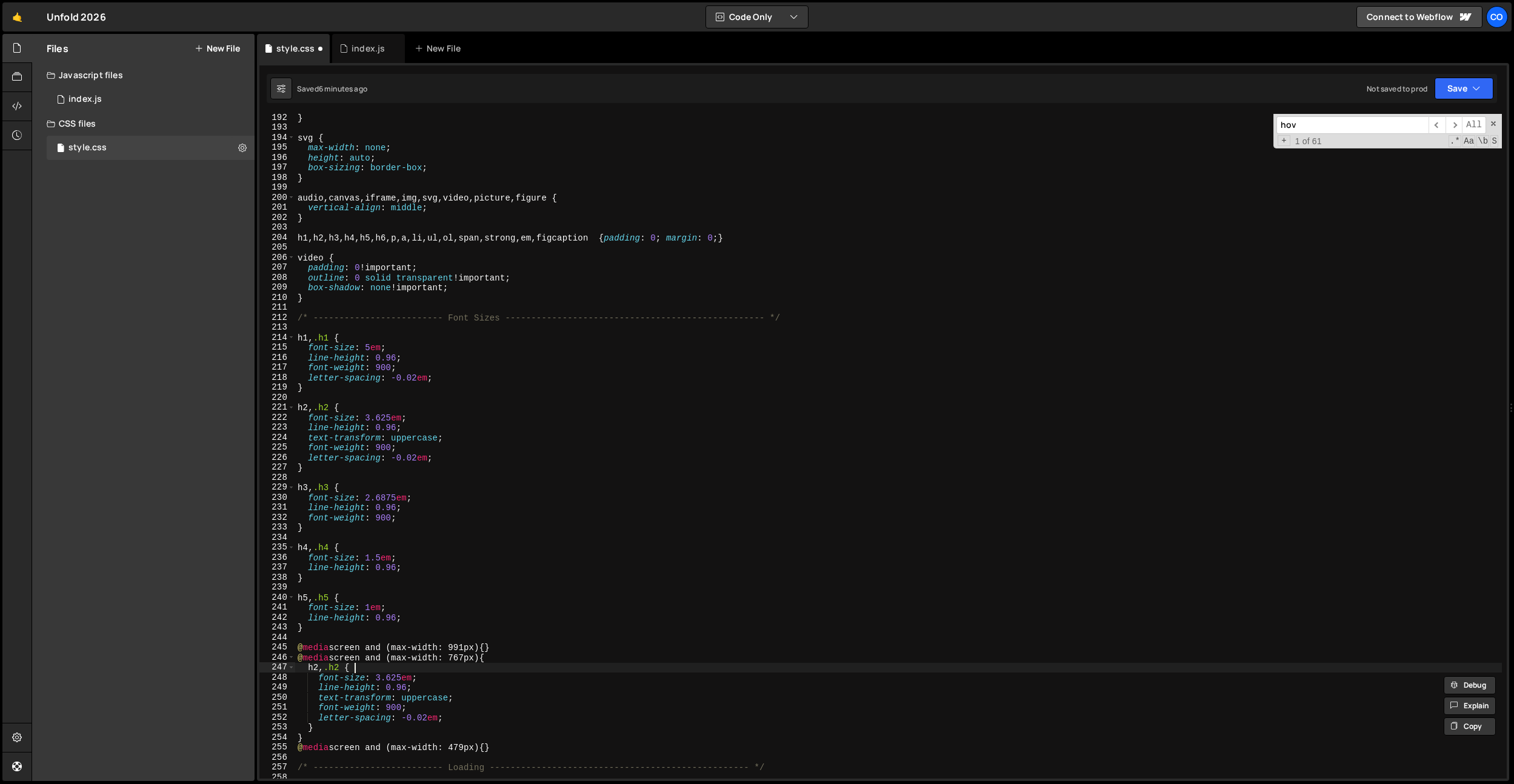
click at [423, 670] on div "} svg { max-width : none ; height : auto ; box-sizing : border-box ; } audio , …" at bounding box center [898, 455] width 1207 height 684
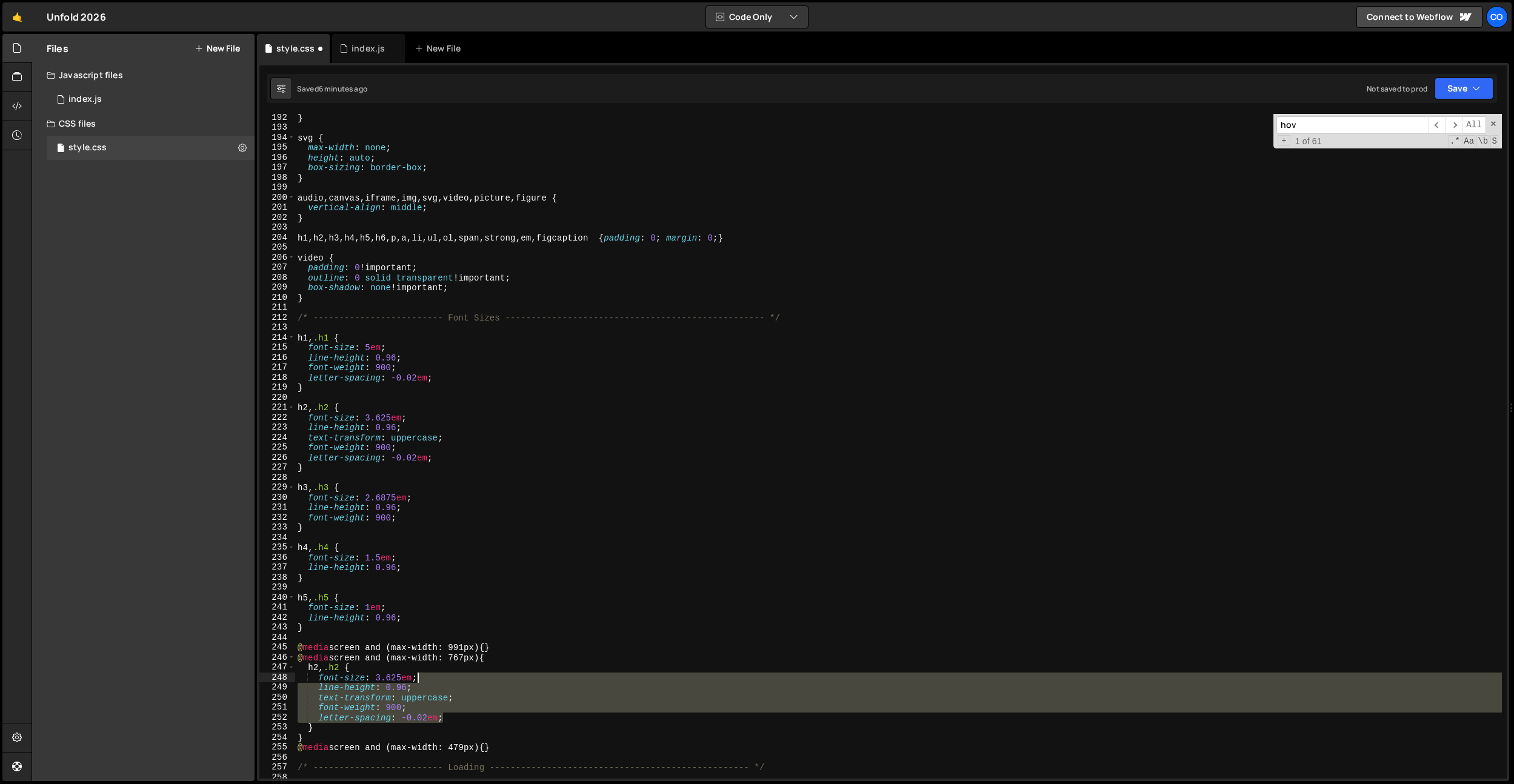
drag, startPoint x: 455, startPoint y: 716, endPoint x: 458, endPoint y: 682, distance: 34.1
click at [458, 682] on div "} svg { max-width : none ; height : auto ; box-sizing : border-box ; } audio , …" at bounding box center [898, 455] width 1207 height 684
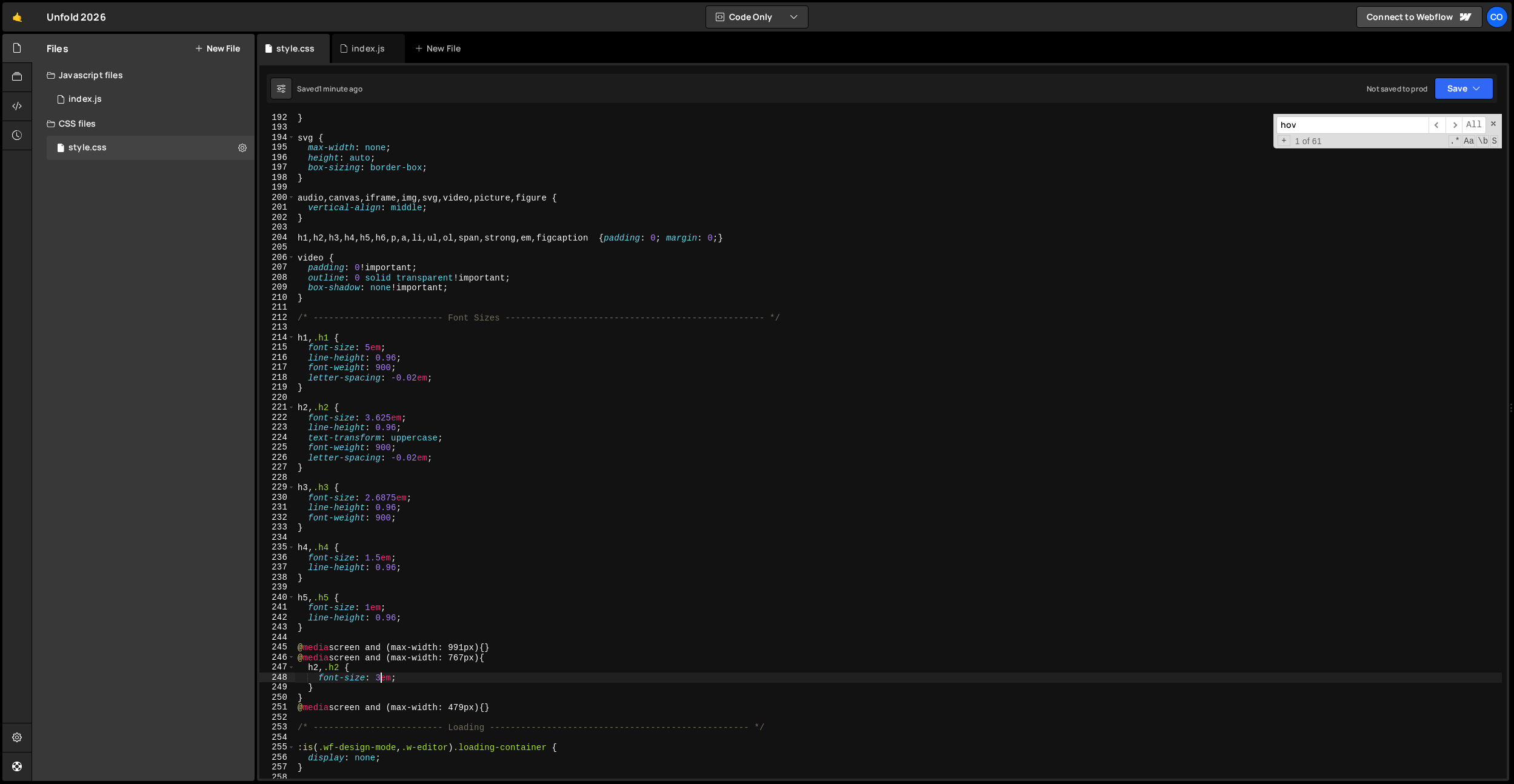
click at [515, 355] on div "} svg { max-width : none ; height : auto ; box-sizing : border-box ; } audio , …" at bounding box center [898, 455] width 1207 height 684
type textarea "line-height: 0.96;"
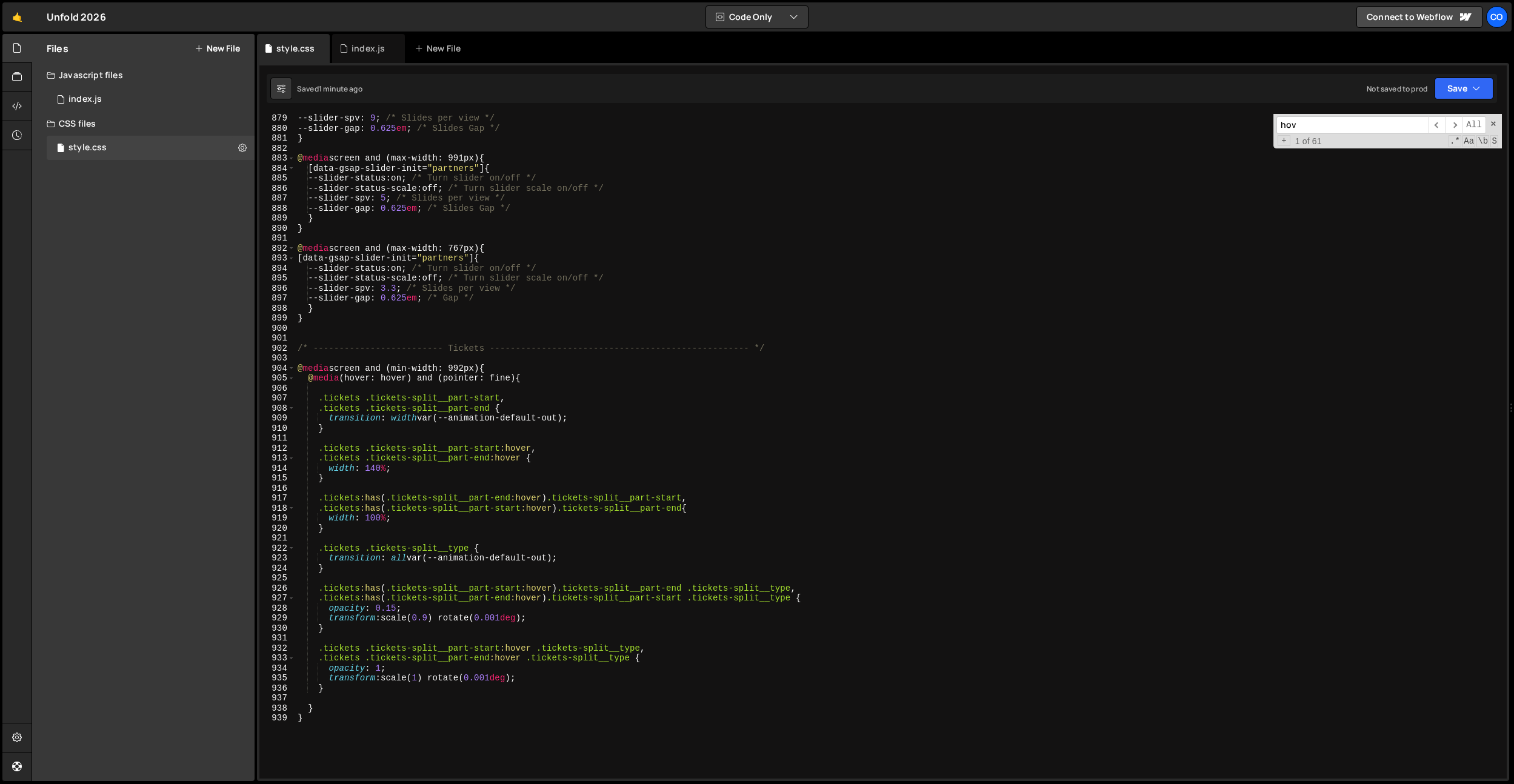
scroll to position [8744, 0]
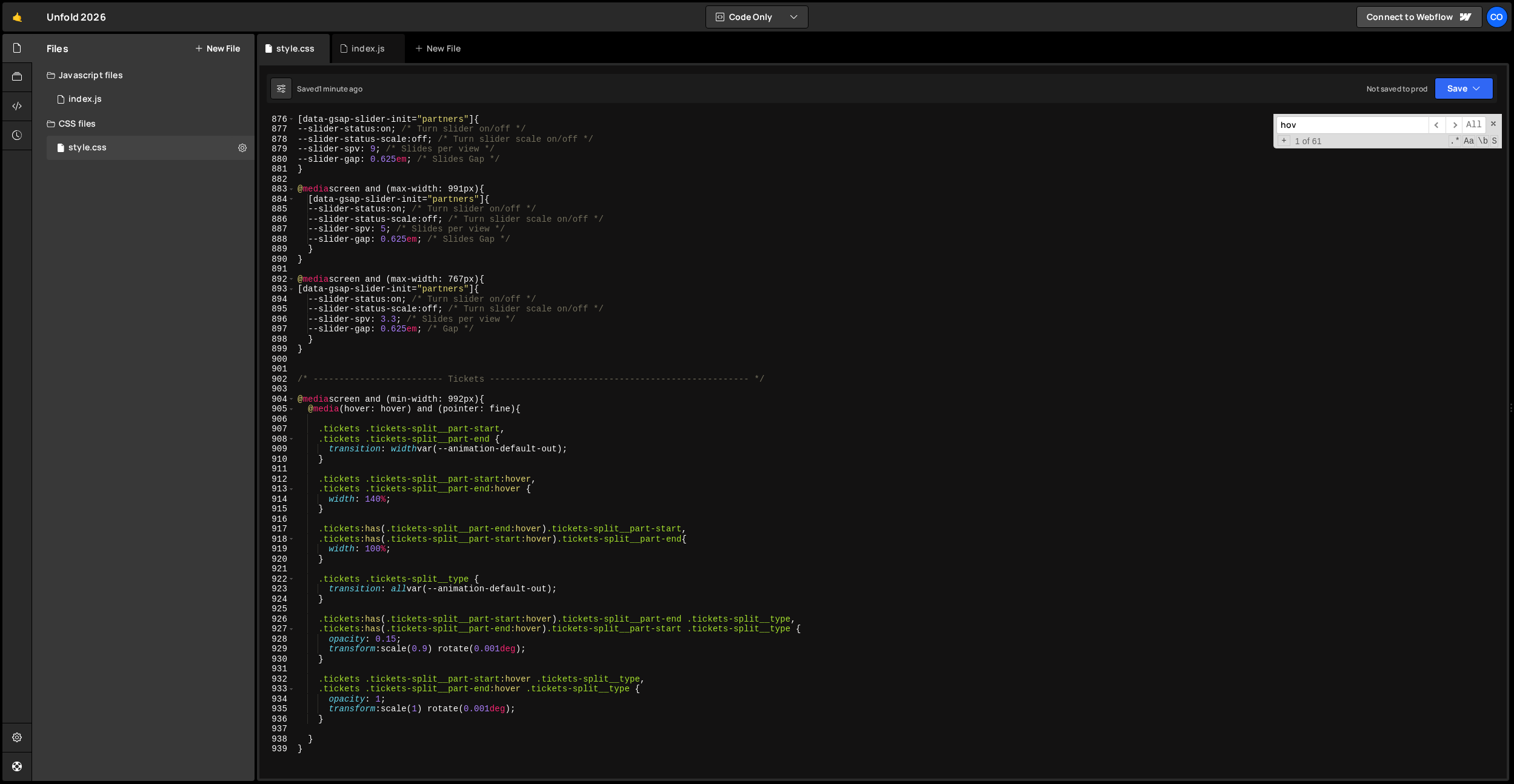
click at [403, 367] on div "[ data-gsap-slider-init = " partners " ] { --slider-status : on ; /* Turn slide…" at bounding box center [898, 447] width 1207 height 684
click at [403, 322] on div "[ data-gsap-slider-init = " partners " ] { --slider-status : on ; /* Turn slide…" at bounding box center [898, 447] width 1207 height 684
click at [569, 617] on div "[ data-gsap-slider-init = " partners " ] { --slider-status : on ; /* Turn slide…" at bounding box center [898, 447] width 1207 height 684
click at [509, 428] on div "[ data-gsap-slider-init = " partners " ] { --slider-status : on ; /* Turn slide…" at bounding box center [898, 447] width 1207 height 684
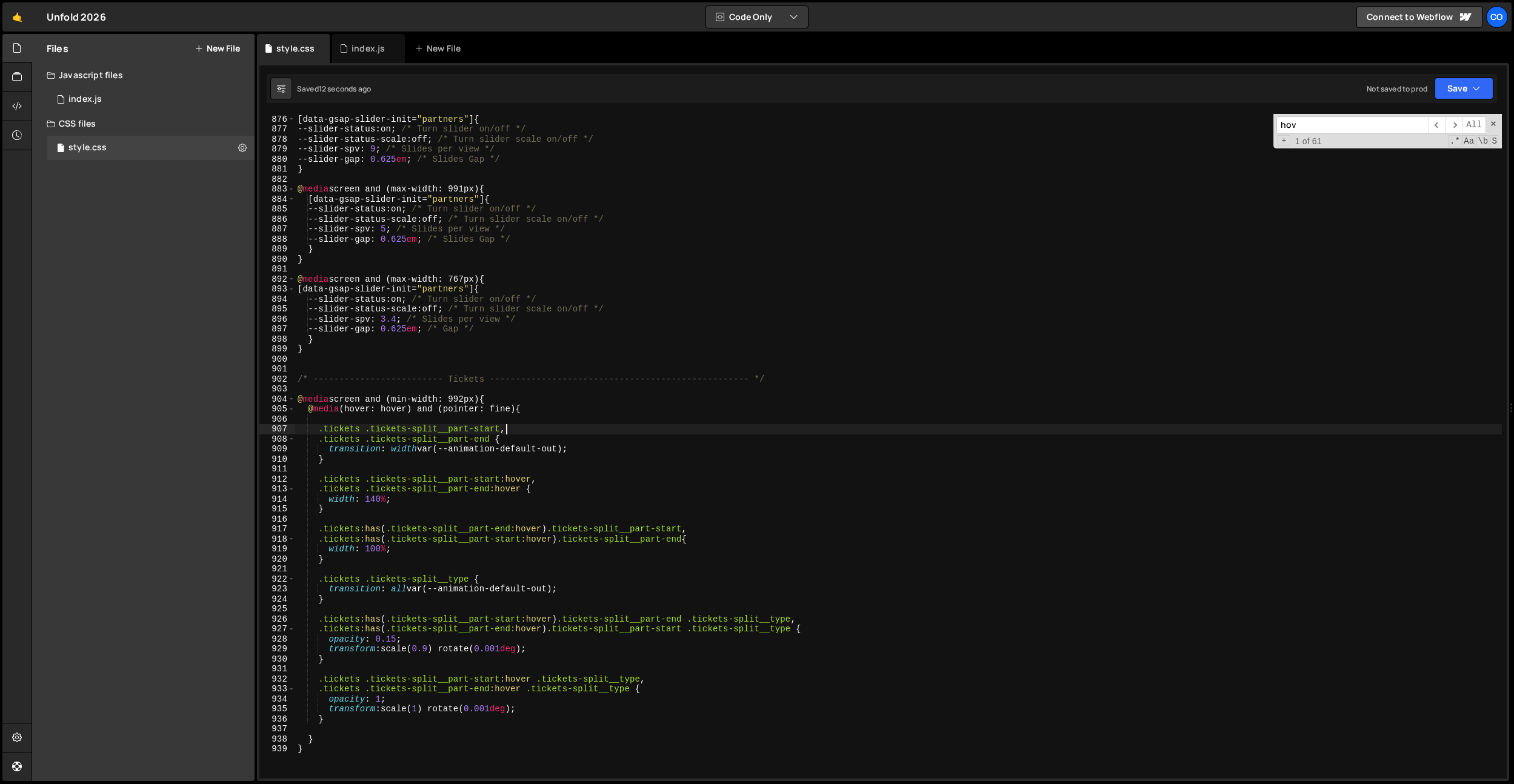
click at [560, 449] on div "[ data-gsap-slider-init = " partners " ] { --slider-status : on ; /* Turn slide…" at bounding box center [898, 447] width 1207 height 684
click at [540, 588] on div "[ data-gsap-slider-init = " partners " ] { --slider-status : on ; /* Turn slide…" at bounding box center [898, 447] width 1207 height 684
type textarea "transition: width var(--animation-default-out);"
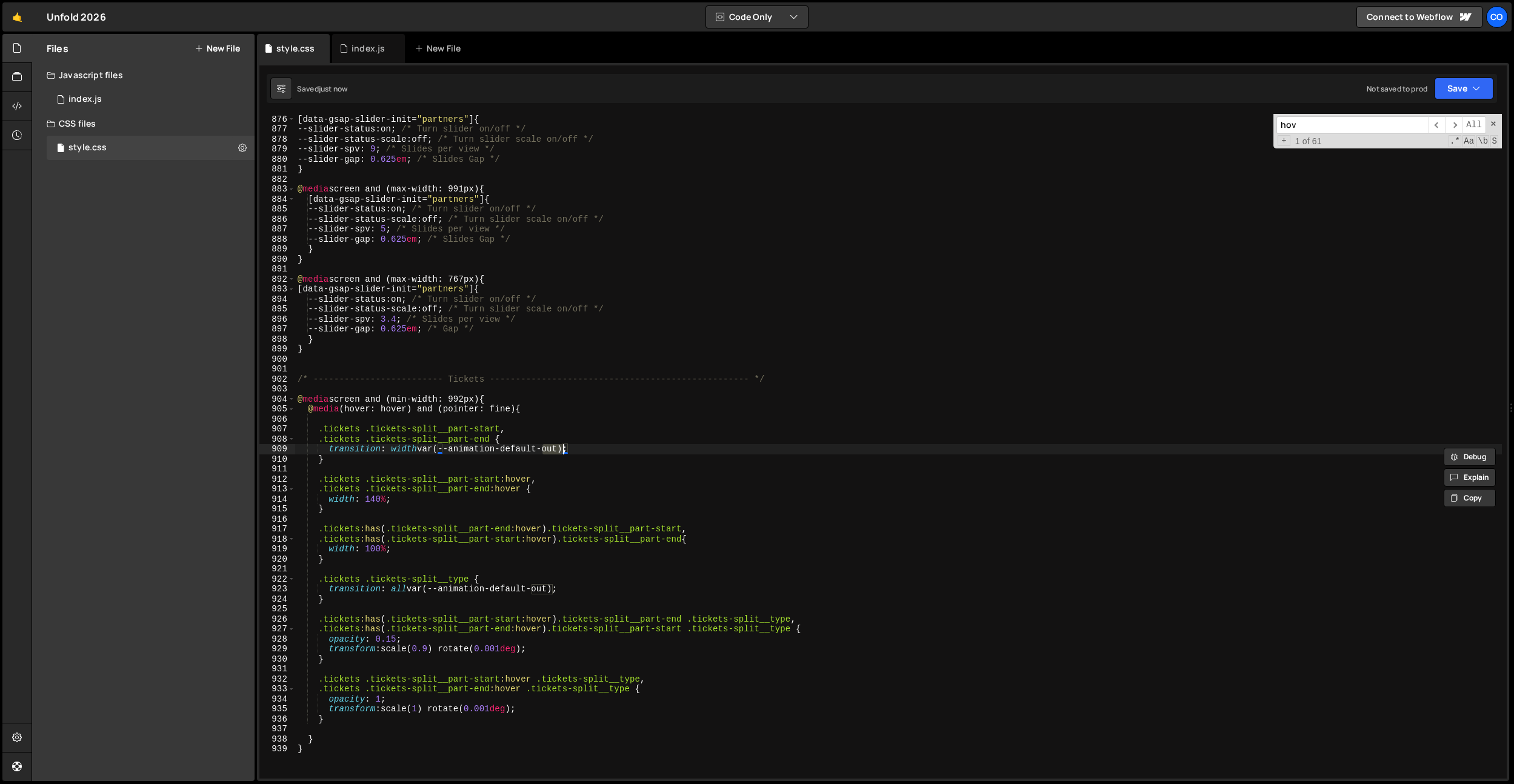
click at [754, 471] on div "[ data-gsap-slider-init = " partners " ] { --slider-status : on ; /* Turn slide…" at bounding box center [898, 447] width 1207 height 684
click at [429, 650] on div "[ data-gsap-slider-init = " partners " ] { --slider-status : on ; /* Turn slide…" at bounding box center [898, 447] width 1207 height 684
type textarea "transform: scale(0.75) rotate(0.001deg);"
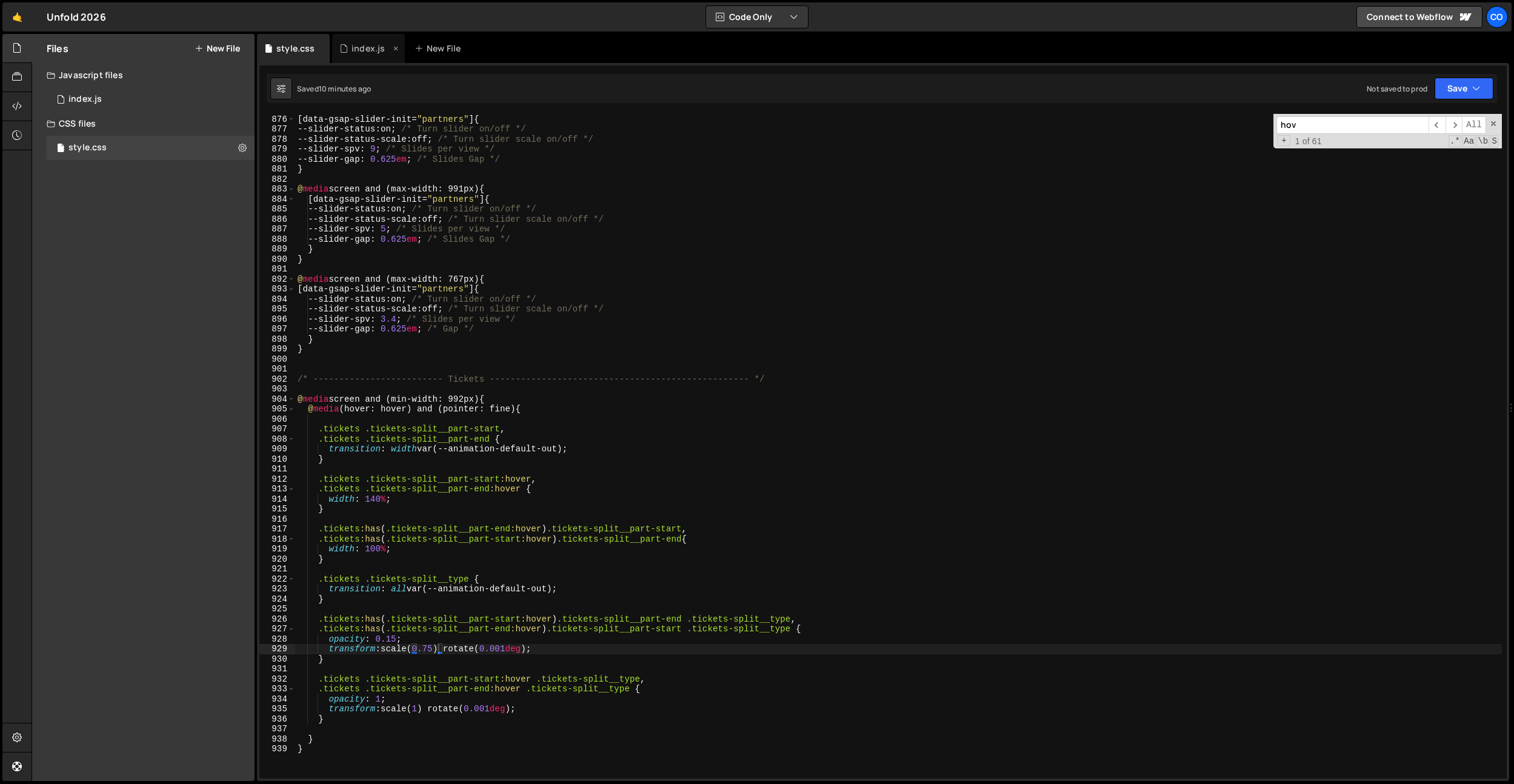
click at [376, 58] on div "index.js" at bounding box center [368, 48] width 73 height 29
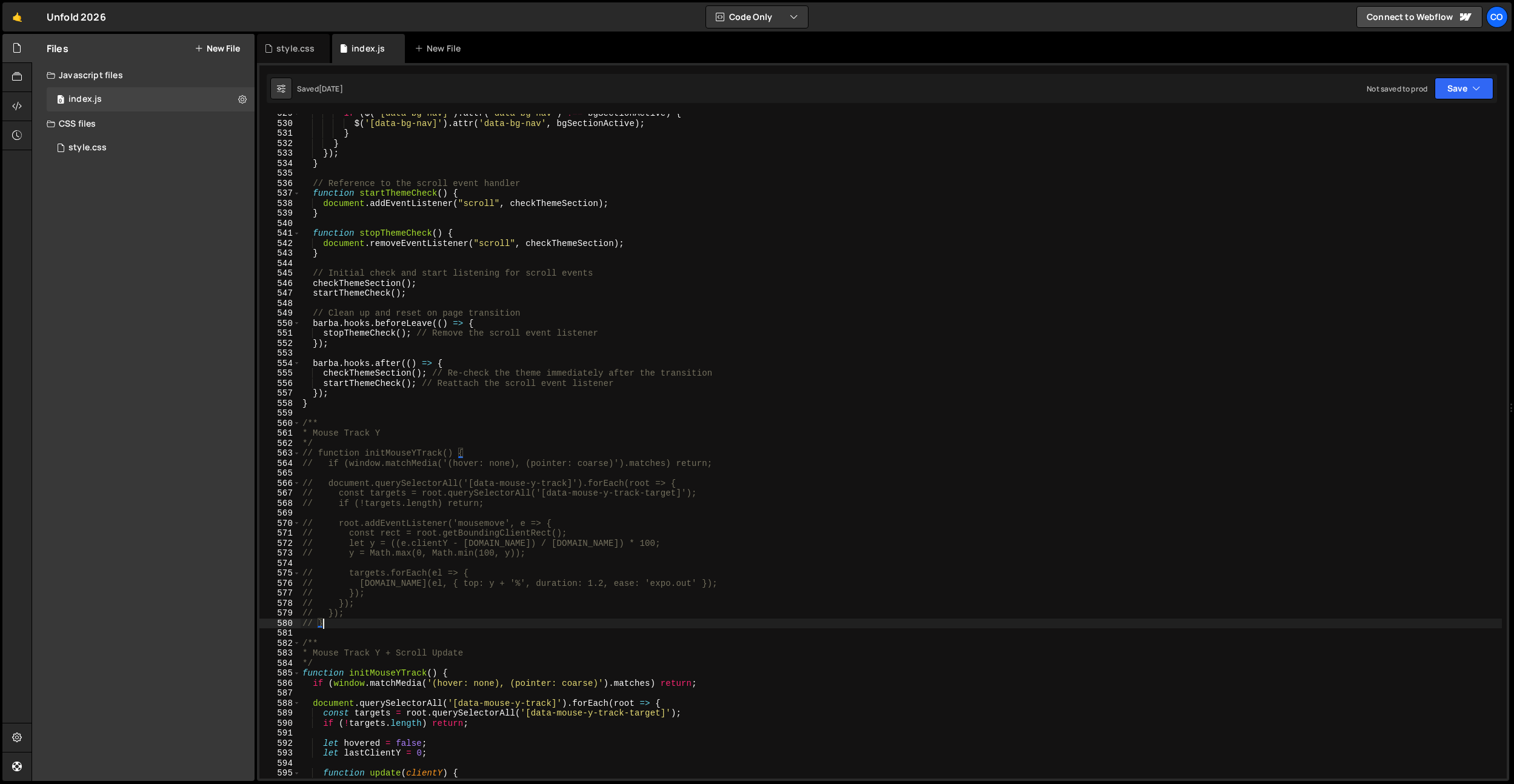
scroll to position [5282, 0]
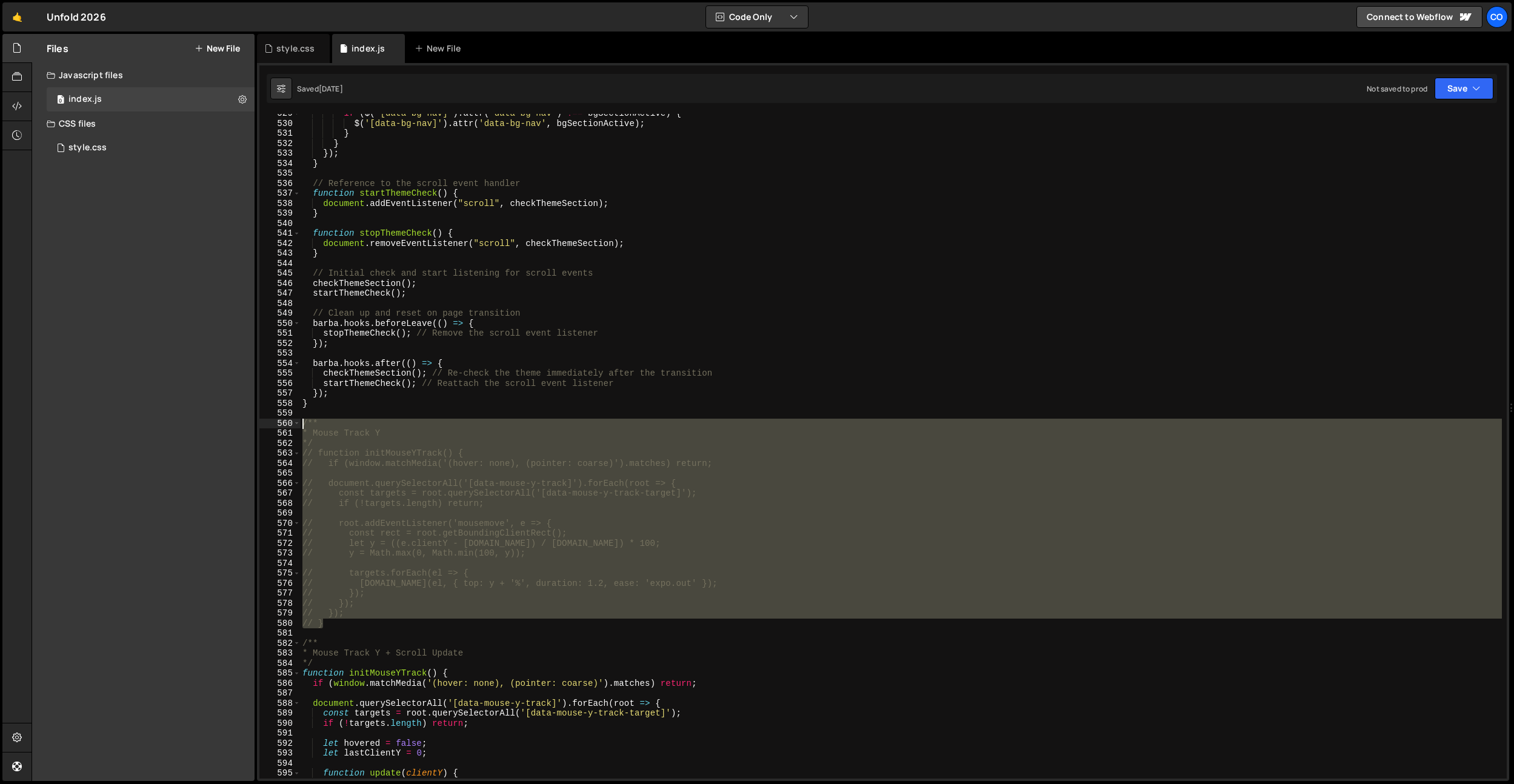
drag, startPoint x: 329, startPoint y: 625, endPoint x: 269, endPoint y: 423, distance: 210.7
click at [269, 423] on div "// } 529 530 531 532 533 534 535 536 537 538 539 540 541 542 543 544 545 546 54…" at bounding box center [883, 445] width 1247 height 664
paste textarea "});"
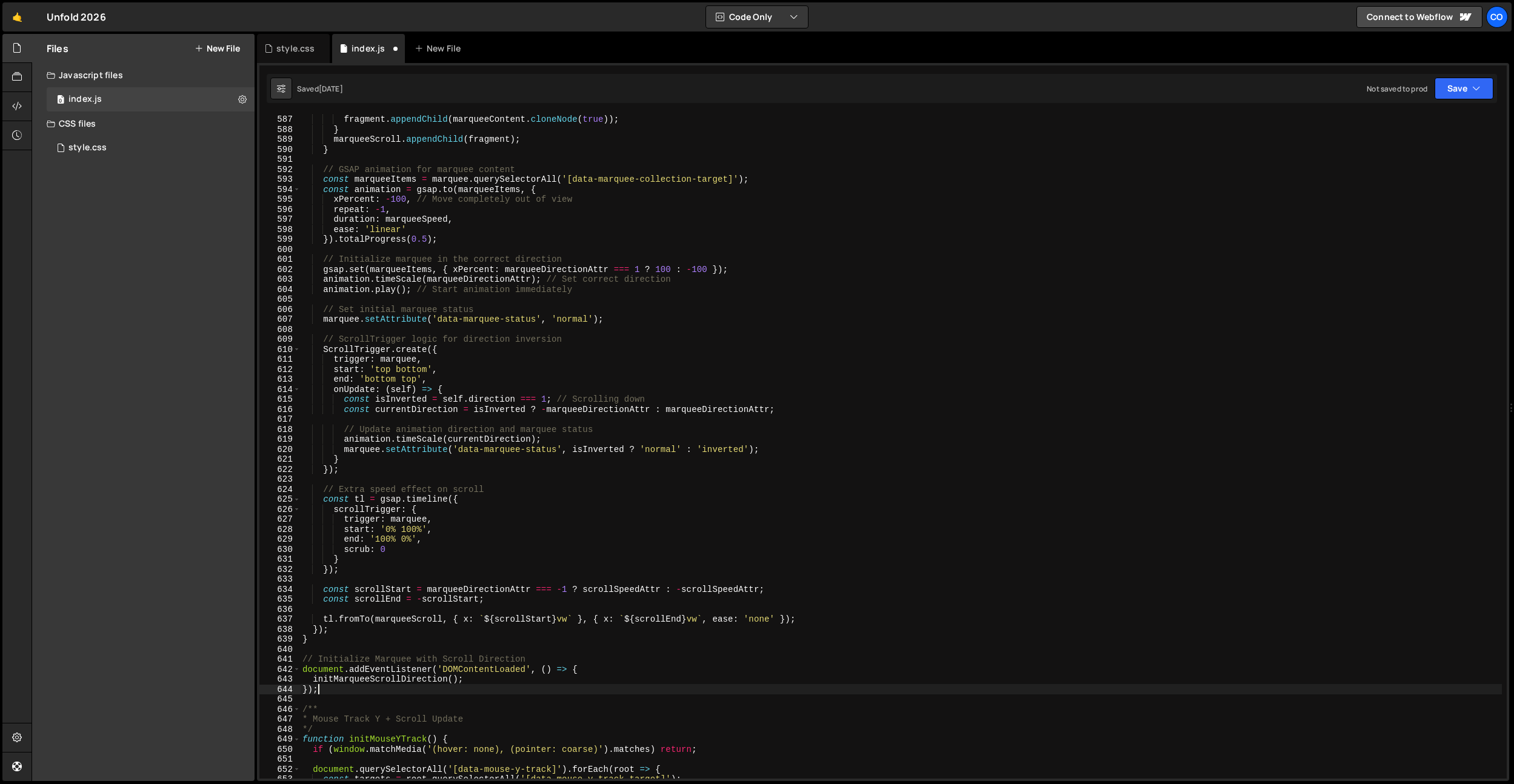
scroll to position [5856, 0]
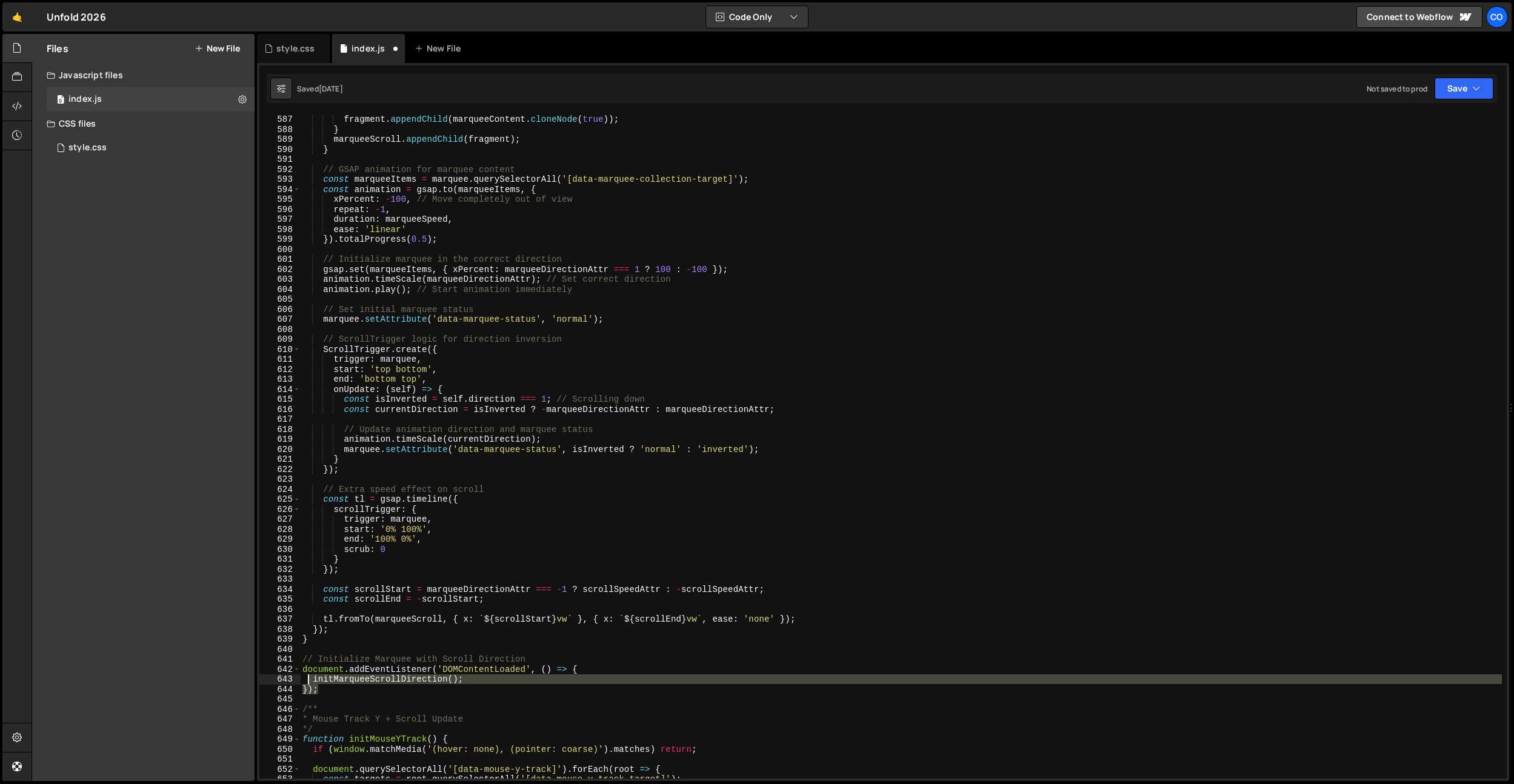
drag, startPoint x: 327, startPoint y: 694, endPoint x: 290, endPoint y: 655, distance: 53.8
click at [290, 655] on div "}); 586 587 588 589 590 591 592 593 594 595 596 597 598 599 600 601 602 603 604…" at bounding box center [883, 445] width 1247 height 664
type textarea "// Initialize Marquee with Scroll Direction document.addEventListener('DOMConte…"
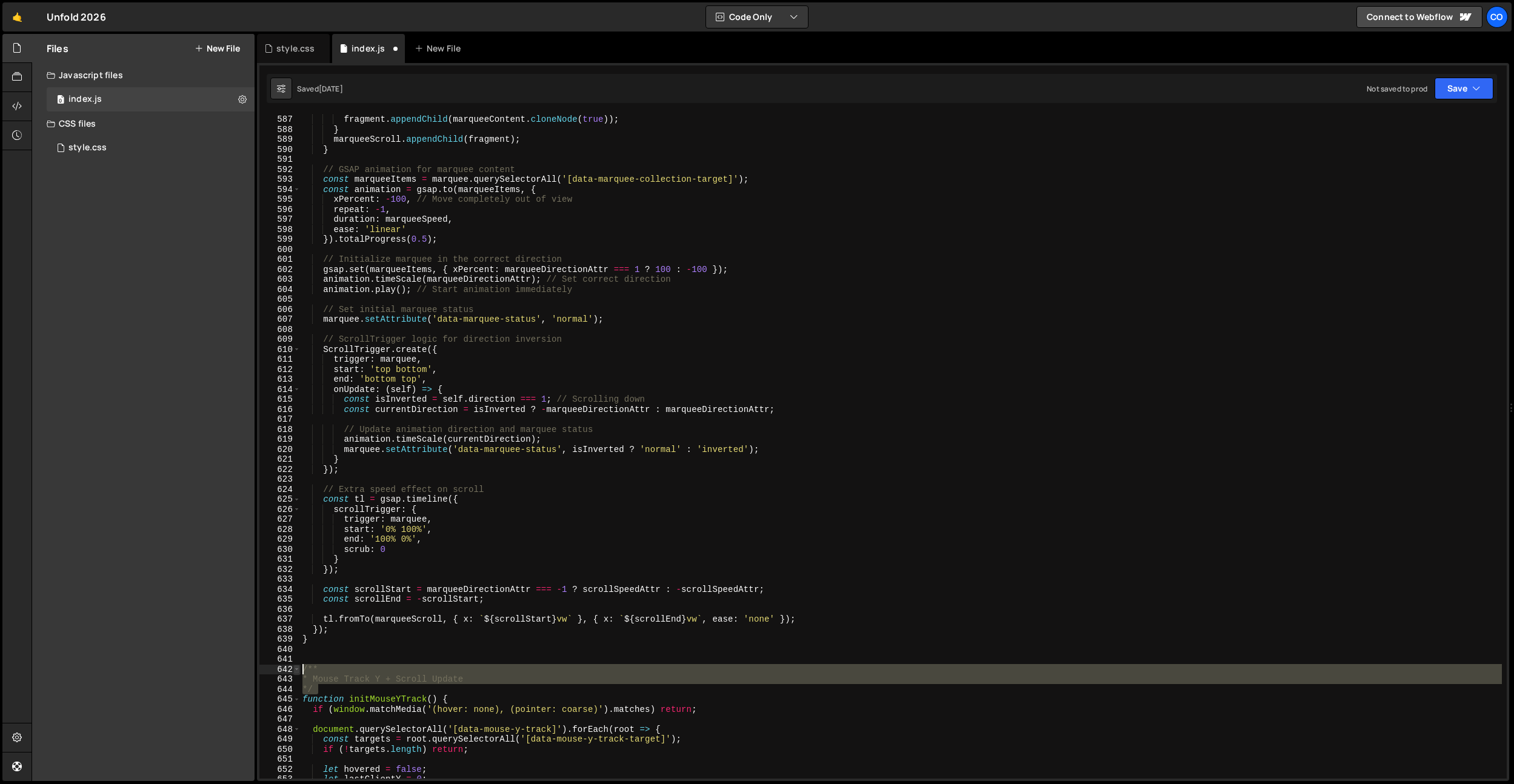
drag, startPoint x: 330, startPoint y: 677, endPoint x: 297, endPoint y: 667, distance: 34.5
click at [297, 667] on div "586 587 588 589 590 591 592 593 594 595 596 597 598 599 600 601 602 603 604 605…" at bounding box center [883, 445] width 1247 height 664
type textarea "/** * Mouse Track Y + Scroll Update"
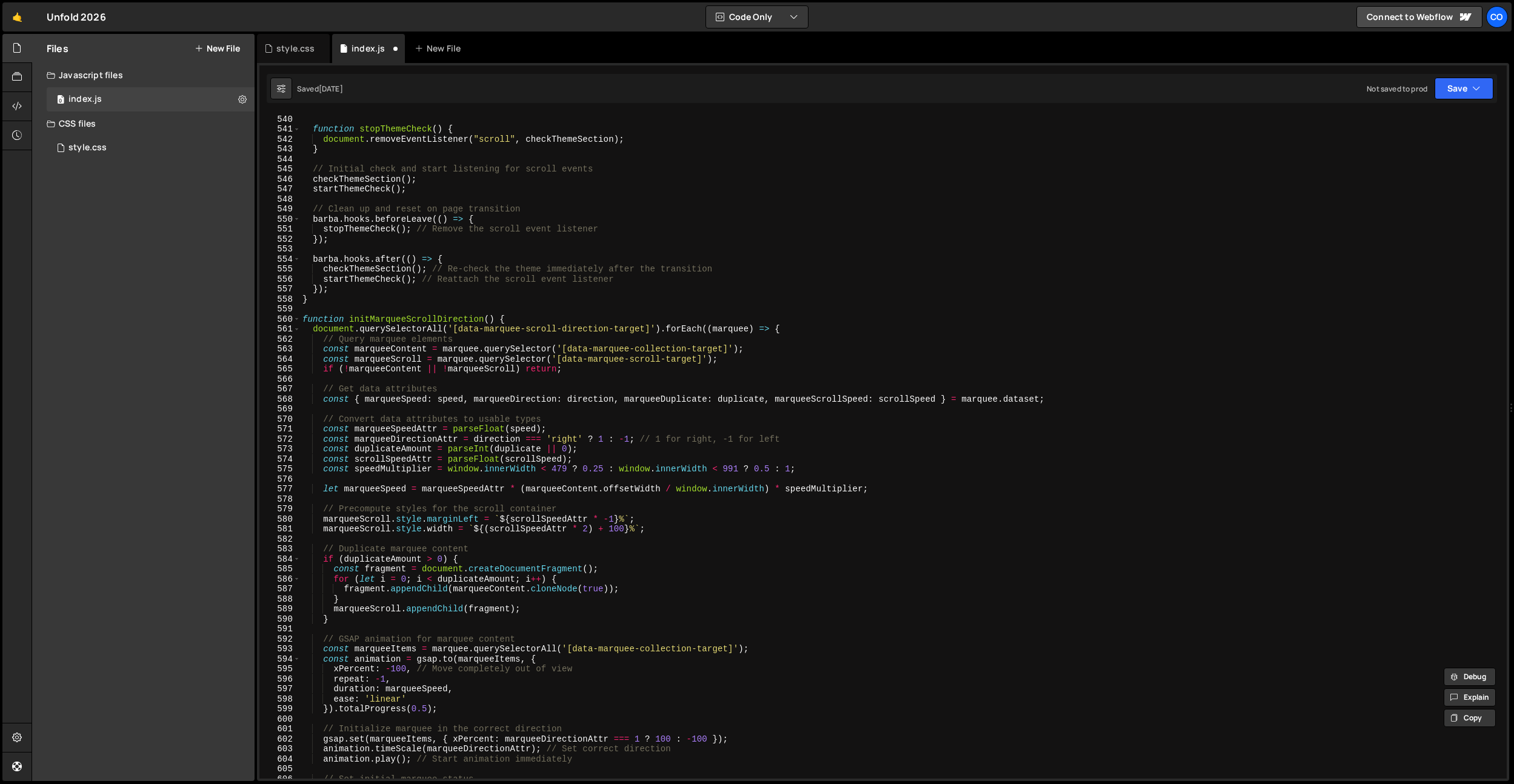
scroll to position [5360, 0]
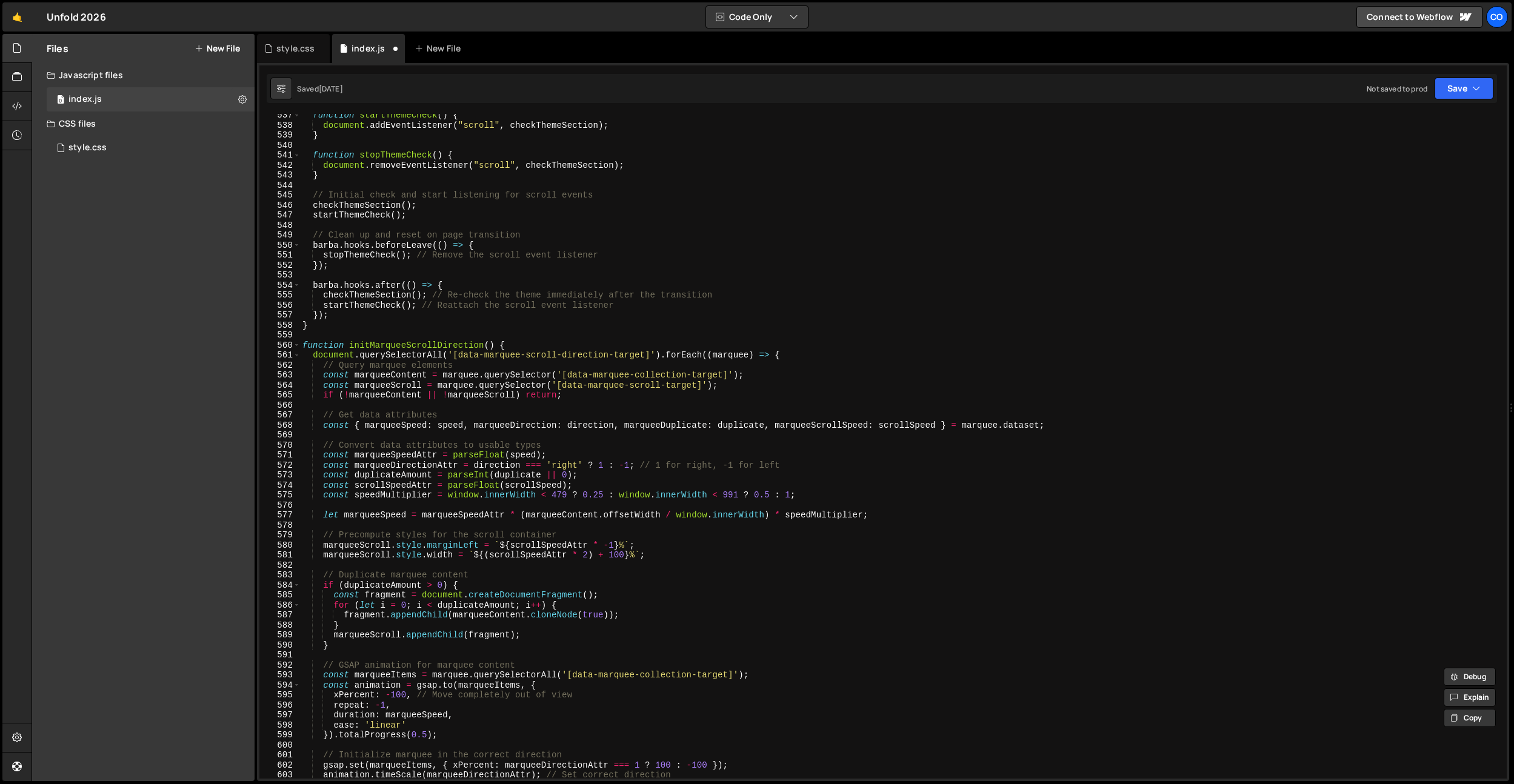
click at [308, 332] on div "function startThemeCheck ( ) { document . addEventListener ( "scroll" , checkTh…" at bounding box center [901, 452] width 1202 height 684
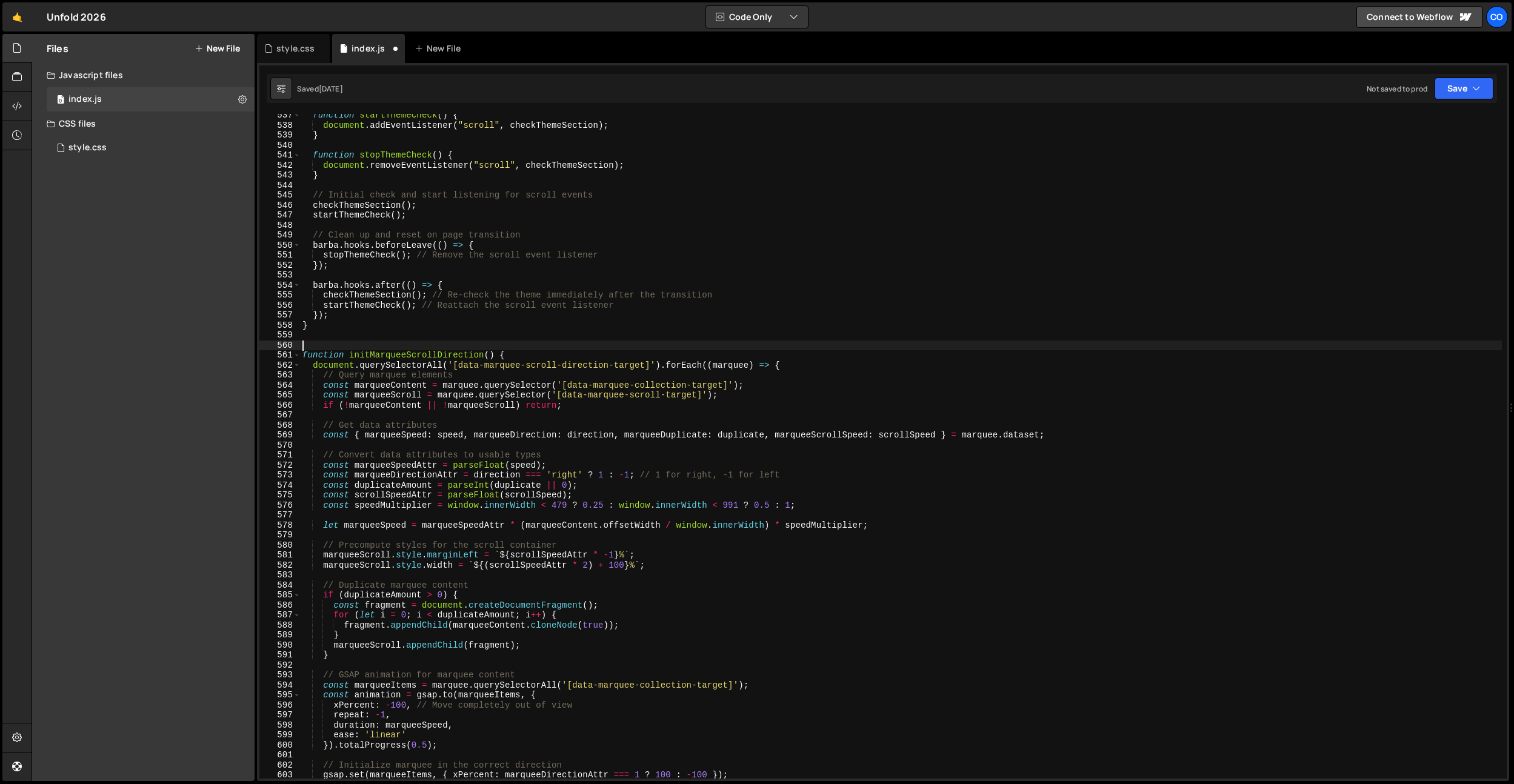
paste textarea "*/"
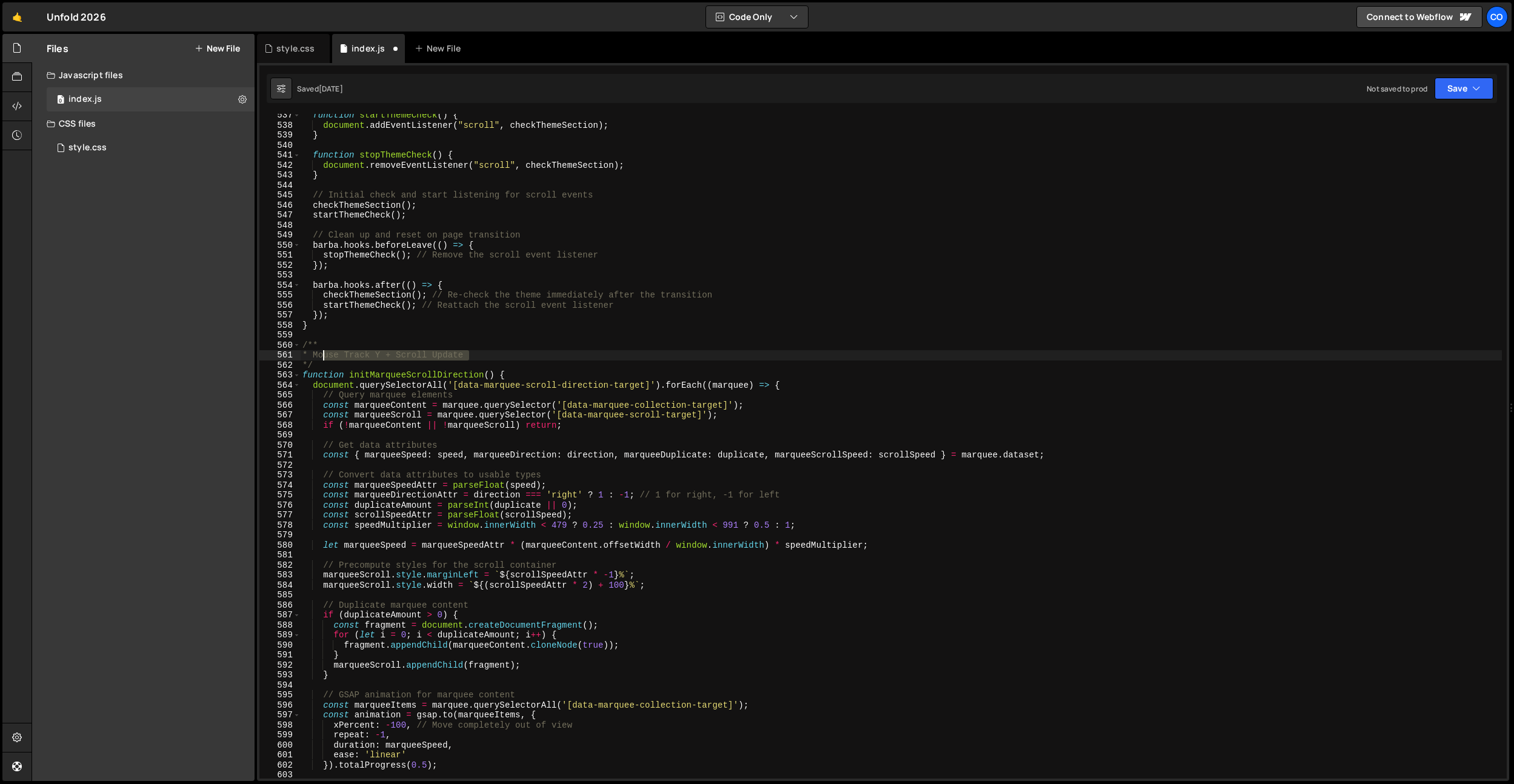
drag, startPoint x: 476, startPoint y: 355, endPoint x: 321, endPoint y: 354, distance: 155.0
click at [321, 354] on div "function startThemeCheck ( ) { document . addEventListener ( "scroll" , checkTh…" at bounding box center [901, 452] width 1202 height 684
click at [380, 312] on div "function startThemeCheck ( ) { document . addEventListener ( "scroll" , checkTh…" at bounding box center [901, 452] width 1202 height 684
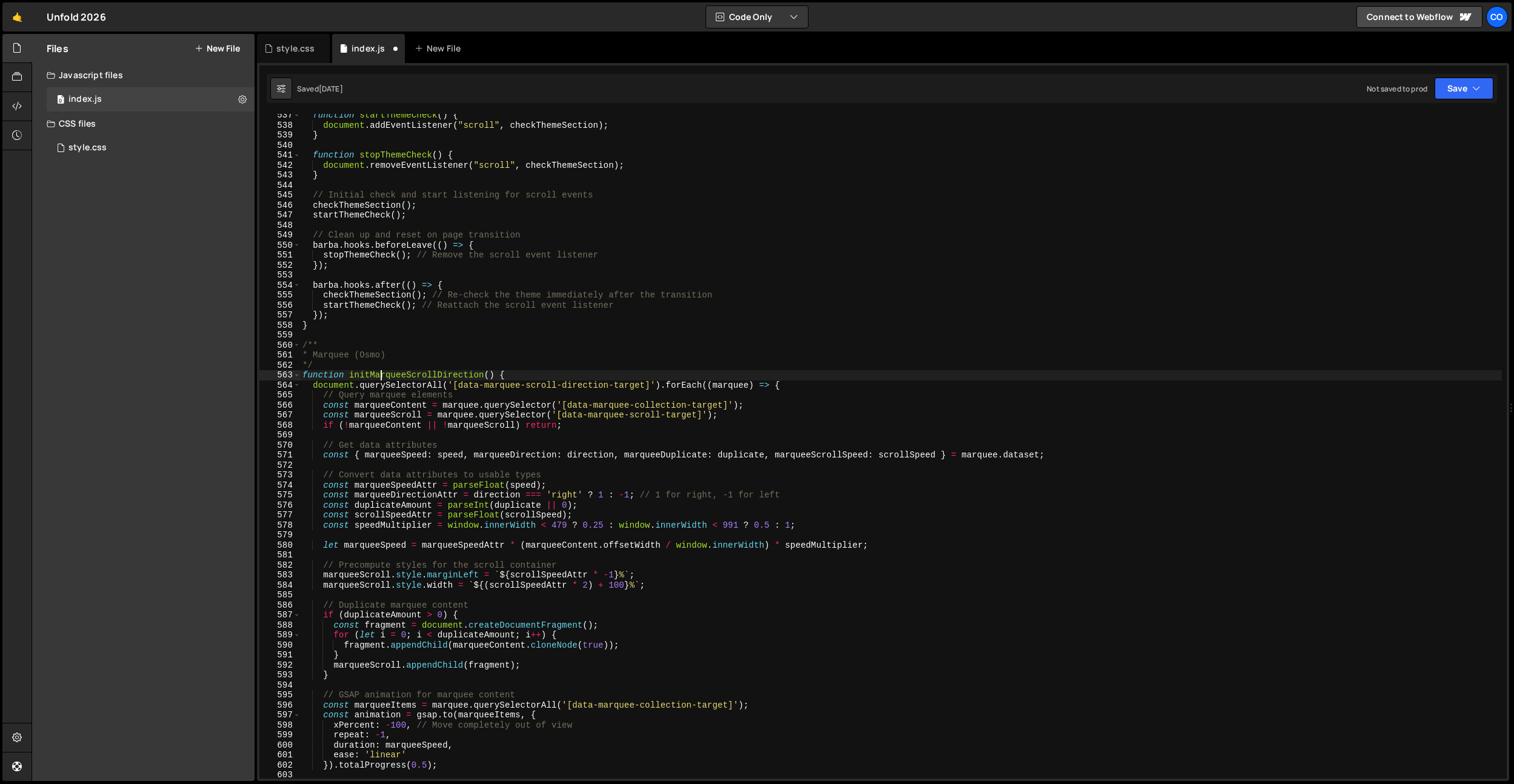
click at [383, 377] on div "function startThemeCheck ( ) { document . addEventListener ( "scroll" , checkTh…" at bounding box center [901, 452] width 1202 height 684
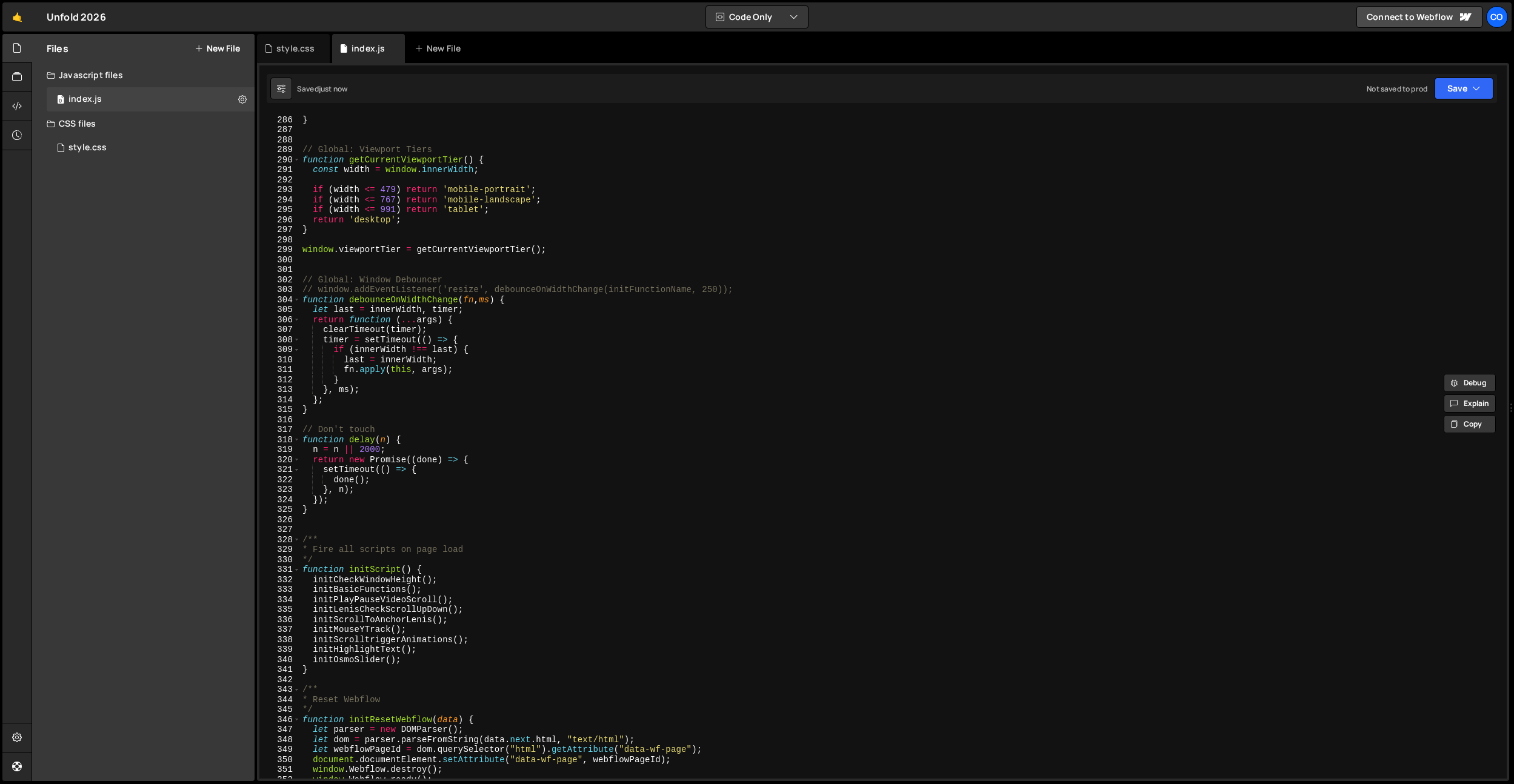
scroll to position [3240, 0]
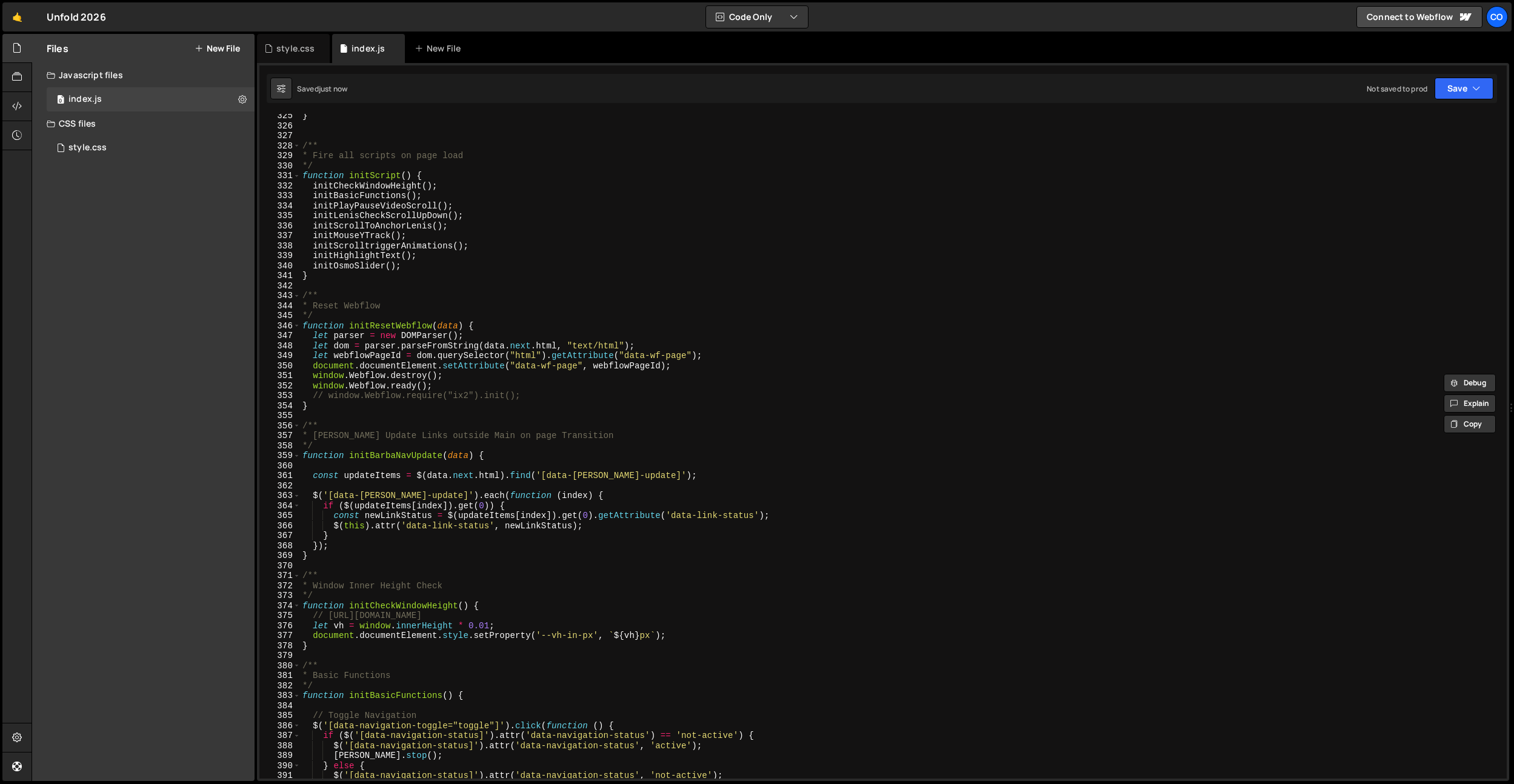
click at [448, 255] on div "} /** * Fire all scripts on page load */ function initScript ( ) { initCheckWin…" at bounding box center [901, 453] width 1202 height 684
click at [448, 238] on div "} /** * Fire all scripts on page load */ function initScript ( ) { initCheckWin…" at bounding box center [901, 453] width 1202 height 684
click at [451, 231] on div "} /** * Fire all scripts on page load */ function initScript ( ) { initCheckWin…" at bounding box center [901, 453] width 1202 height 684
type textarea "initScrollToAnchorLenis();"
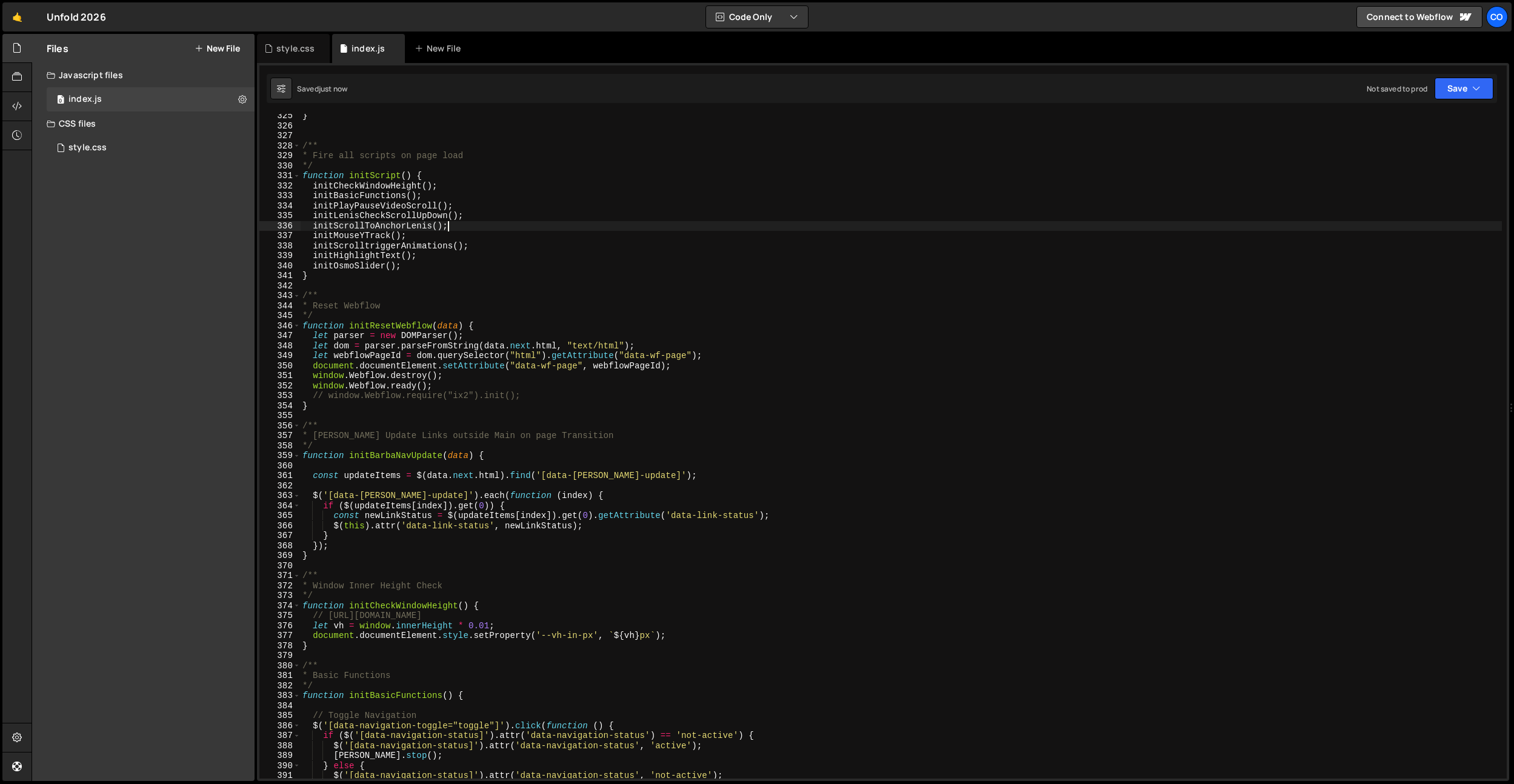
paste textarea "initMarqueeScrollDirection"
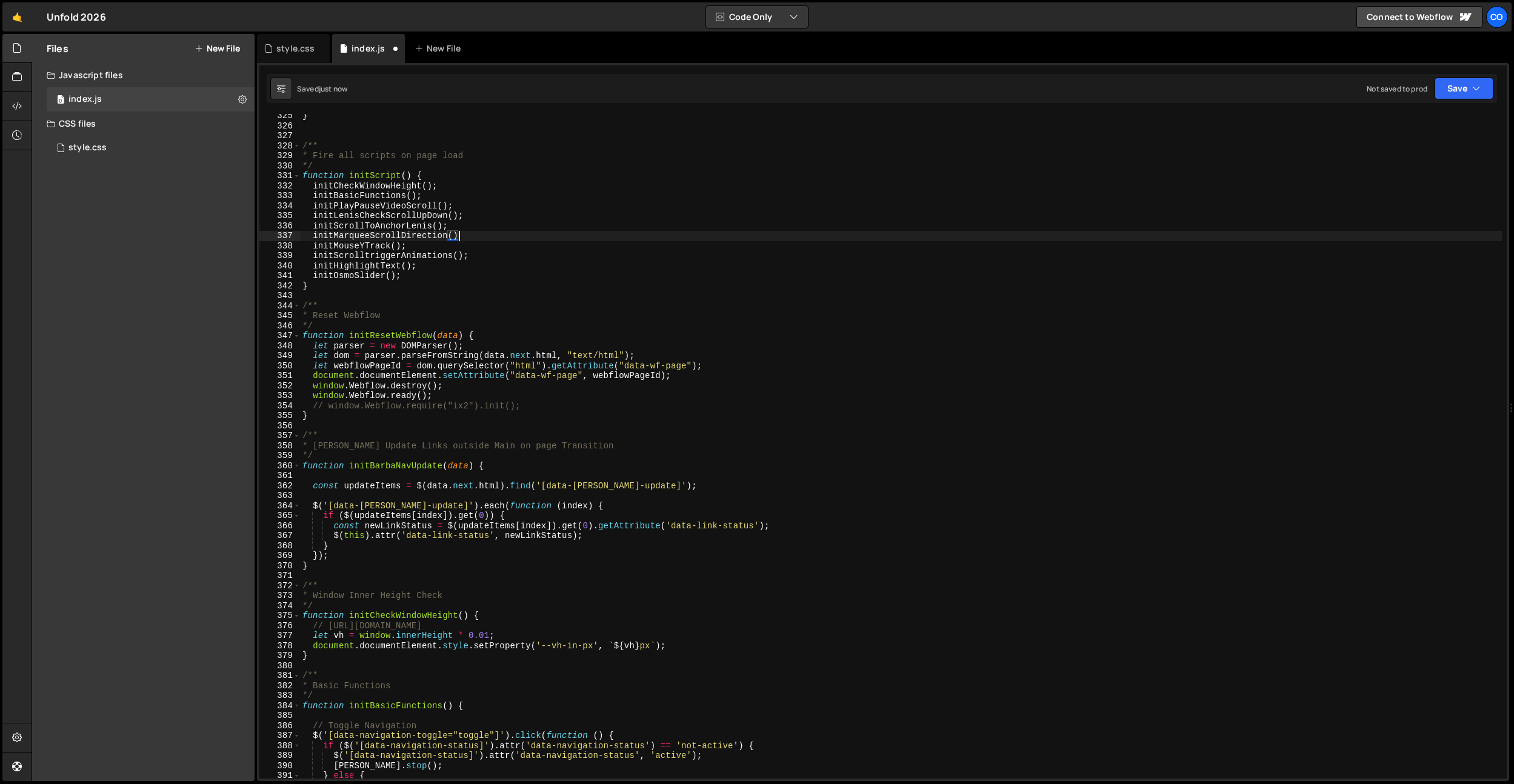
scroll to position [0, 10]
click at [386, 205] on div "} /** * Fire all scripts on page load */ function initScript ( ) { initCheckWin…" at bounding box center [901, 453] width 1202 height 684
type textarea "initPlayPauseVideoScroll();"
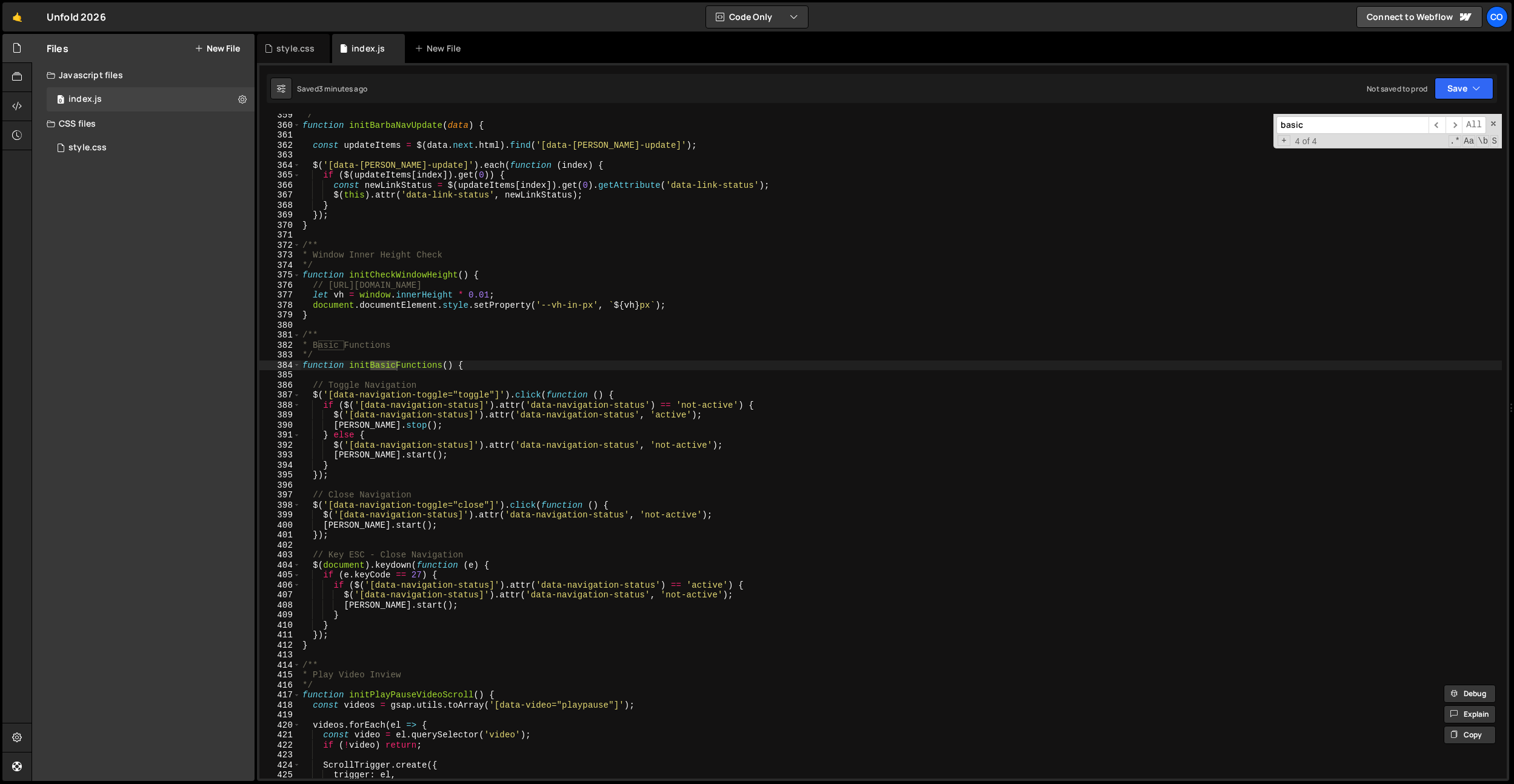
scroll to position [3581, 0]
type input "basic"
click at [335, 629] on div "*/ function initBarbaNavUpdate ( data ) { const updateItems = $ ( data . next .…" at bounding box center [901, 452] width 1202 height 684
type textarea "}"
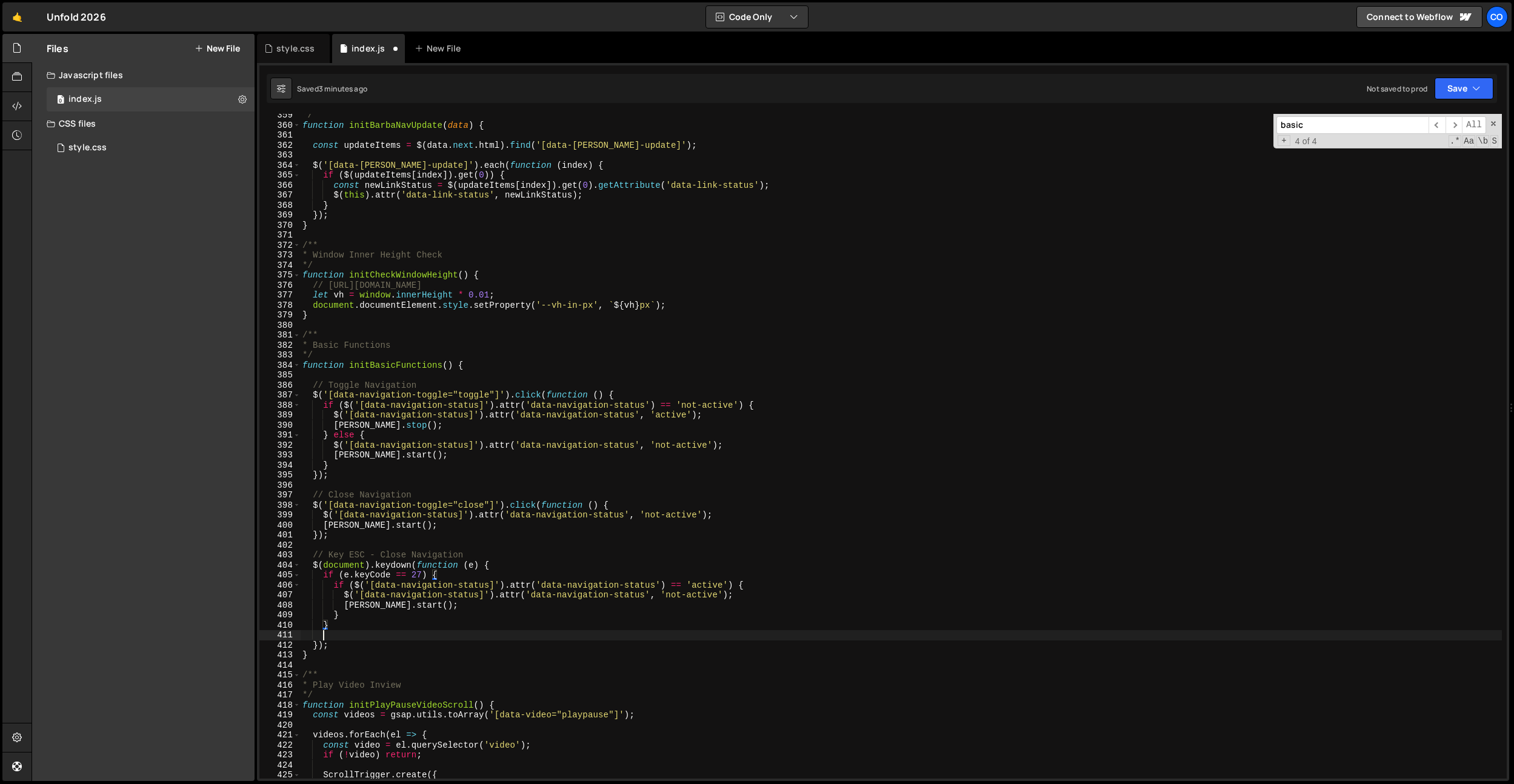
scroll to position [0, 1]
type textarea "});"
paste textarea "// Count down days"
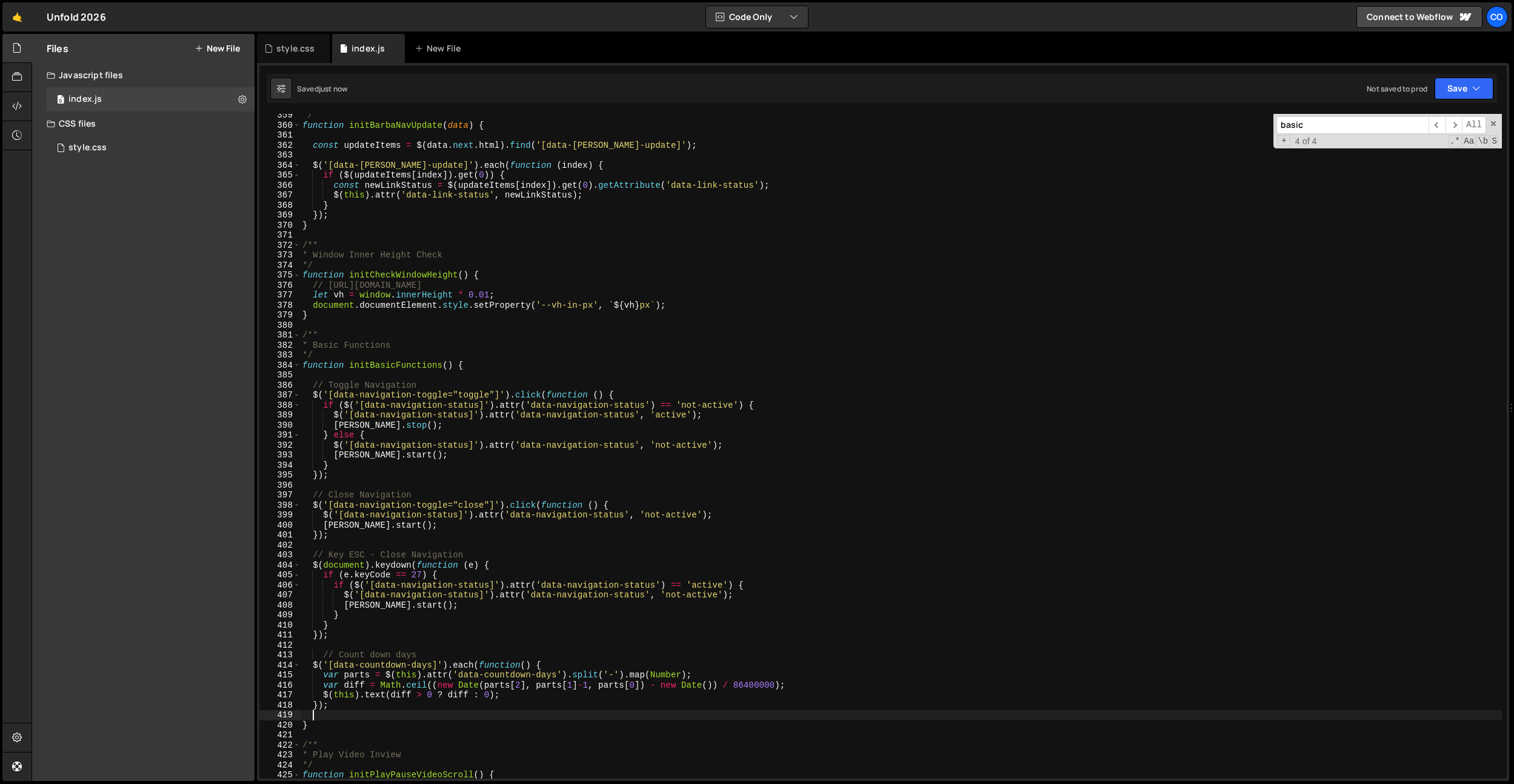
click at [321, 656] on div "*/ function initBarbaNavUpdate ( data ) { const updateItems = $ ( data . next .…" at bounding box center [901, 452] width 1202 height 684
click at [486, 369] on div "*/ function initBarbaNavUpdate ( data ) { const updateItems = $ ( data . next .…" at bounding box center [901, 452] width 1202 height 684
click at [543, 314] on div "*/ function initBarbaNavUpdate ( data ) { const updateItems = $ ( data . next .…" at bounding box center [901, 452] width 1202 height 684
type textarea "}"
type input "basic"
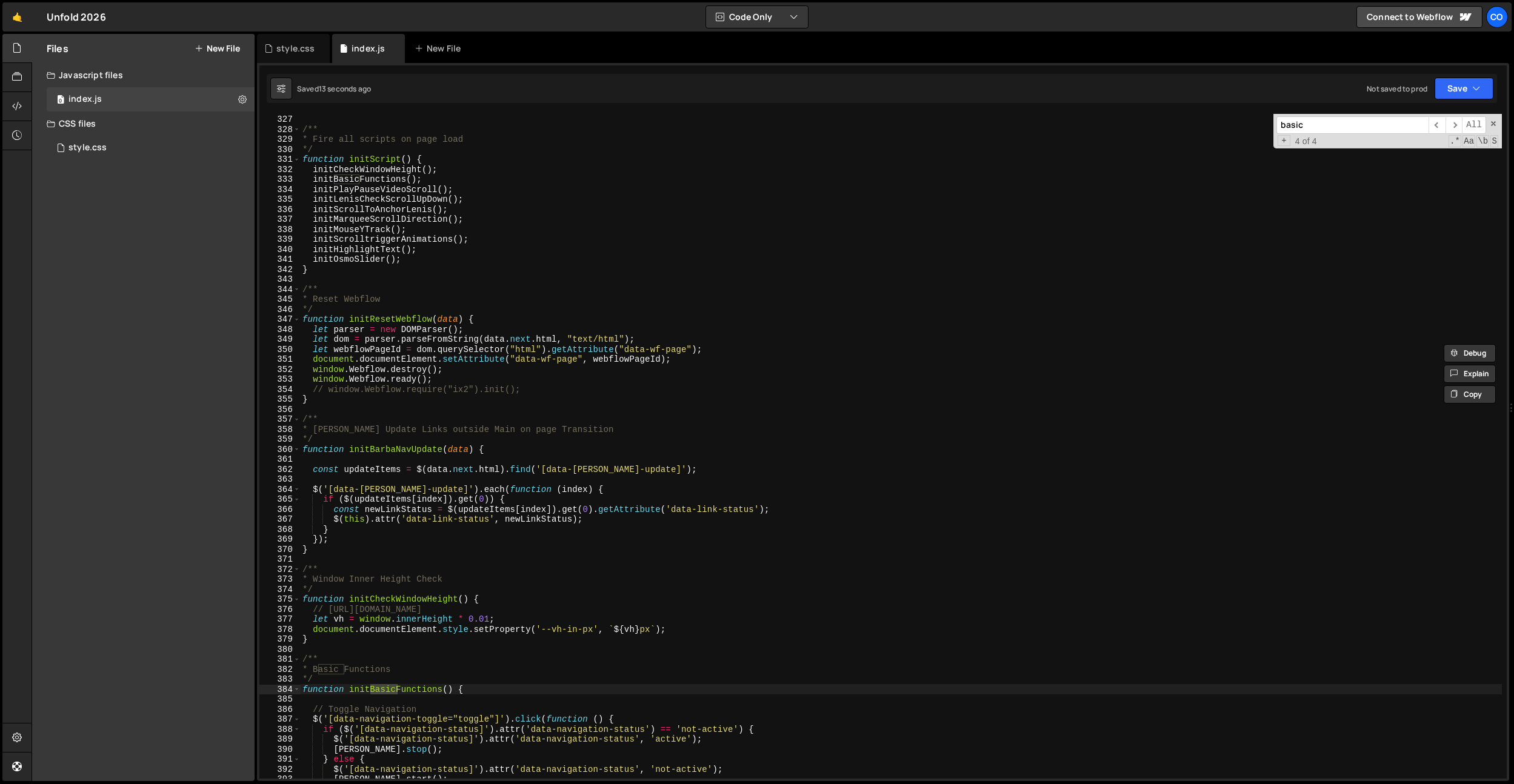
scroll to position [3256, 0]
